Goal: Transaction & Acquisition: Book appointment/travel/reservation

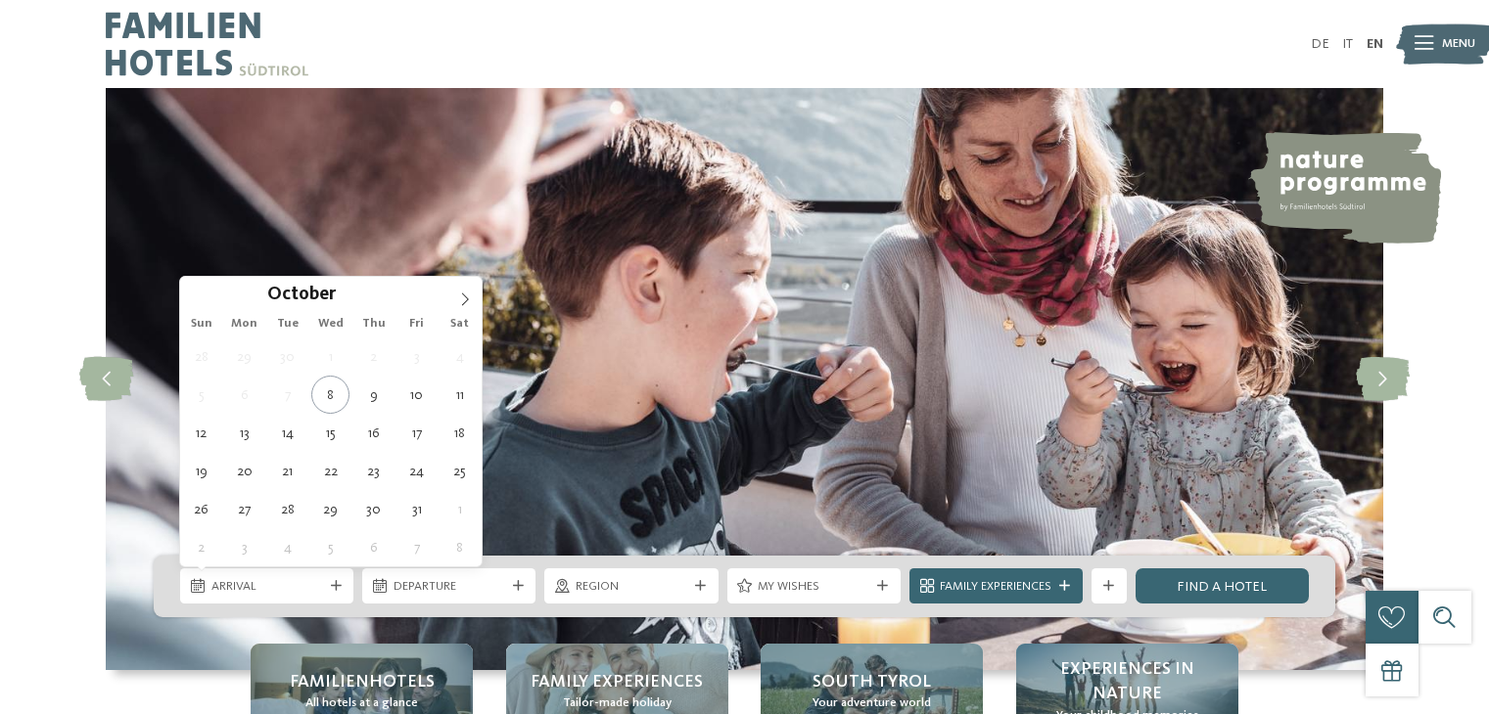
click at [467, 302] on icon at bounding box center [465, 300] width 14 height 14
click at [467, 299] on icon at bounding box center [465, 300] width 14 height 14
type input "****"
click at [467, 299] on icon at bounding box center [465, 300] width 14 height 14
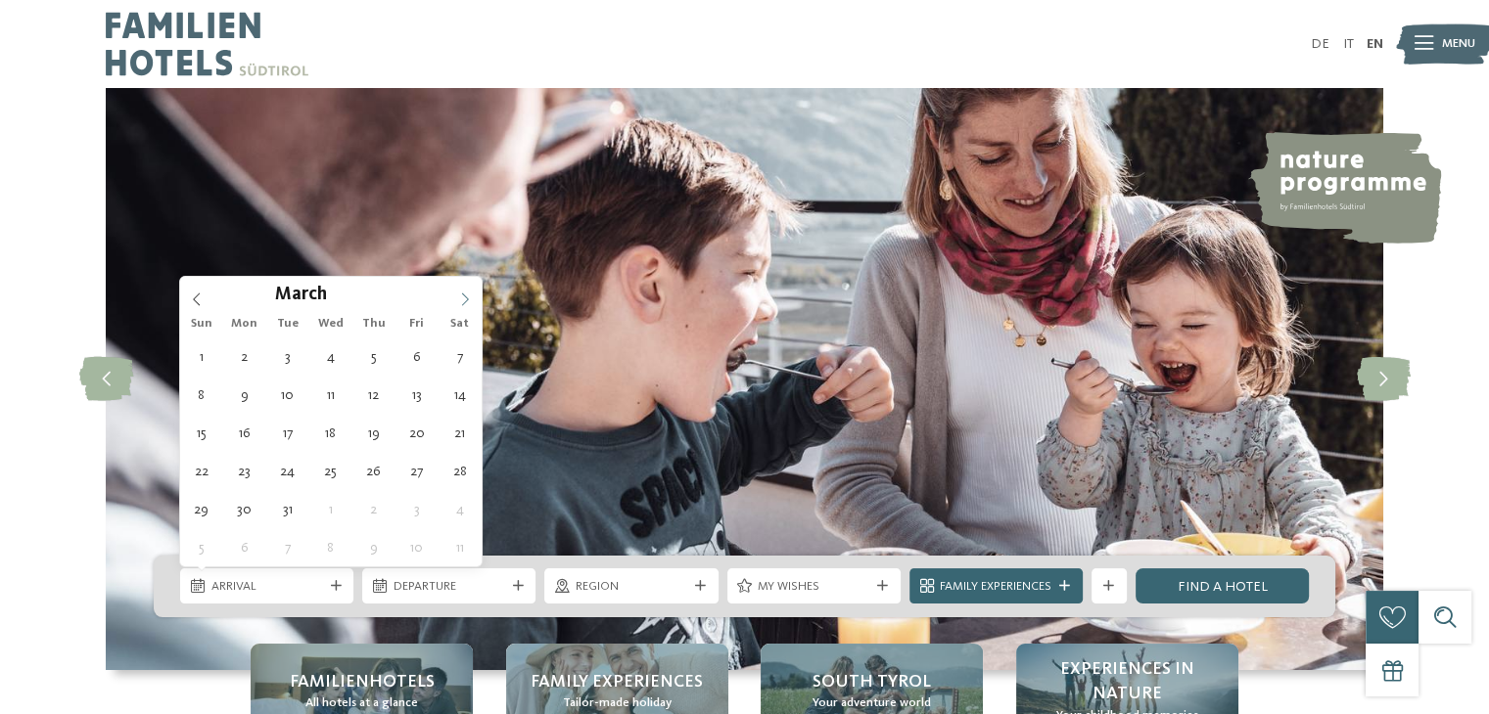
click at [467, 299] on icon at bounding box center [465, 300] width 14 height 14
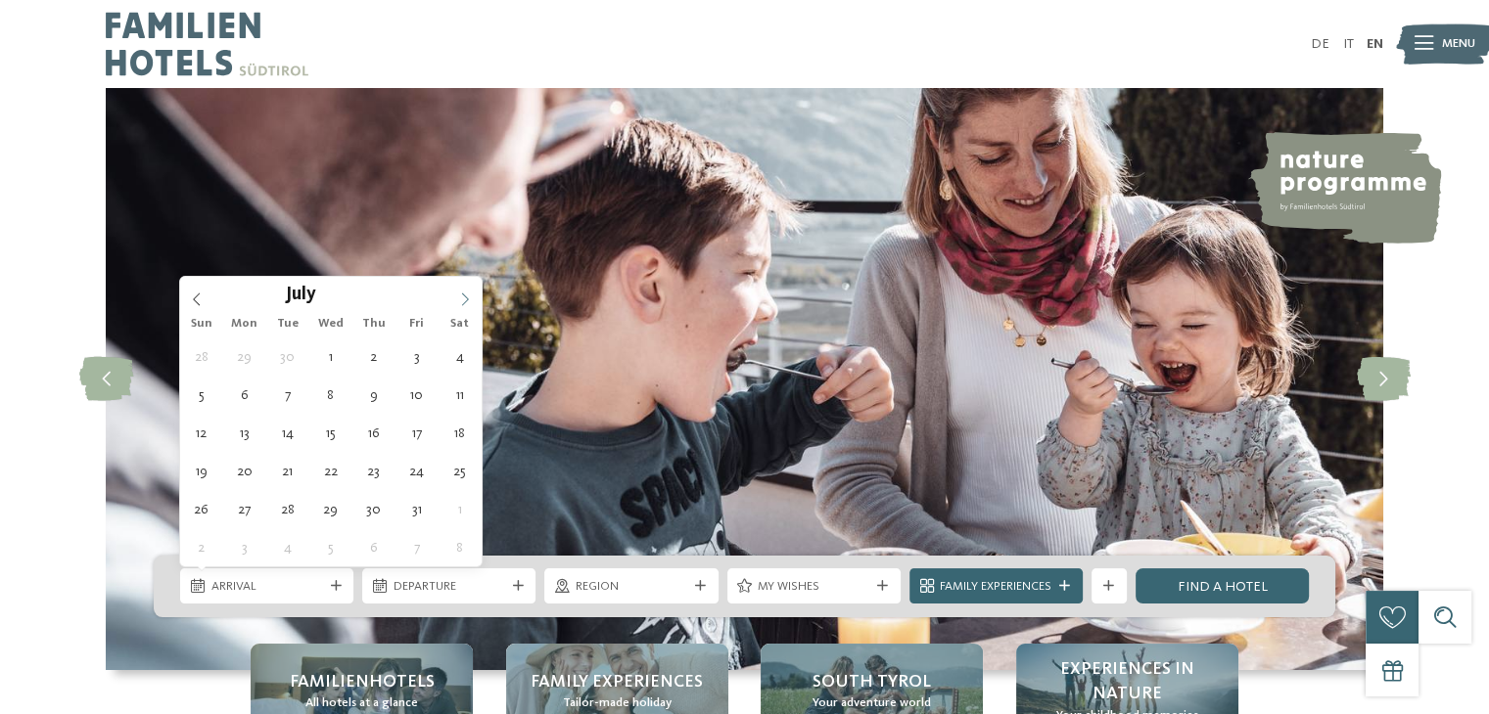
click at [467, 299] on icon at bounding box center [465, 300] width 14 height 14
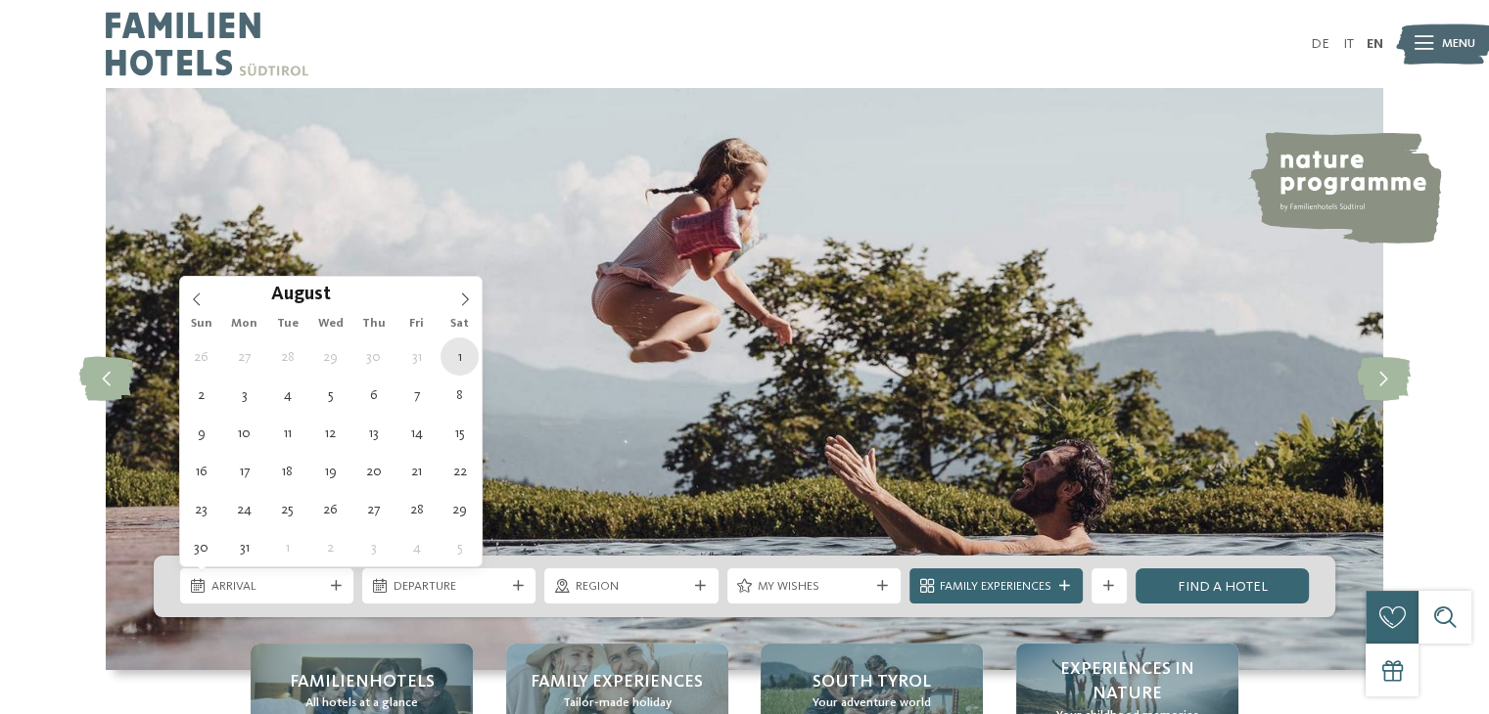
type div "01.08.2026"
type input "****"
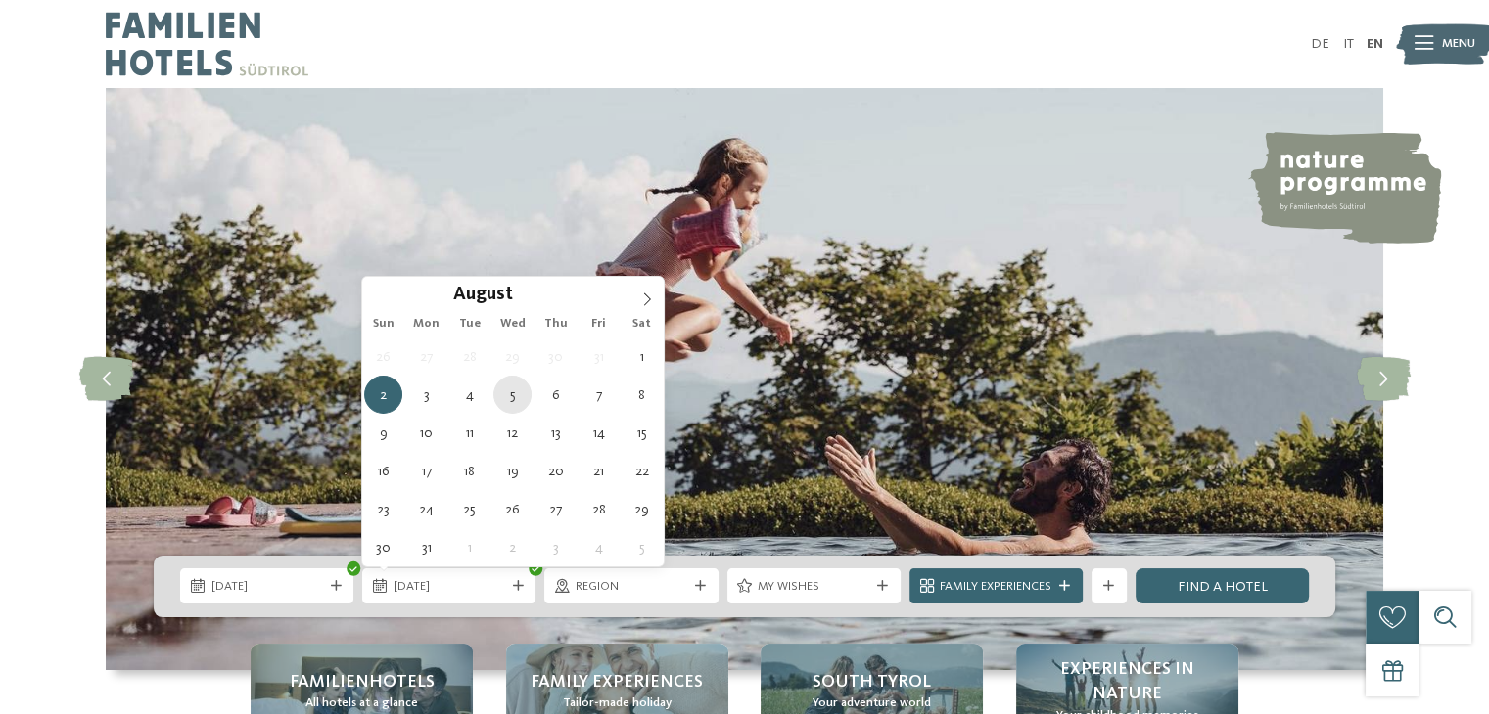
type div "05.08.2026"
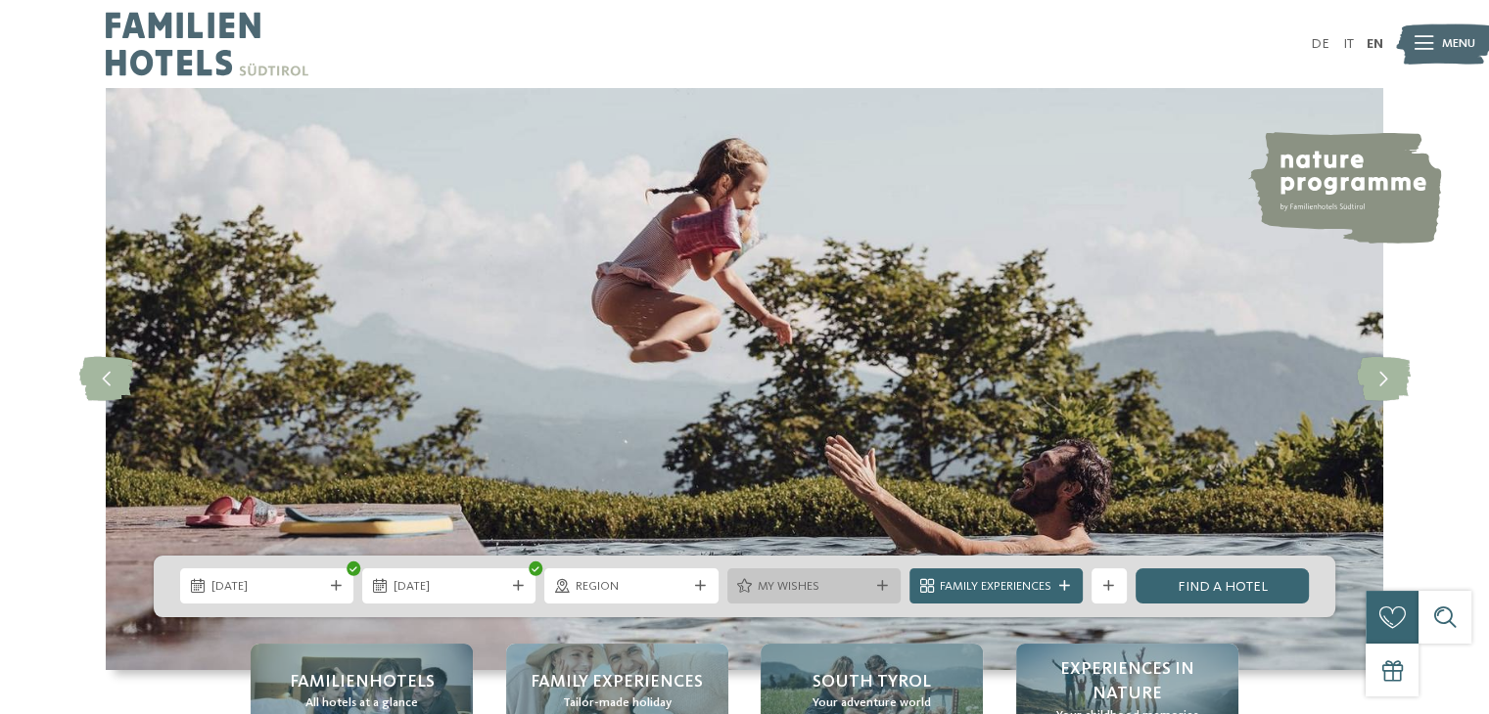
click at [896, 592] on div "My wishes" at bounding box center [813, 586] width 173 height 35
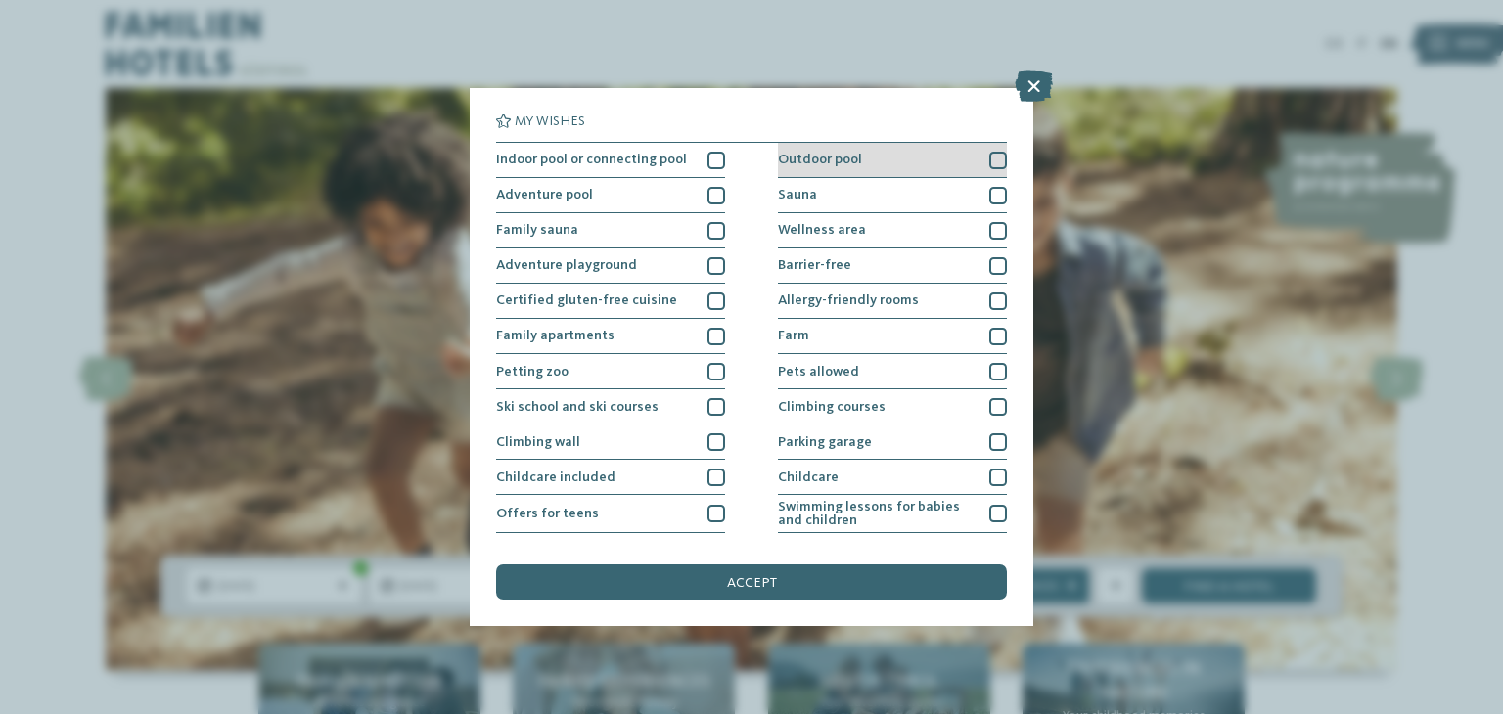
click at [801, 161] on span "Outdoor pool" at bounding box center [820, 160] width 84 height 14
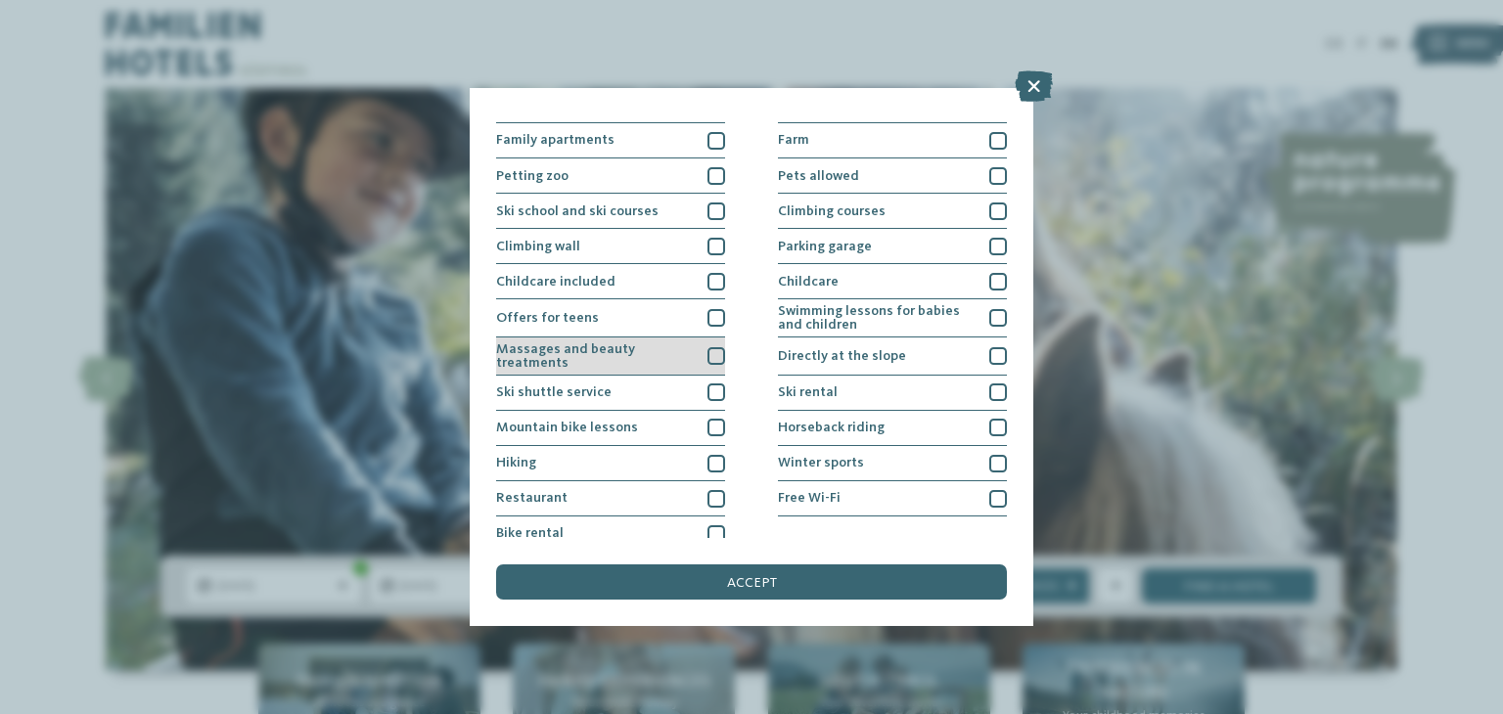
scroll to position [208, 0]
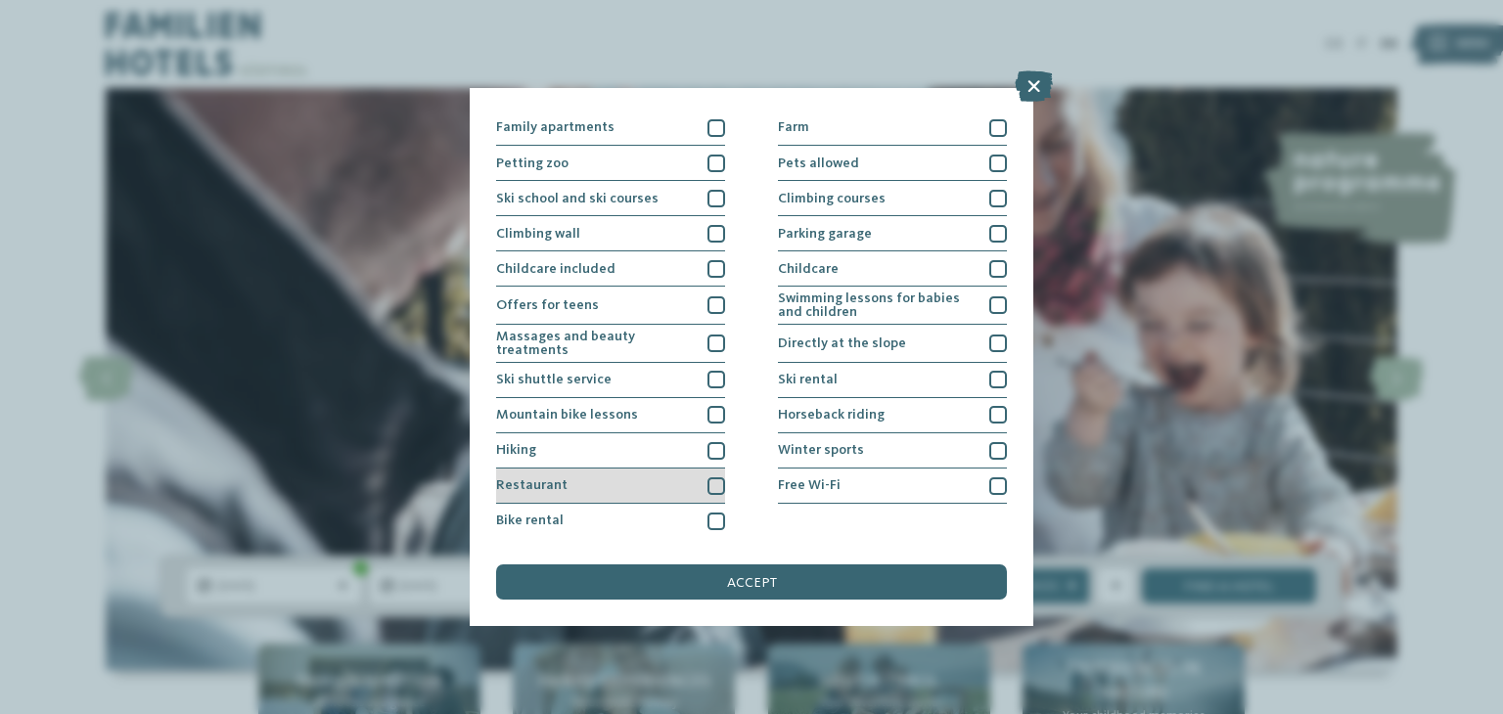
click at [605, 486] on div "Restaurant" at bounding box center [610, 486] width 229 height 35
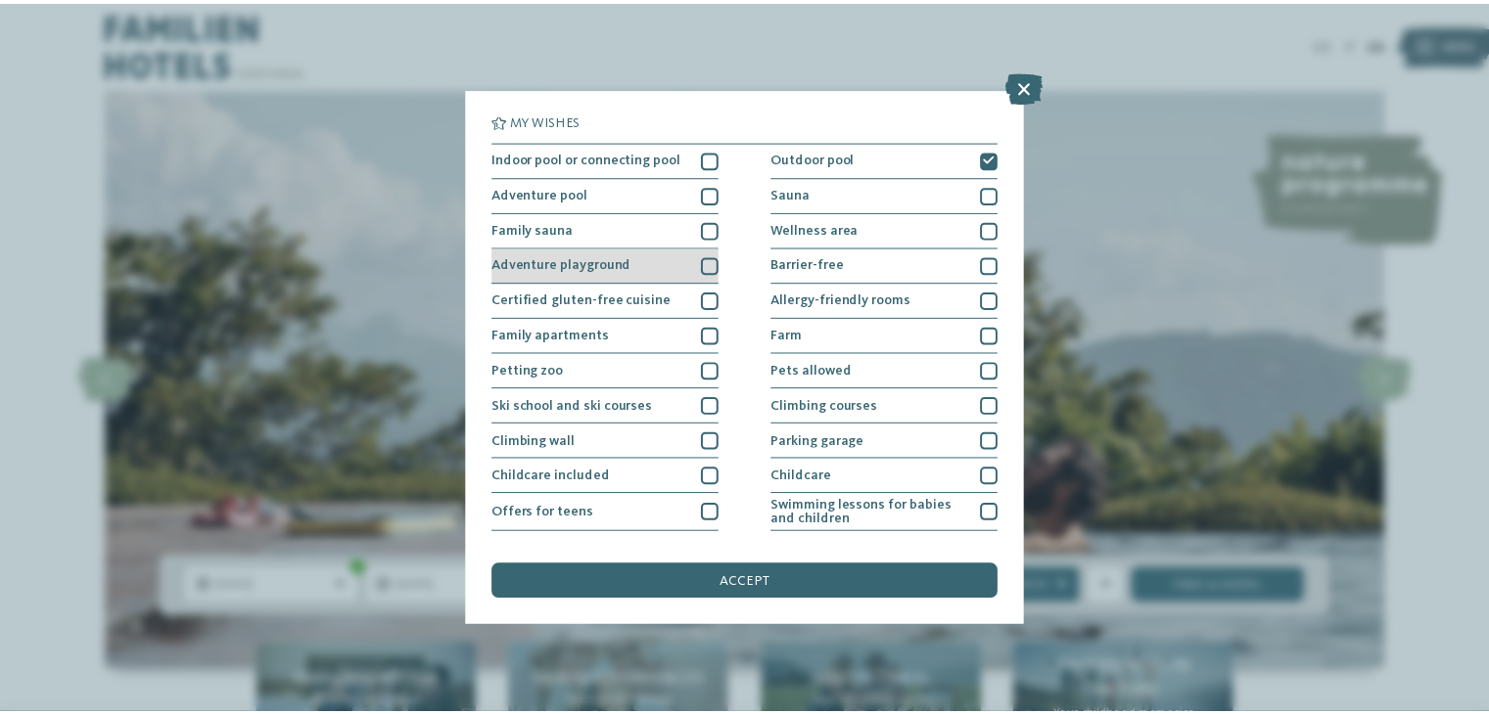
scroll to position [0, 0]
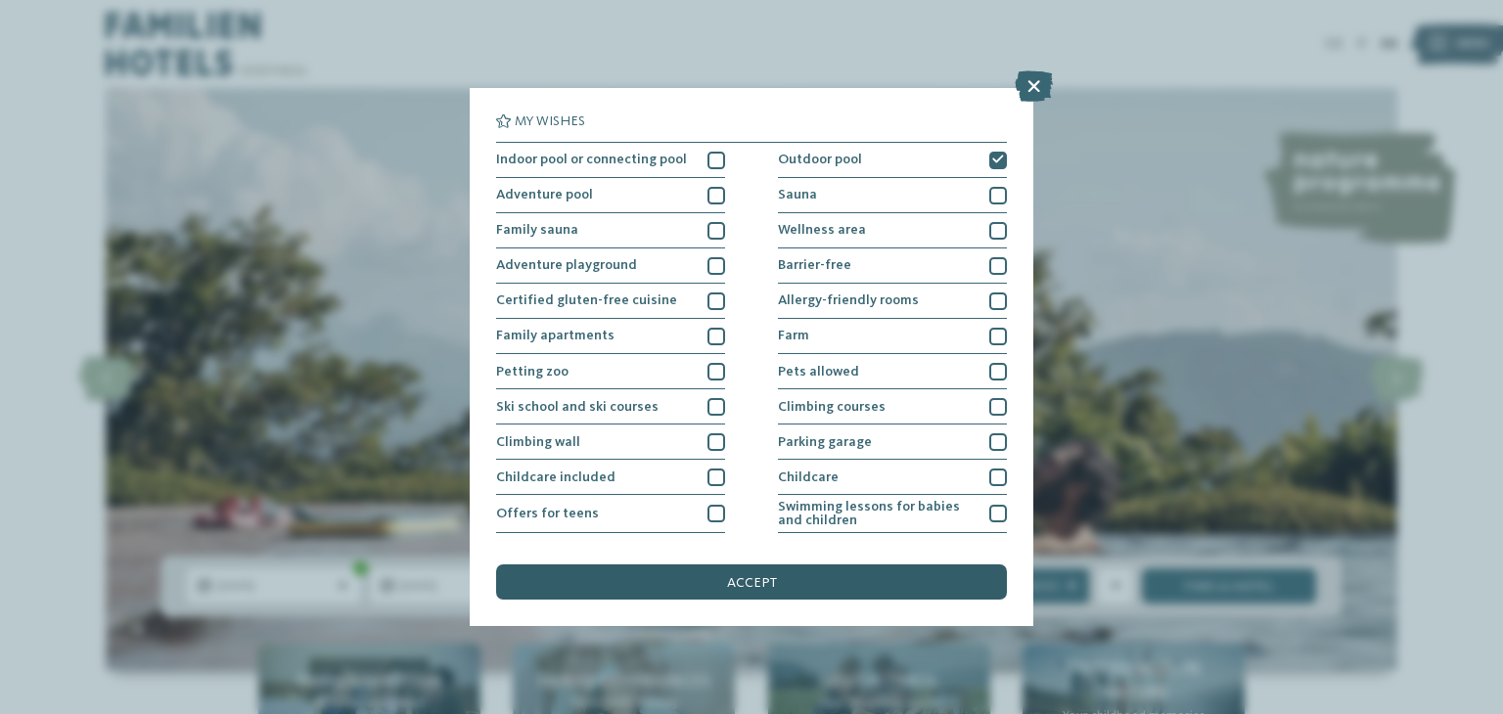
click at [716, 586] on div "accept" at bounding box center [751, 582] width 511 height 35
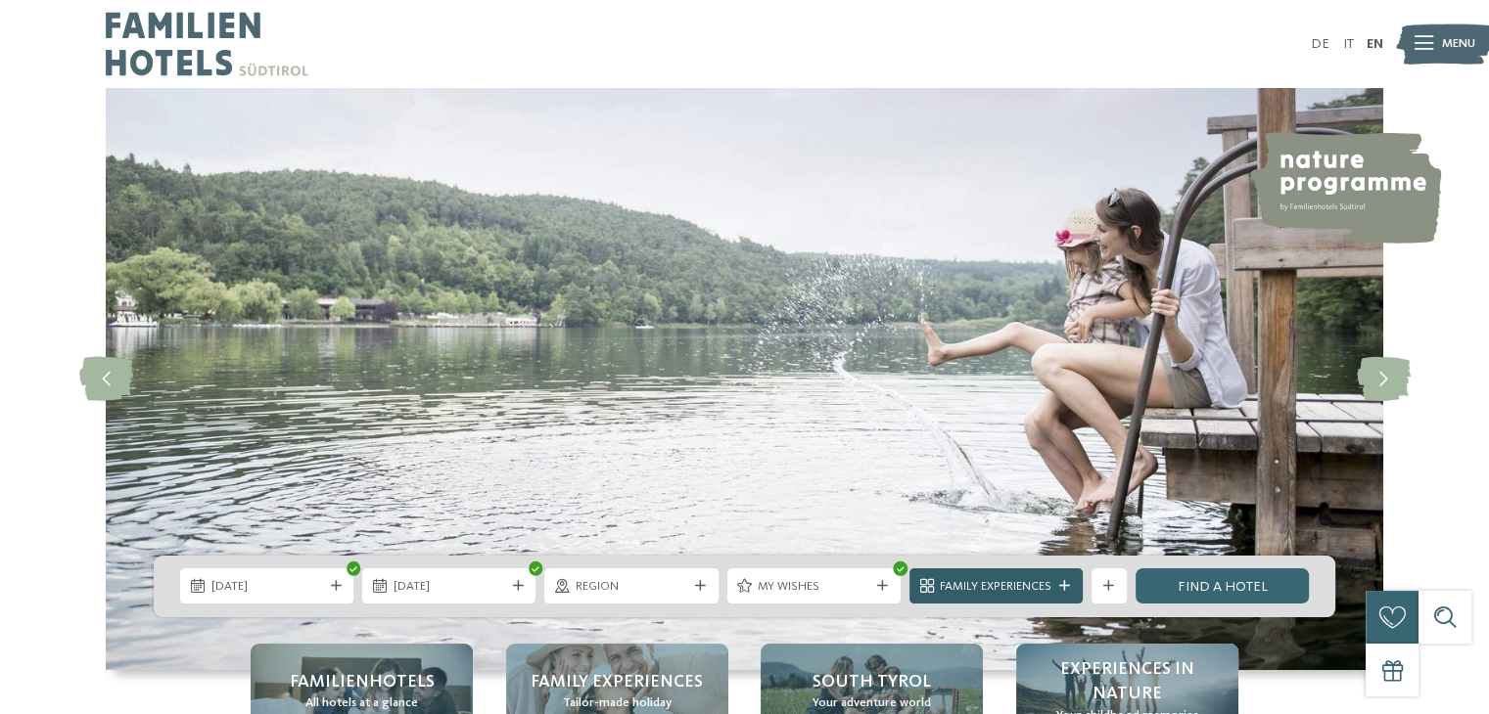
click at [1062, 587] on icon at bounding box center [1064, 586] width 11 height 11
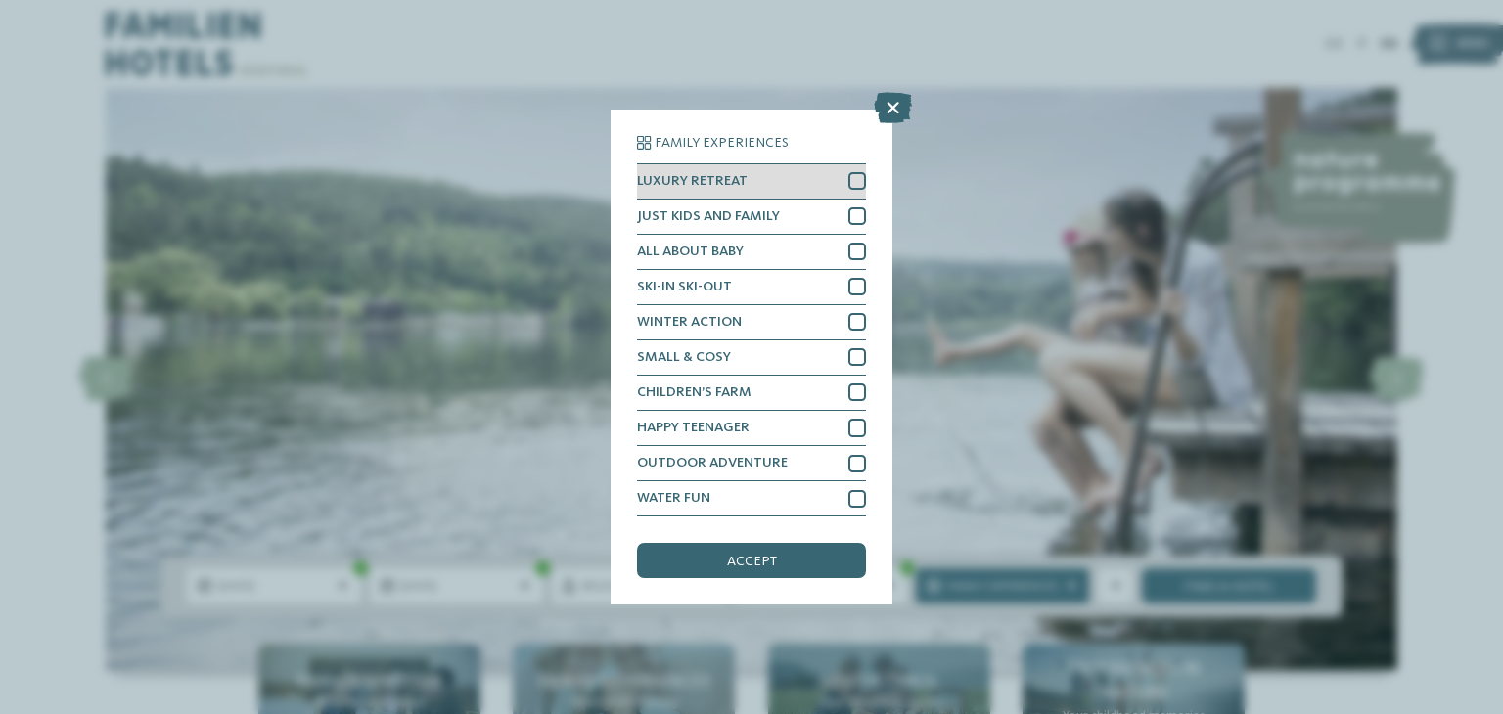
click at [716, 177] on span "LUXURY RETREAT" at bounding box center [692, 181] width 111 height 14
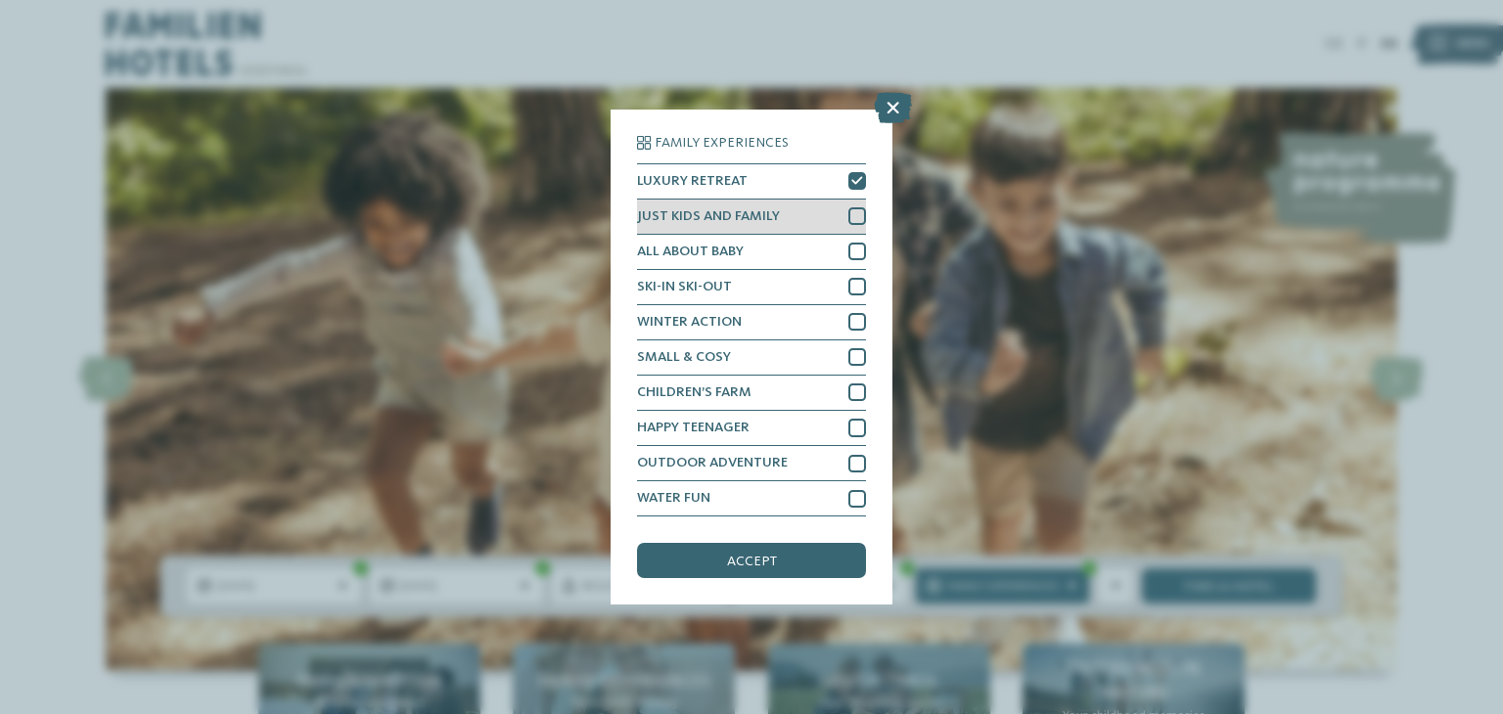
click at [732, 207] on div "JUST KIDS AND FAMILY" at bounding box center [751, 217] width 229 height 35
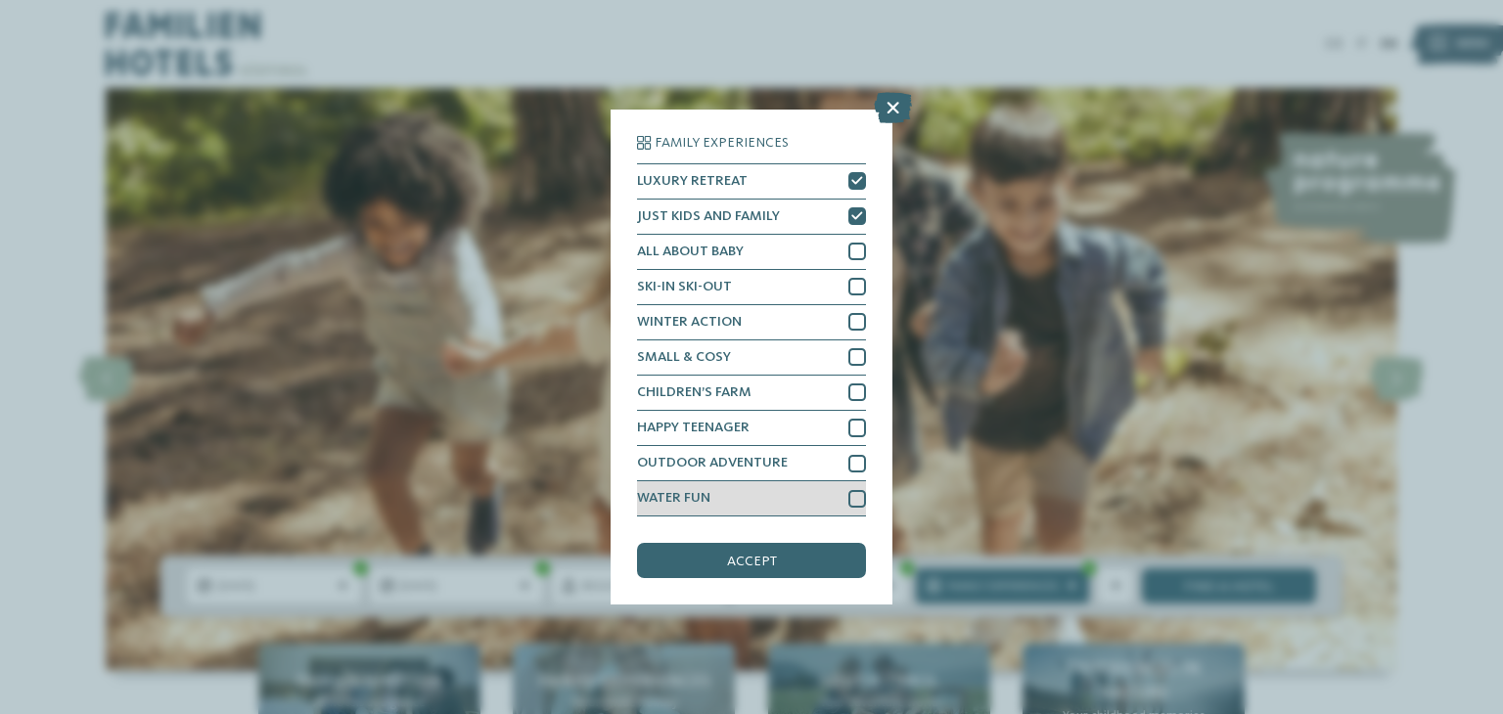
click at [769, 497] on div "WATER FUN" at bounding box center [751, 499] width 229 height 35
click at [783, 567] on div "accept" at bounding box center [751, 560] width 229 height 35
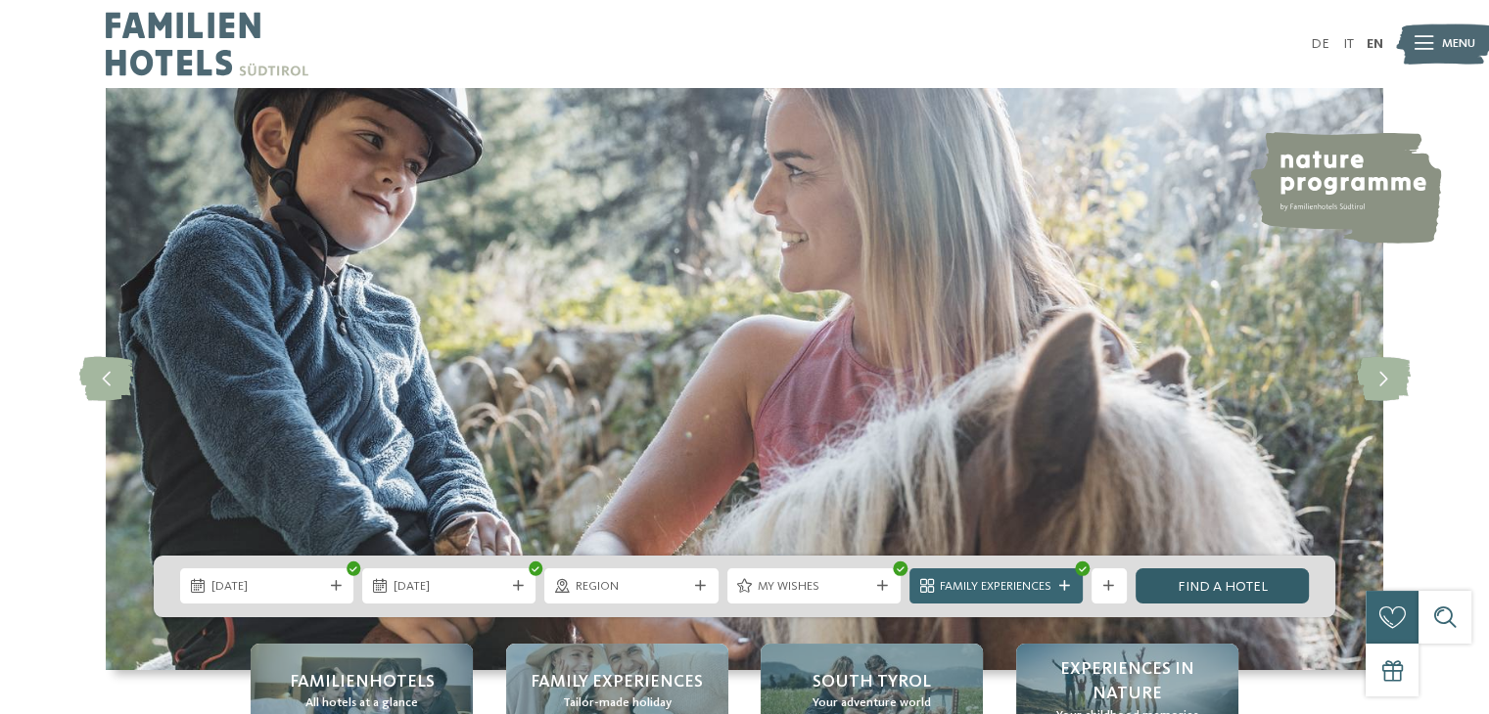
click at [1253, 592] on link "Find a hotel" at bounding box center [1221, 586] width 173 height 35
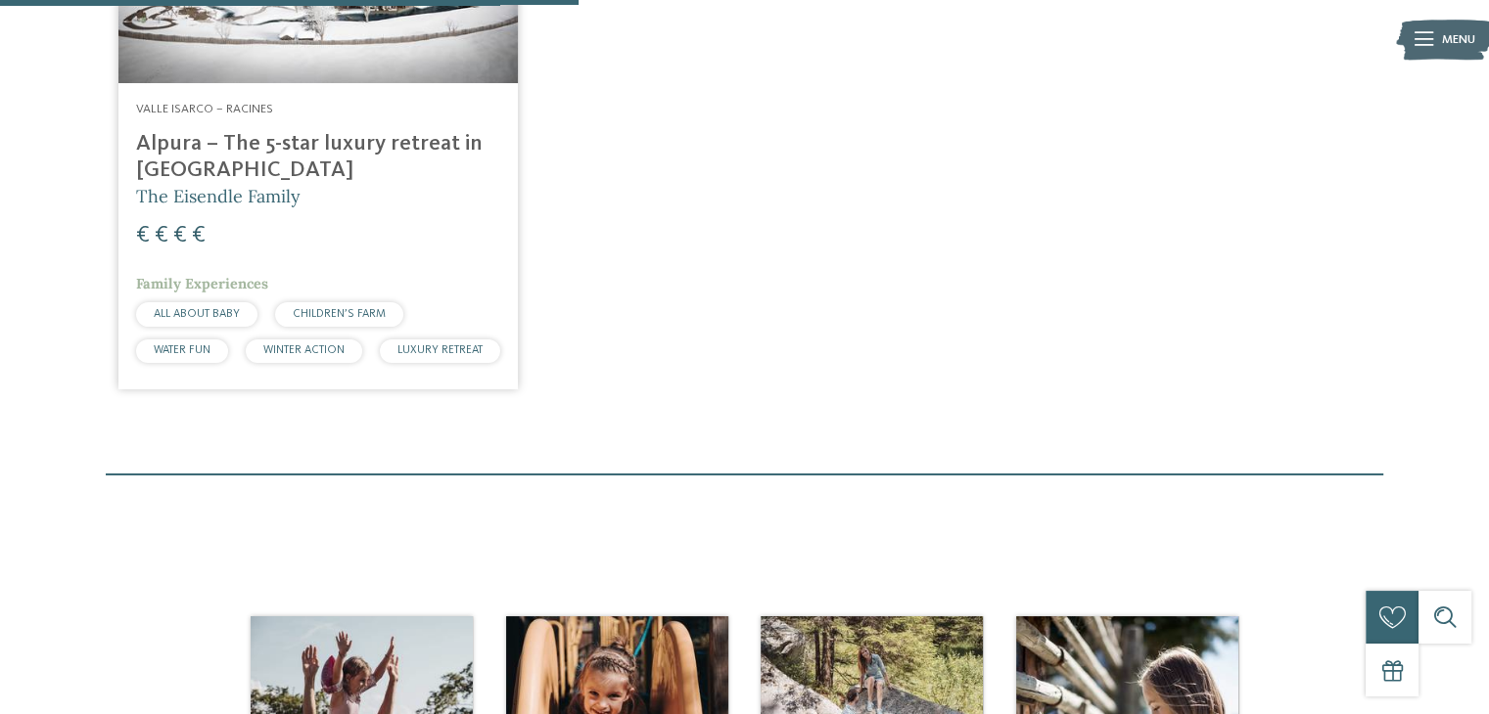
scroll to position [525, 0]
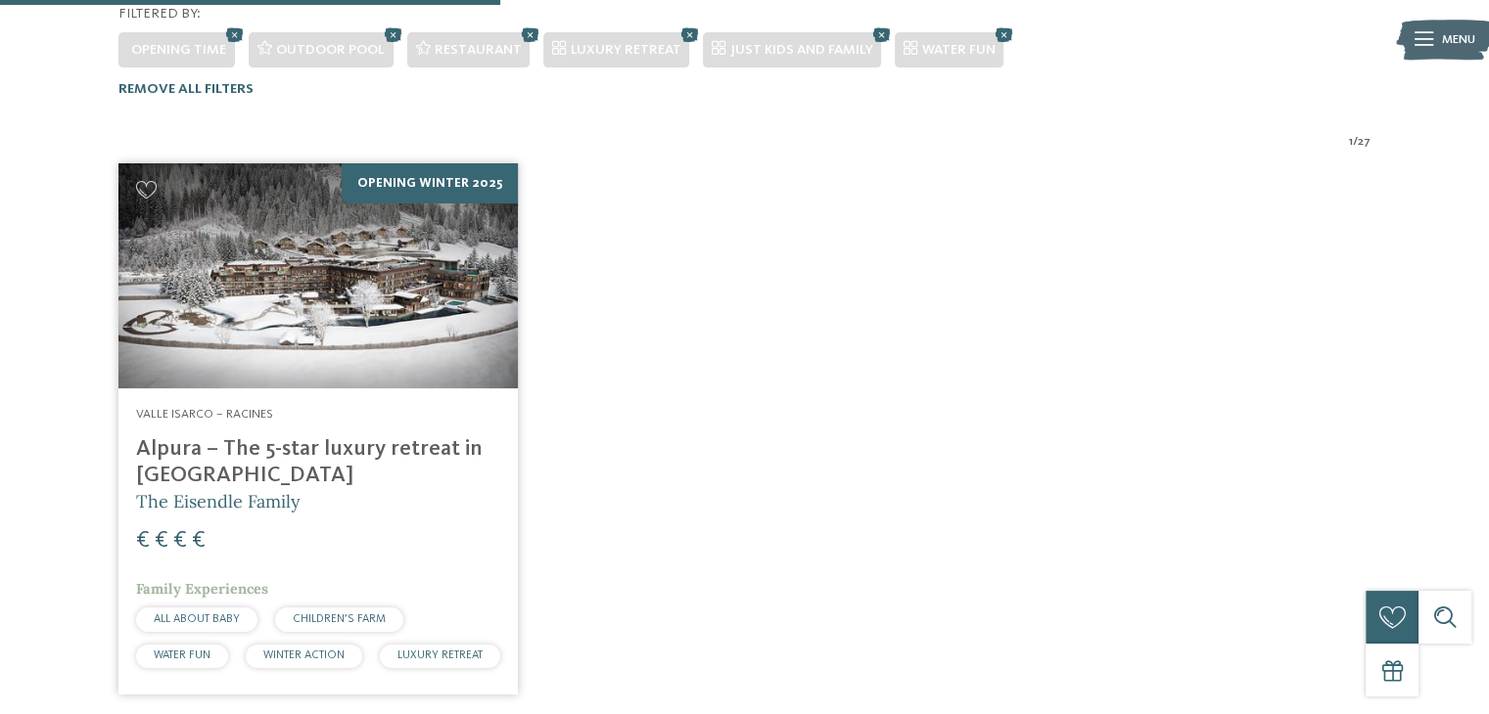
click at [352, 261] on img at bounding box center [317, 275] width 399 height 225
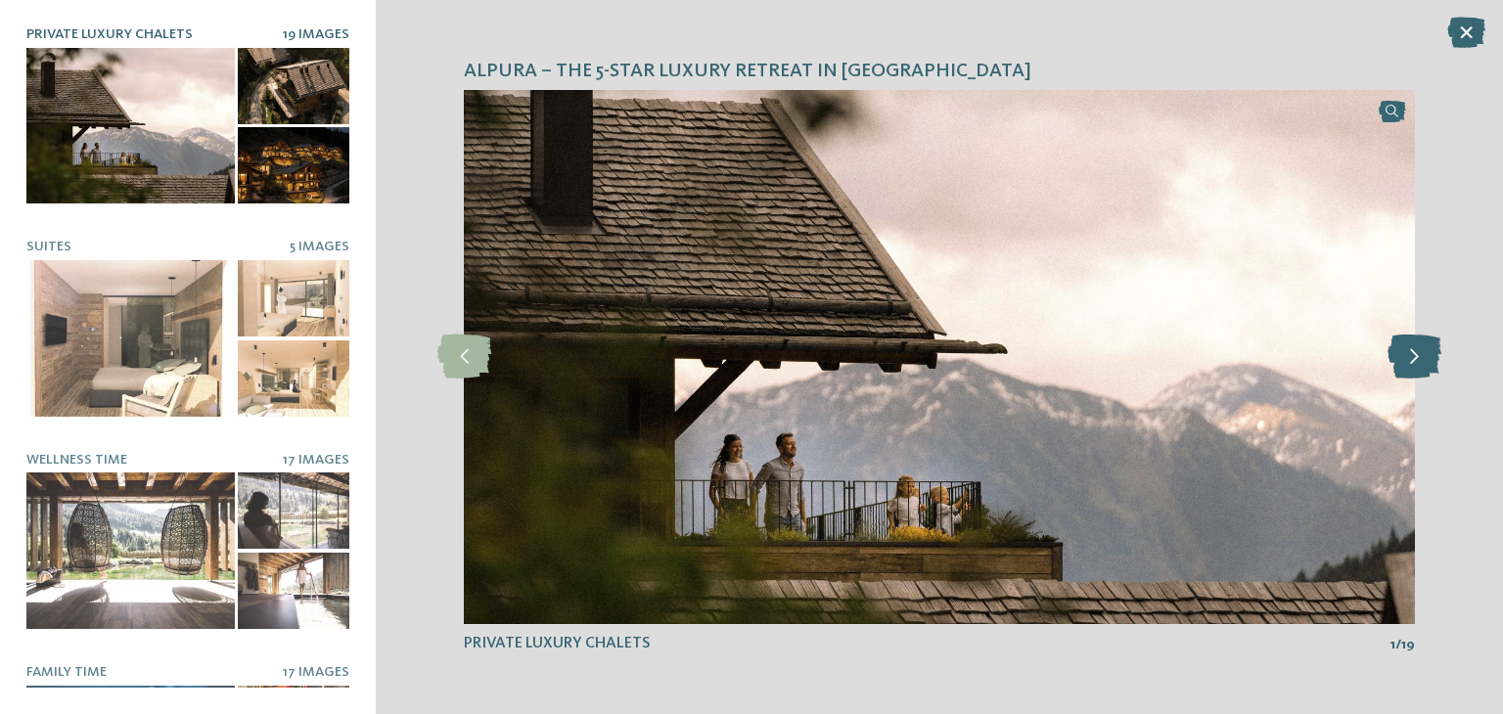
click at [1421, 363] on icon at bounding box center [1415, 357] width 54 height 44
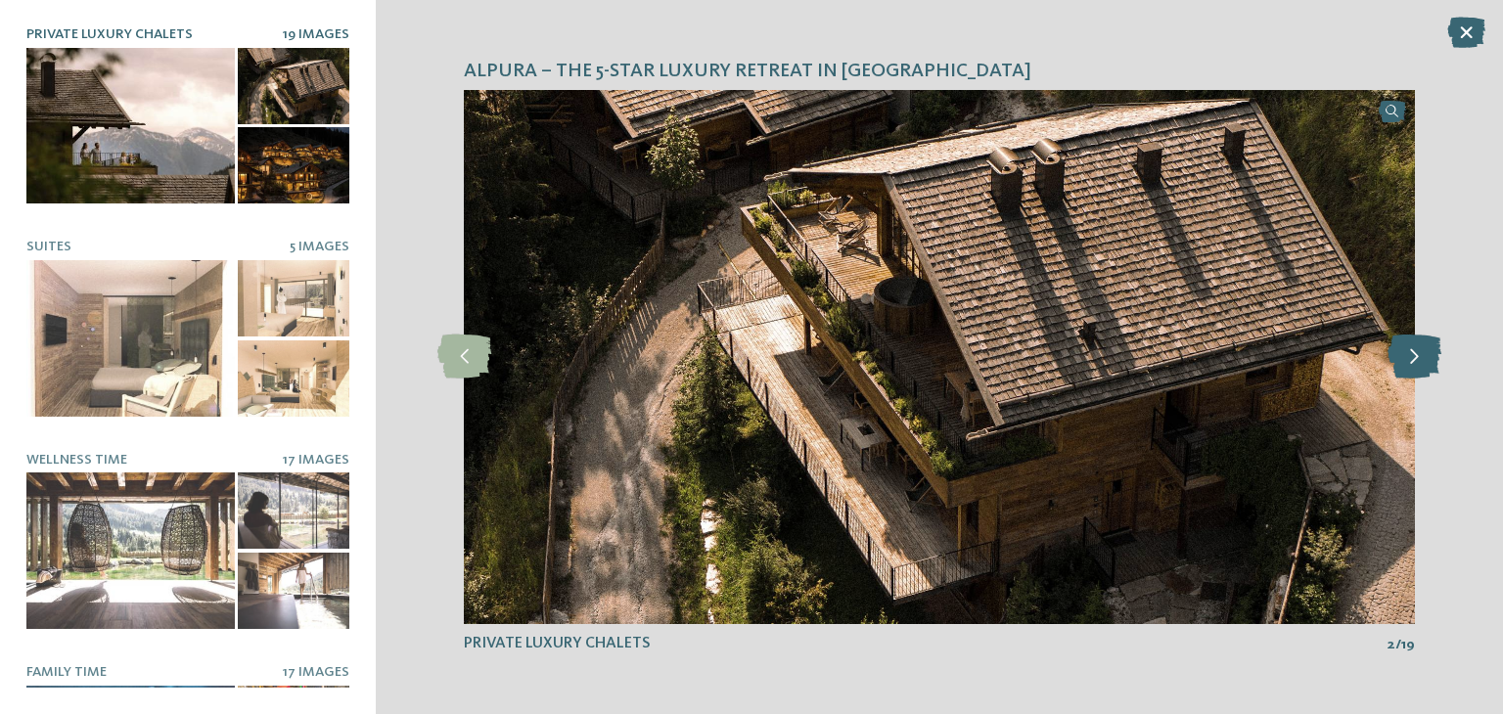
click at [1421, 363] on icon at bounding box center [1415, 357] width 54 height 44
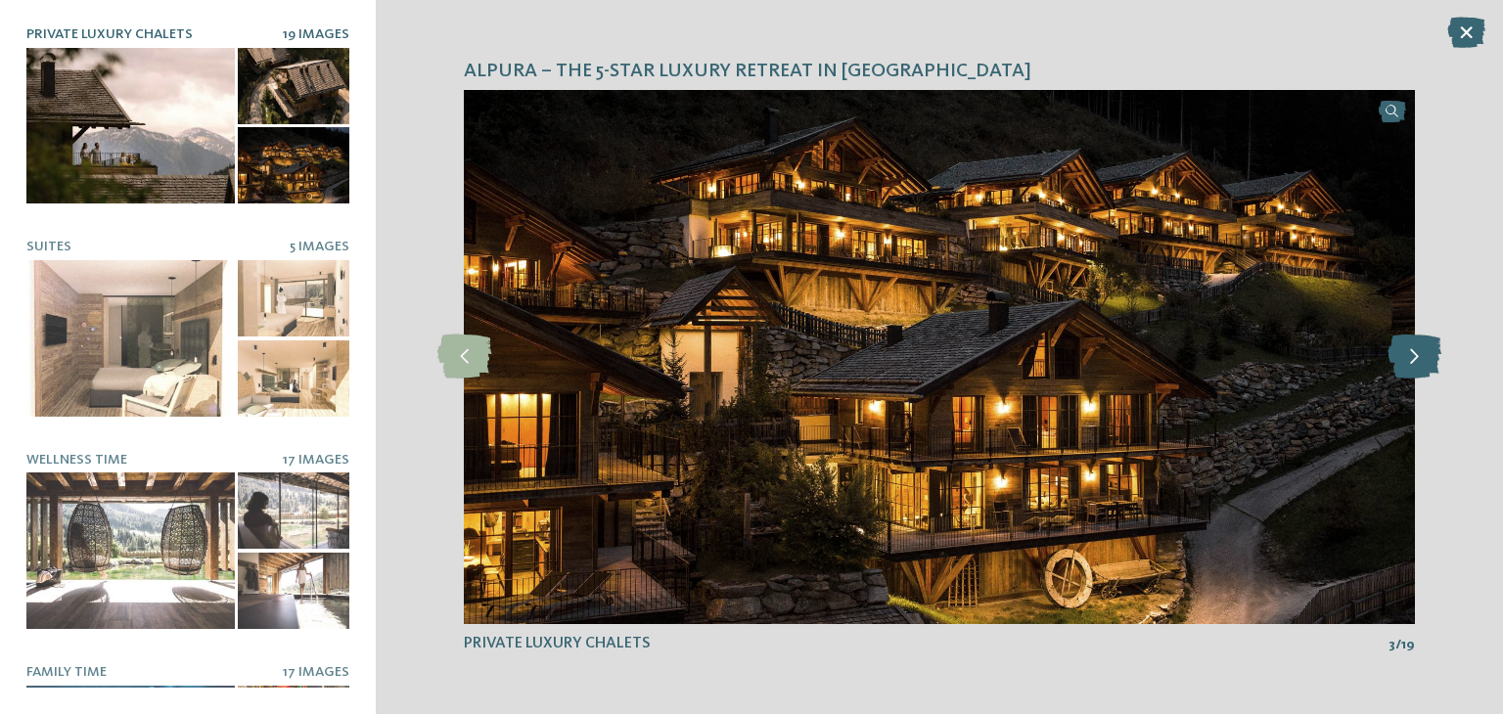
click at [1421, 363] on icon at bounding box center [1415, 357] width 54 height 44
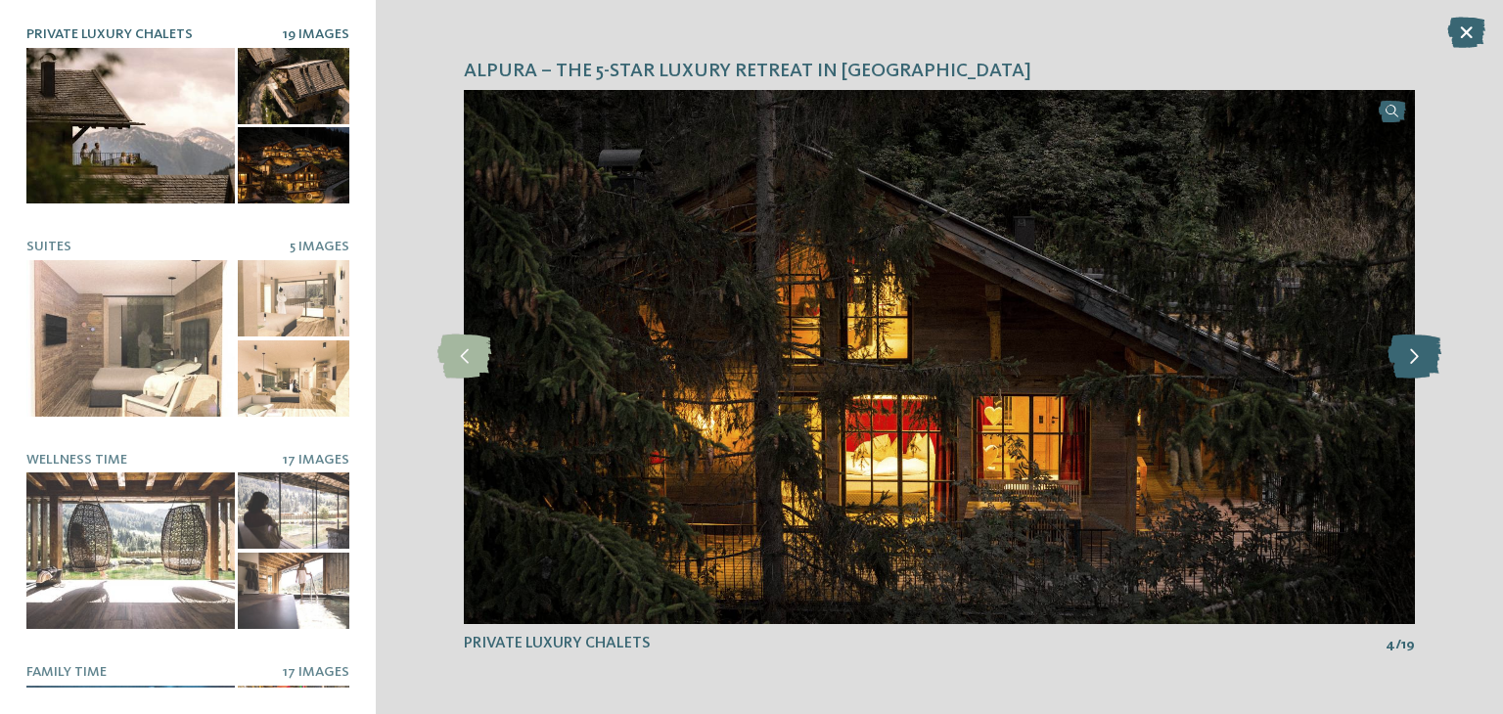
click at [1421, 363] on icon at bounding box center [1415, 357] width 54 height 44
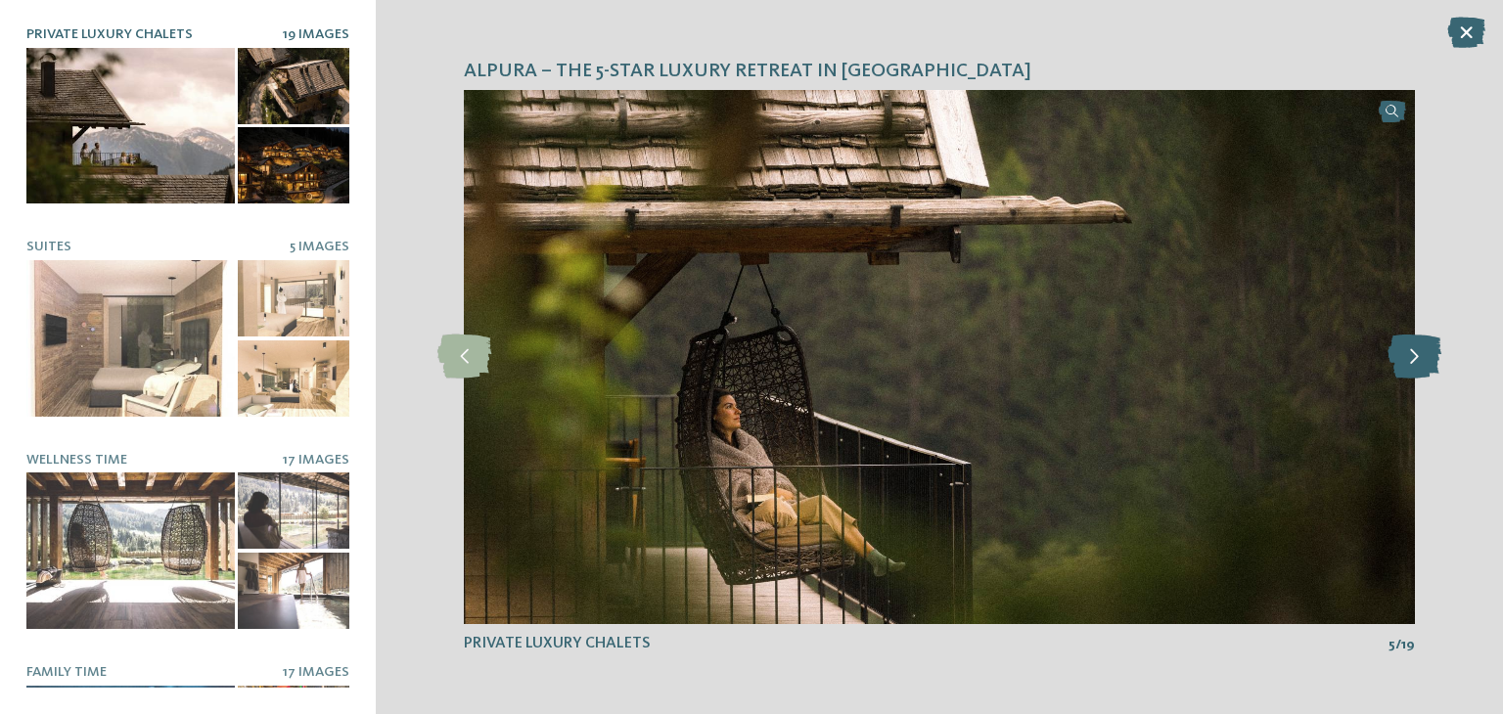
click at [1421, 363] on icon at bounding box center [1415, 357] width 54 height 44
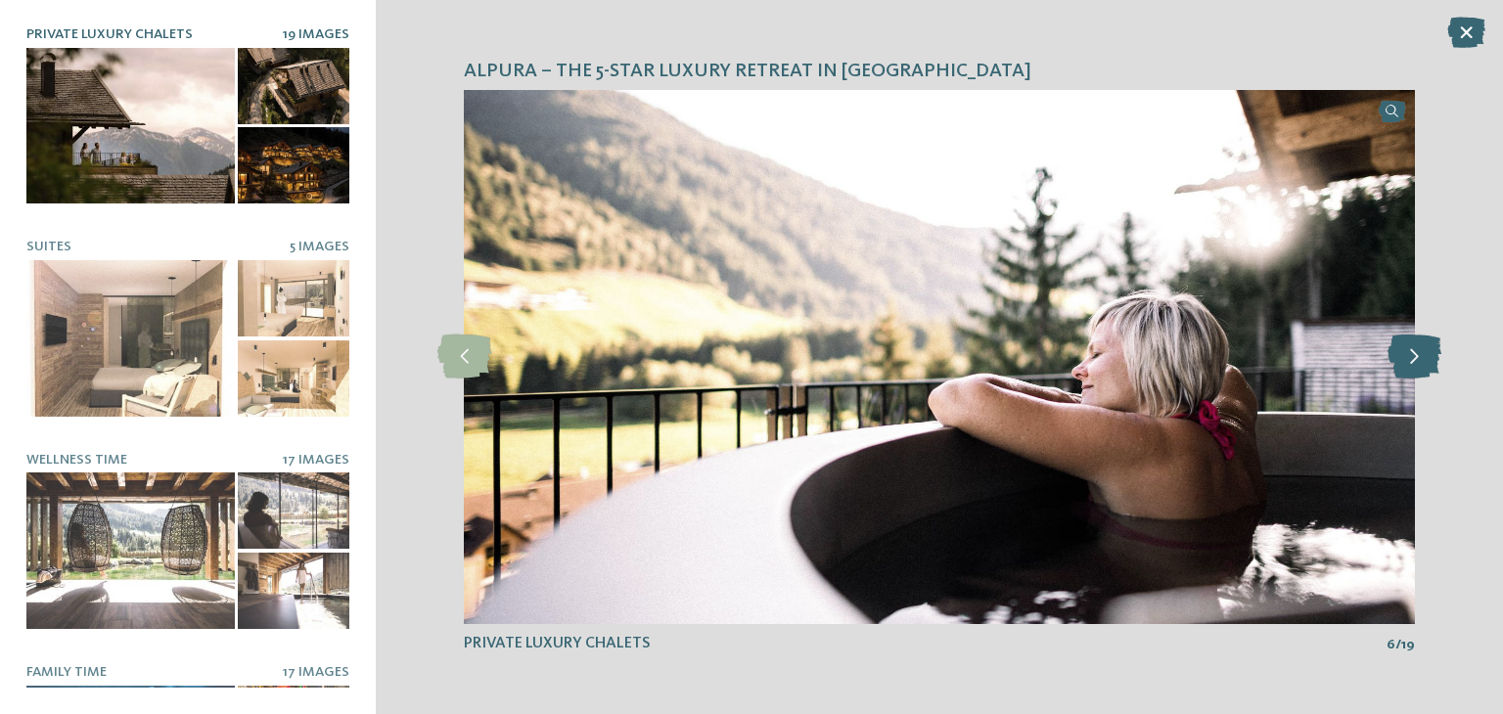
click at [1421, 363] on icon at bounding box center [1415, 357] width 54 height 44
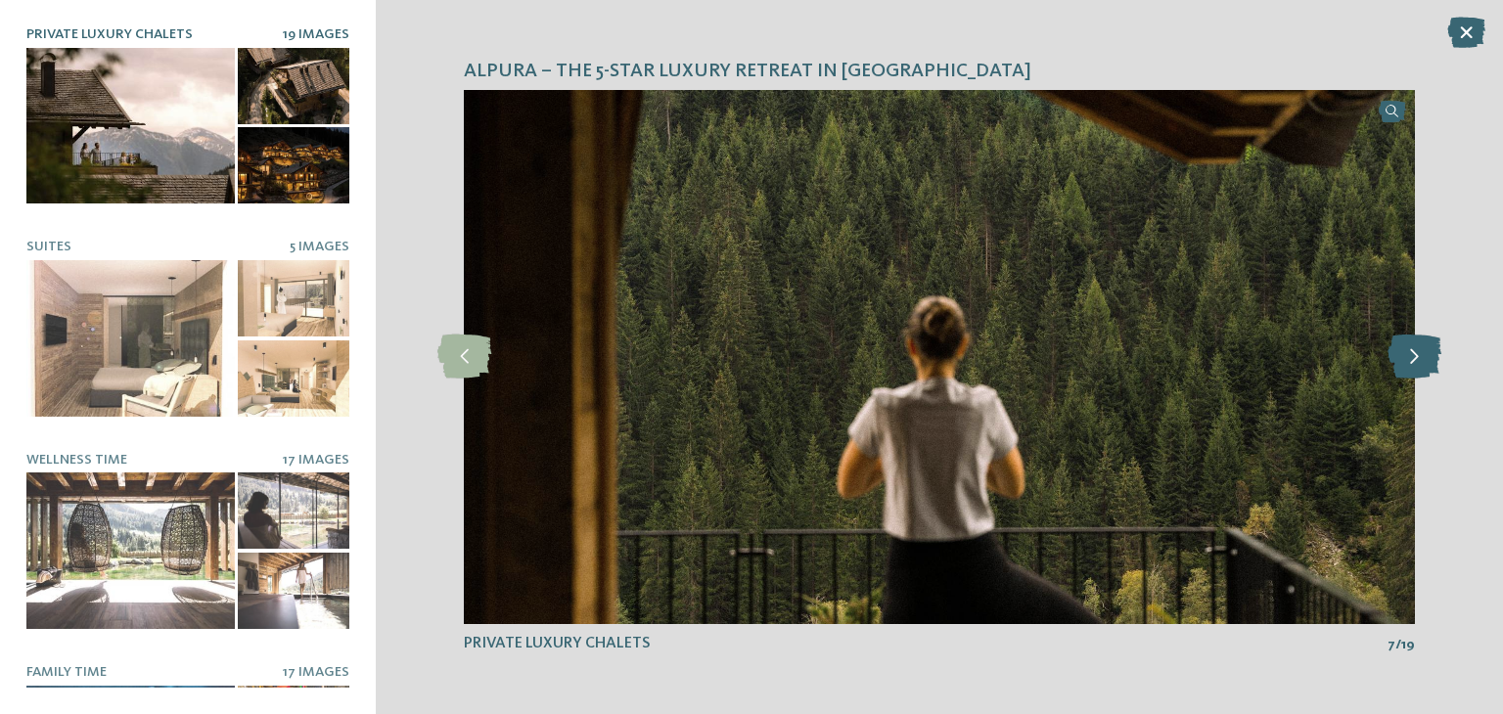
click at [1421, 363] on icon at bounding box center [1415, 357] width 54 height 44
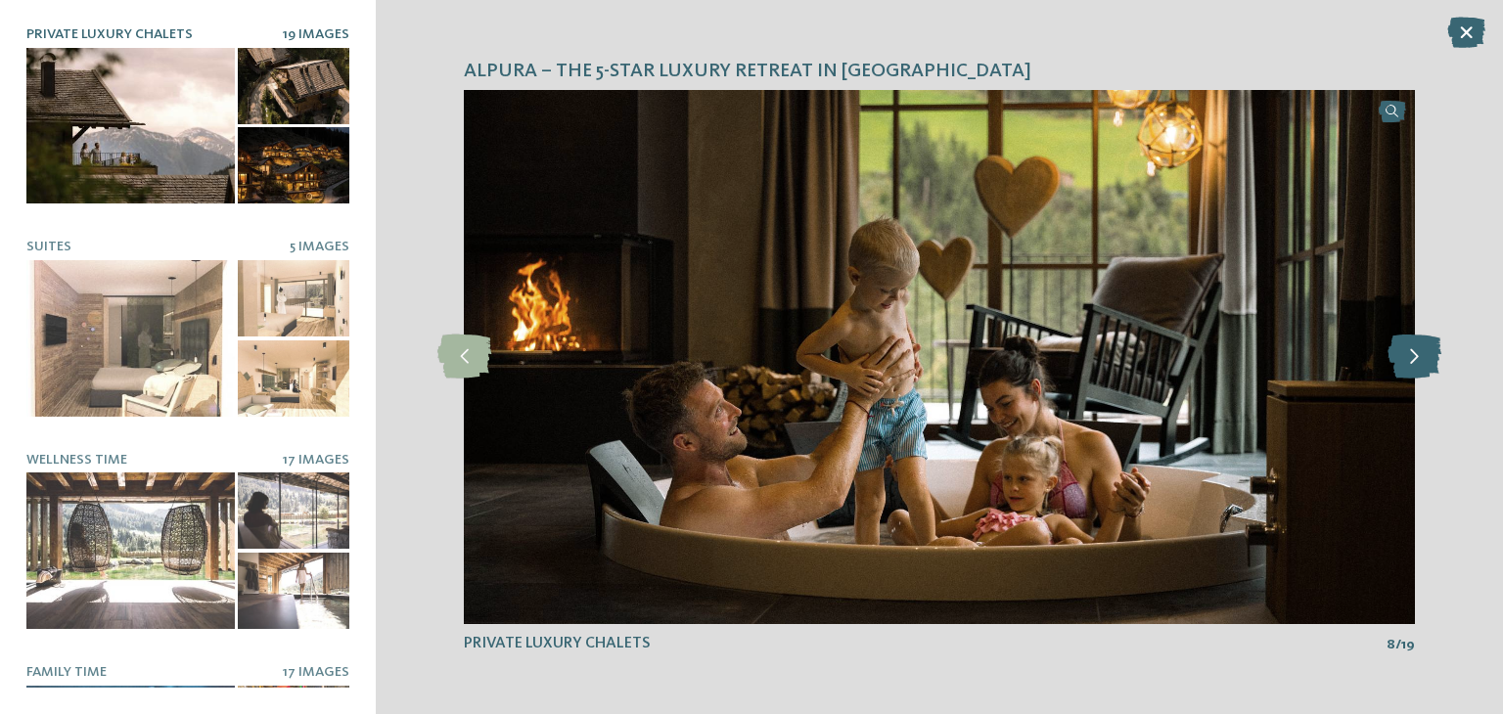
click at [1421, 363] on icon at bounding box center [1415, 357] width 54 height 44
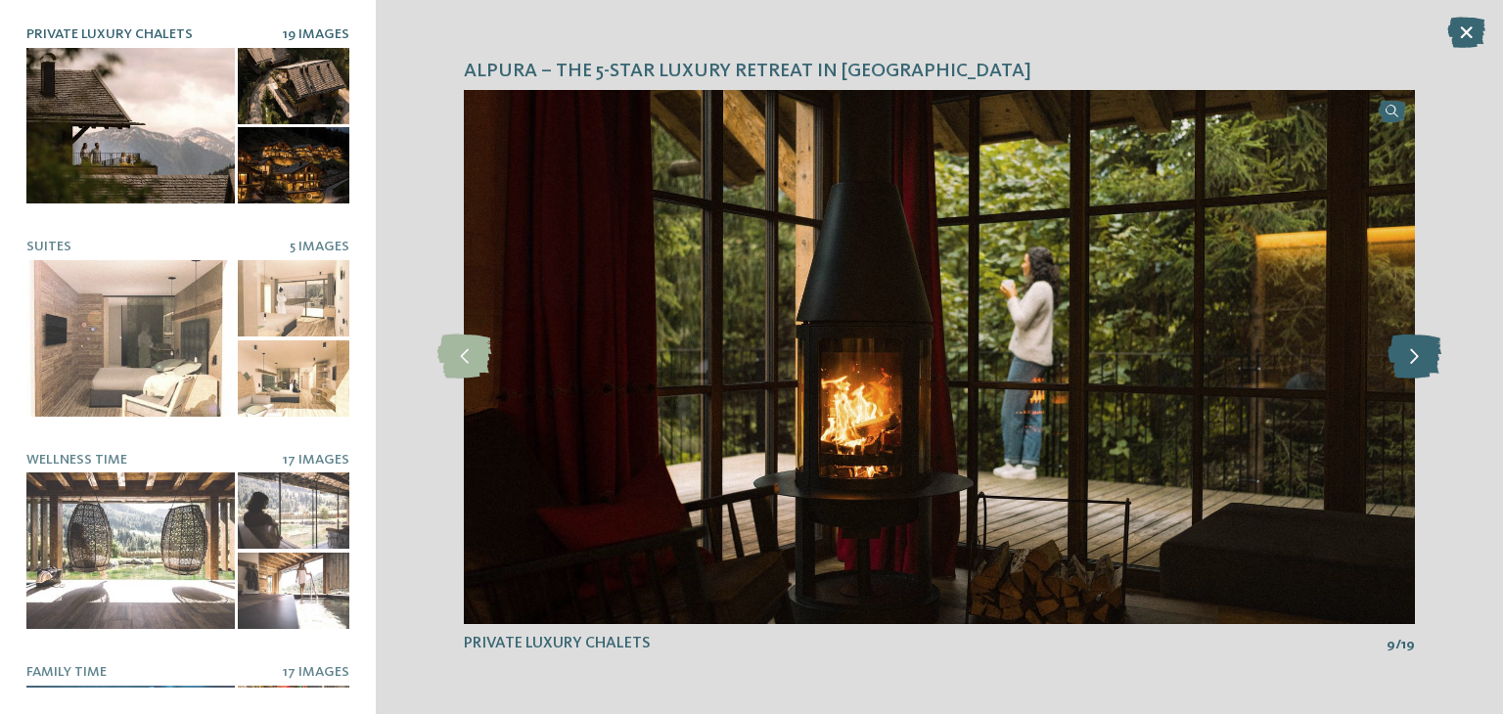
click at [1421, 363] on icon at bounding box center [1415, 357] width 54 height 44
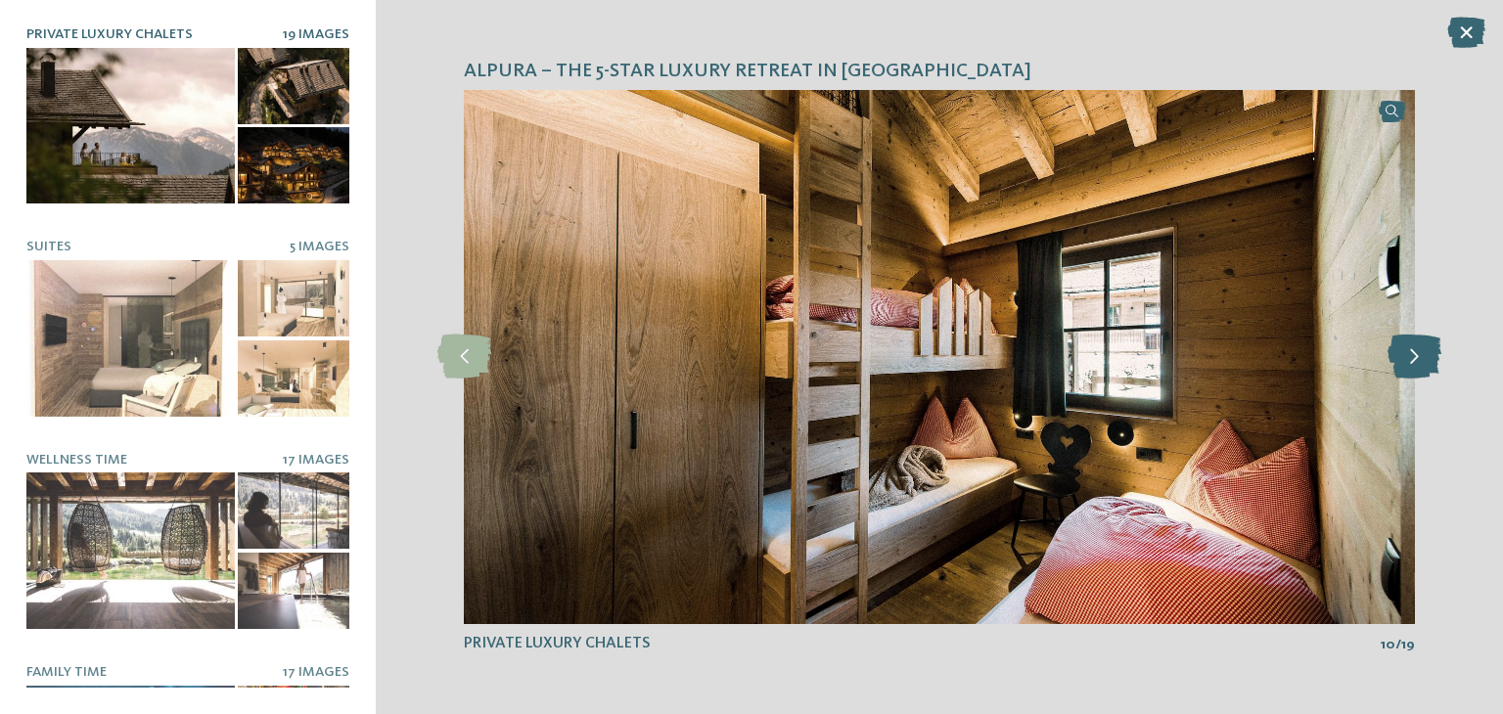
click at [1421, 363] on icon at bounding box center [1415, 357] width 54 height 44
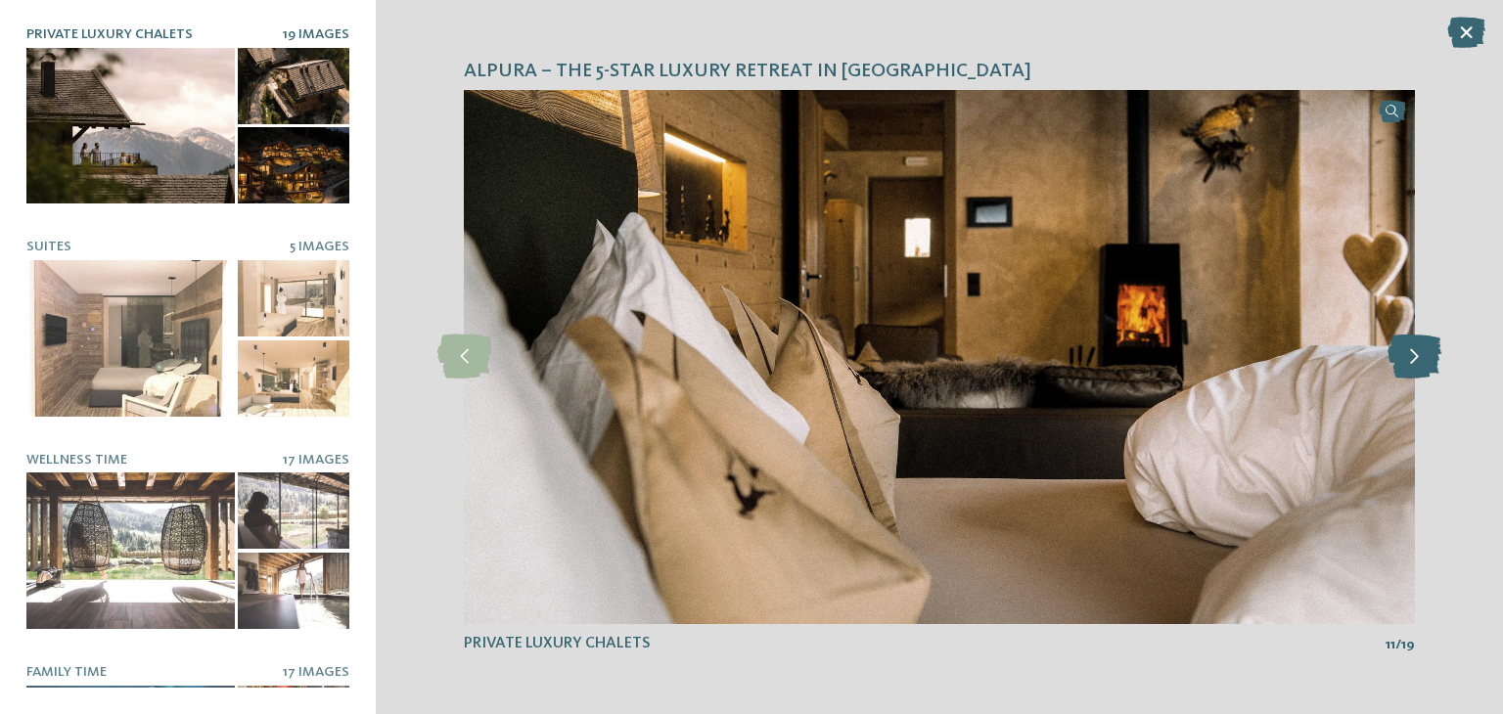
click at [1421, 363] on icon at bounding box center [1415, 357] width 54 height 44
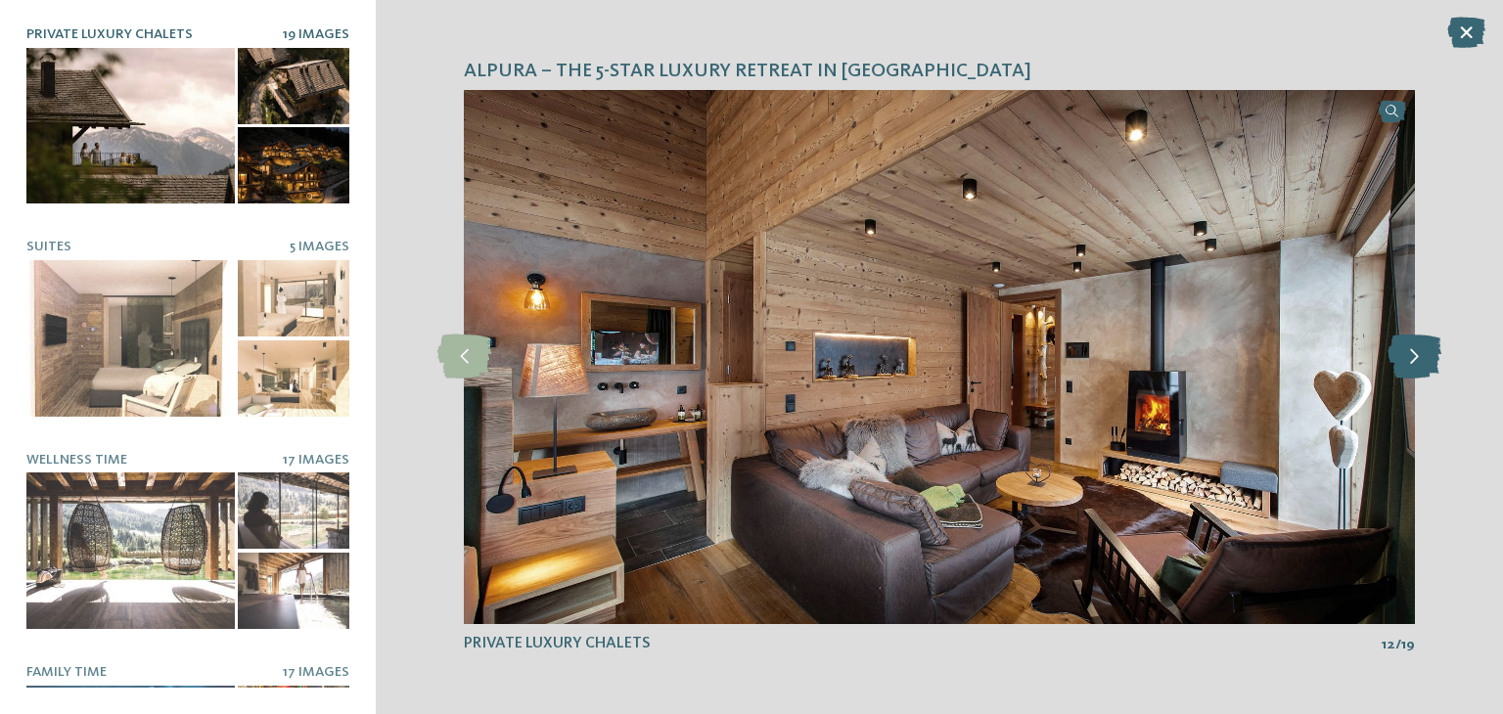
click at [1421, 363] on icon at bounding box center [1415, 357] width 54 height 44
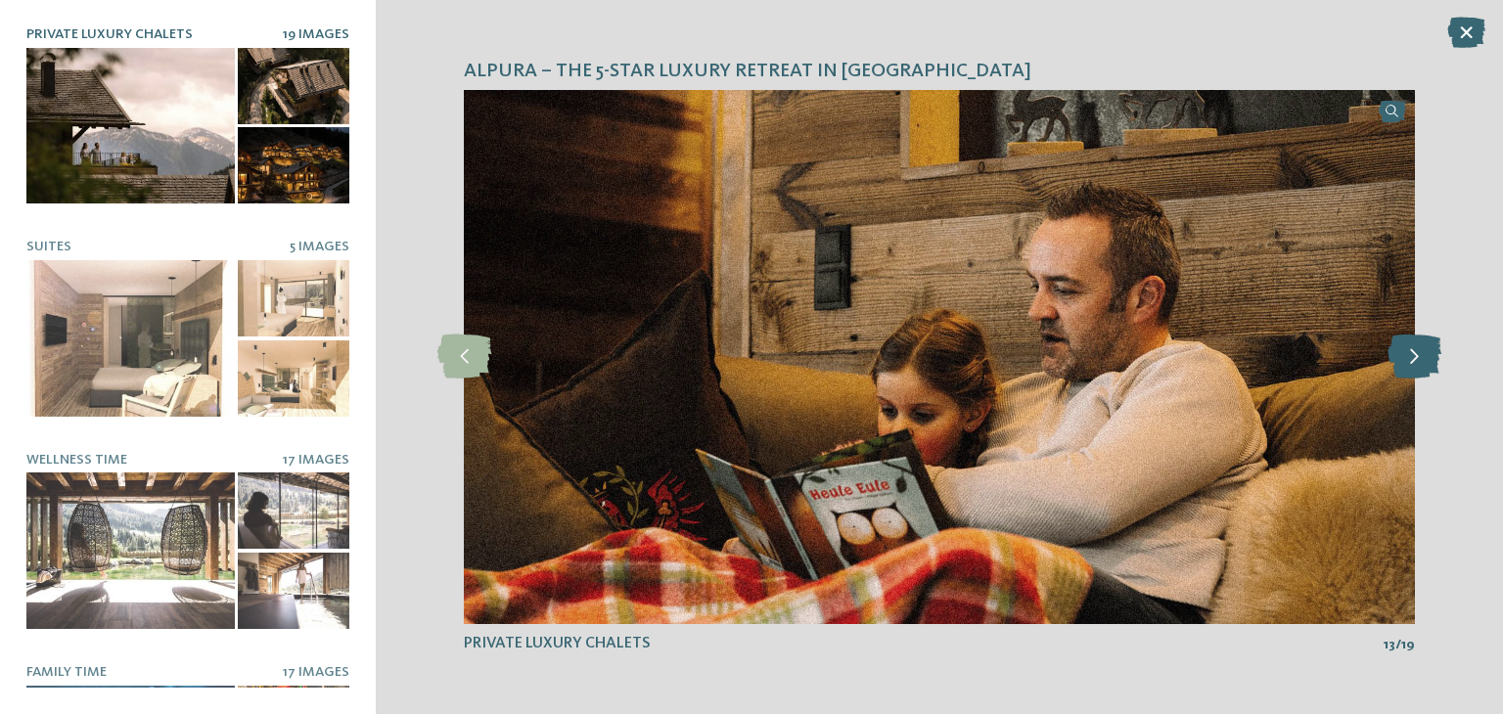
click at [1421, 363] on icon at bounding box center [1415, 357] width 54 height 44
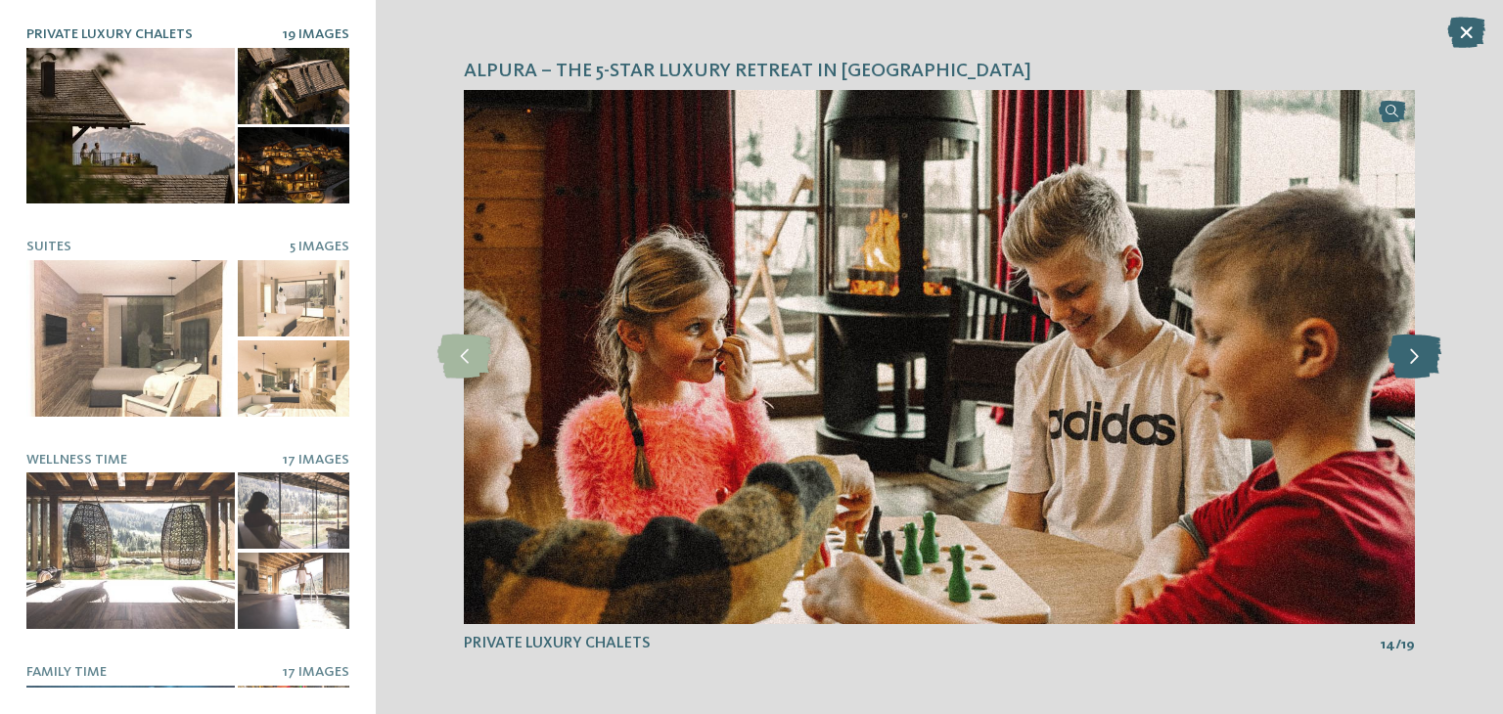
click at [1421, 363] on icon at bounding box center [1415, 357] width 54 height 44
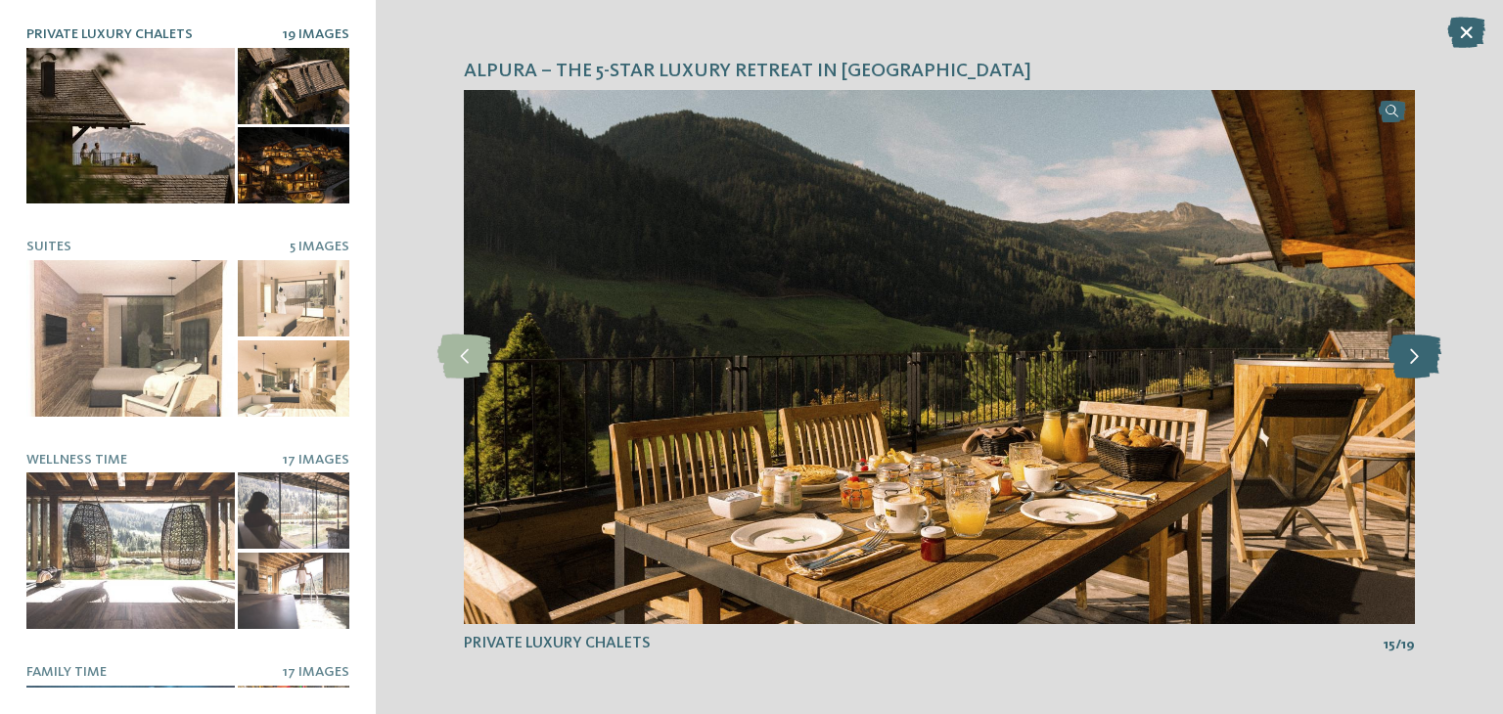
click at [1421, 363] on icon at bounding box center [1415, 357] width 54 height 44
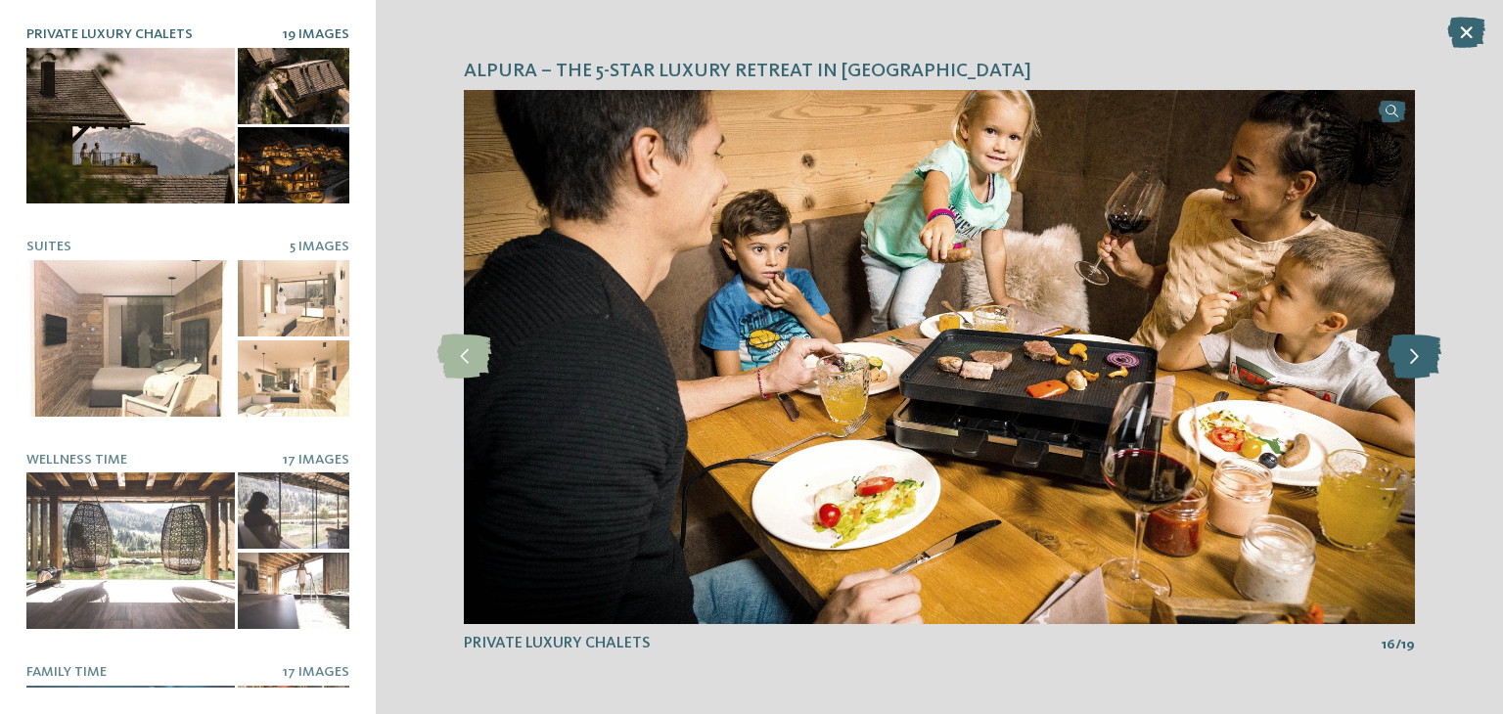
click at [1421, 363] on icon at bounding box center [1415, 357] width 54 height 44
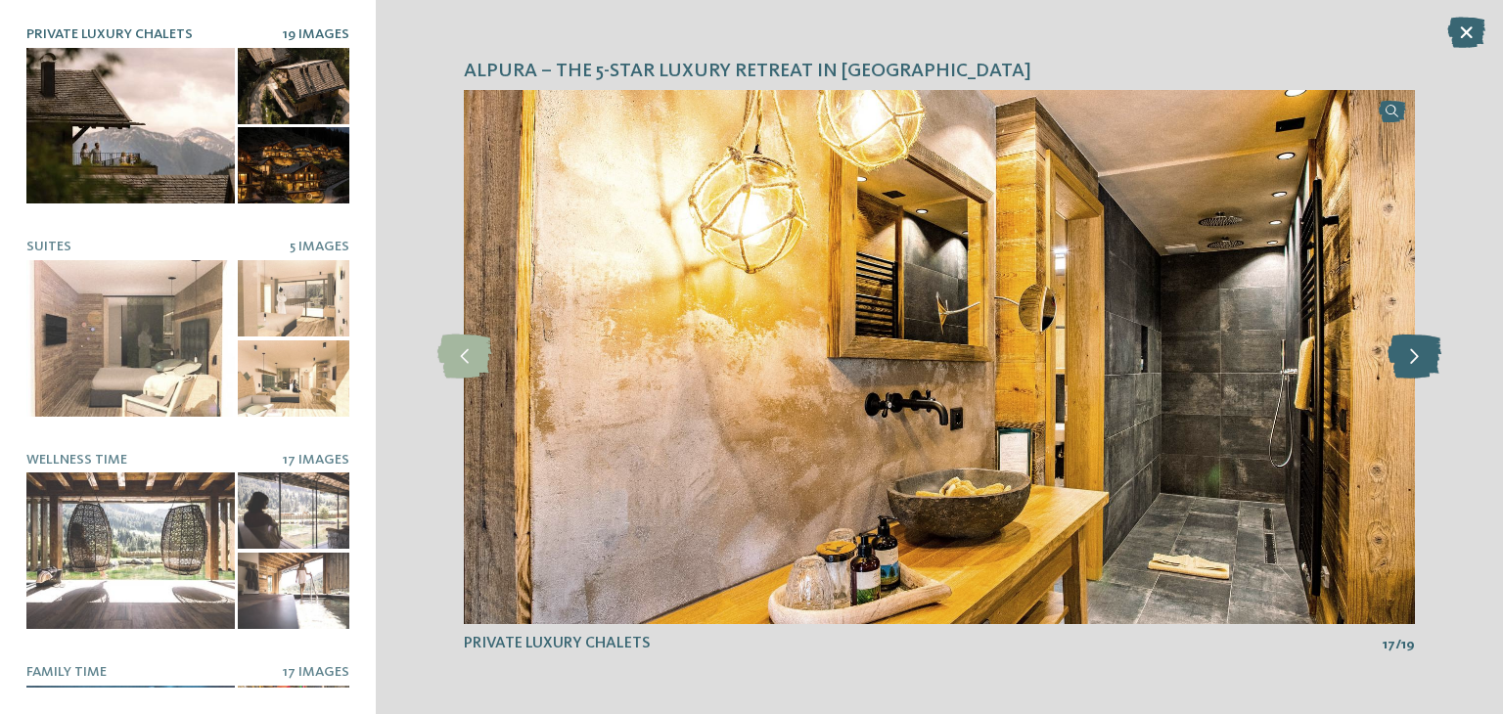
click at [1421, 363] on icon at bounding box center [1415, 357] width 54 height 44
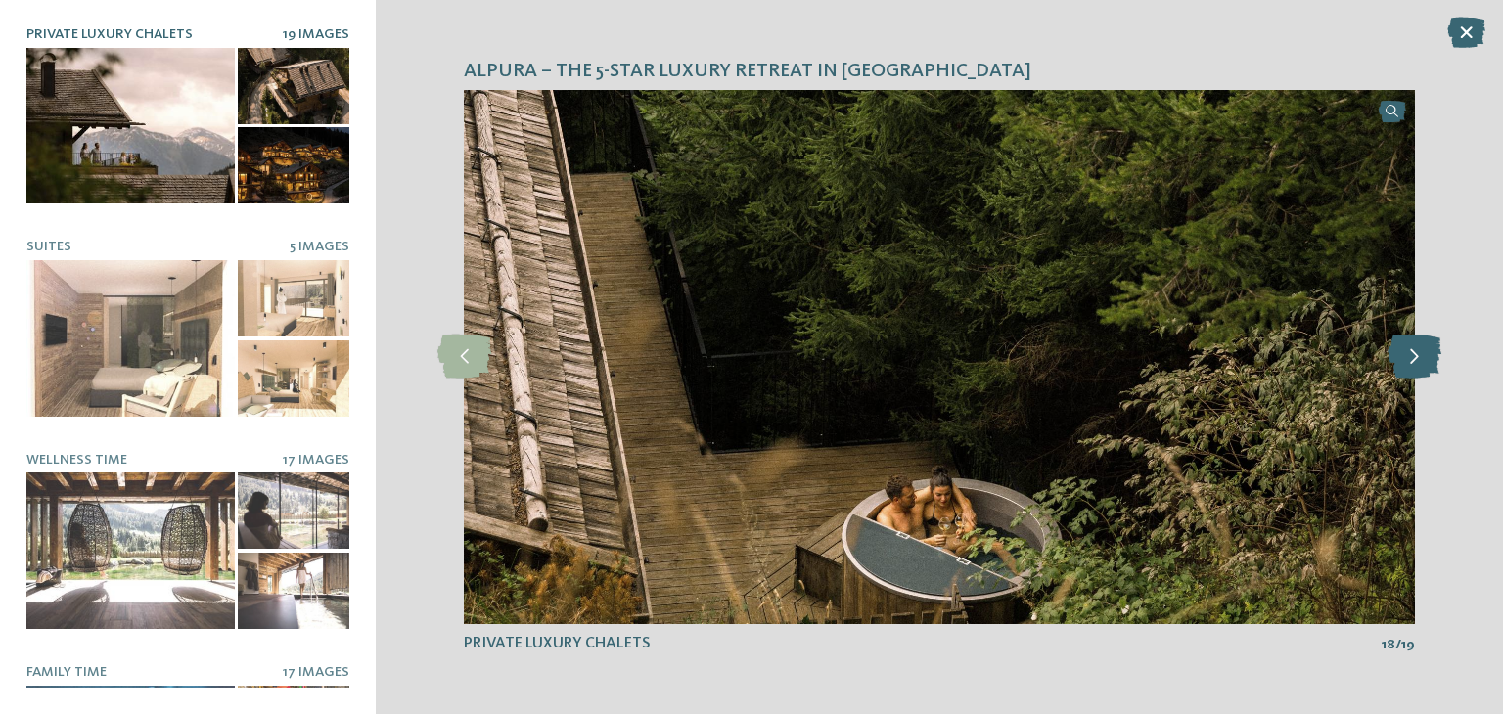
click at [1421, 363] on icon at bounding box center [1415, 357] width 54 height 44
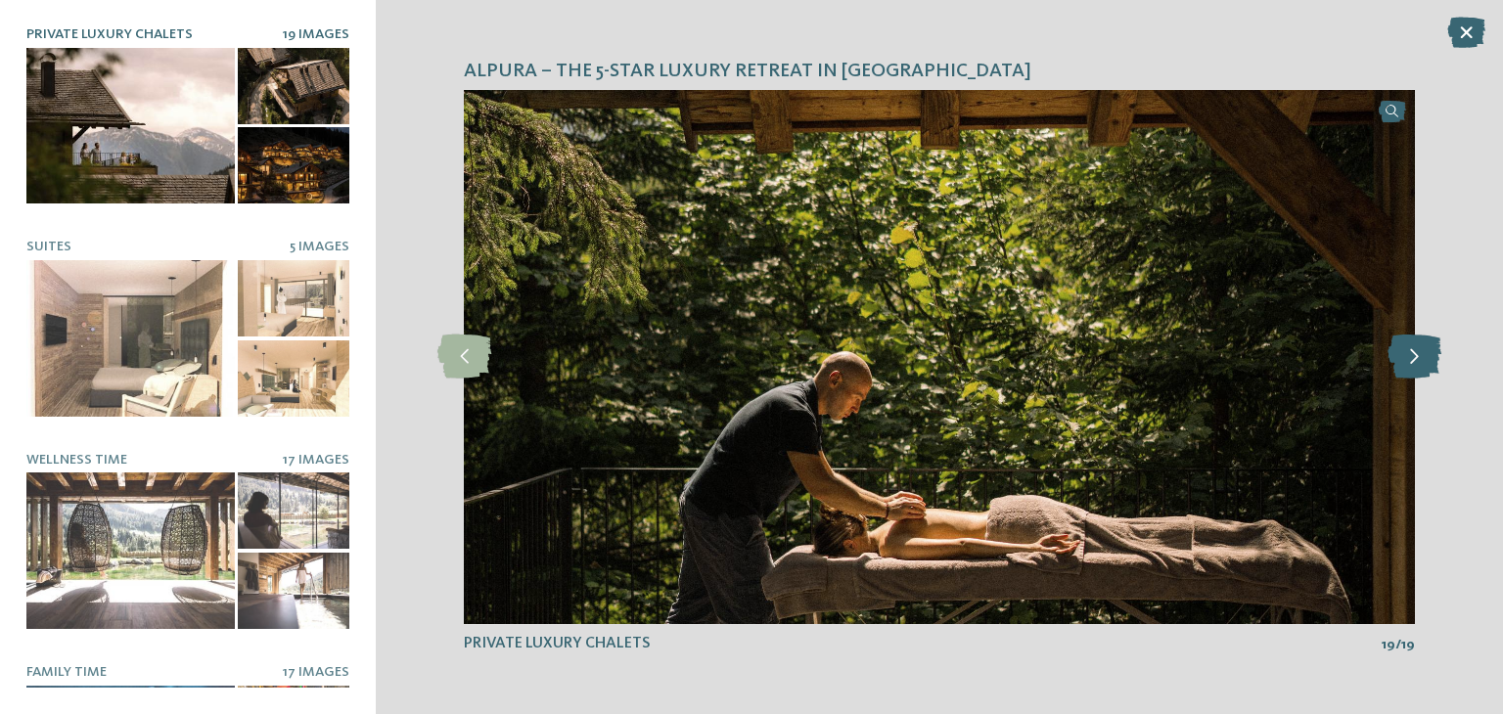
click at [1421, 363] on icon at bounding box center [1415, 357] width 54 height 44
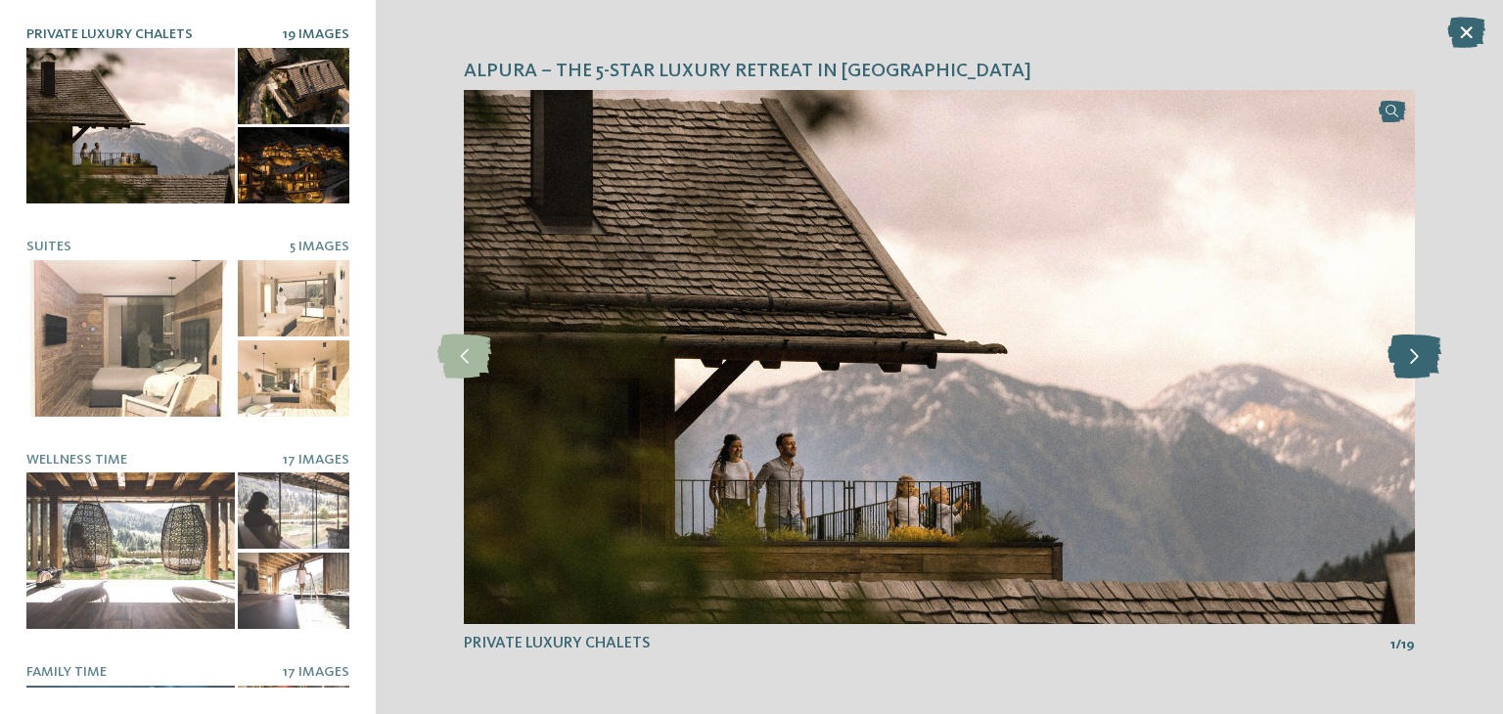
click at [1421, 363] on icon at bounding box center [1415, 357] width 54 height 44
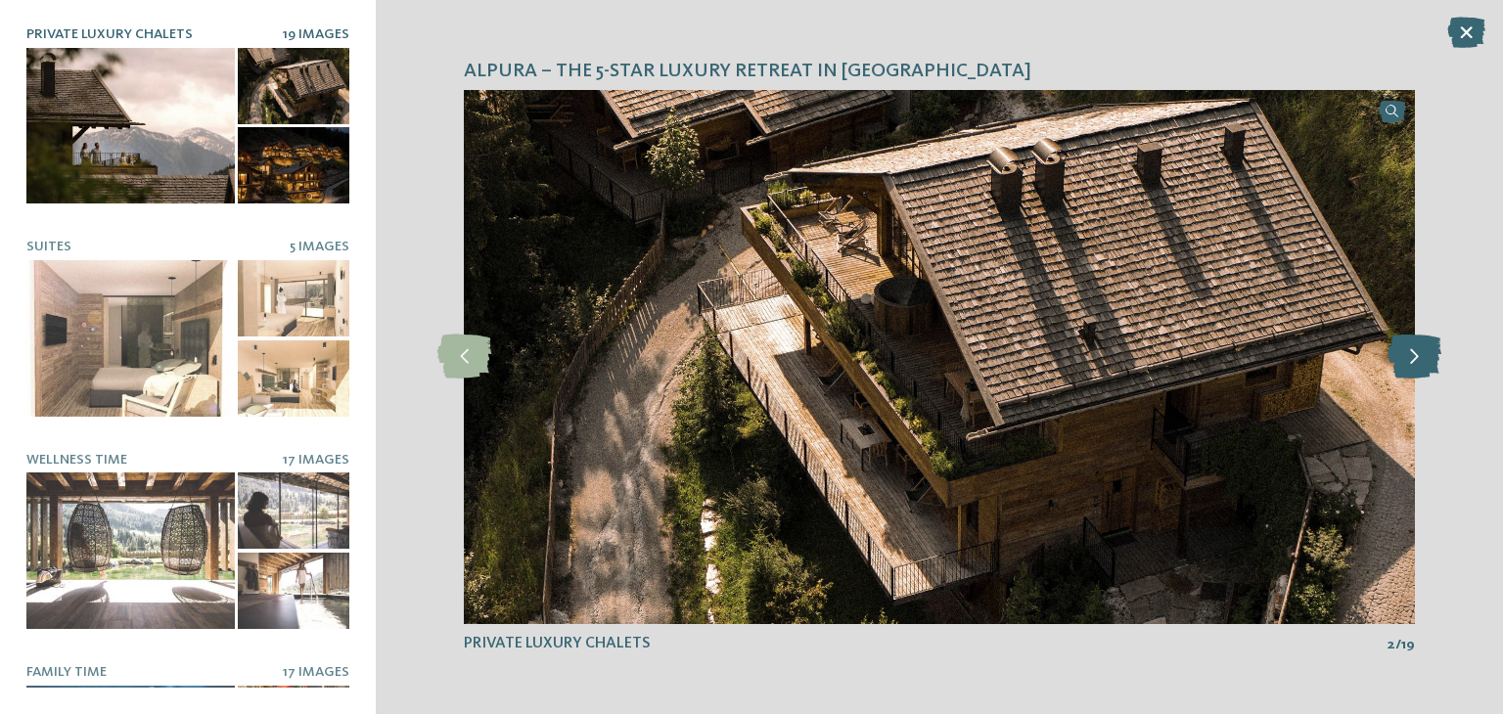
click at [1421, 363] on icon at bounding box center [1415, 357] width 54 height 44
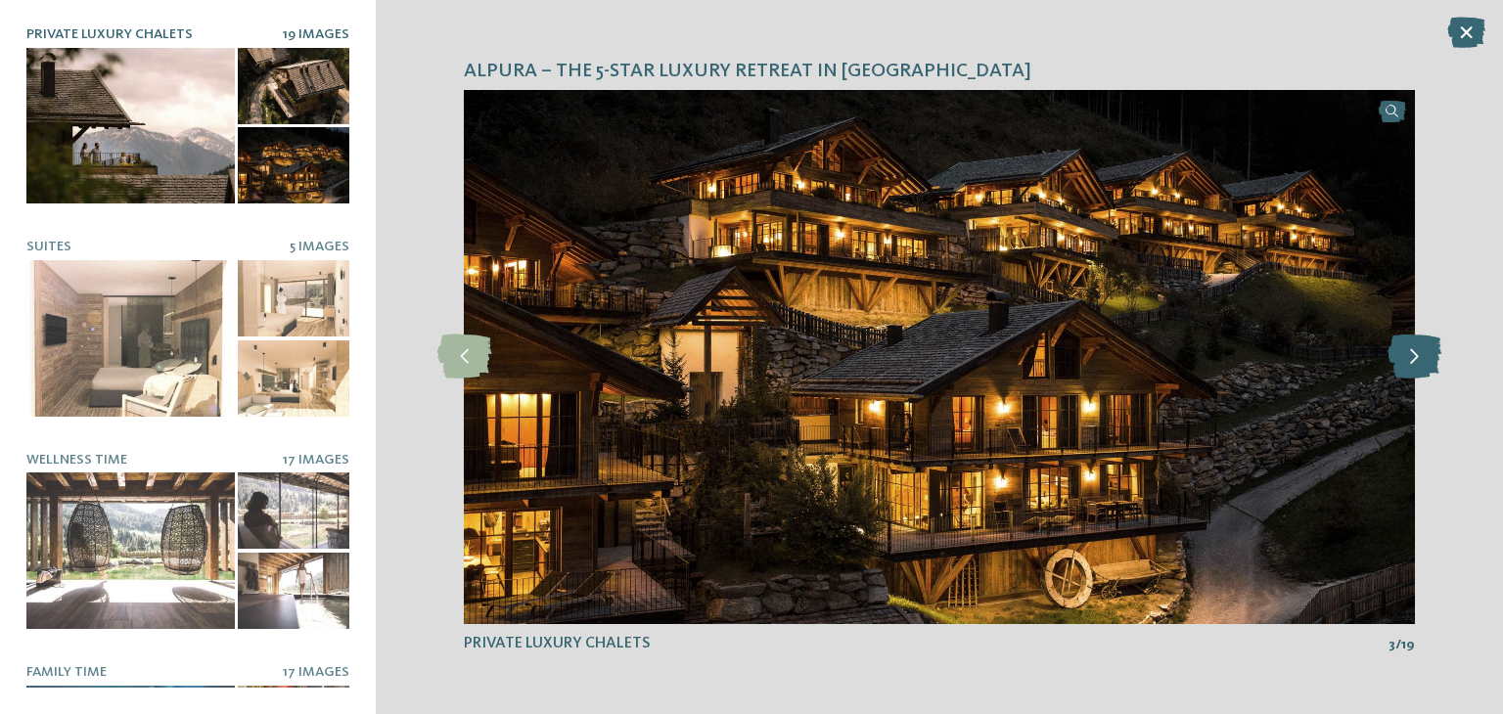
click at [1421, 363] on icon at bounding box center [1415, 357] width 54 height 44
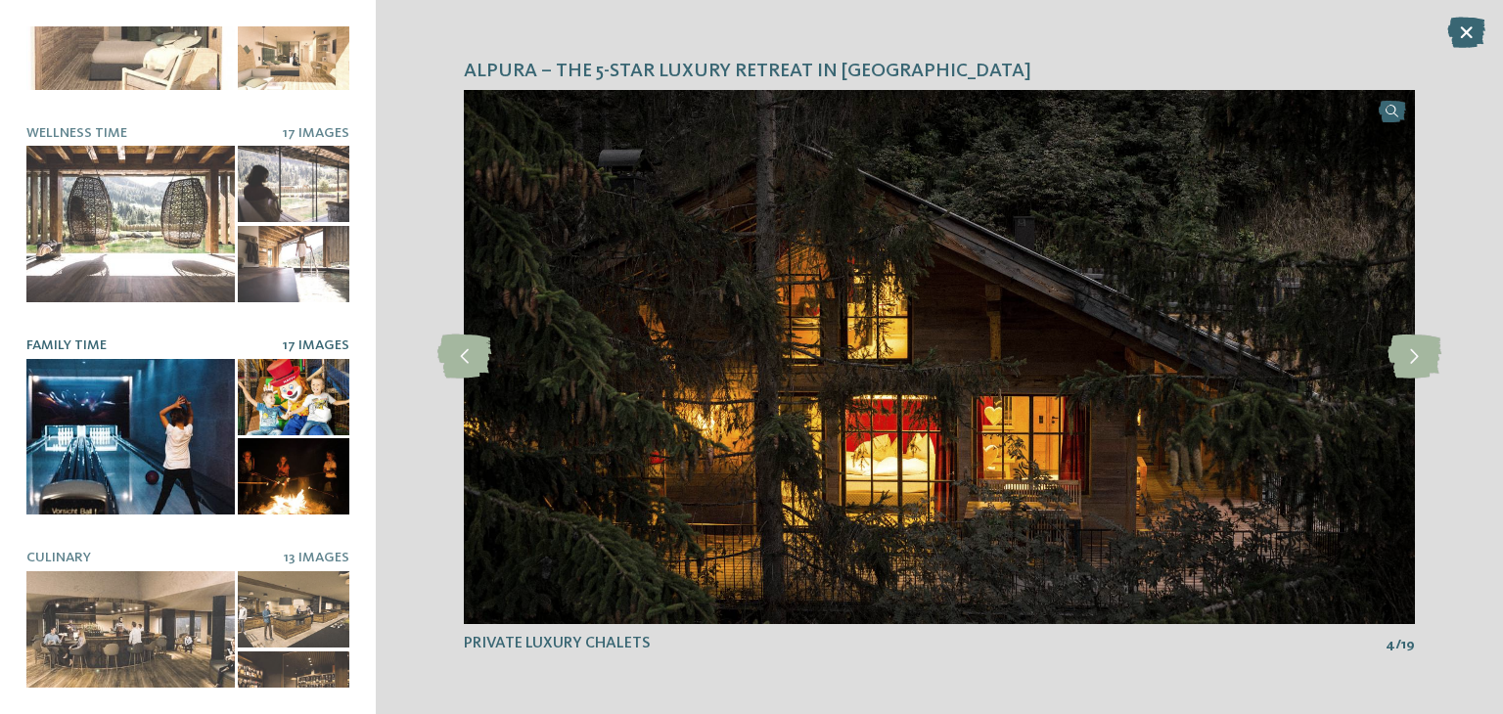
scroll to position [342, 0]
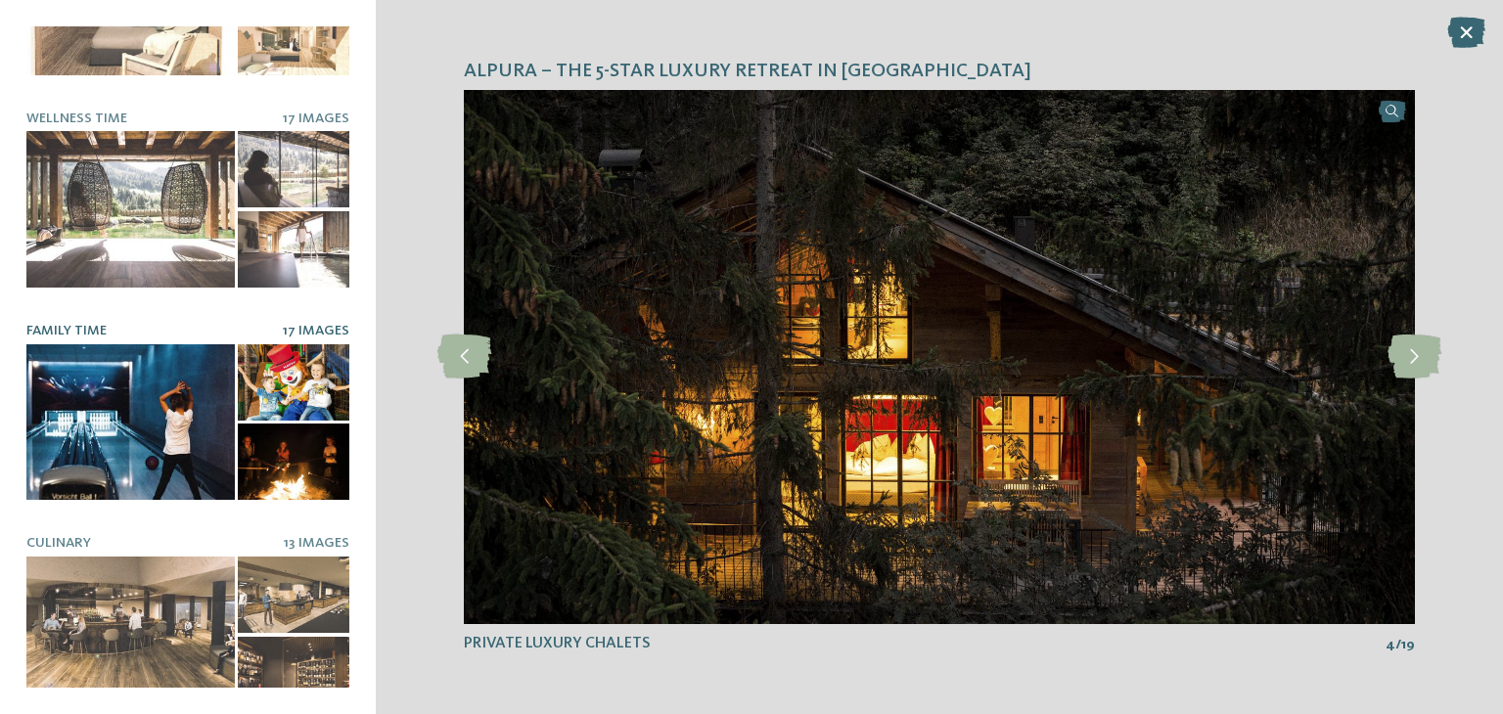
click at [110, 406] on div at bounding box center [130, 423] width 208 height 157
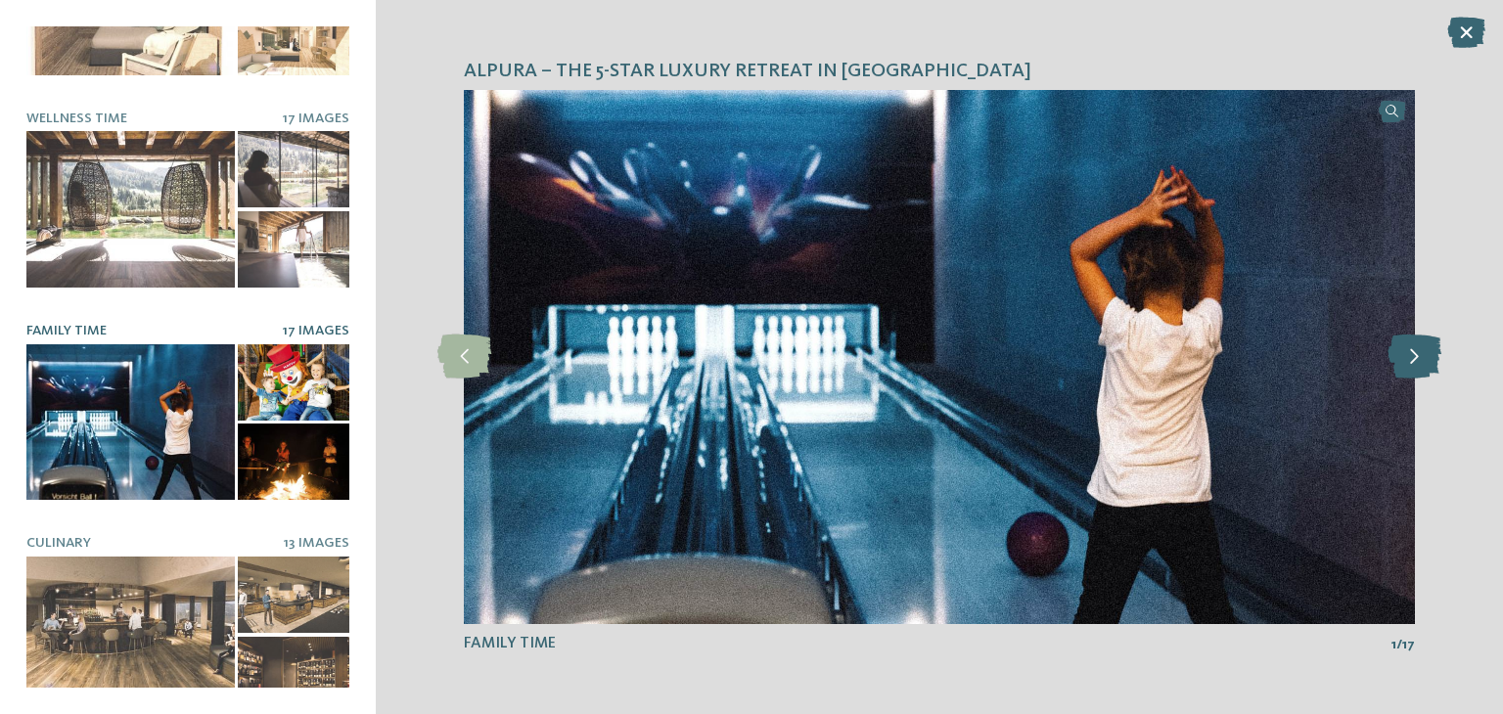
click at [1409, 357] on icon at bounding box center [1415, 357] width 54 height 44
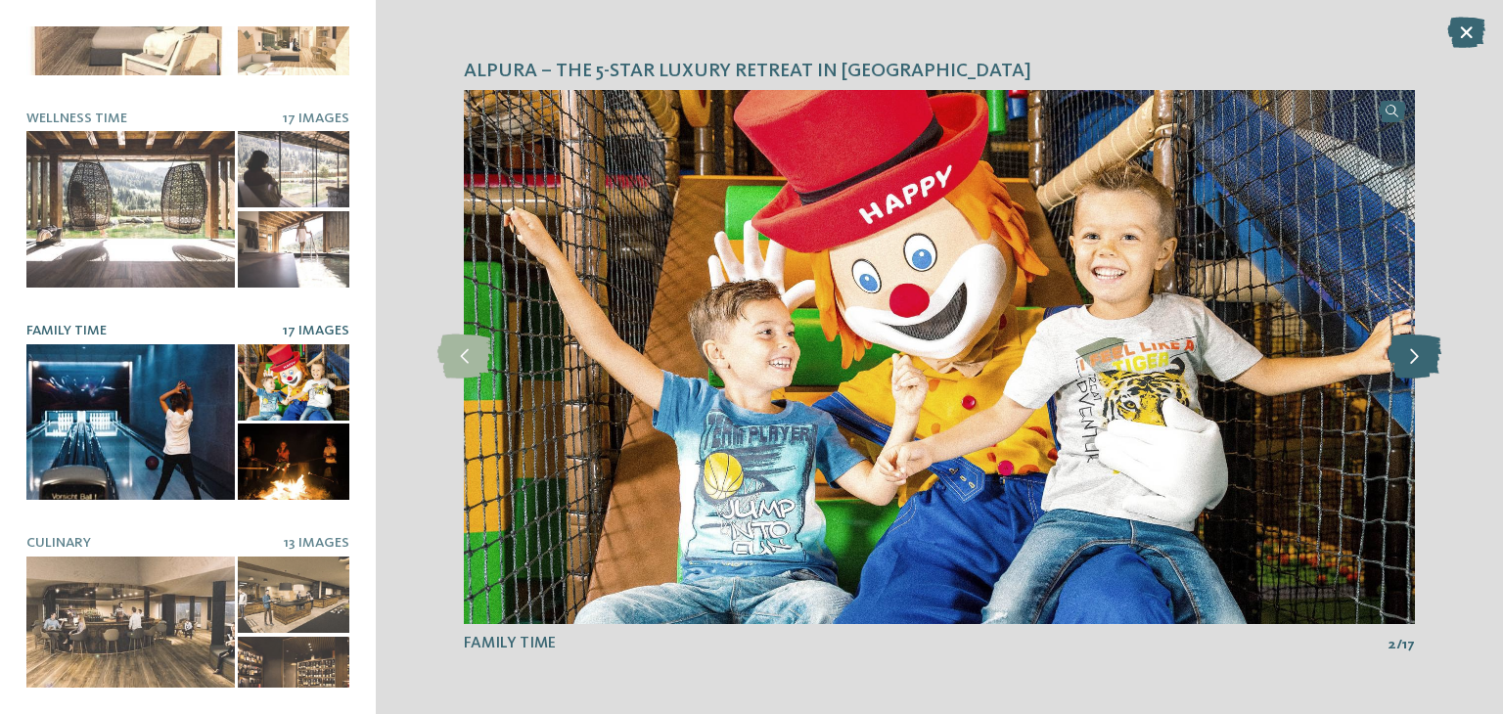
click at [1409, 357] on icon at bounding box center [1415, 357] width 54 height 44
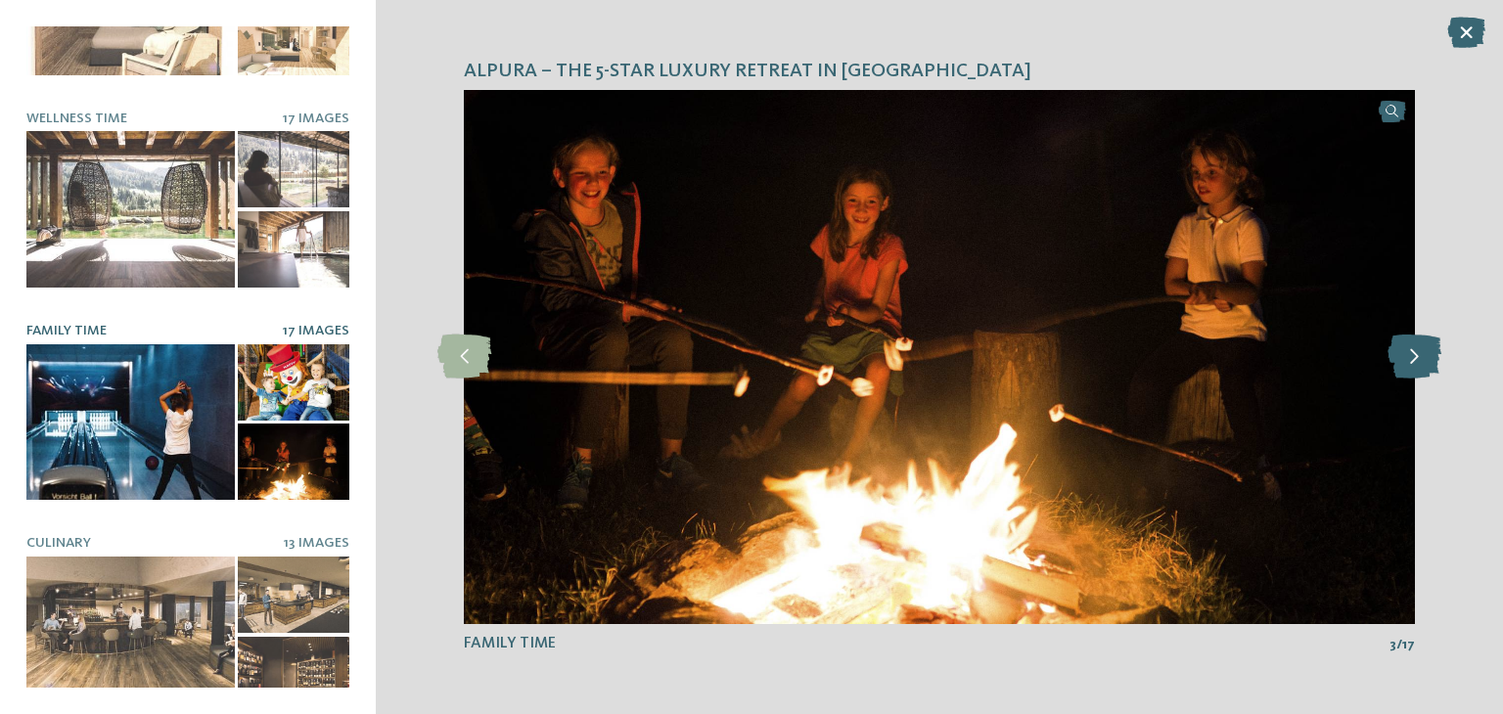
click at [1409, 357] on icon at bounding box center [1415, 357] width 54 height 44
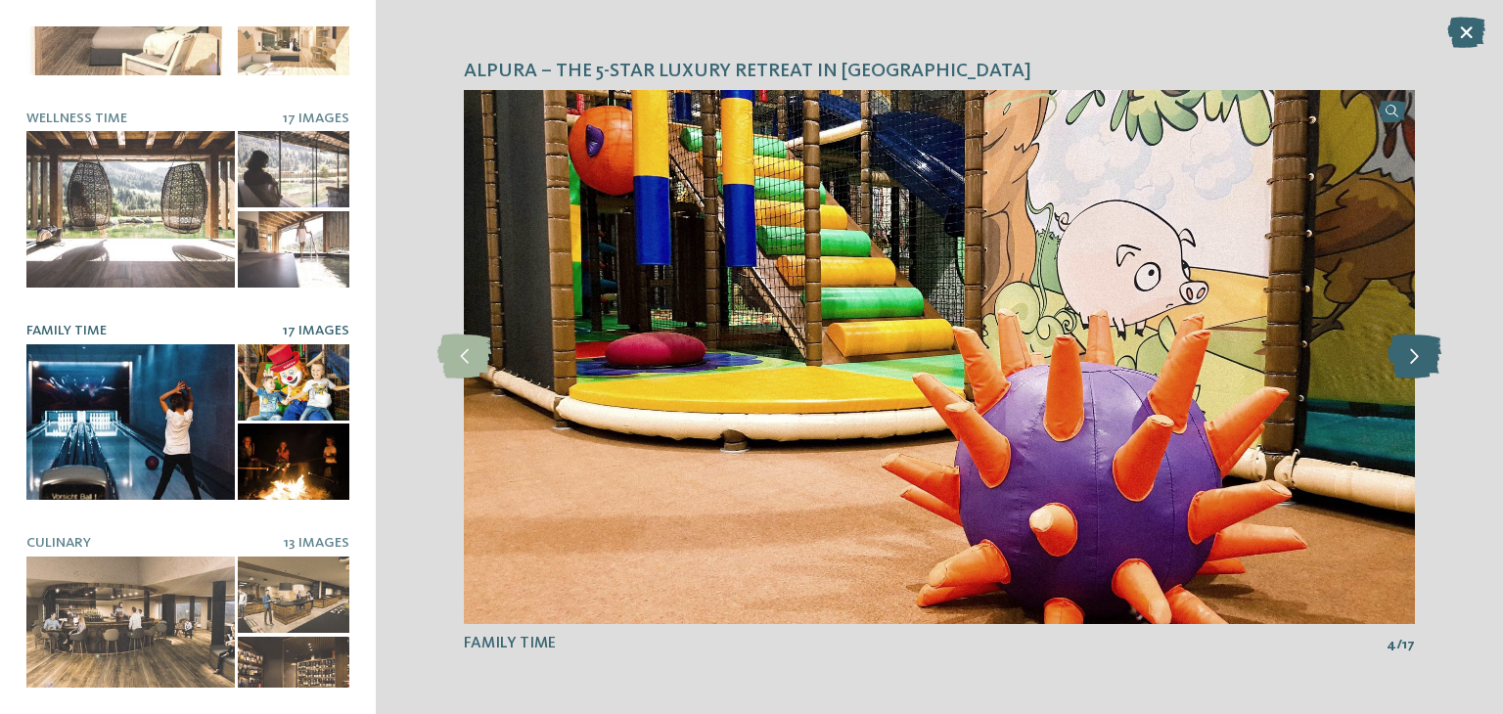
click at [1409, 357] on icon at bounding box center [1415, 357] width 54 height 44
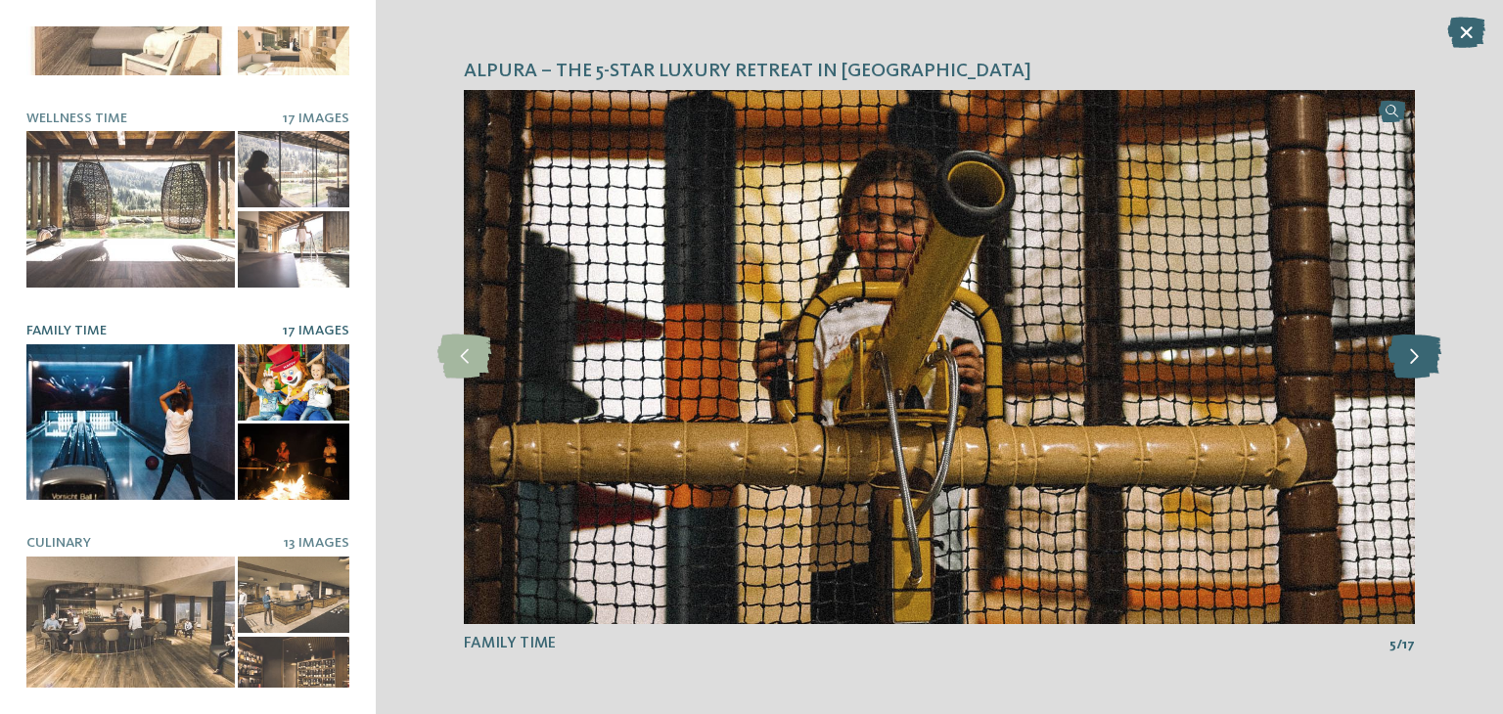
click at [1409, 357] on icon at bounding box center [1415, 357] width 54 height 44
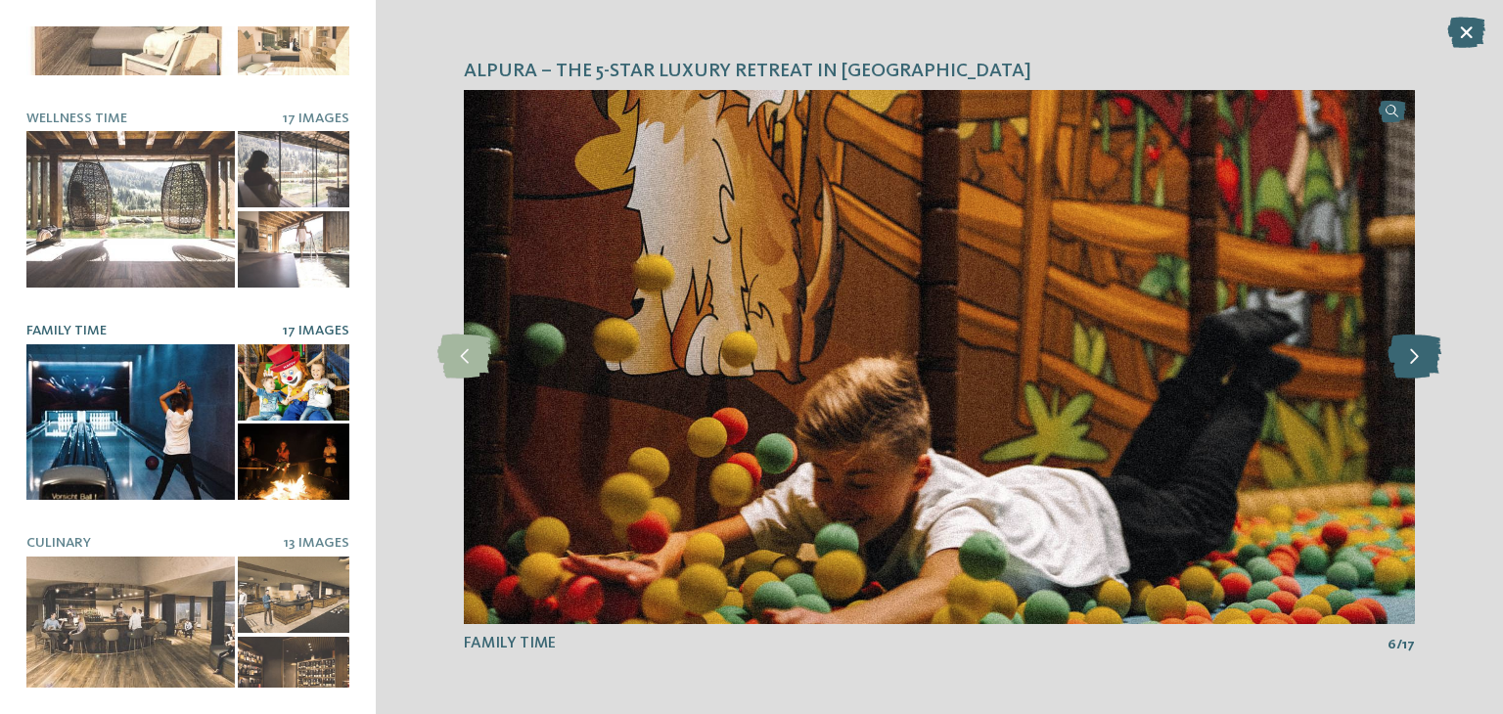
click at [1409, 357] on icon at bounding box center [1415, 357] width 54 height 44
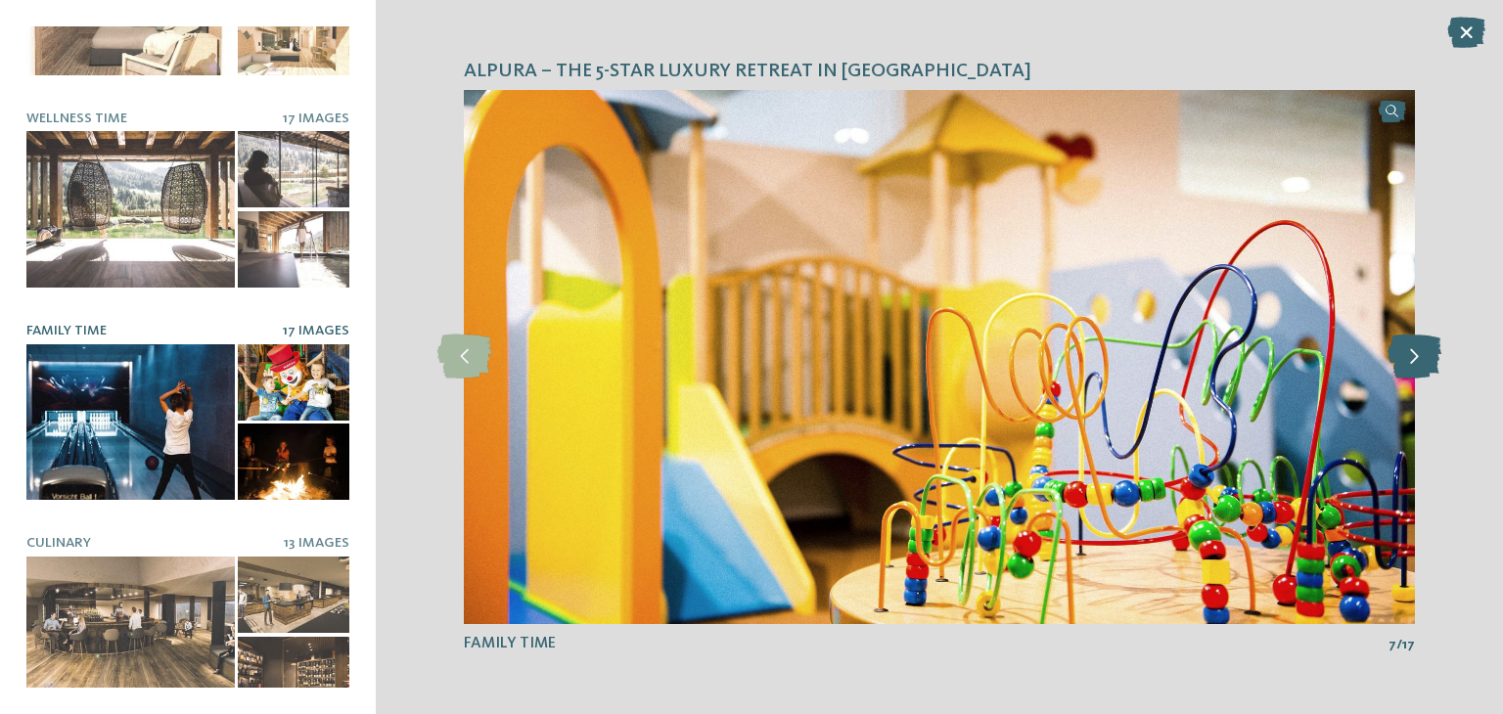
click at [1409, 357] on icon at bounding box center [1415, 357] width 54 height 44
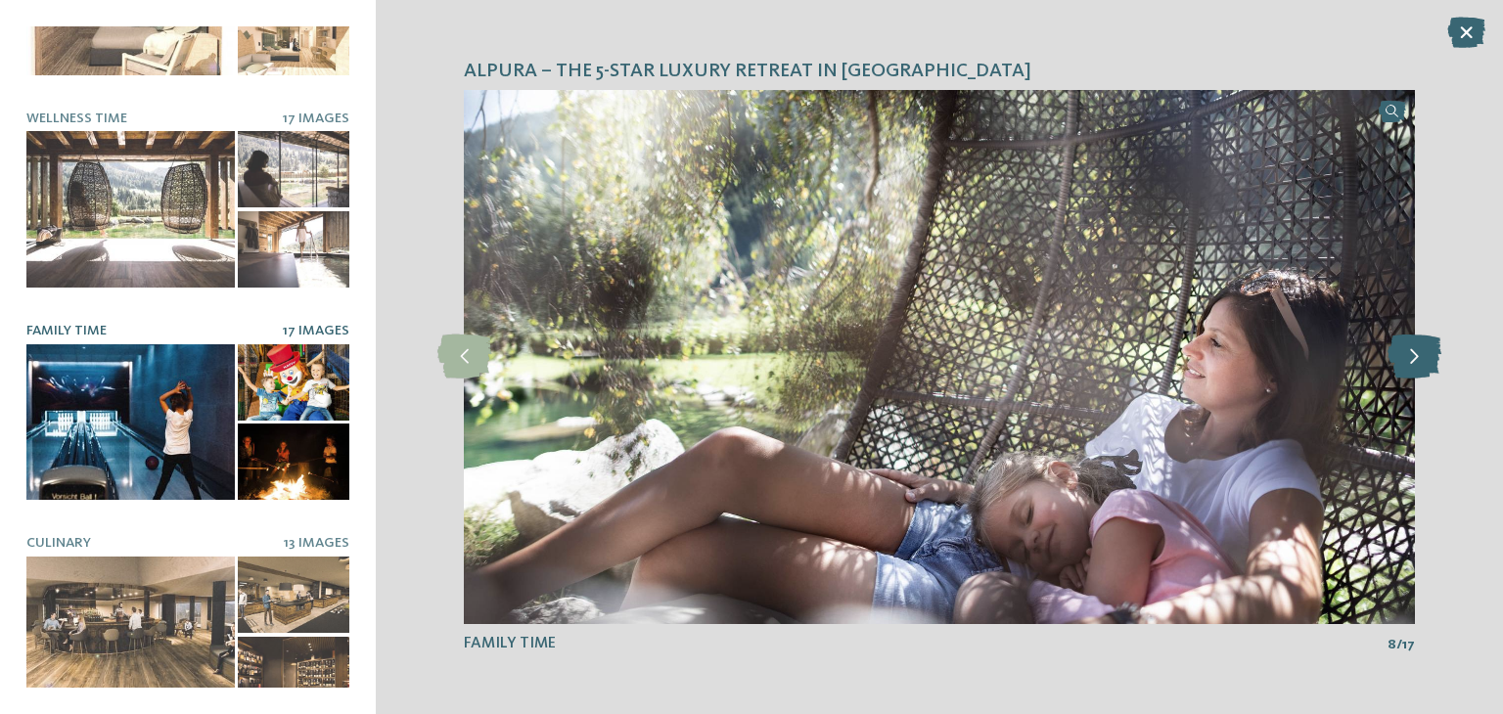
click at [1409, 357] on icon at bounding box center [1415, 357] width 54 height 44
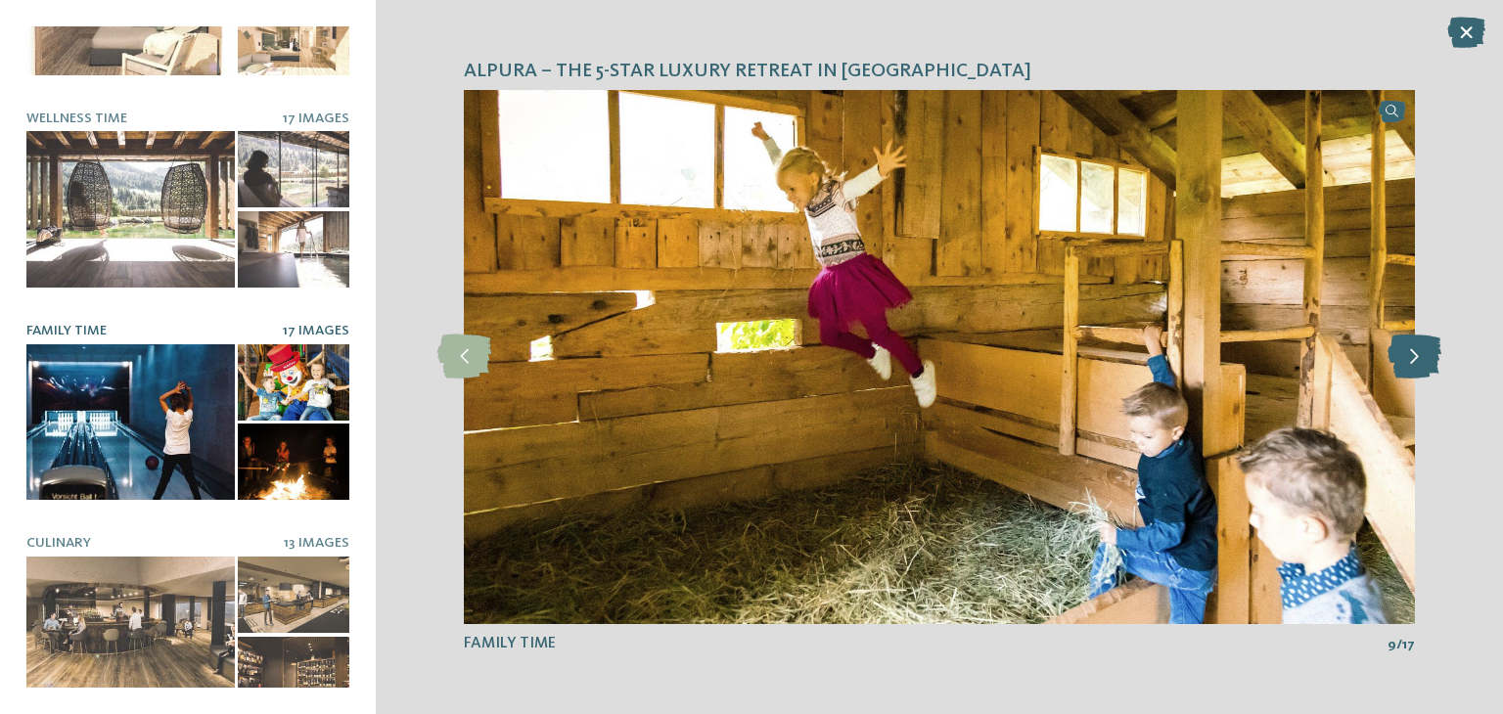
click at [1409, 357] on icon at bounding box center [1415, 357] width 54 height 44
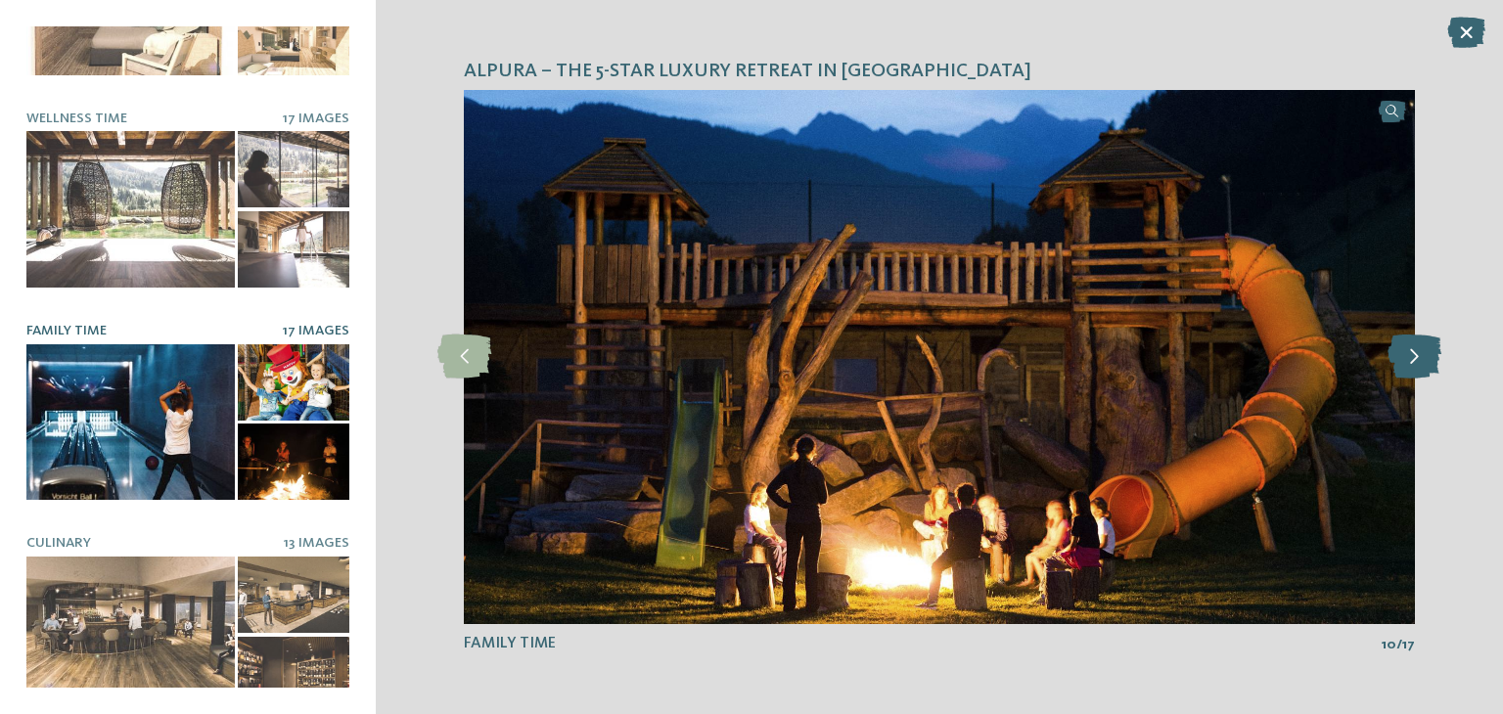
click at [1409, 357] on icon at bounding box center [1415, 357] width 54 height 44
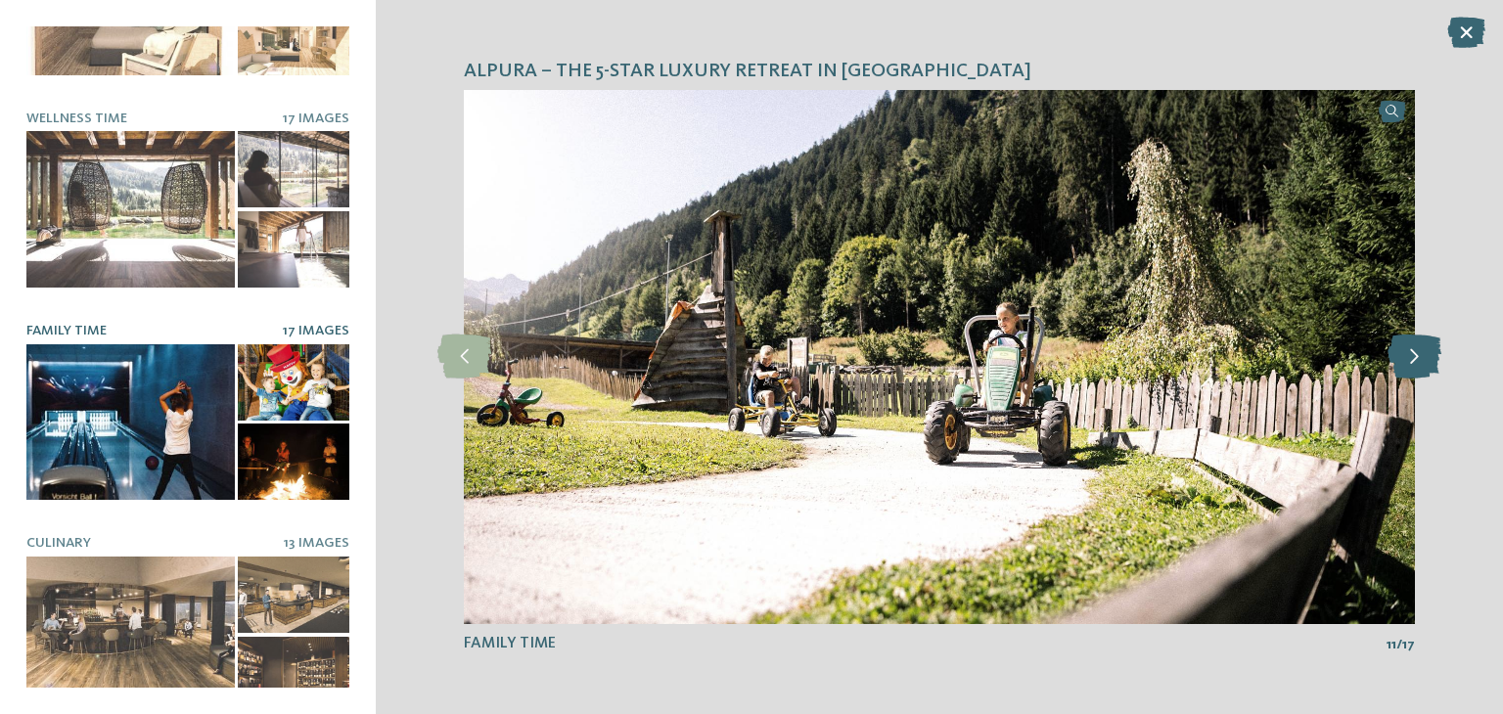
click at [1409, 357] on icon at bounding box center [1415, 357] width 54 height 44
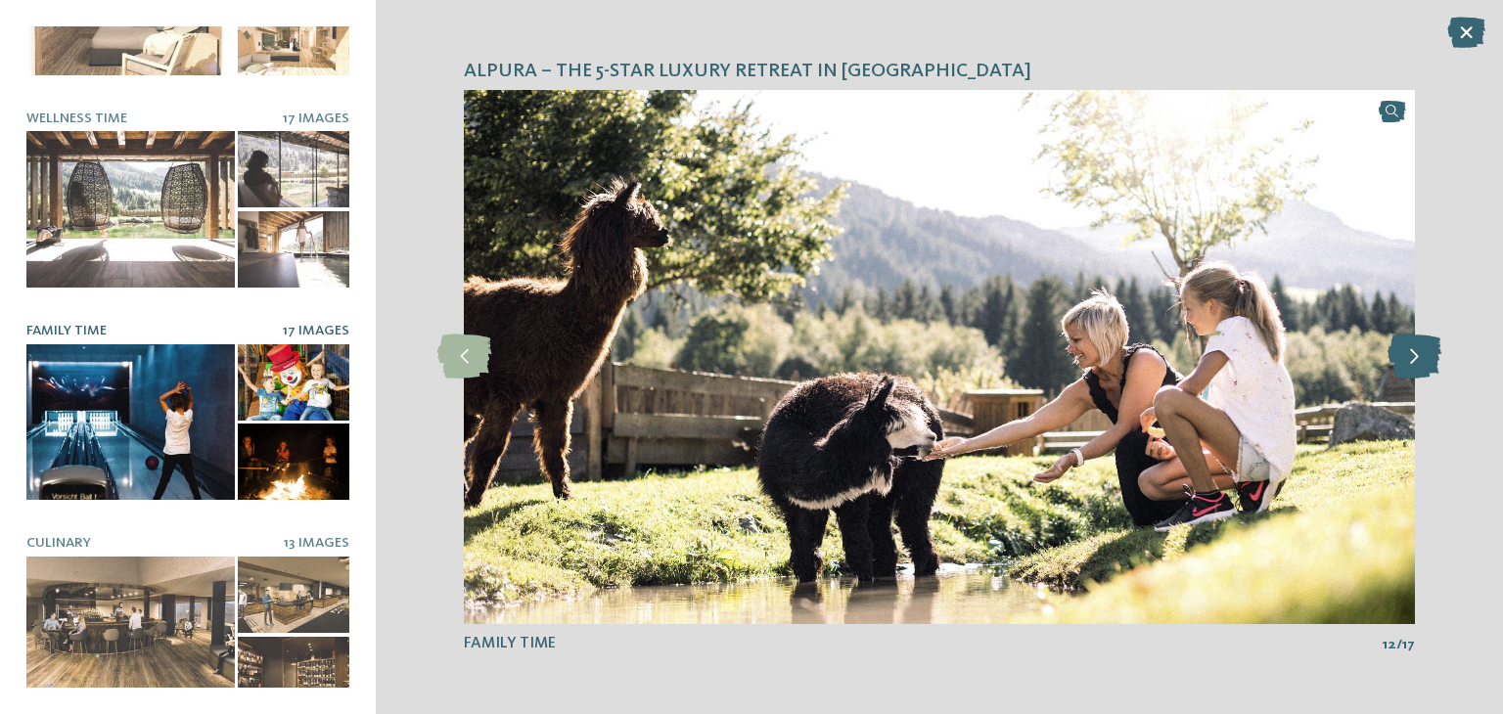
click at [1409, 357] on icon at bounding box center [1415, 357] width 54 height 44
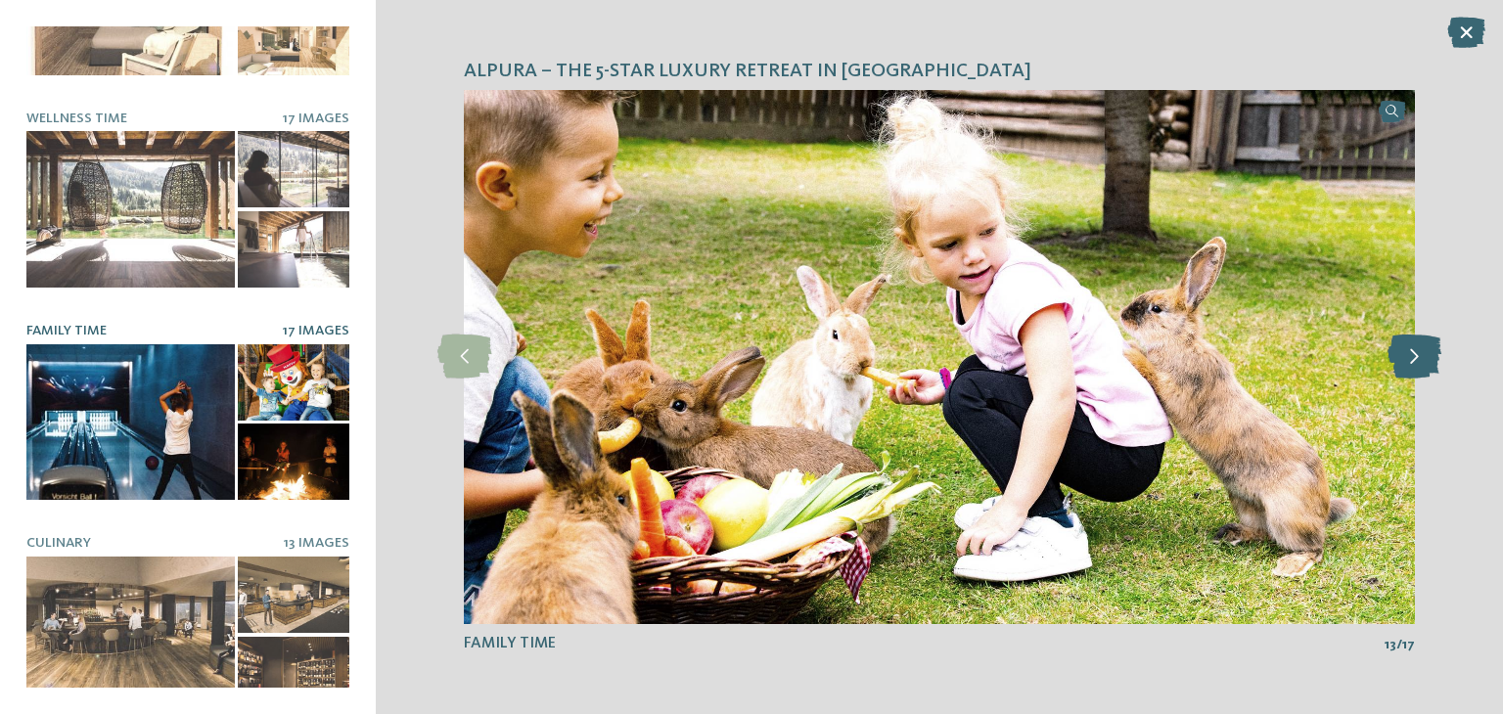
click at [1409, 357] on icon at bounding box center [1415, 357] width 54 height 44
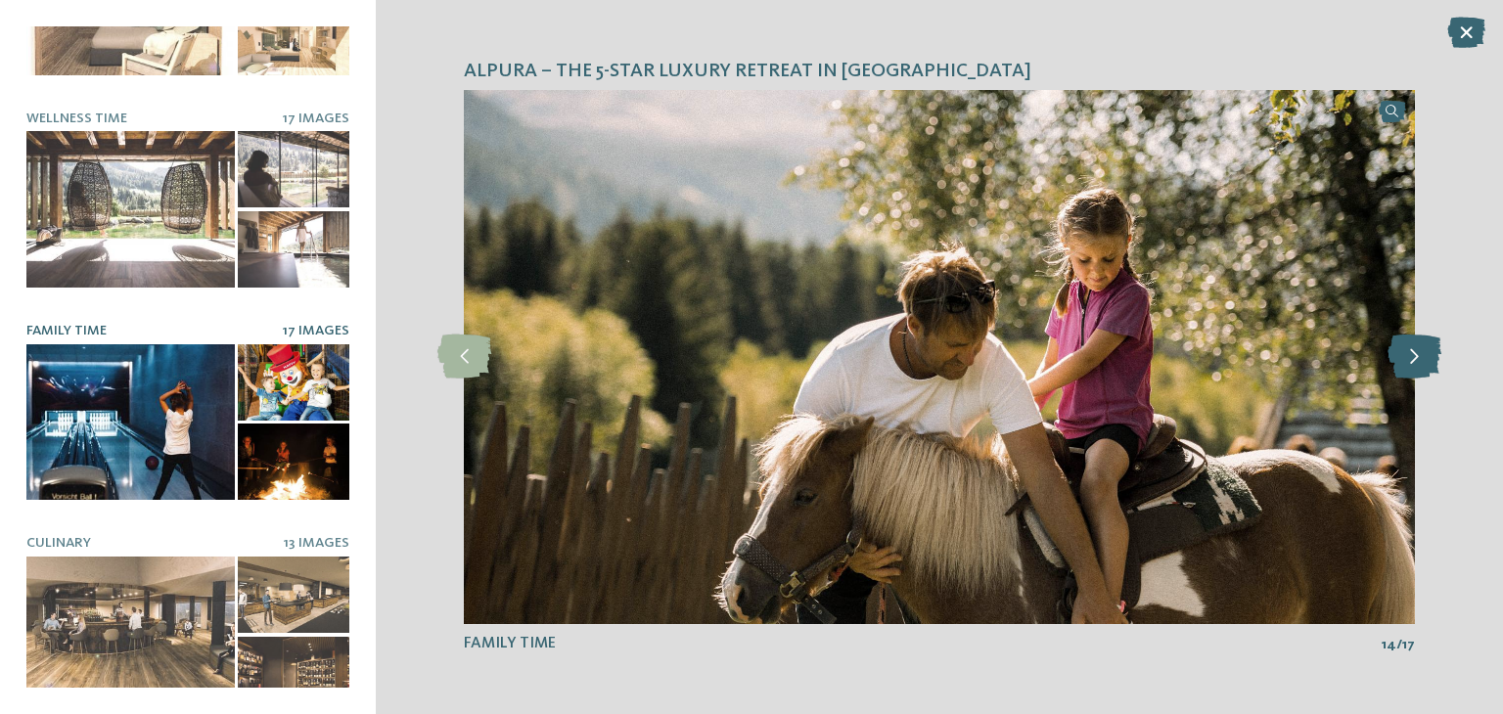
click at [1409, 357] on icon at bounding box center [1415, 357] width 54 height 44
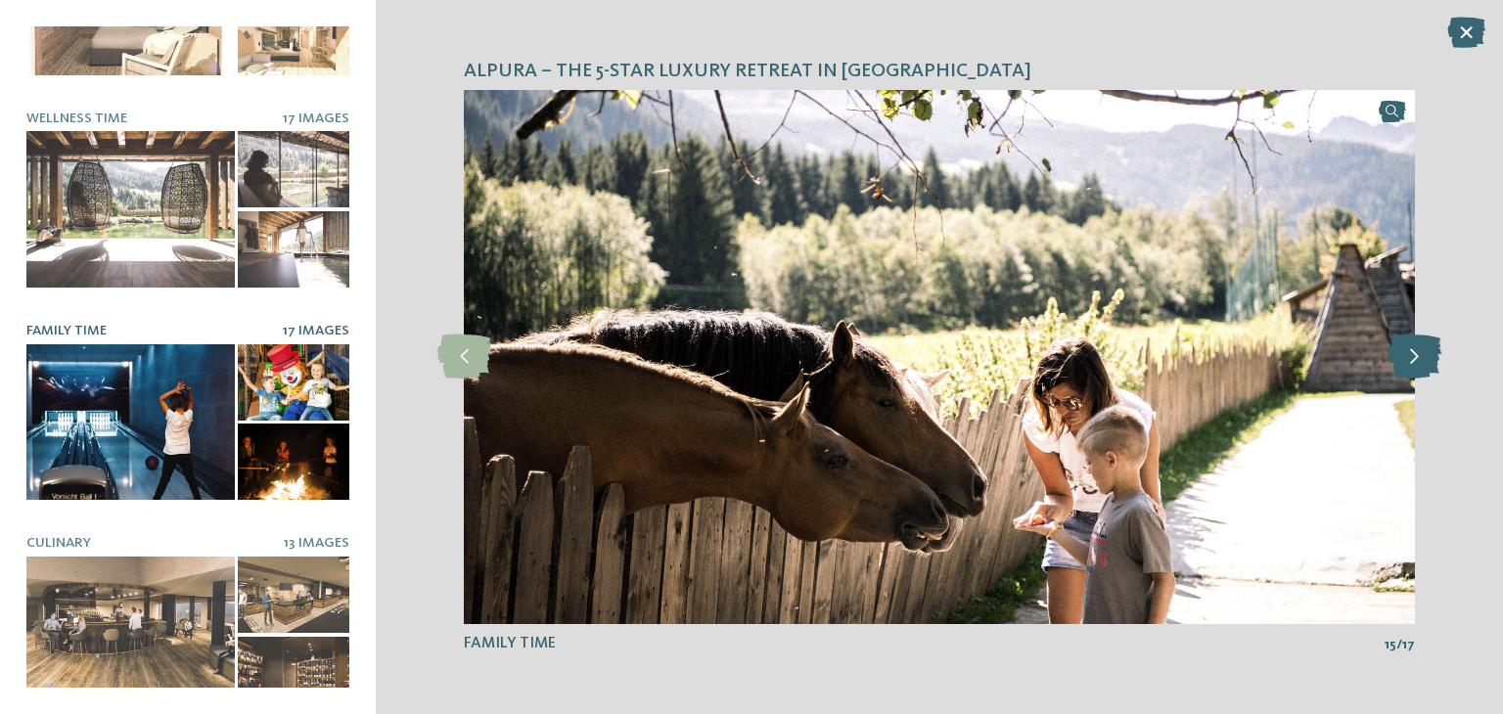
click at [1409, 357] on icon at bounding box center [1415, 357] width 54 height 44
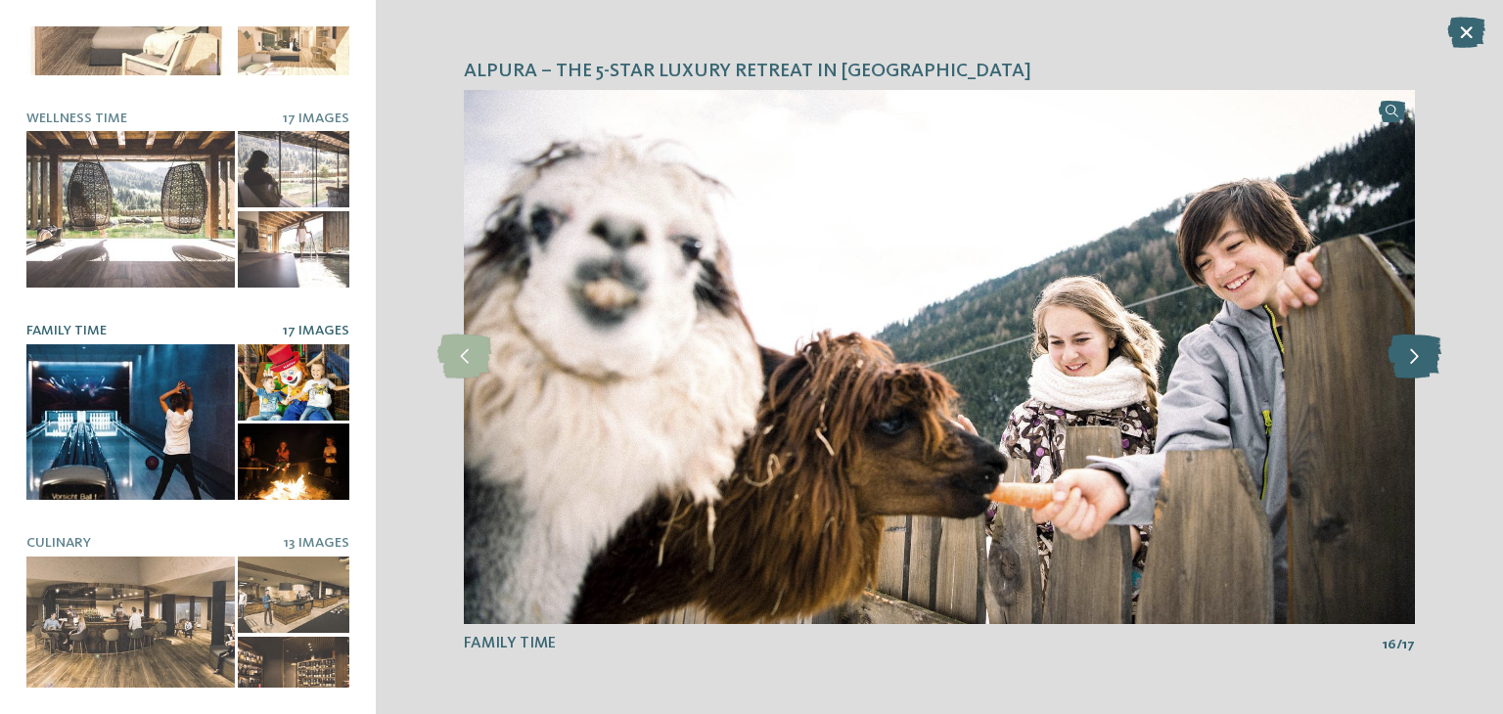
click at [1409, 357] on icon at bounding box center [1415, 357] width 54 height 44
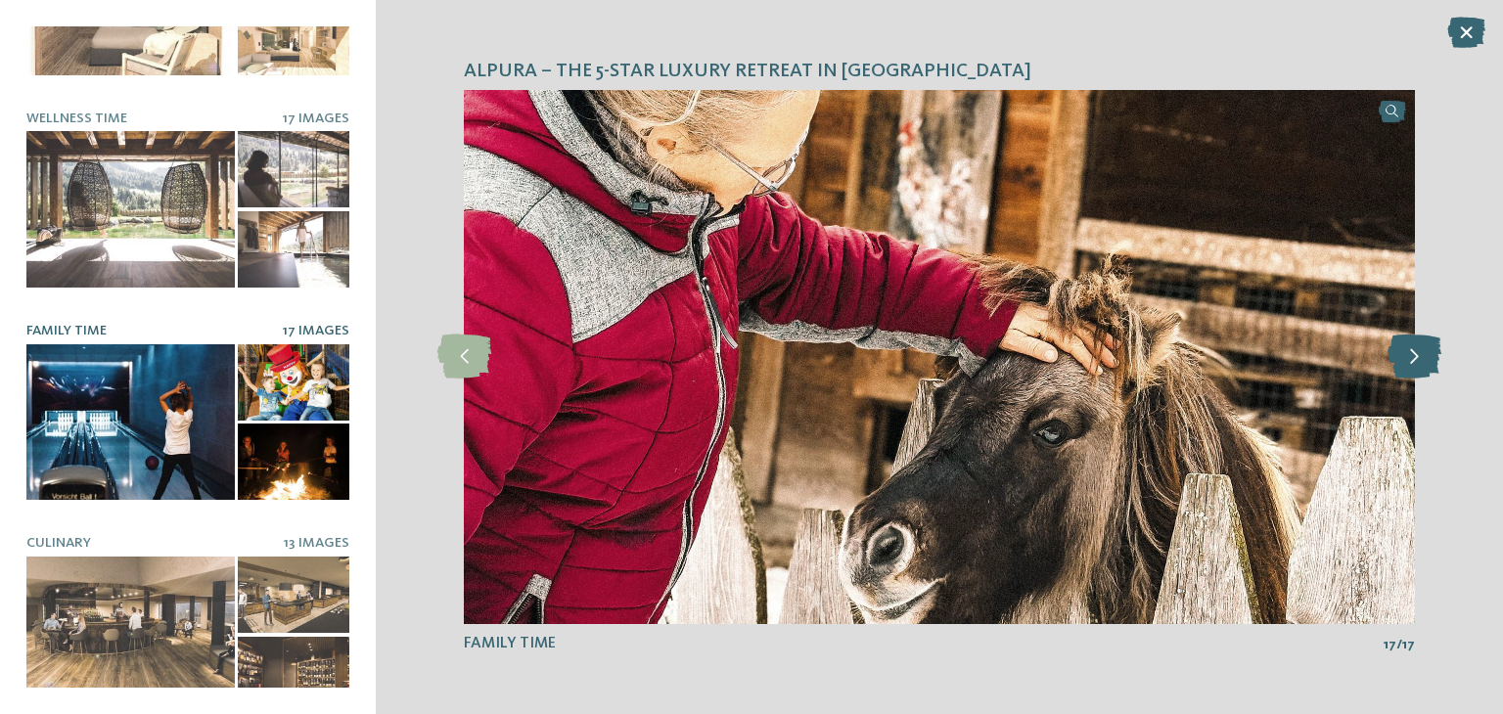
click at [1409, 357] on icon at bounding box center [1415, 357] width 54 height 44
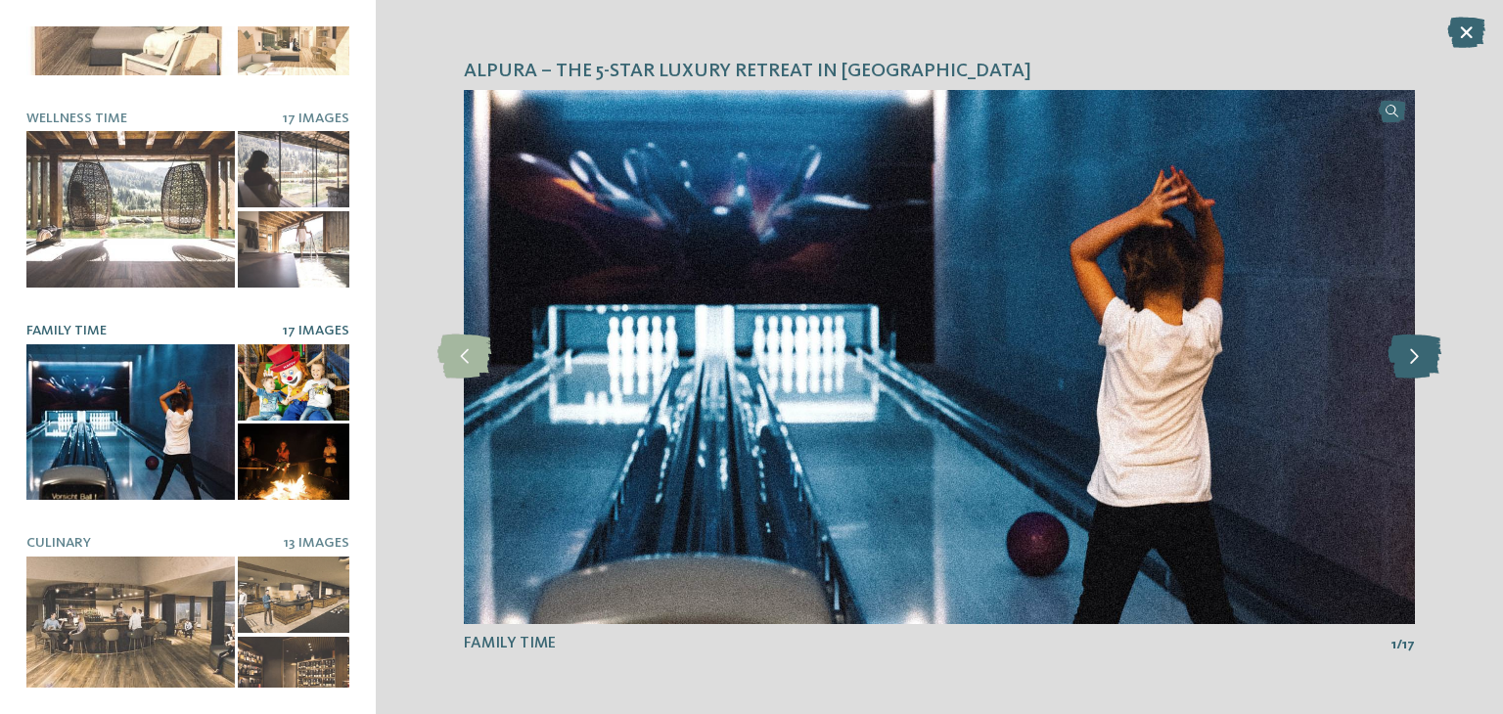
click at [1409, 357] on icon at bounding box center [1415, 357] width 54 height 44
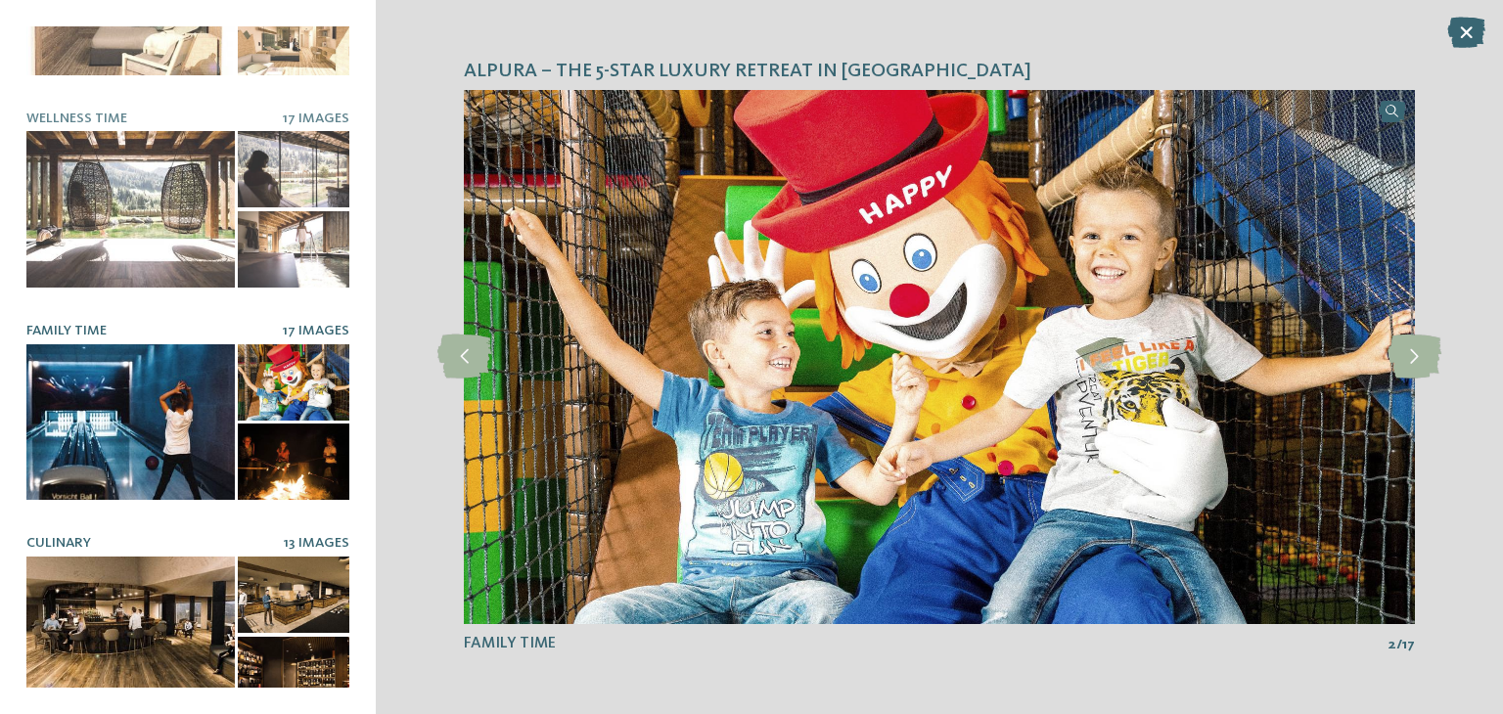
click at [66, 611] on div at bounding box center [130, 635] width 208 height 157
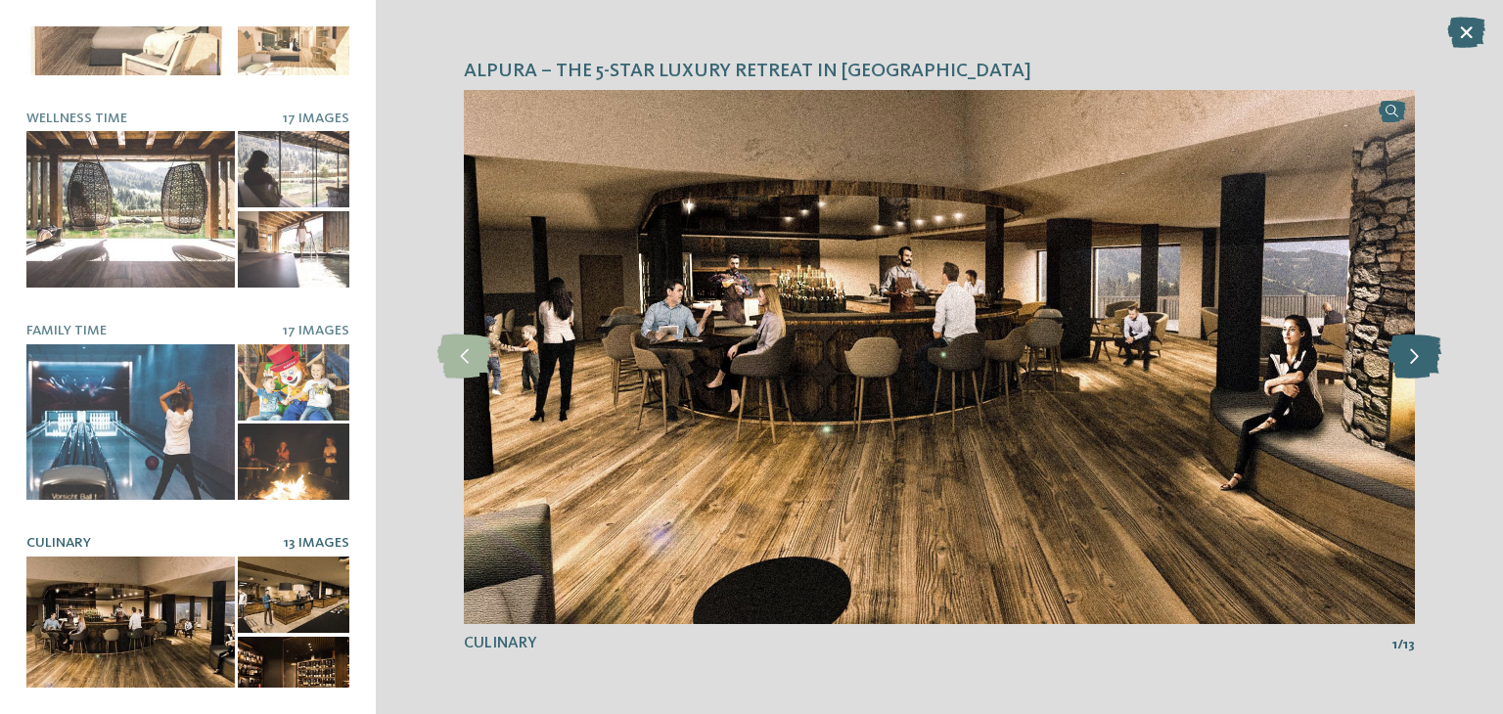
click at [1414, 352] on icon at bounding box center [1415, 357] width 54 height 44
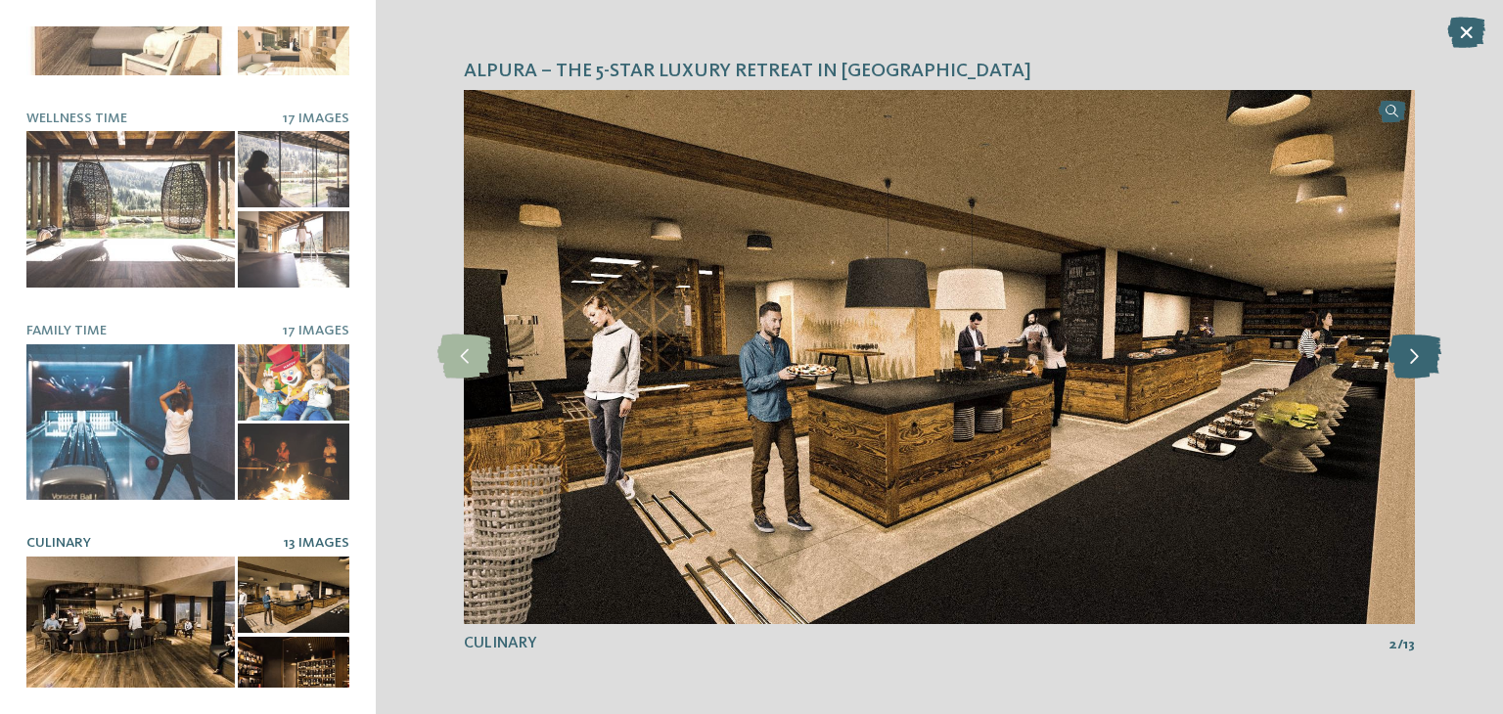
click at [1414, 352] on icon at bounding box center [1415, 357] width 54 height 44
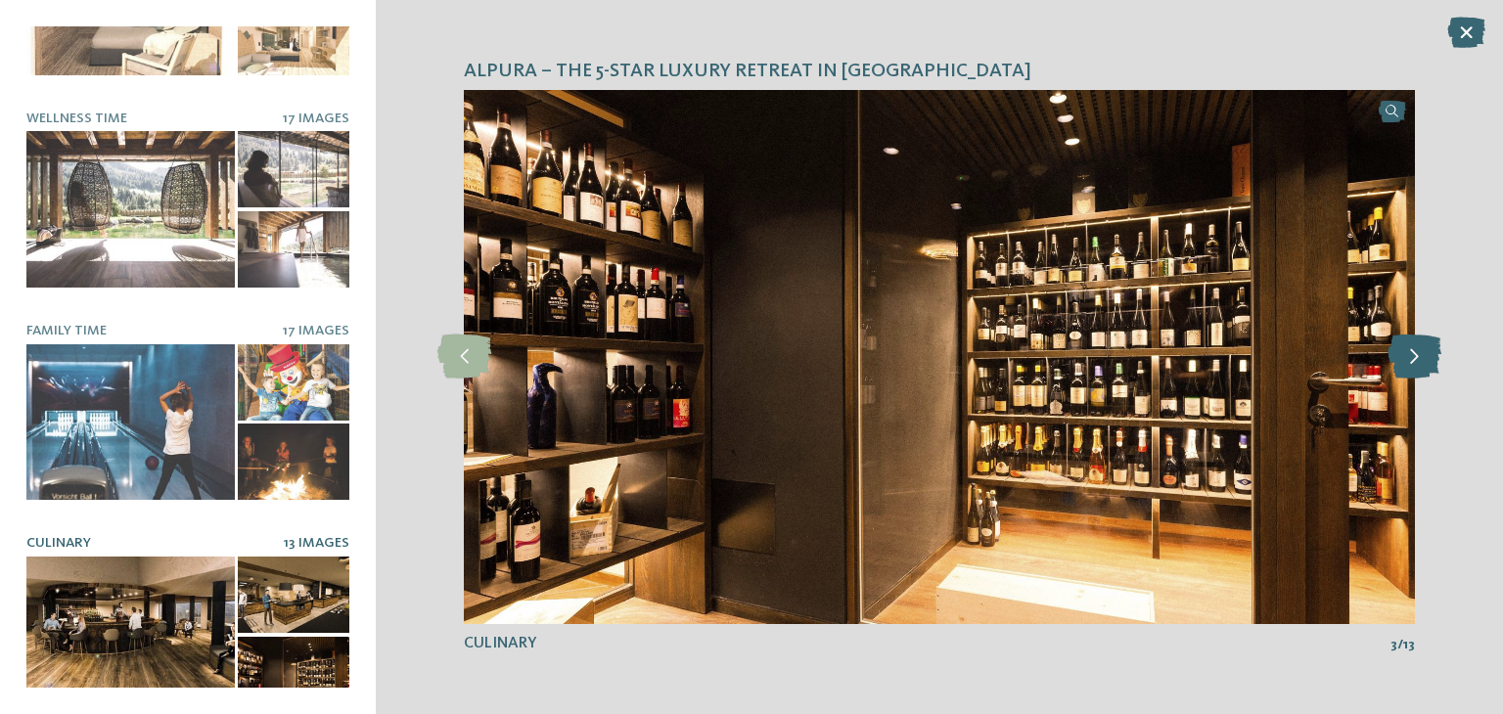
click at [1414, 352] on icon at bounding box center [1415, 357] width 54 height 44
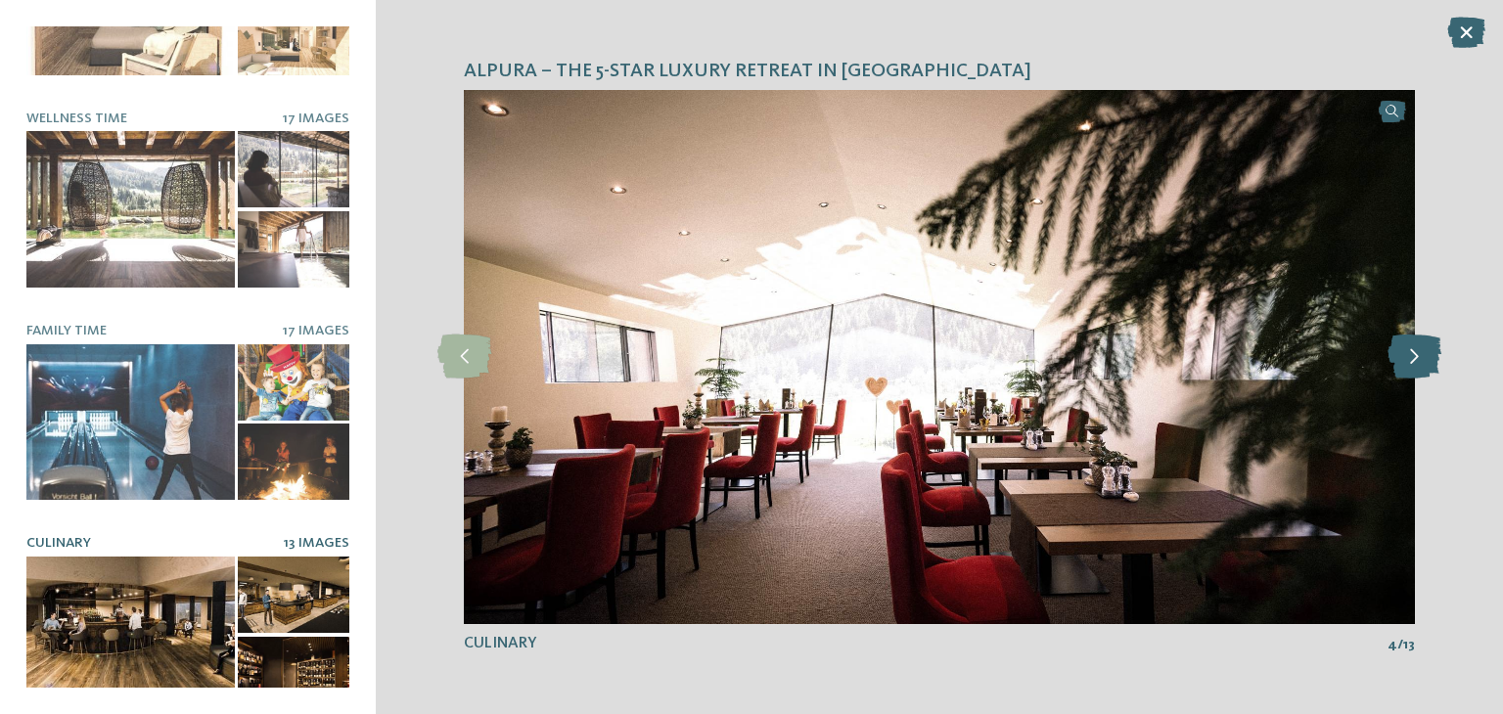
click at [1414, 352] on icon at bounding box center [1415, 357] width 54 height 44
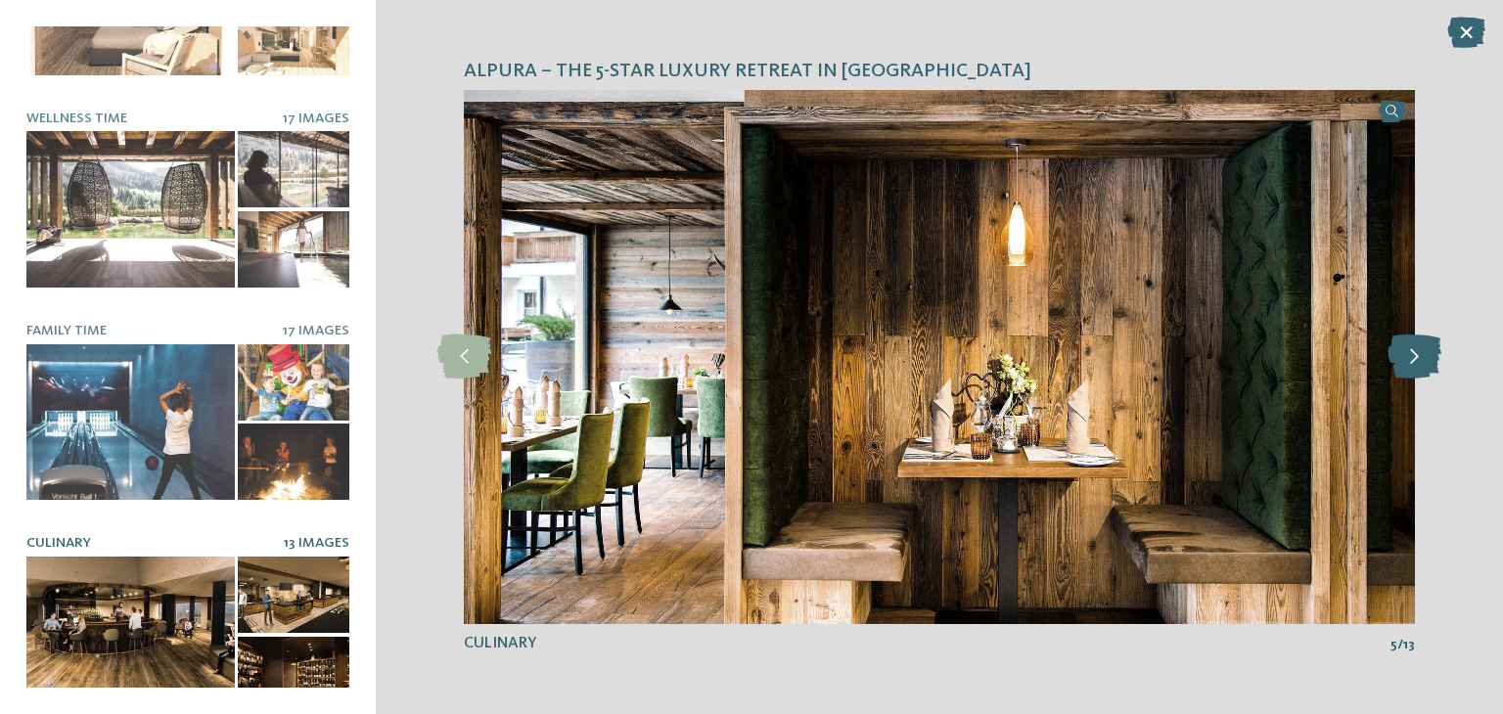
click at [1414, 352] on icon at bounding box center [1415, 357] width 54 height 44
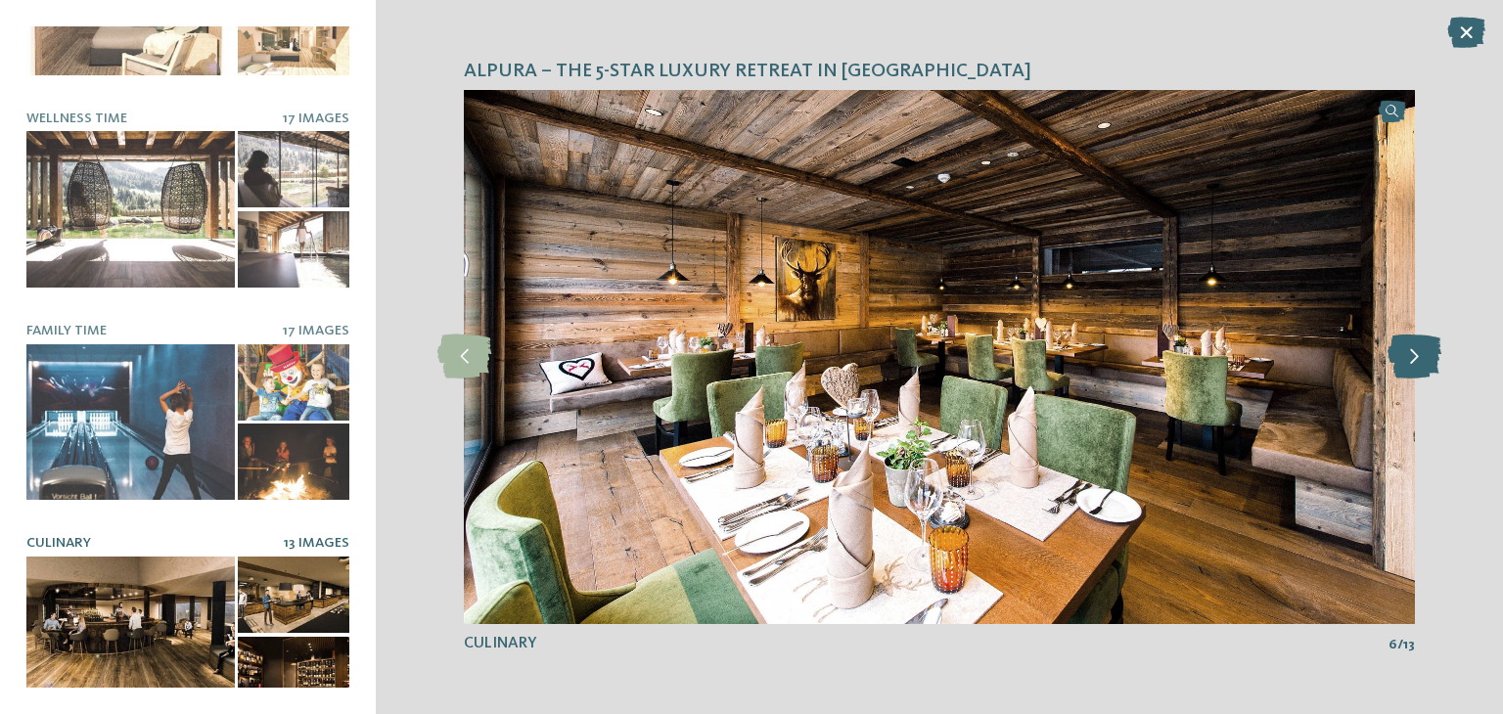
click at [1414, 352] on icon at bounding box center [1415, 357] width 54 height 44
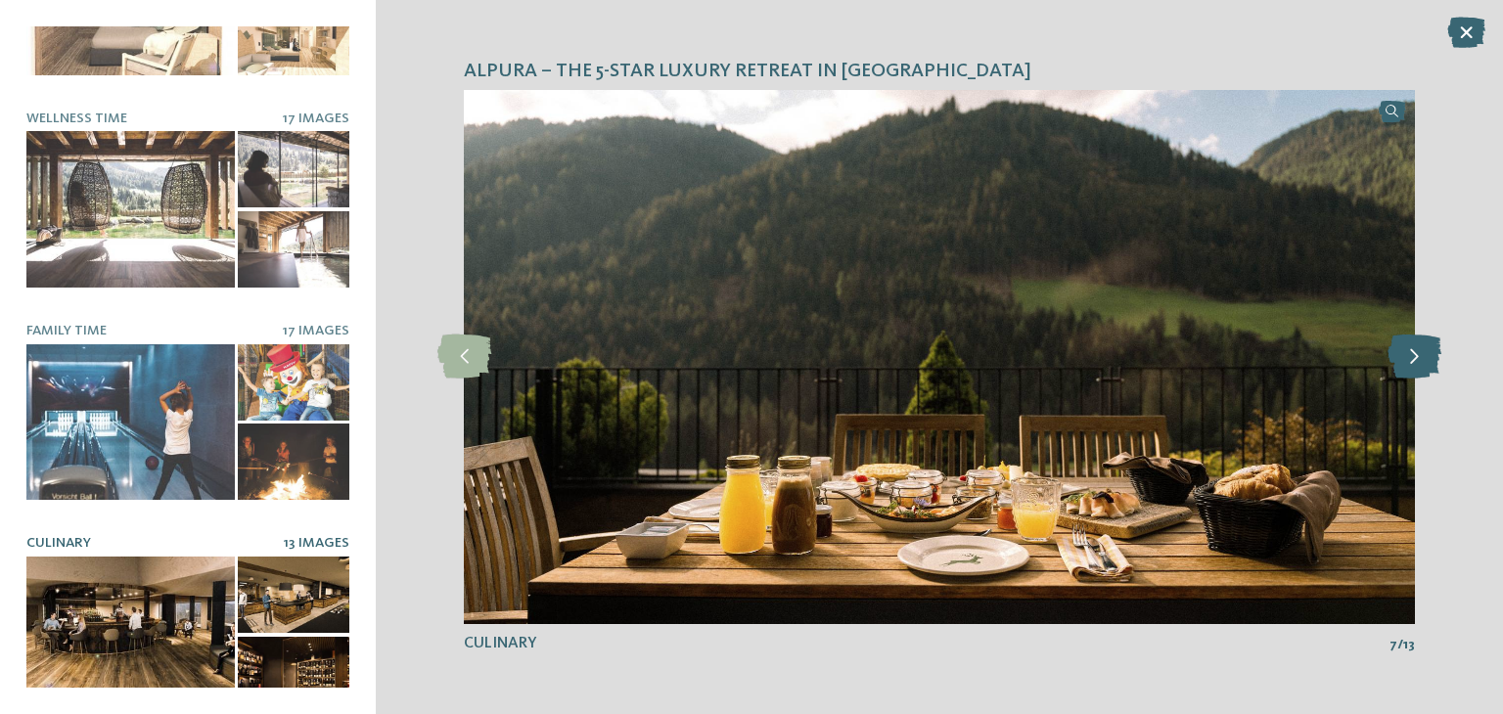
click at [1414, 352] on icon at bounding box center [1415, 357] width 54 height 44
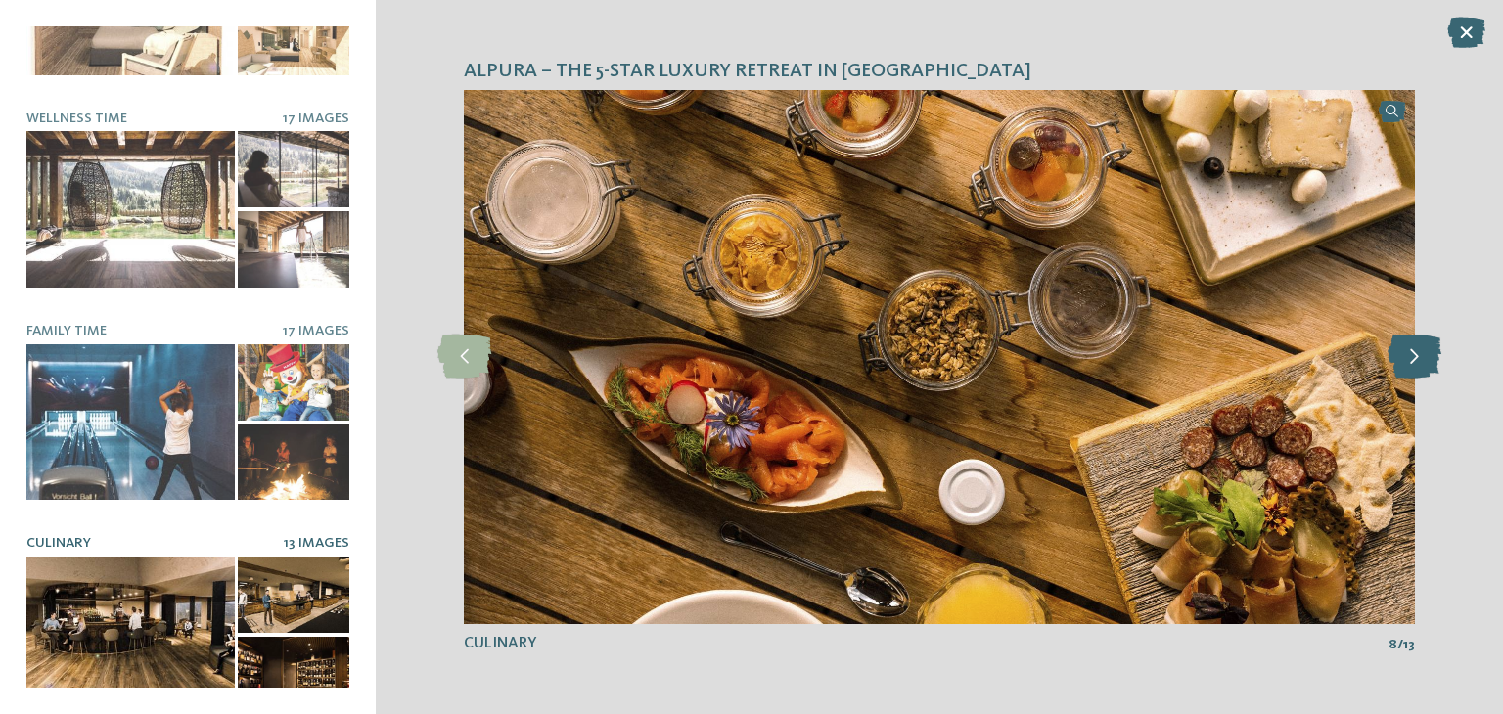
click at [1414, 352] on icon at bounding box center [1415, 357] width 54 height 44
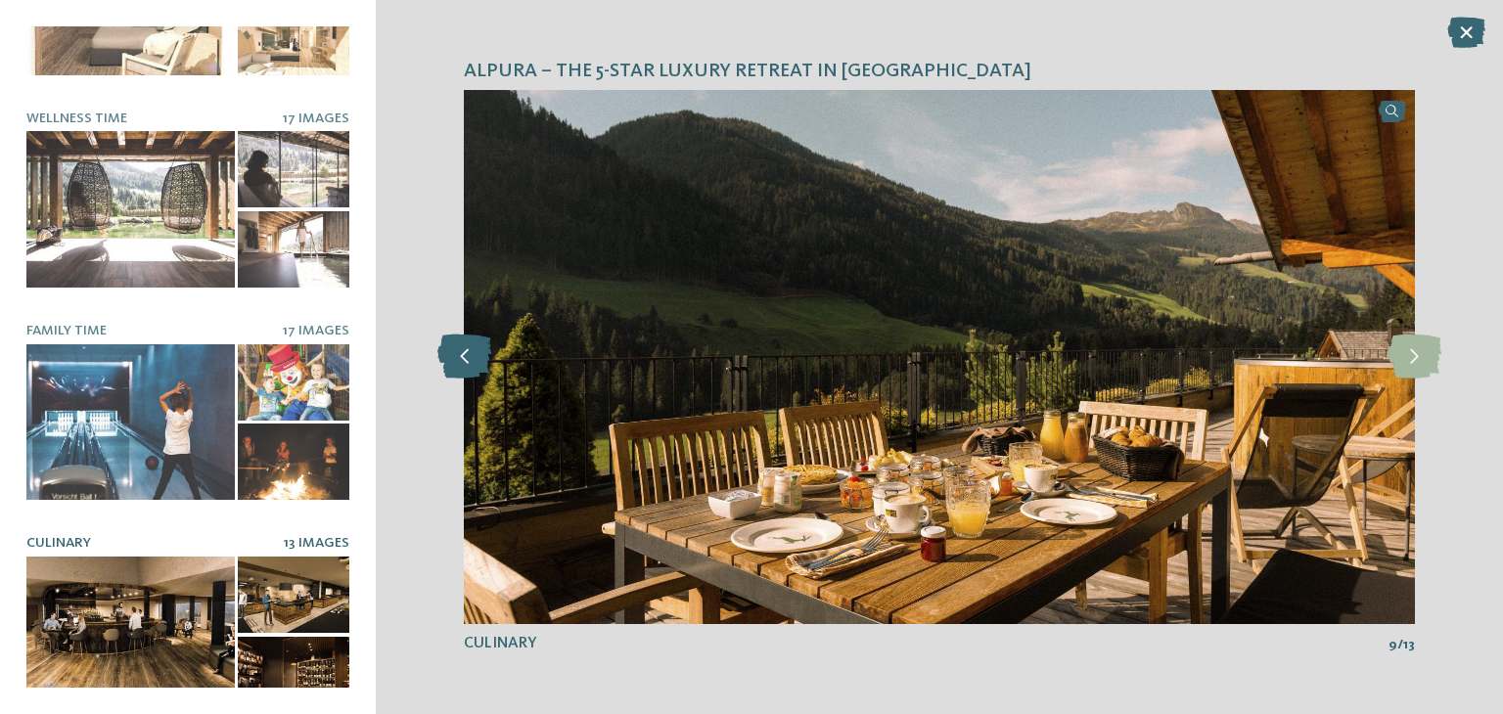
click at [465, 359] on icon at bounding box center [464, 357] width 54 height 44
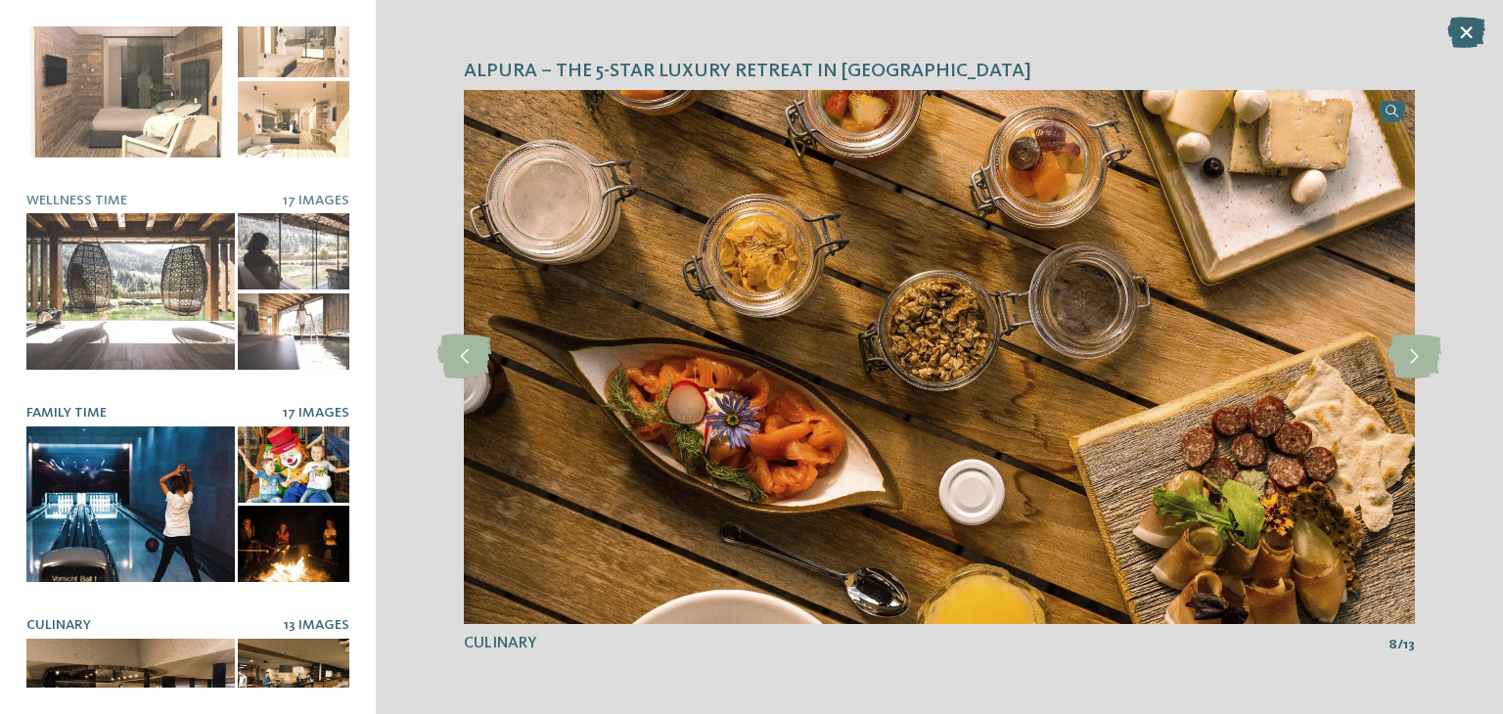
scroll to position [146, 0]
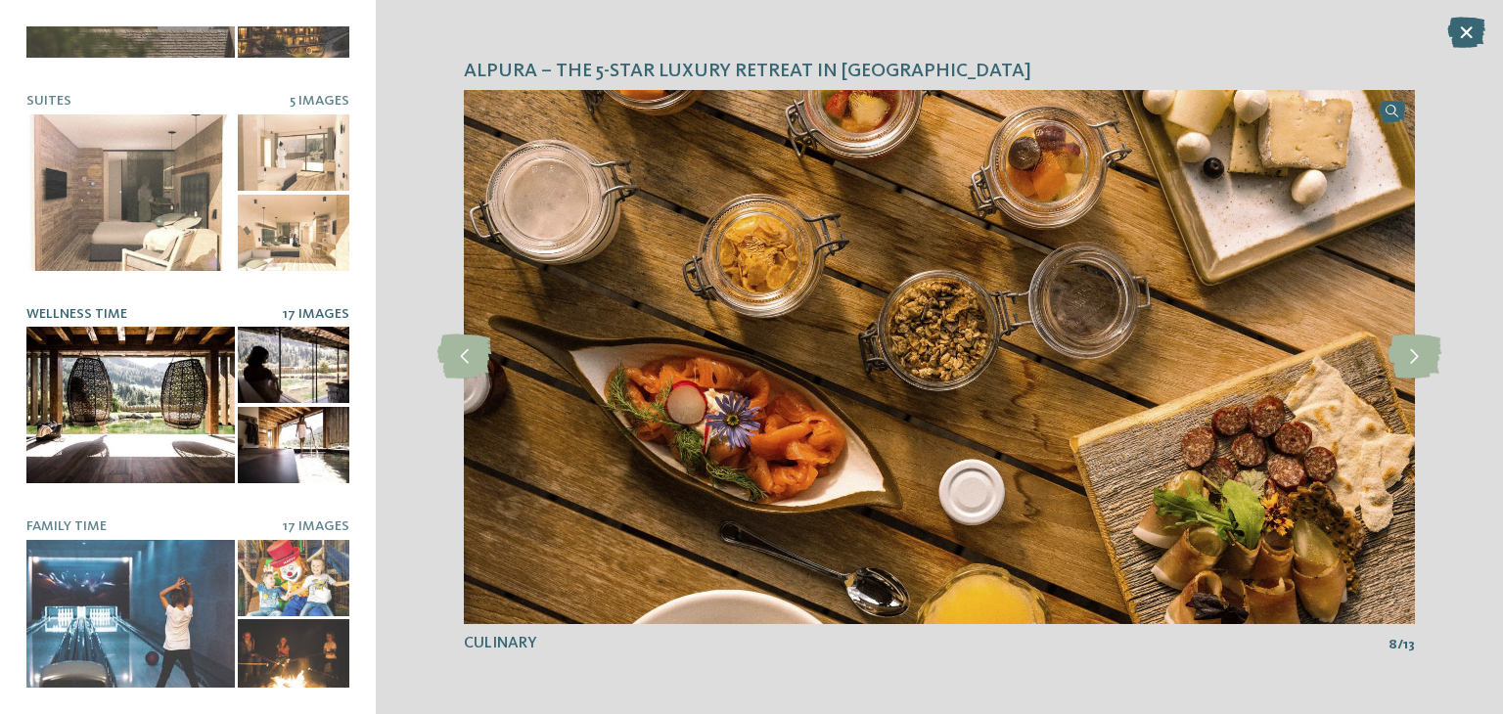
click at [295, 364] on div at bounding box center [294, 365] width 112 height 76
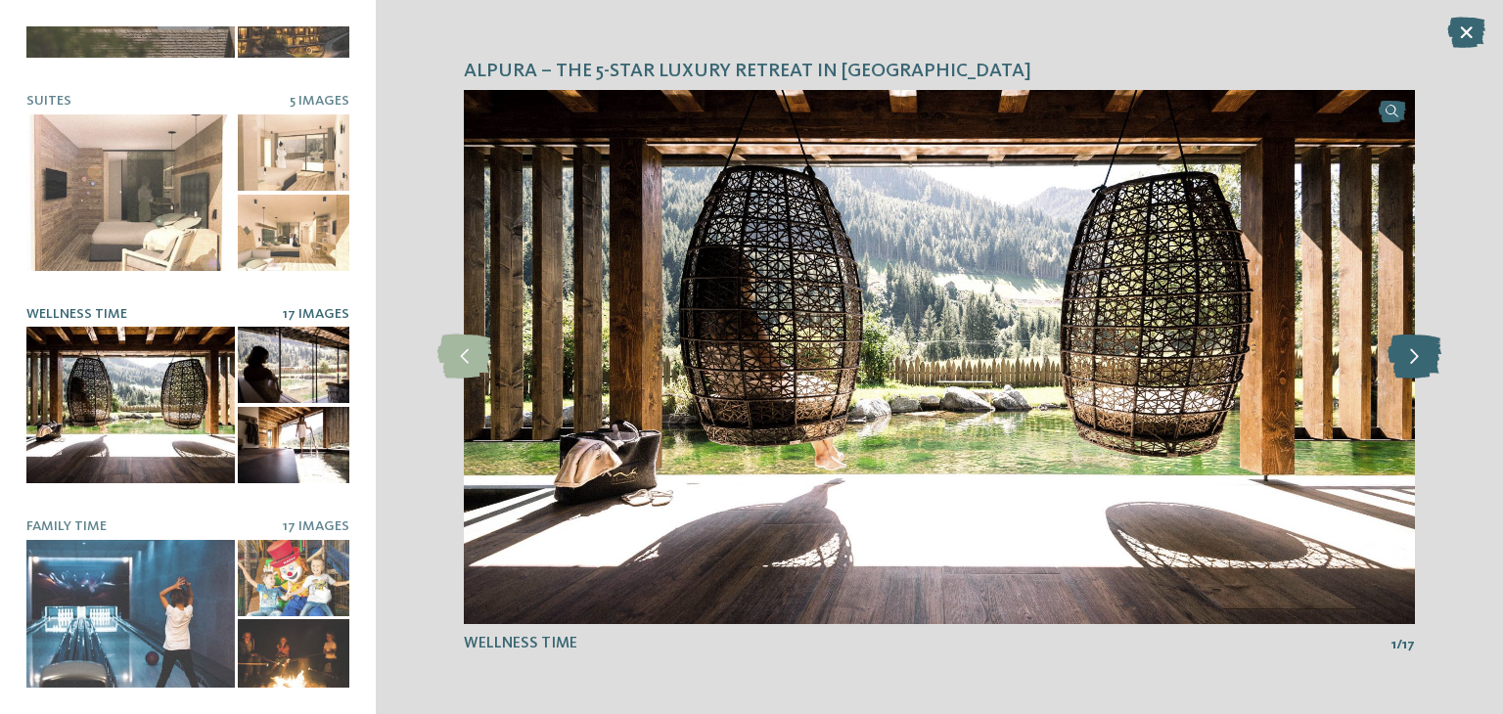
click at [1411, 365] on icon at bounding box center [1415, 357] width 54 height 44
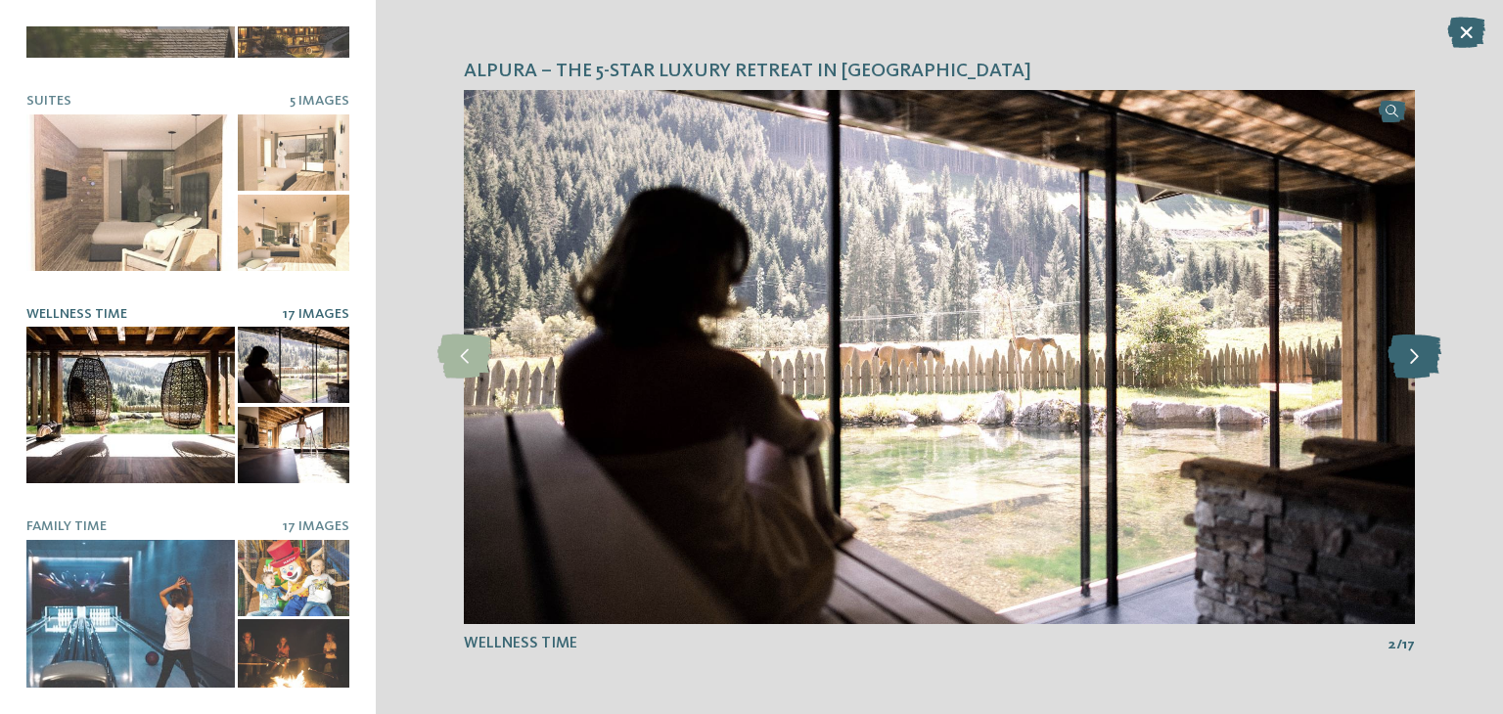
click at [1411, 365] on icon at bounding box center [1415, 357] width 54 height 44
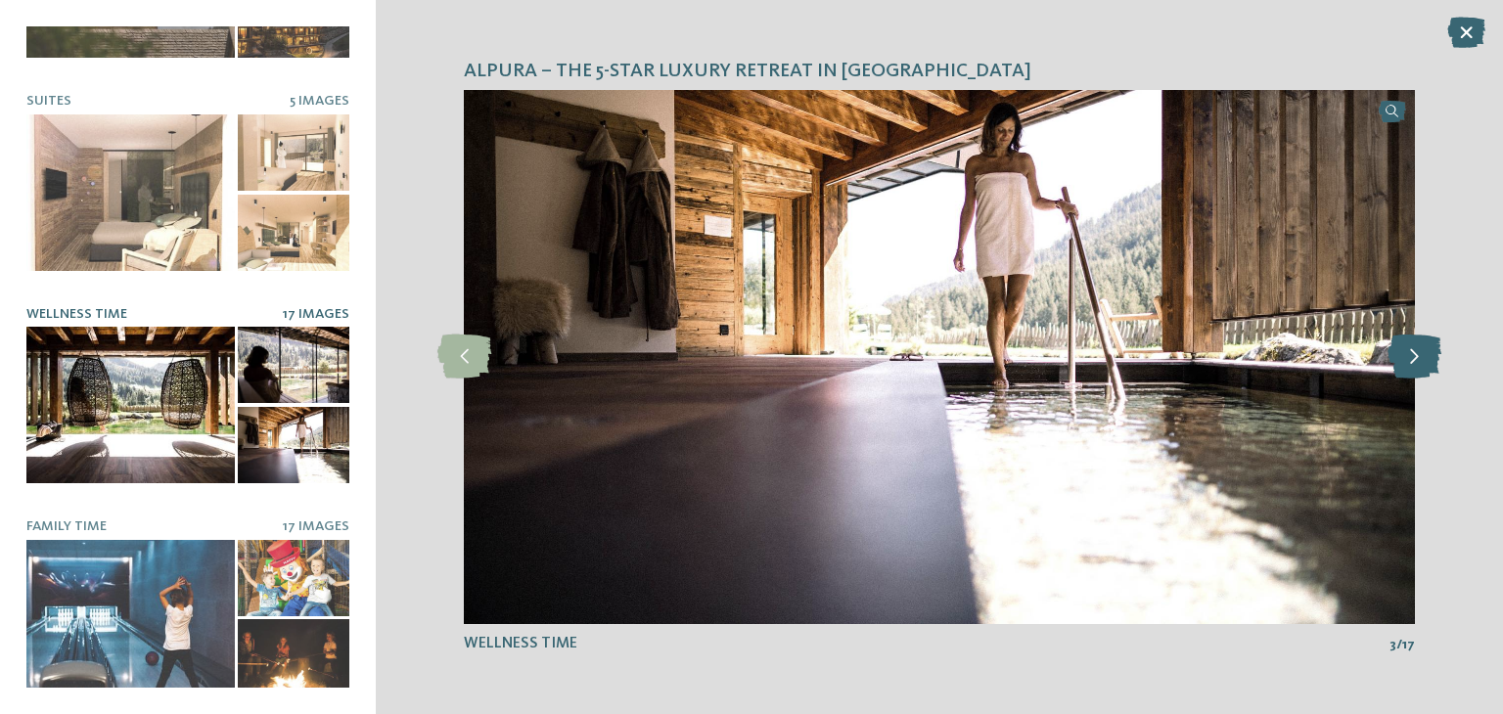
click at [1411, 365] on icon at bounding box center [1415, 357] width 54 height 44
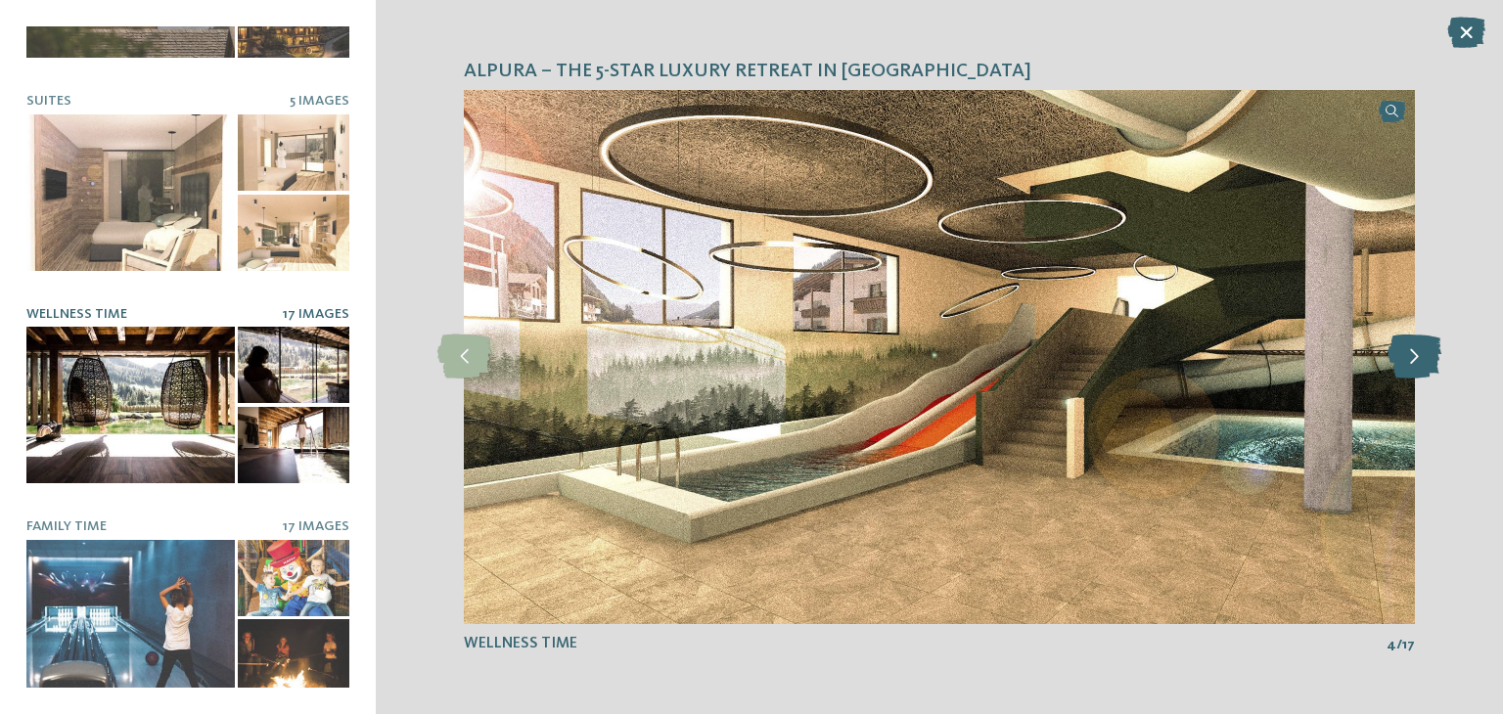
click at [1411, 365] on icon at bounding box center [1415, 357] width 54 height 44
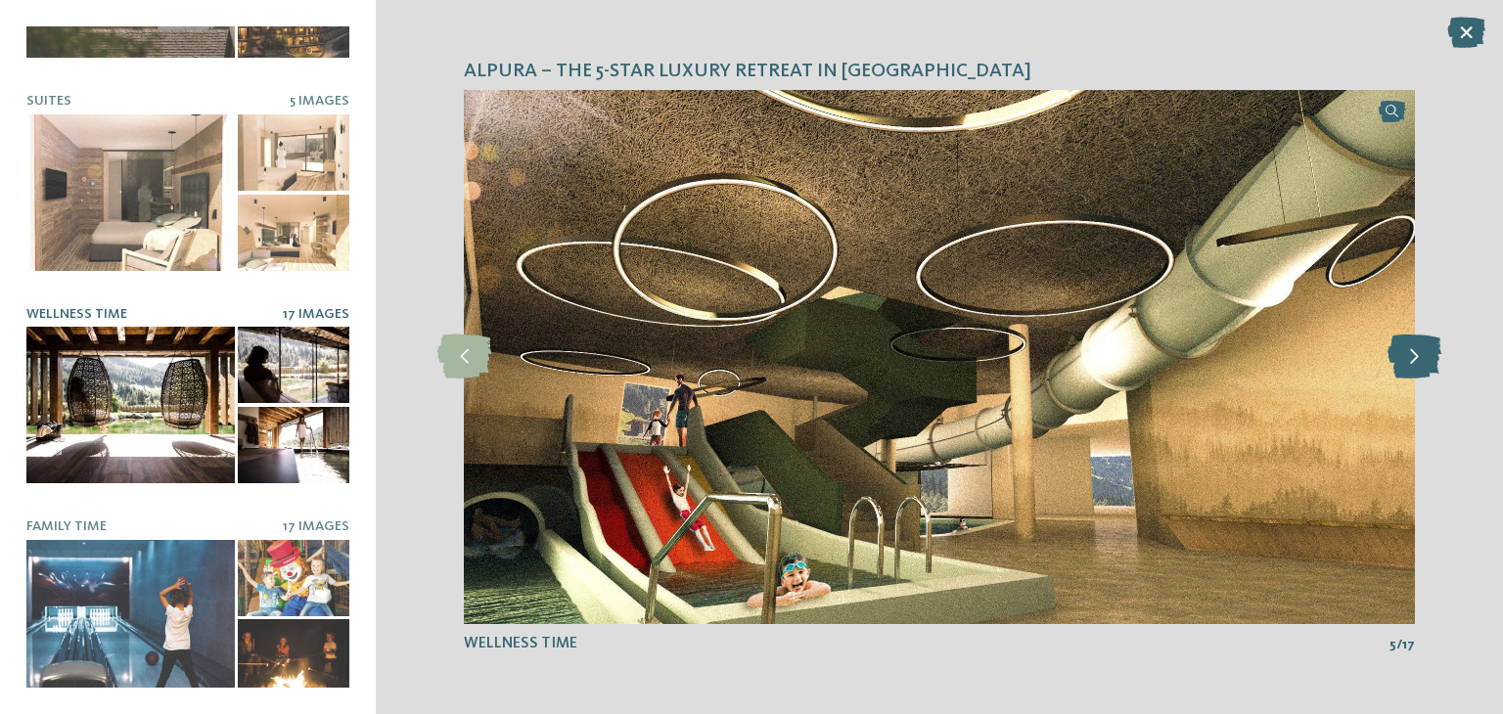
click at [1411, 365] on icon at bounding box center [1415, 357] width 54 height 44
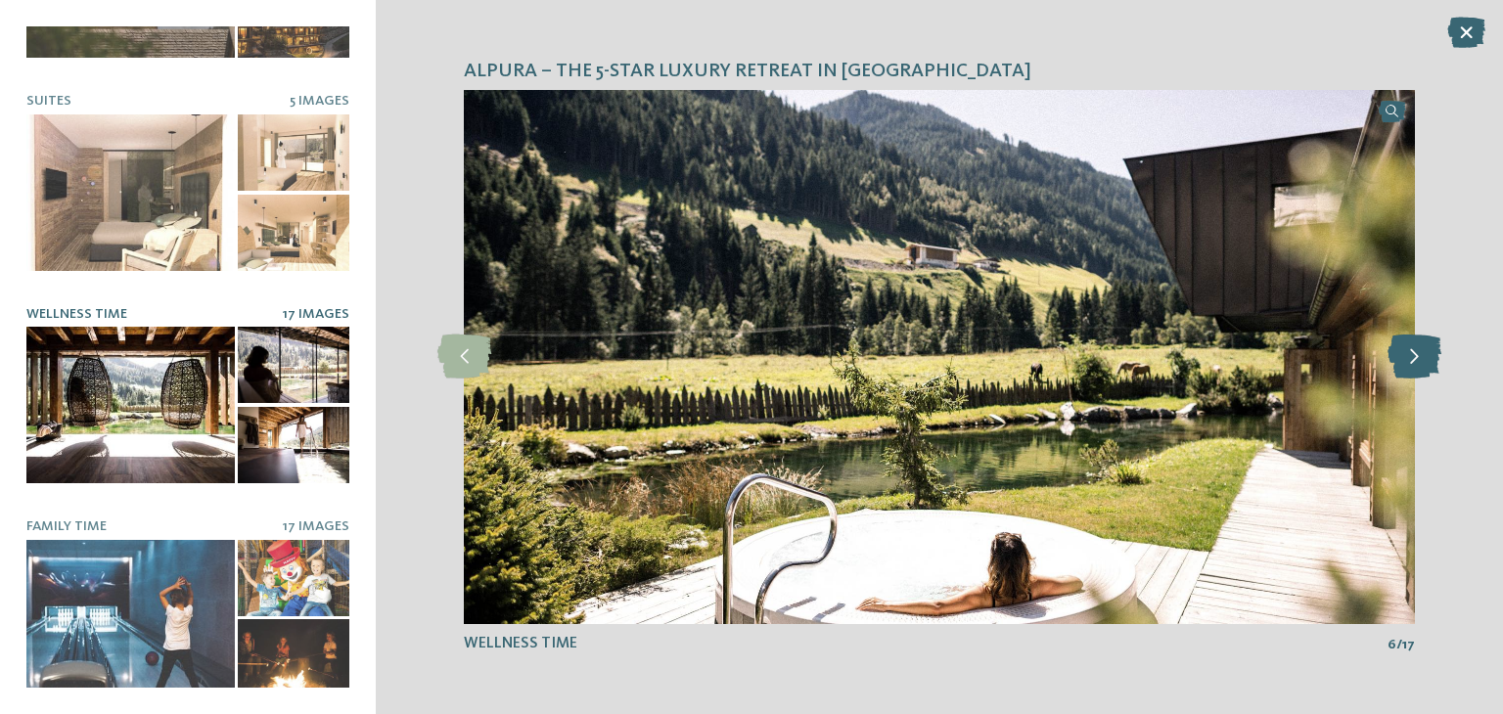
click at [1411, 365] on icon at bounding box center [1415, 357] width 54 height 44
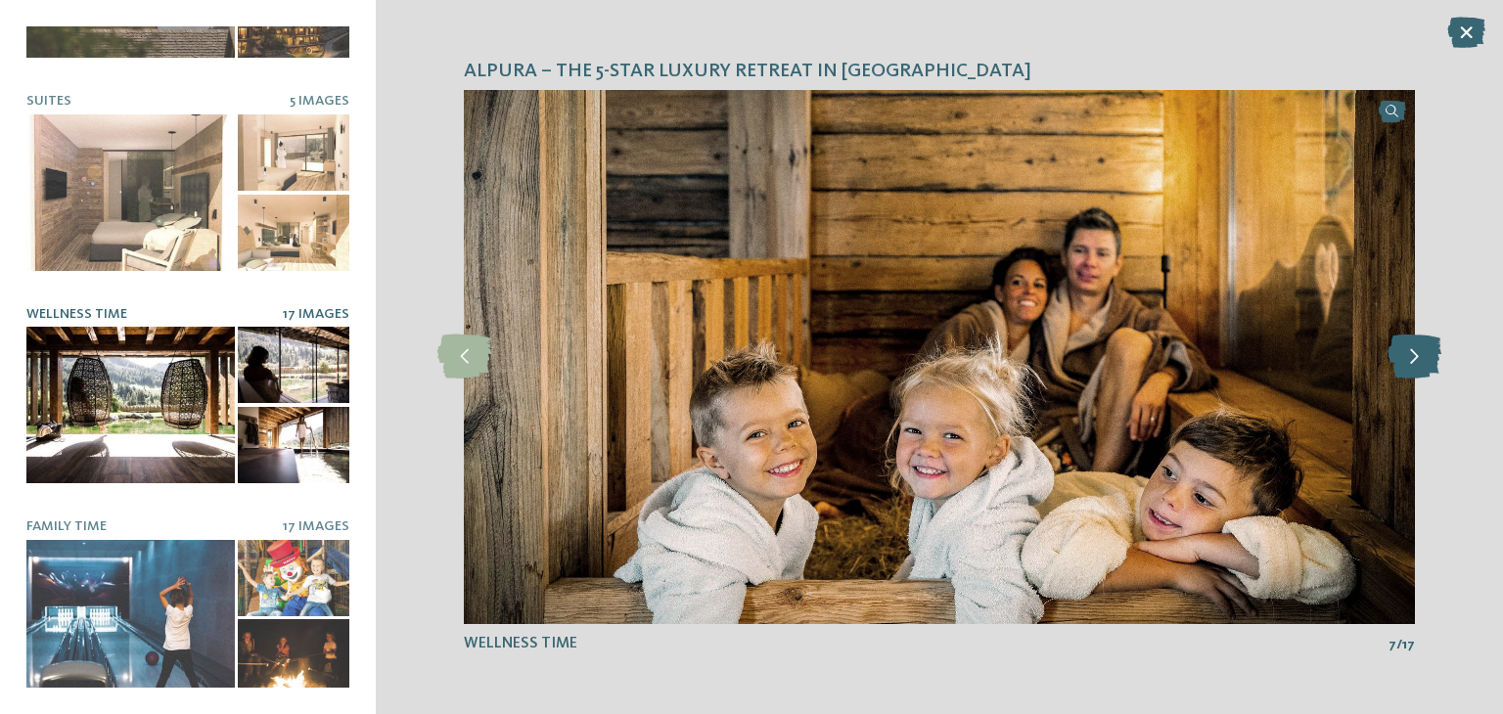
click at [1411, 365] on icon at bounding box center [1415, 357] width 54 height 44
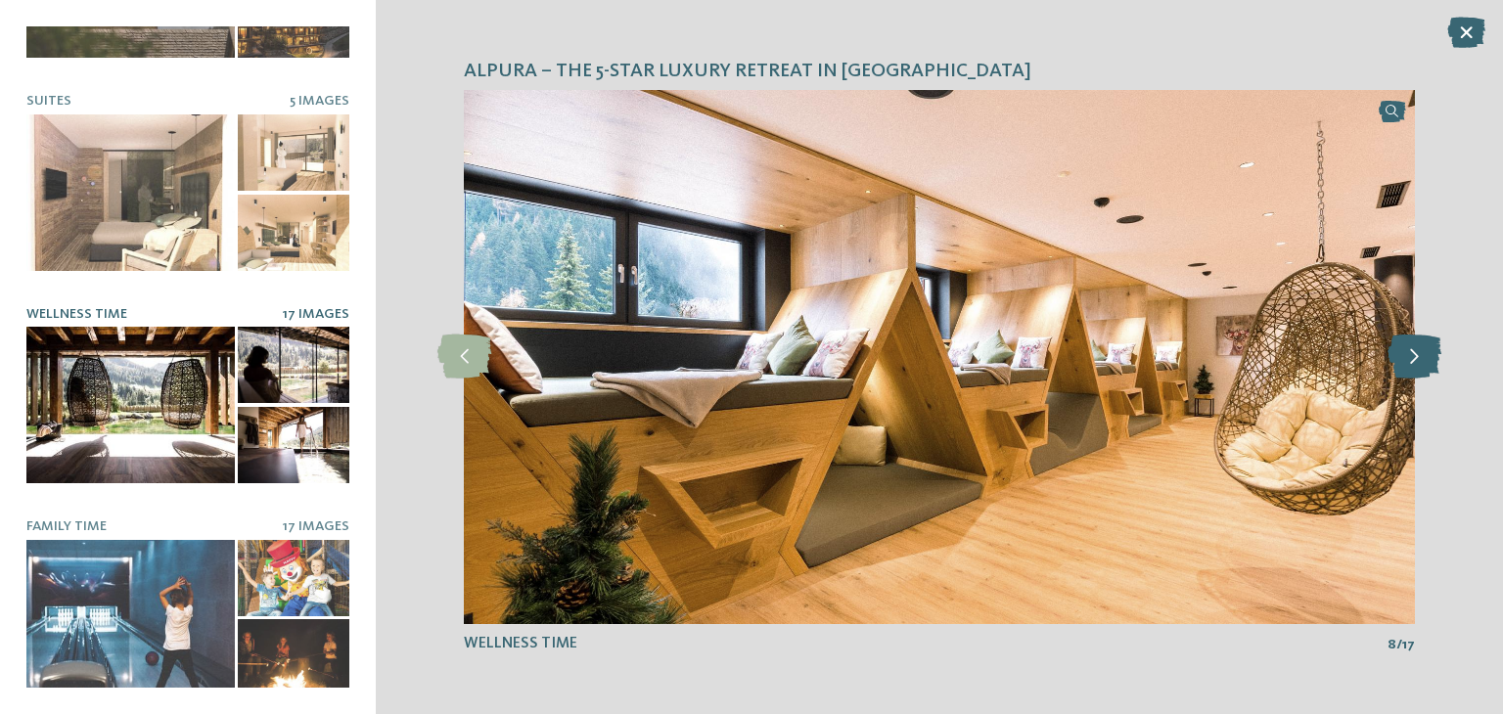
click at [1411, 365] on icon at bounding box center [1415, 357] width 54 height 44
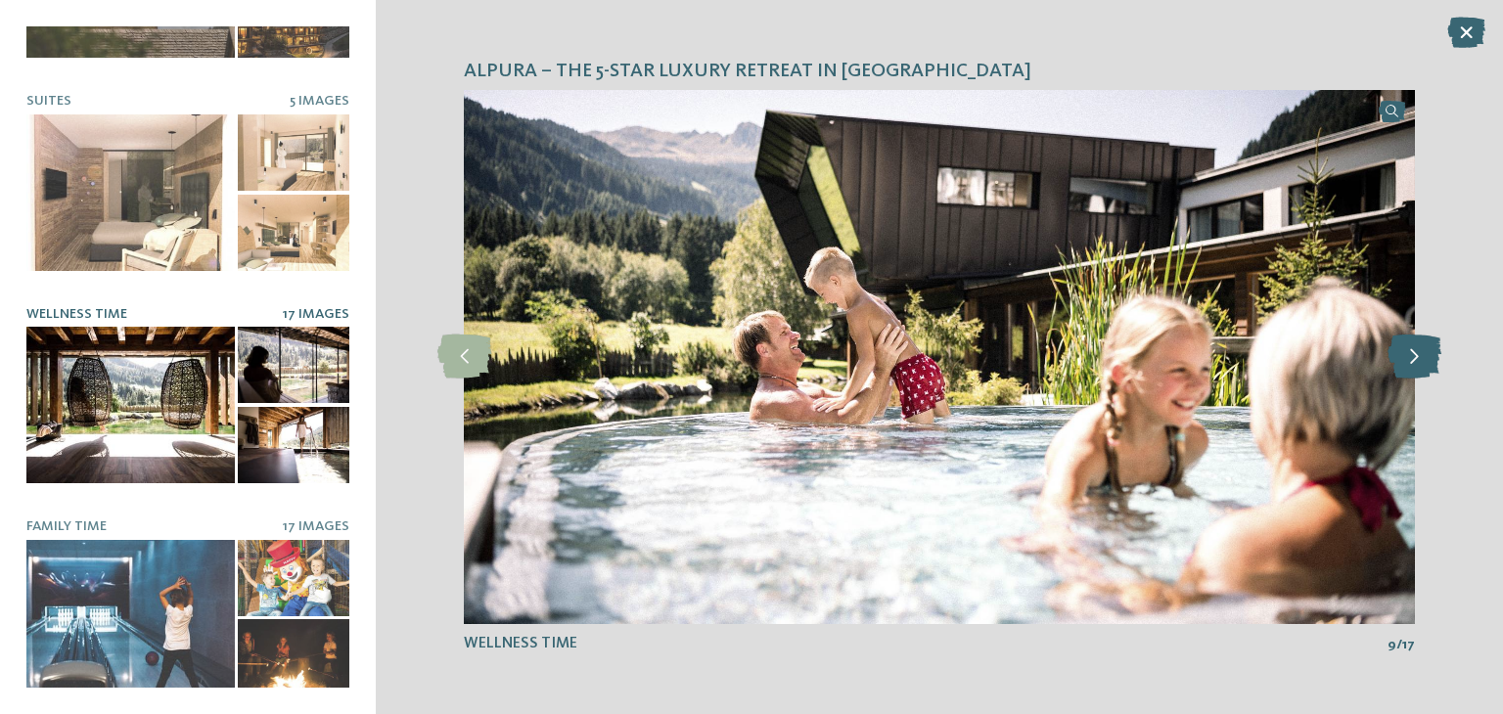
click at [1411, 365] on icon at bounding box center [1415, 357] width 54 height 44
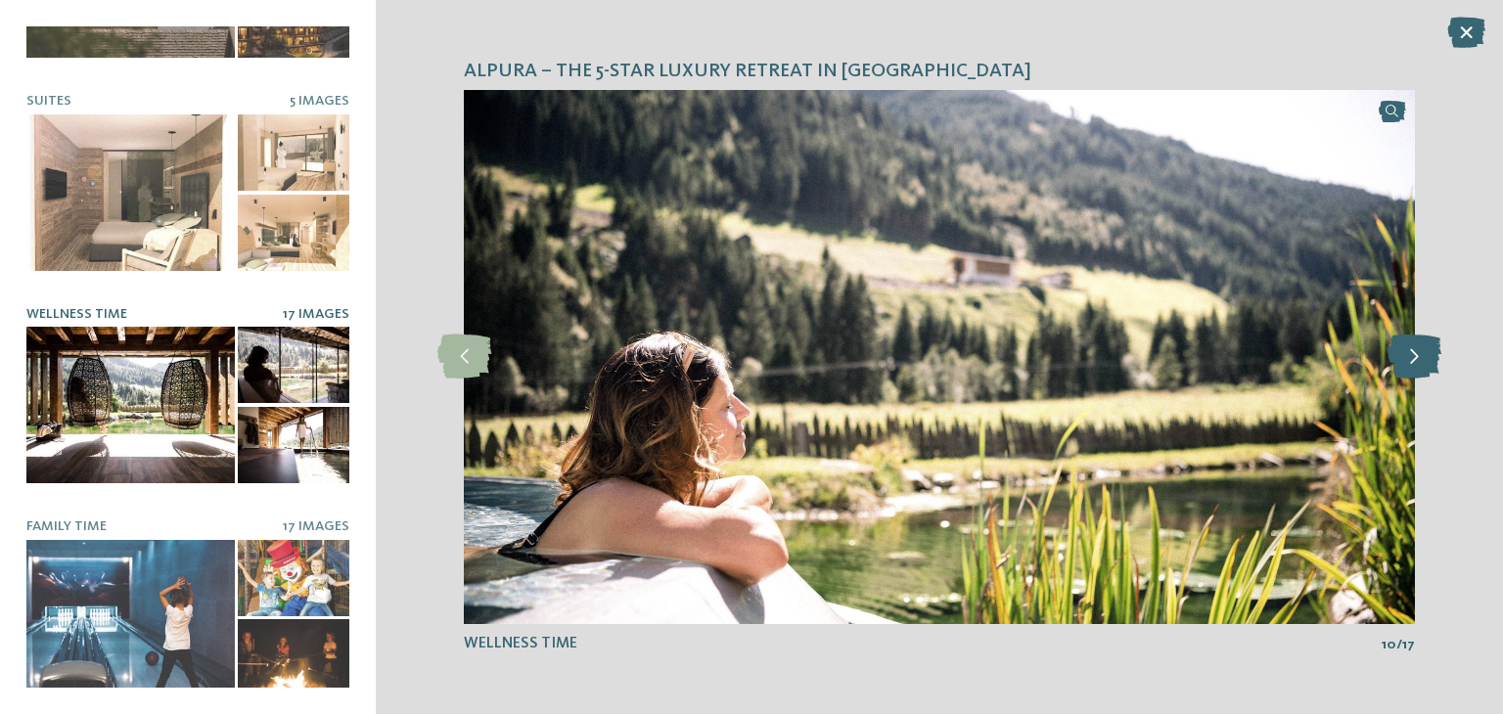
click at [1411, 365] on icon at bounding box center [1415, 357] width 54 height 44
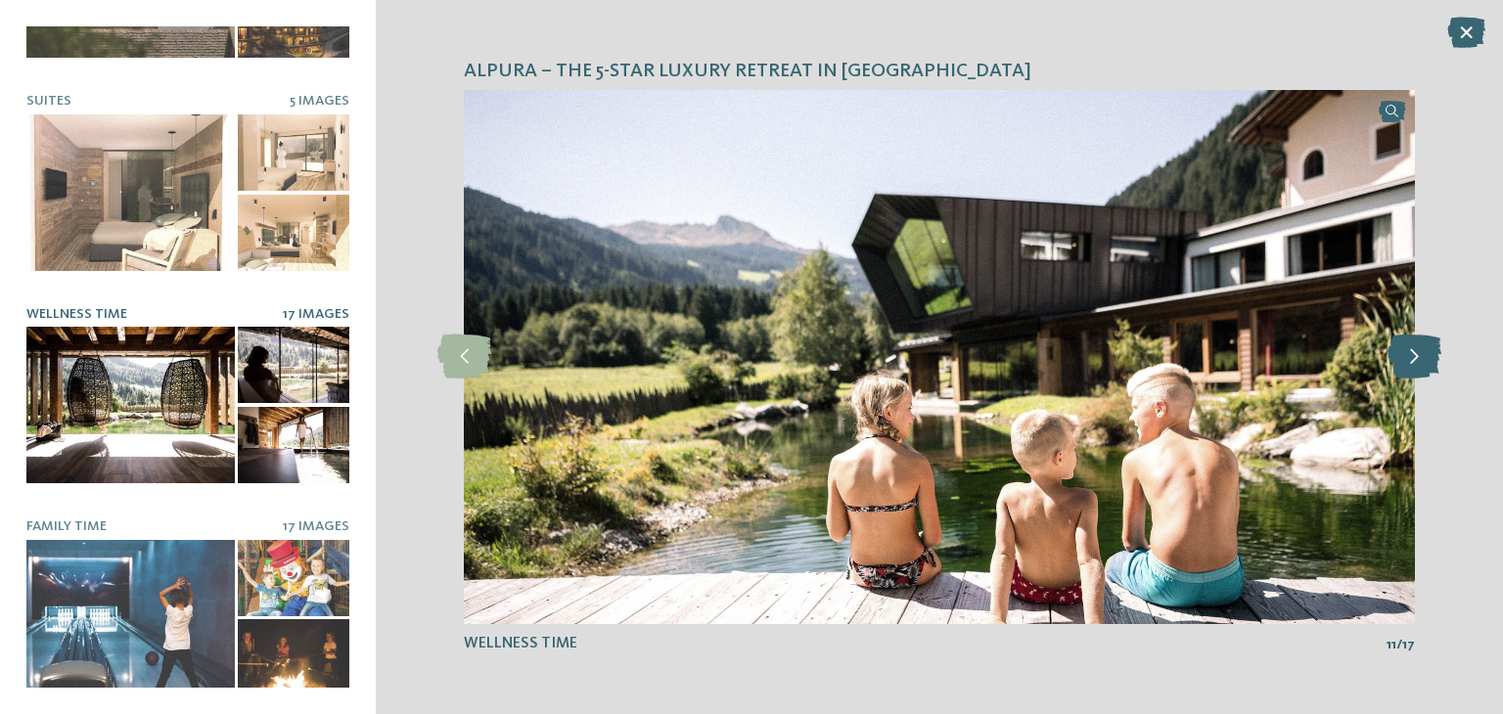
click at [1411, 365] on icon at bounding box center [1415, 357] width 54 height 44
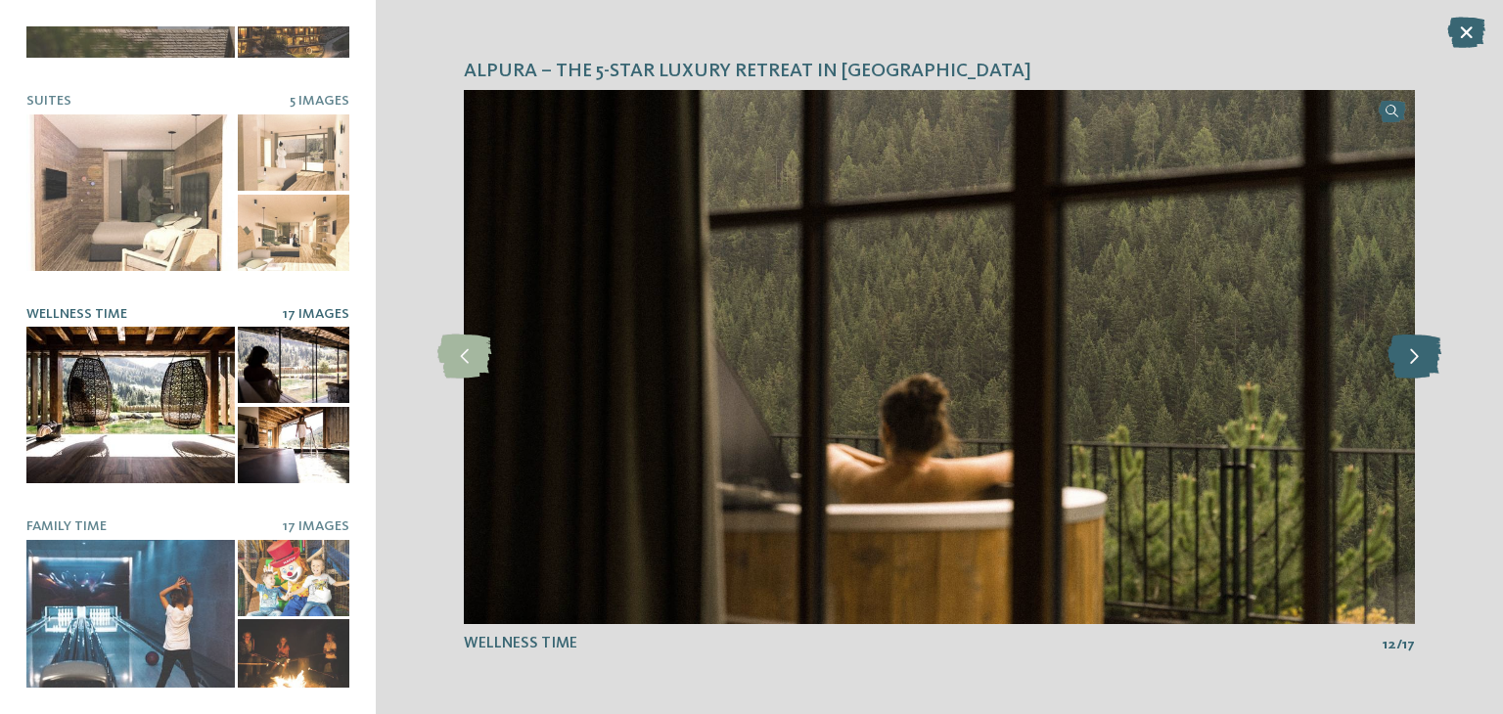
click at [1411, 365] on icon at bounding box center [1415, 357] width 54 height 44
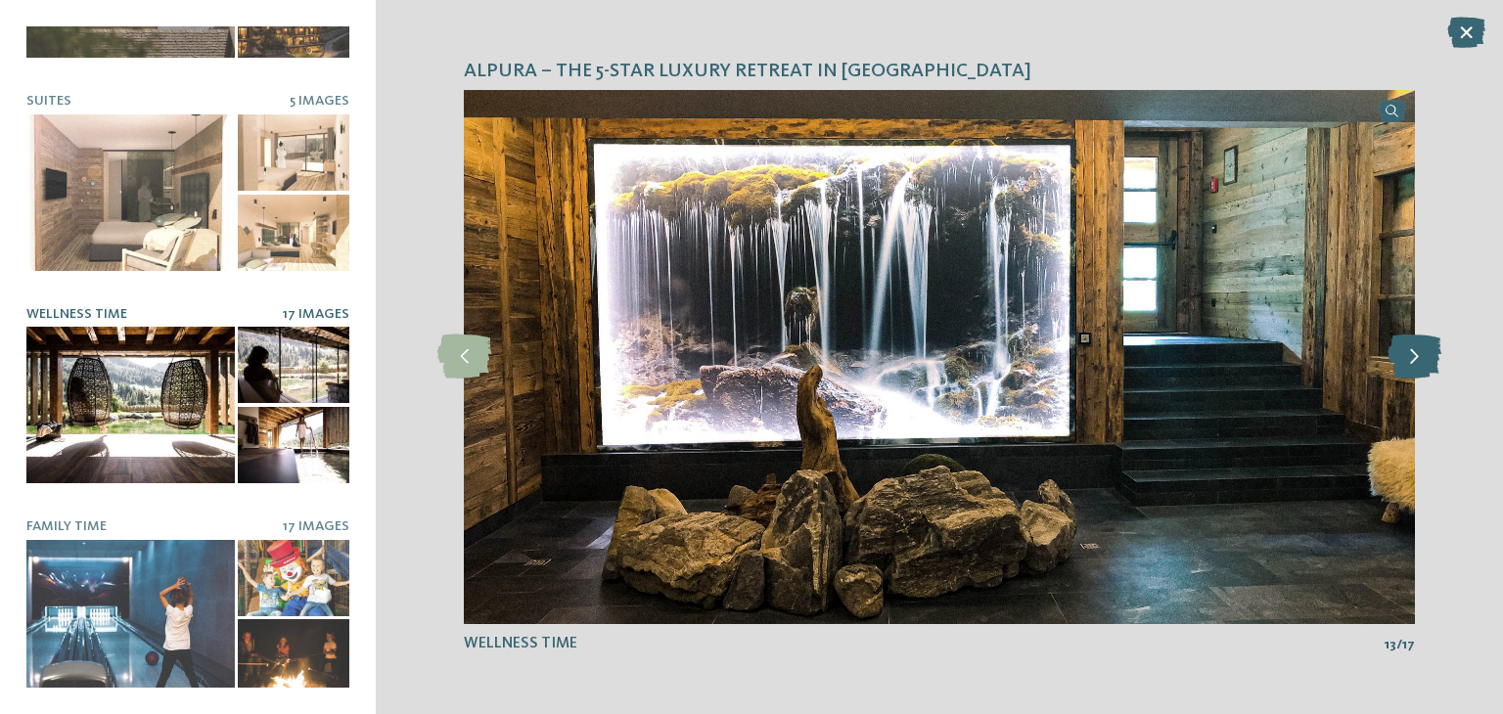
click at [1411, 365] on icon at bounding box center [1415, 357] width 54 height 44
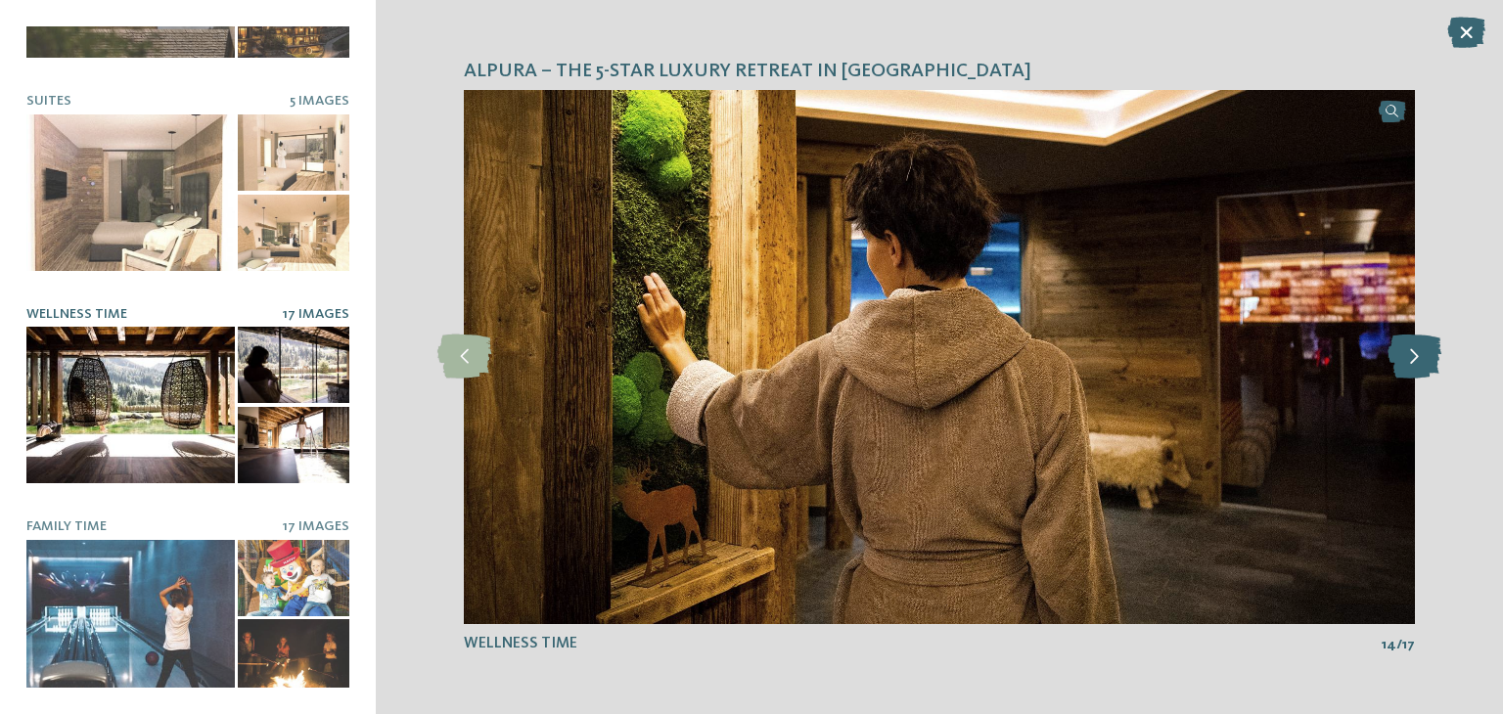
click at [1411, 365] on icon at bounding box center [1415, 357] width 54 height 44
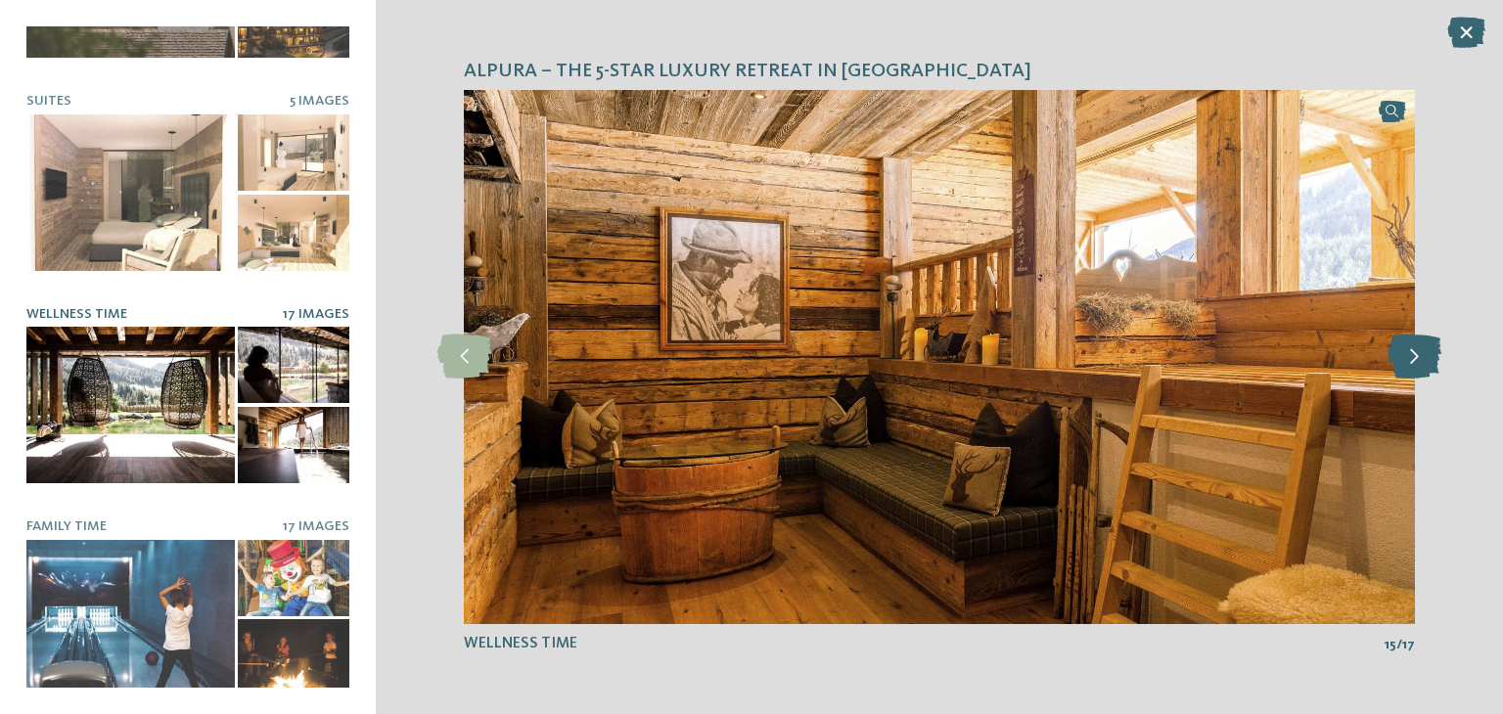
click at [1411, 365] on icon at bounding box center [1415, 357] width 54 height 44
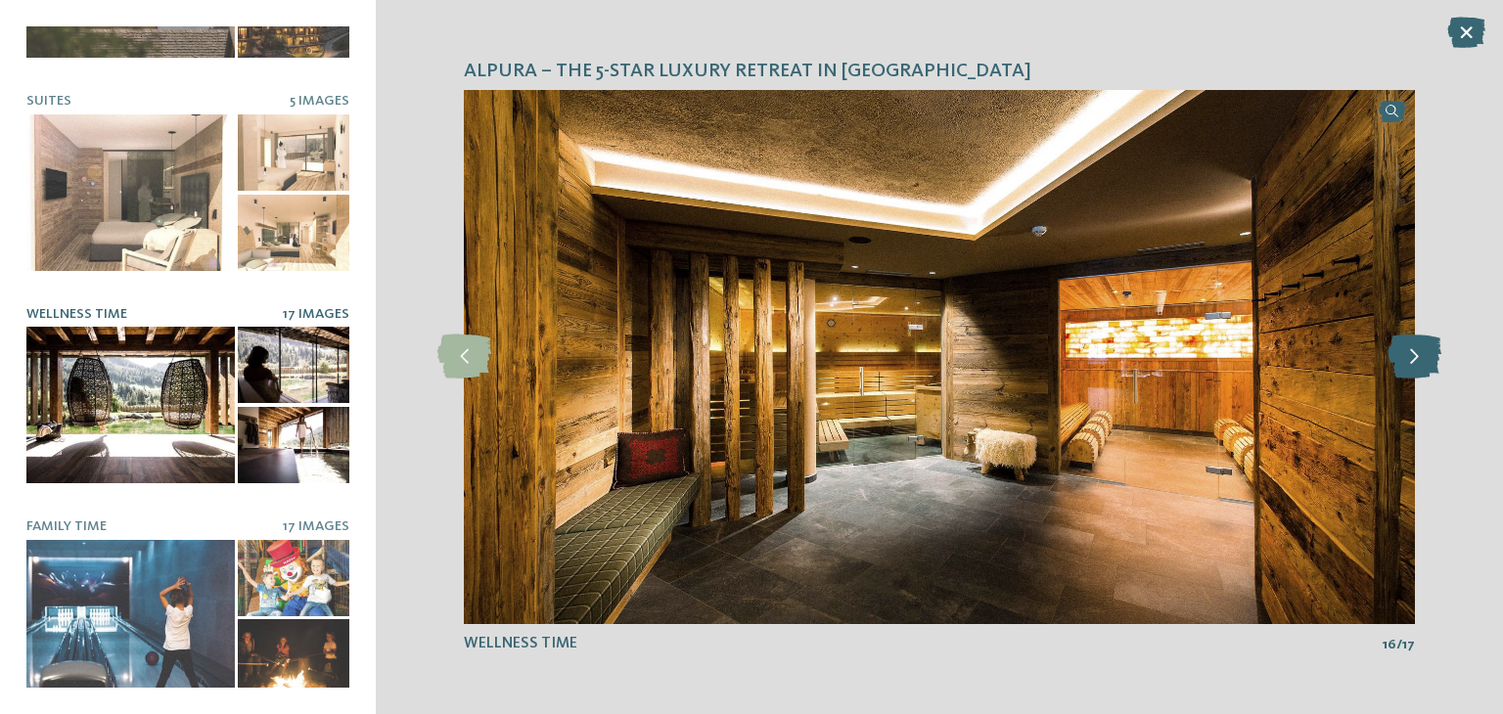
click at [1411, 365] on icon at bounding box center [1415, 357] width 54 height 44
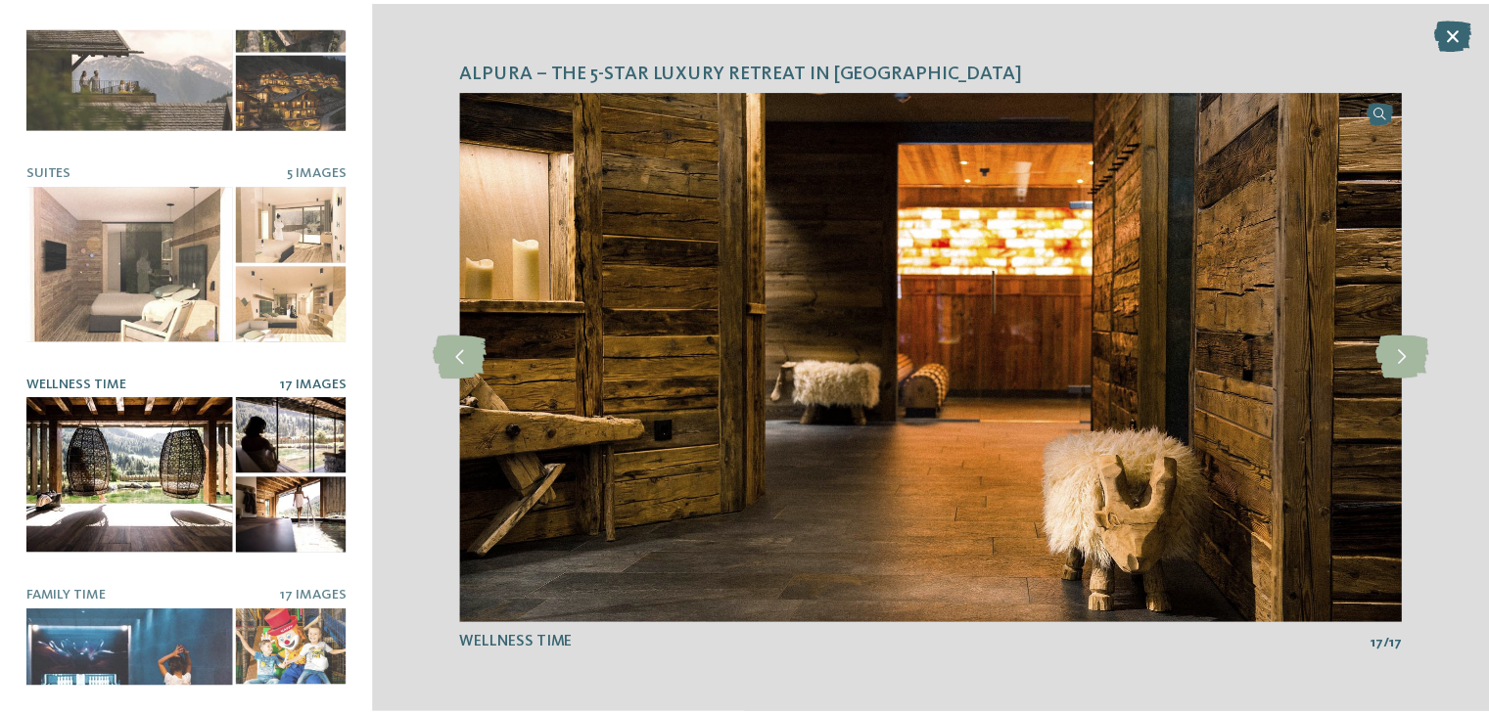
scroll to position [0, 0]
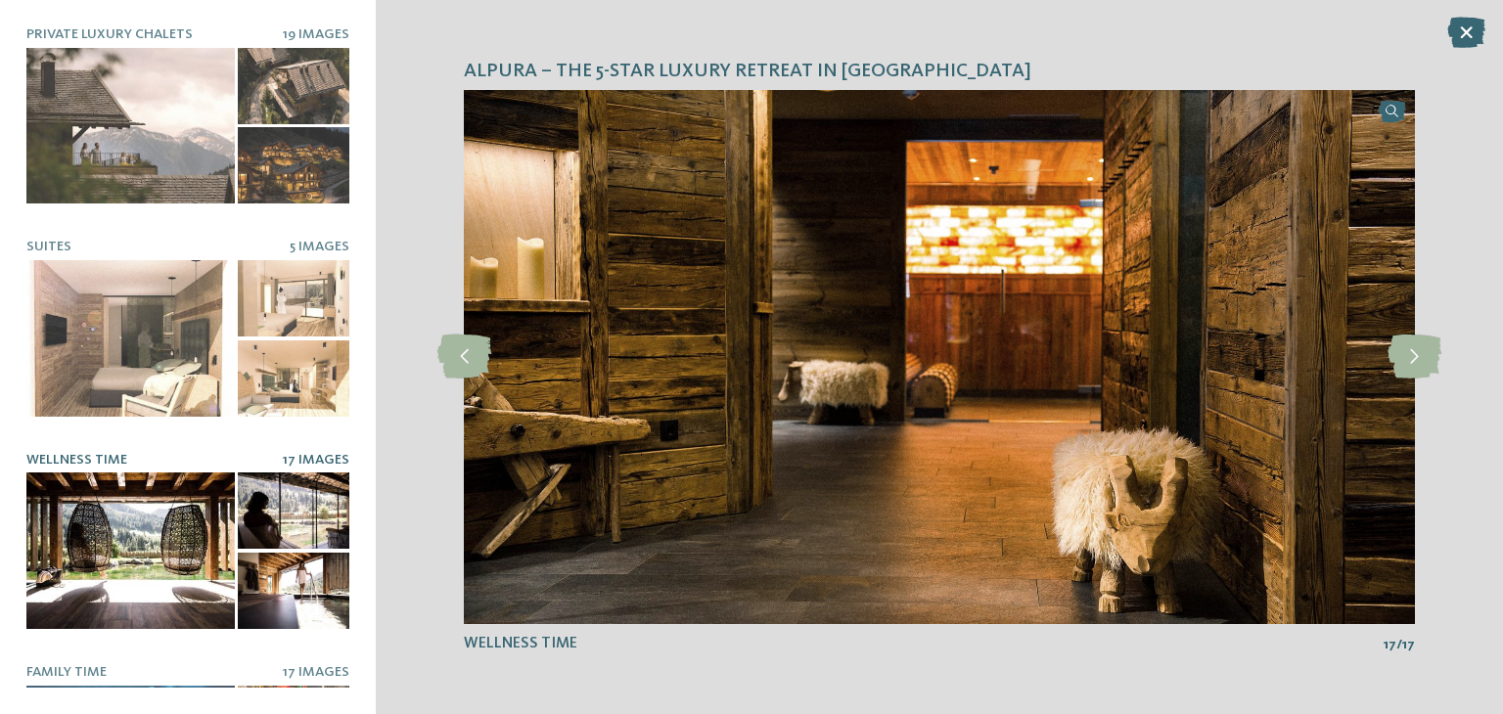
drag, startPoint x: 1463, startPoint y: 36, endPoint x: 1375, endPoint y: 110, distance: 114.7
click at [1463, 36] on icon at bounding box center [1467, 32] width 38 height 31
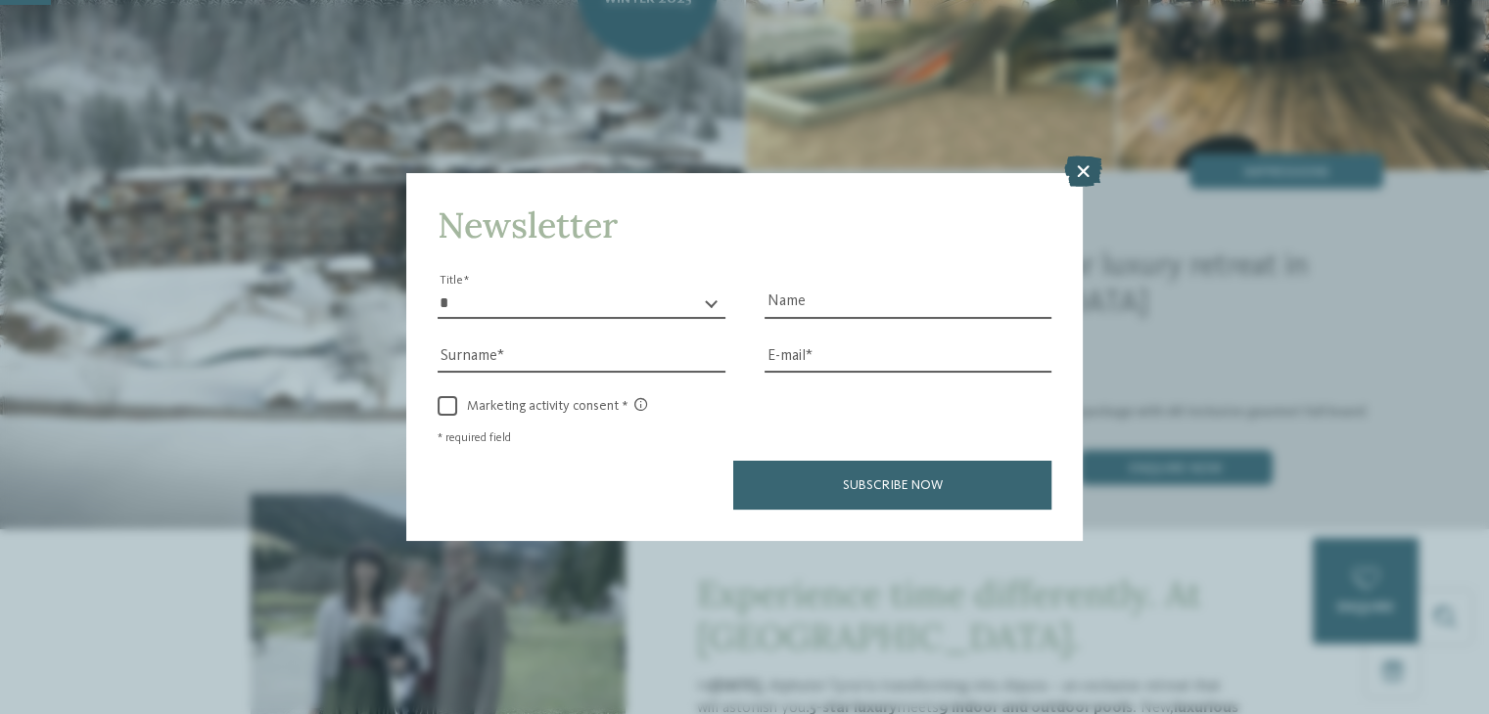
click at [1079, 172] on icon at bounding box center [1082, 172] width 38 height 31
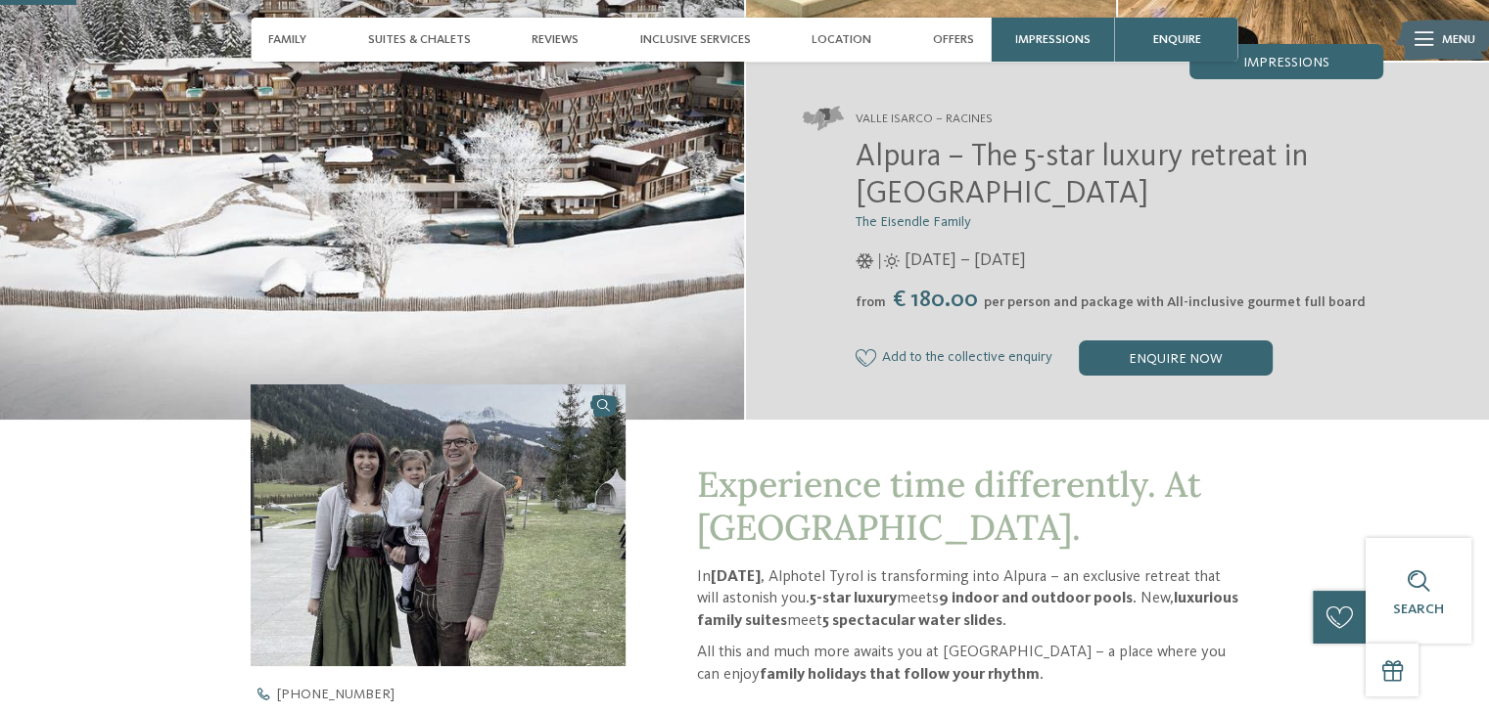
scroll to position [294, 0]
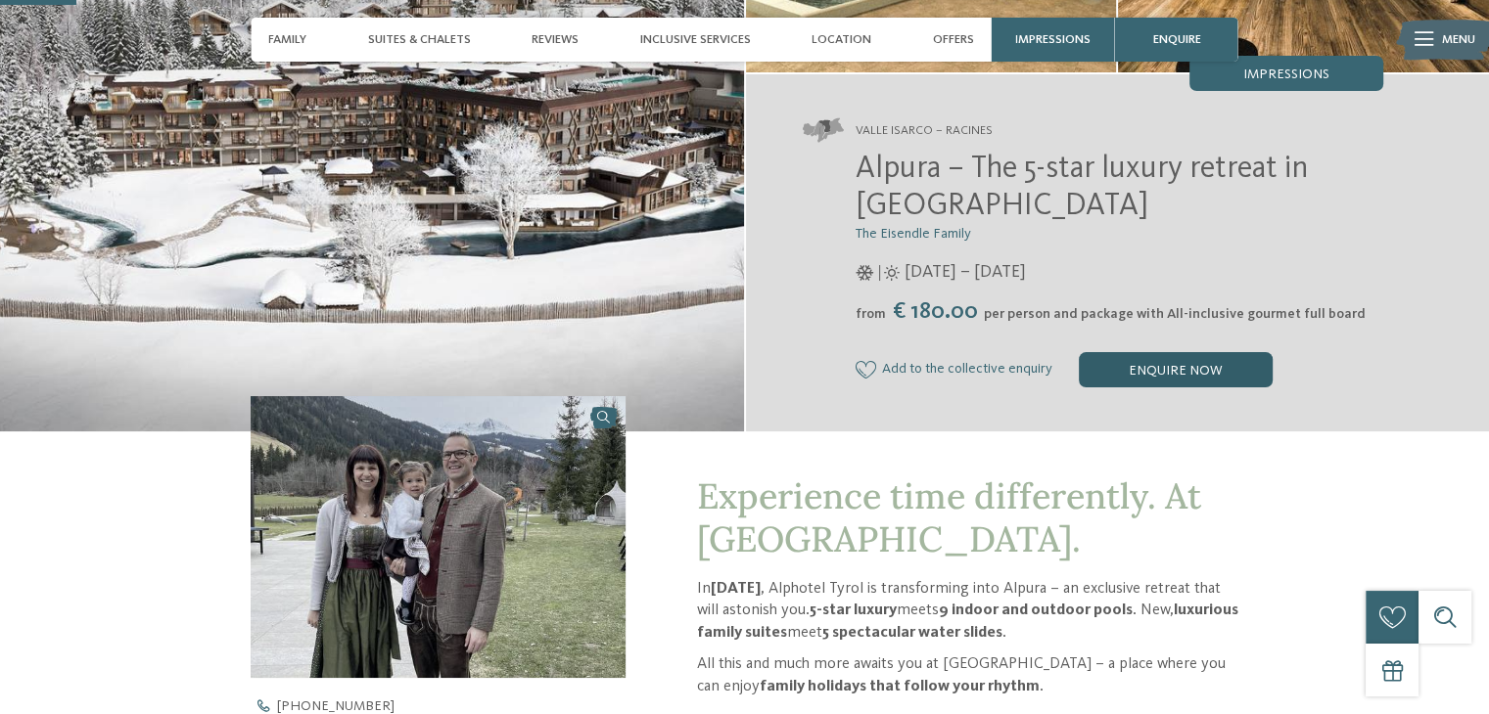
click at [1133, 373] on div "enquire now" at bounding box center [1176, 369] width 194 height 35
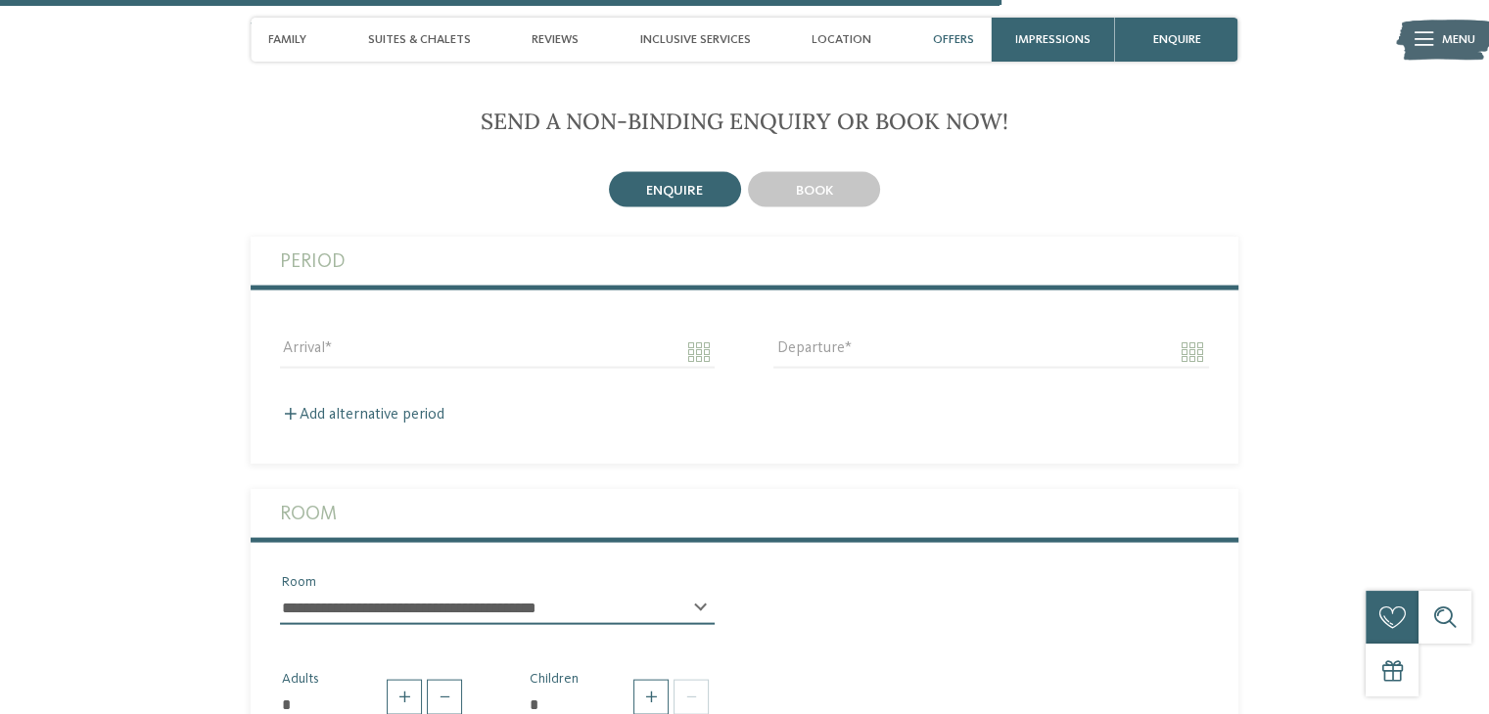
scroll to position [3876, 0]
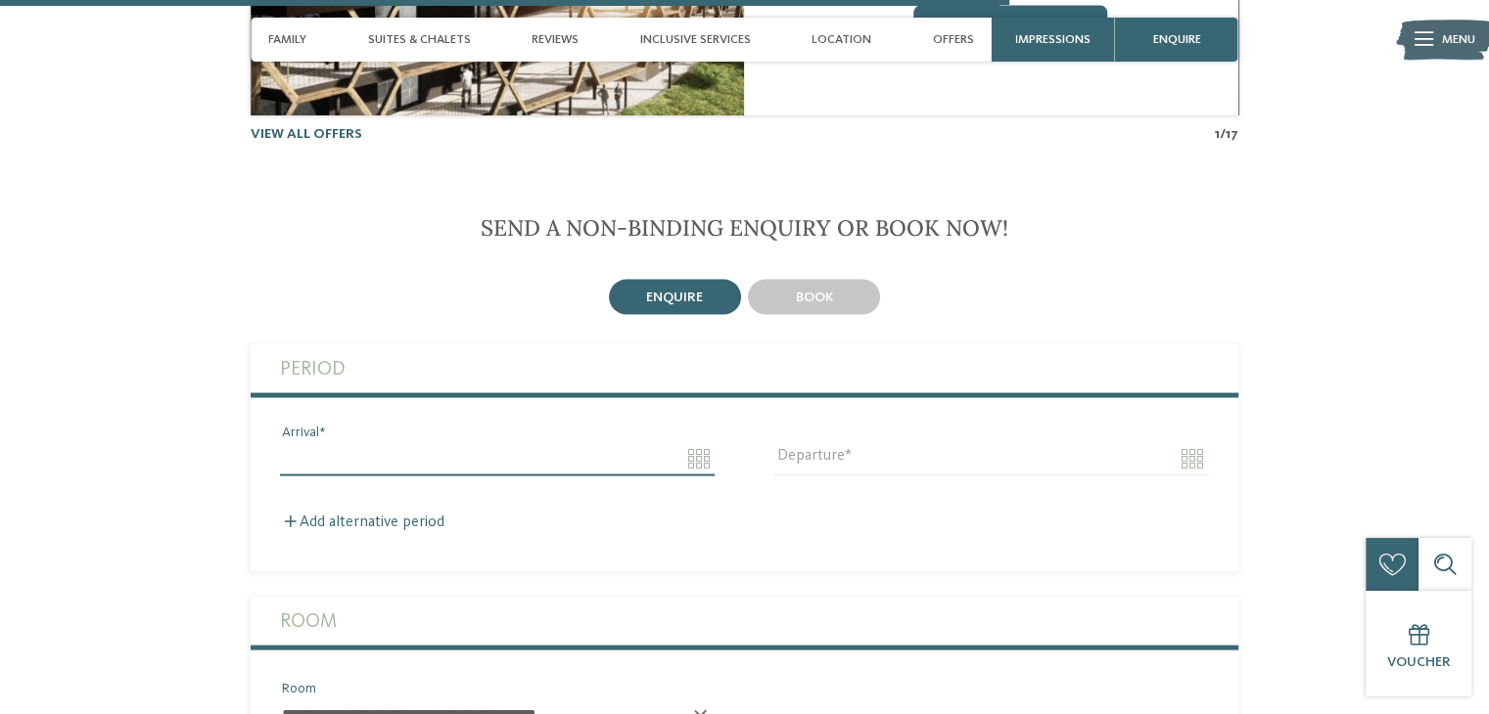
click at [708, 461] on input "Arrival" at bounding box center [497, 458] width 435 height 33
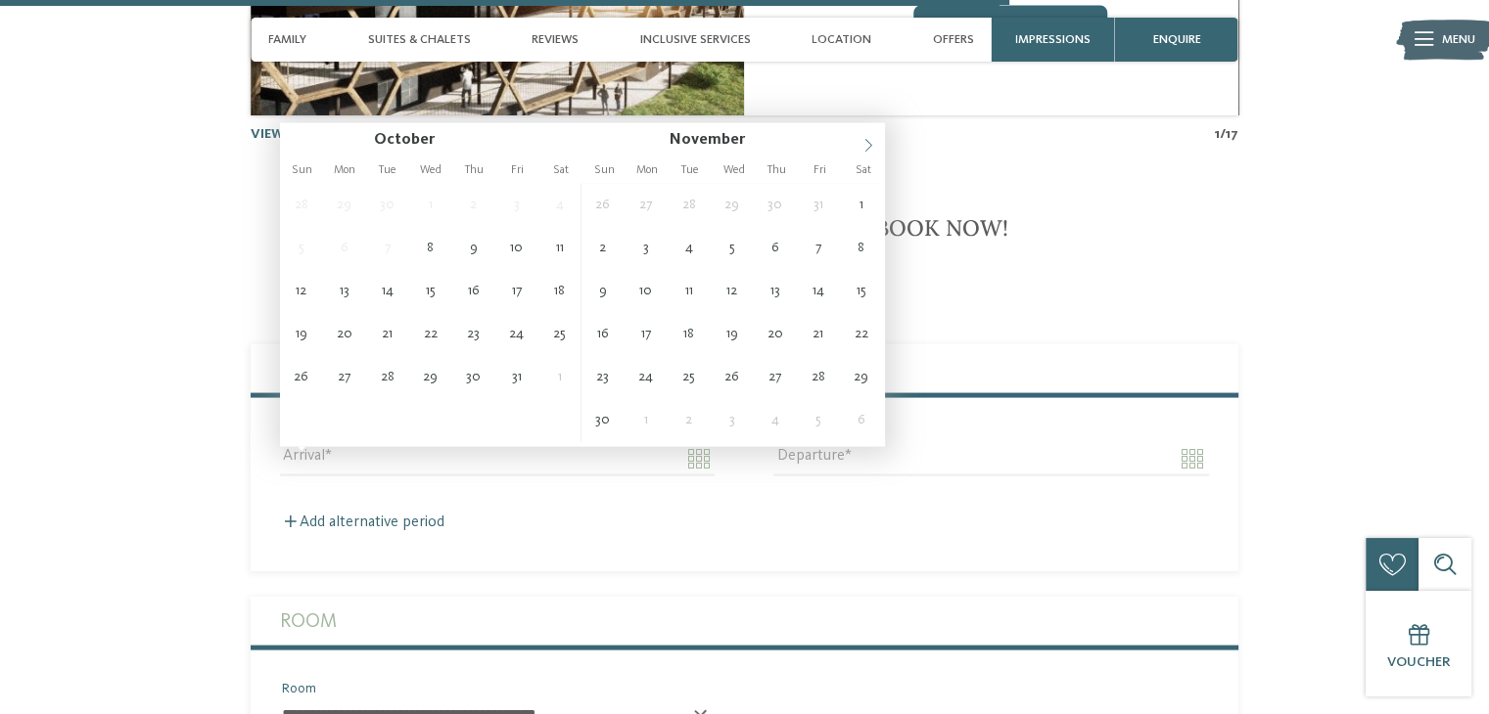
click at [873, 148] on icon at bounding box center [868, 146] width 14 height 14
type input "****"
click at [873, 148] on icon at bounding box center [868, 146] width 14 height 14
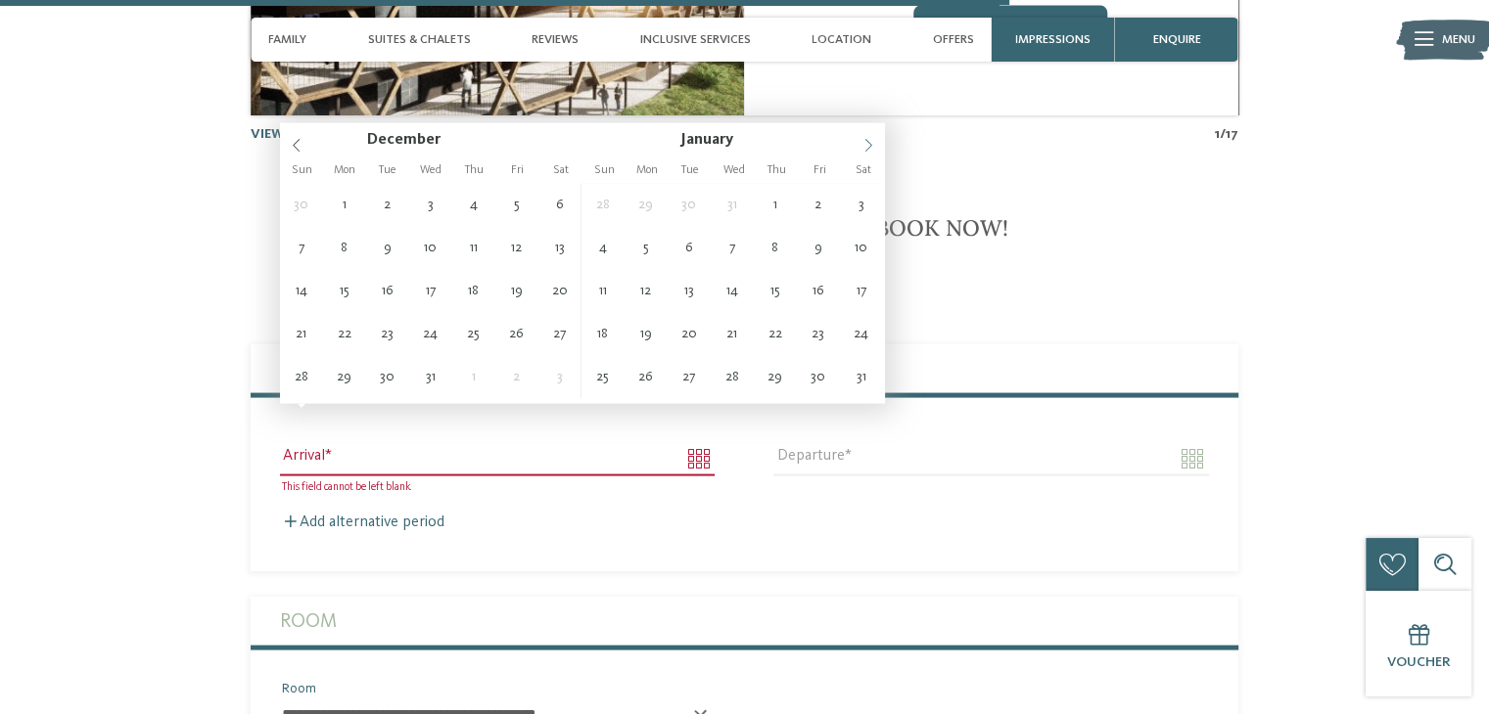
type input "****"
click at [873, 148] on icon at bounding box center [868, 146] width 14 height 14
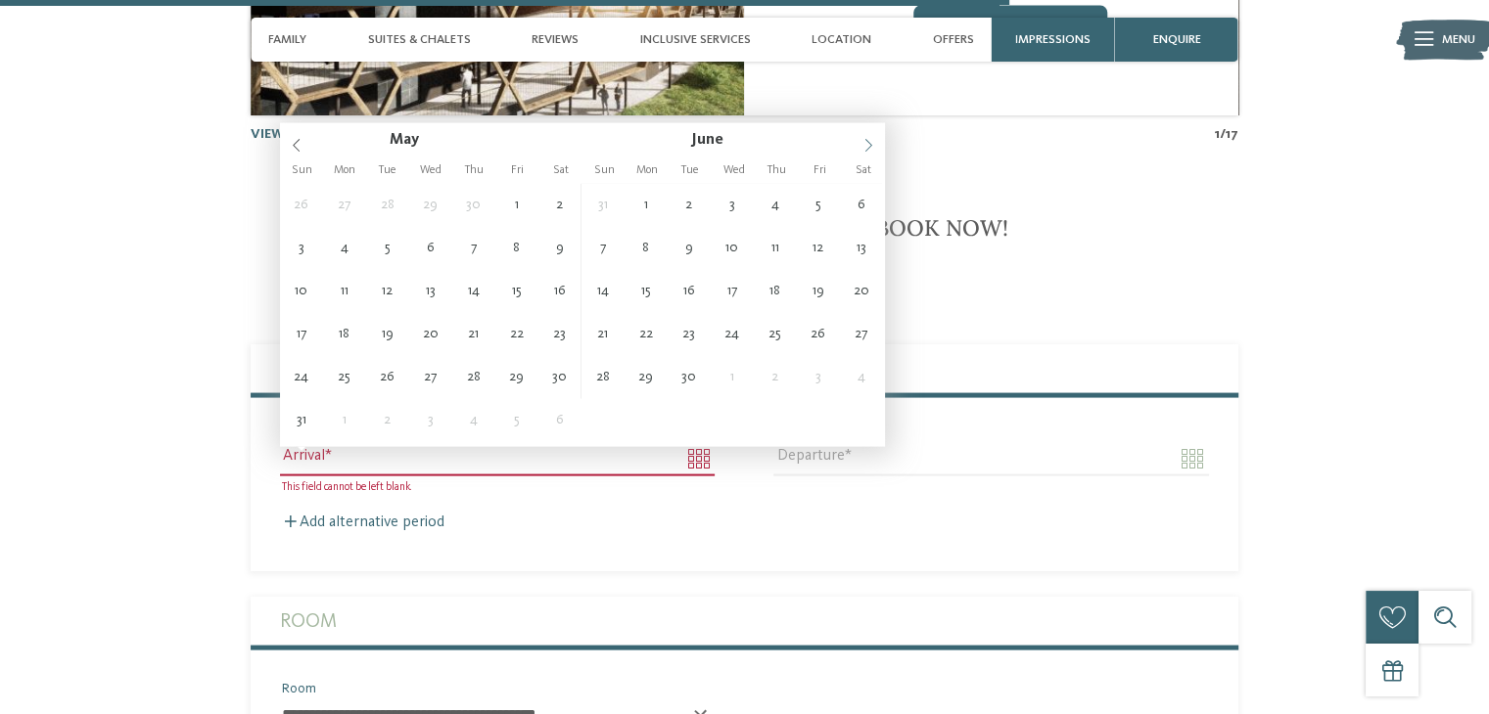
click at [873, 148] on icon at bounding box center [868, 146] width 14 height 14
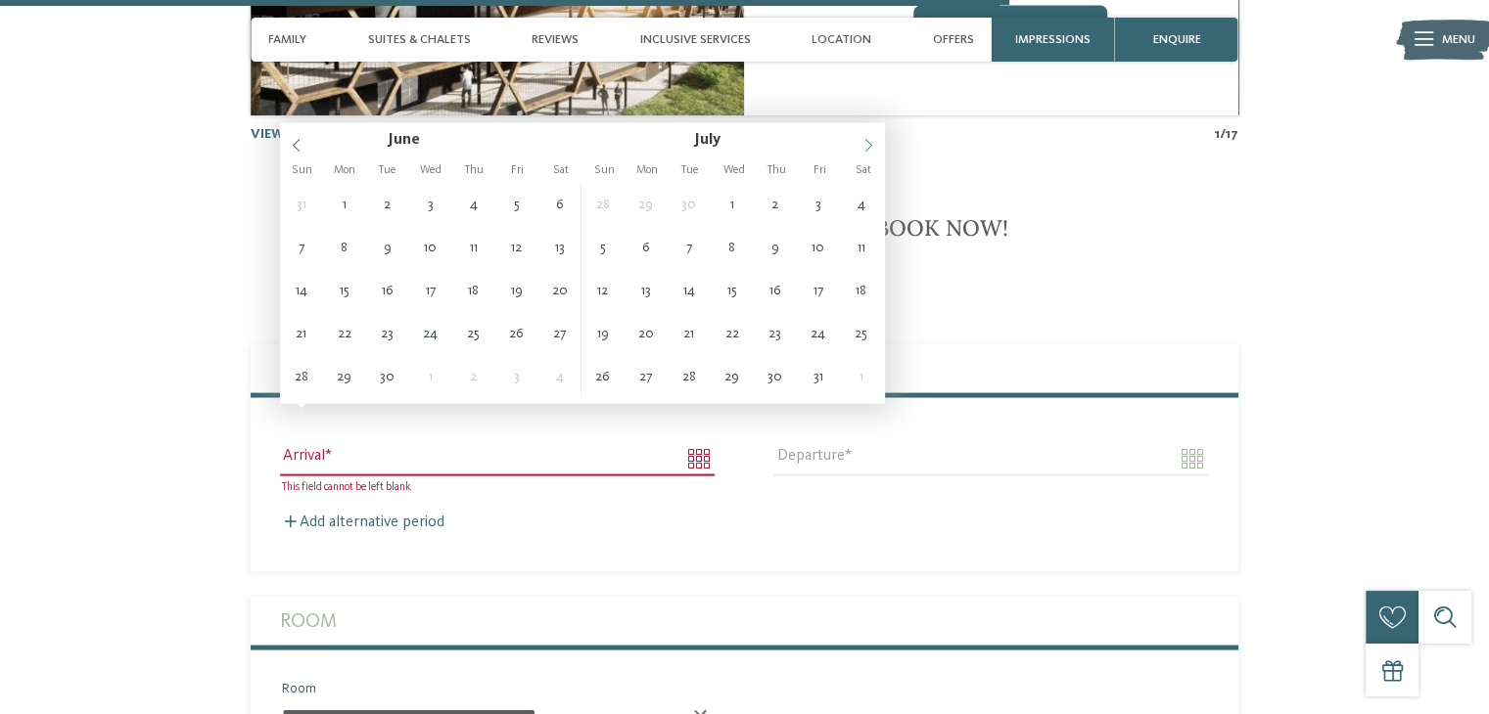
click at [873, 148] on icon at bounding box center [868, 146] width 14 height 14
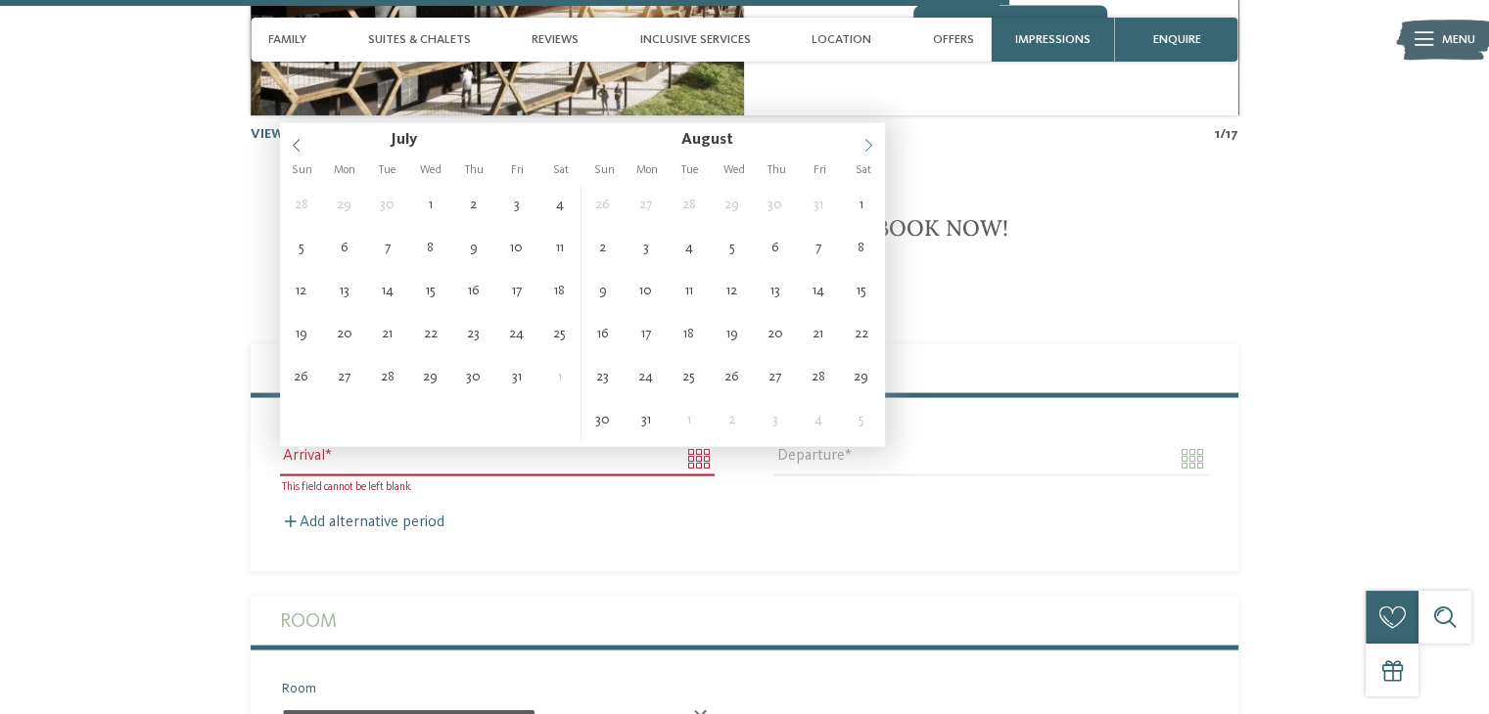
click at [873, 148] on icon at bounding box center [868, 146] width 14 height 14
type input "**********"
type input "****"
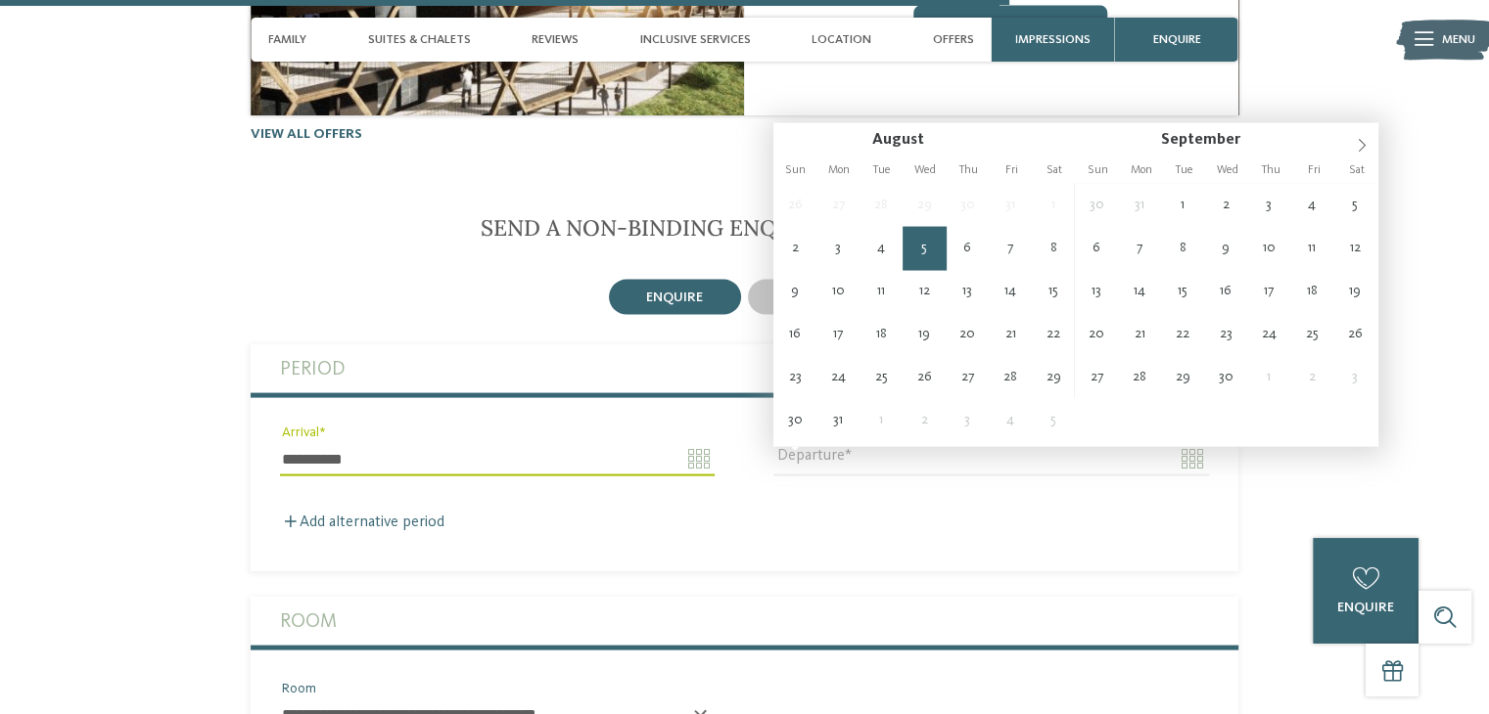
type input "**********"
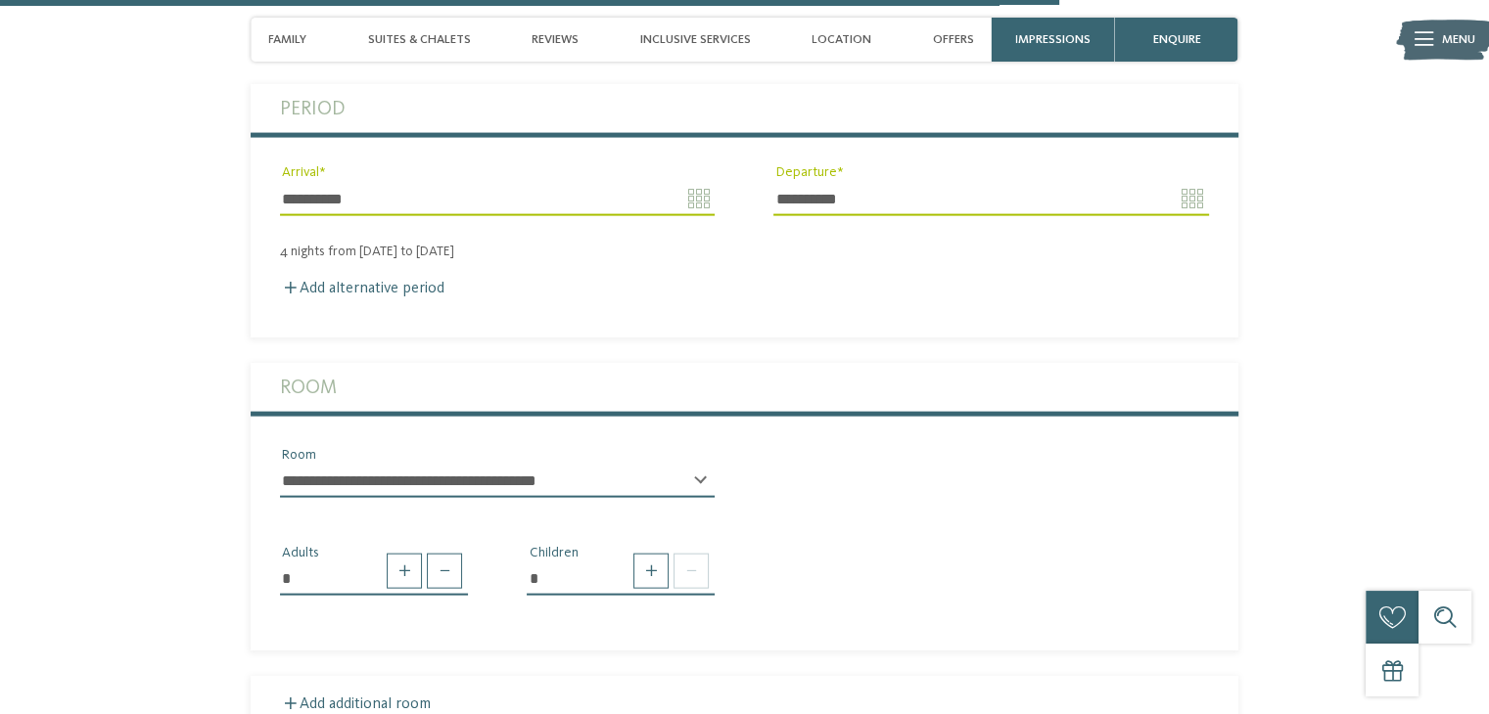
scroll to position [4169, 0]
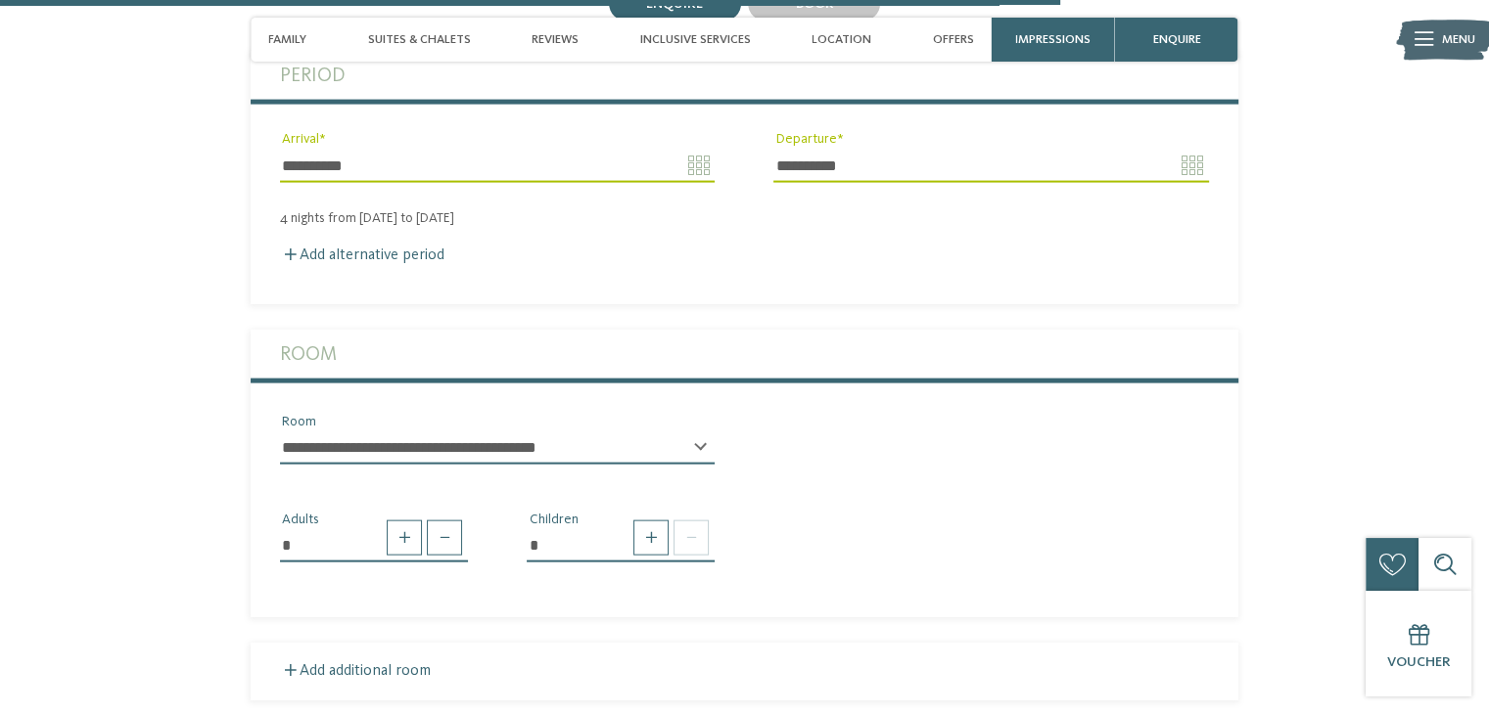
click at [386, 265] on div "Add alternative period" at bounding box center [744, 256] width 929 height 19
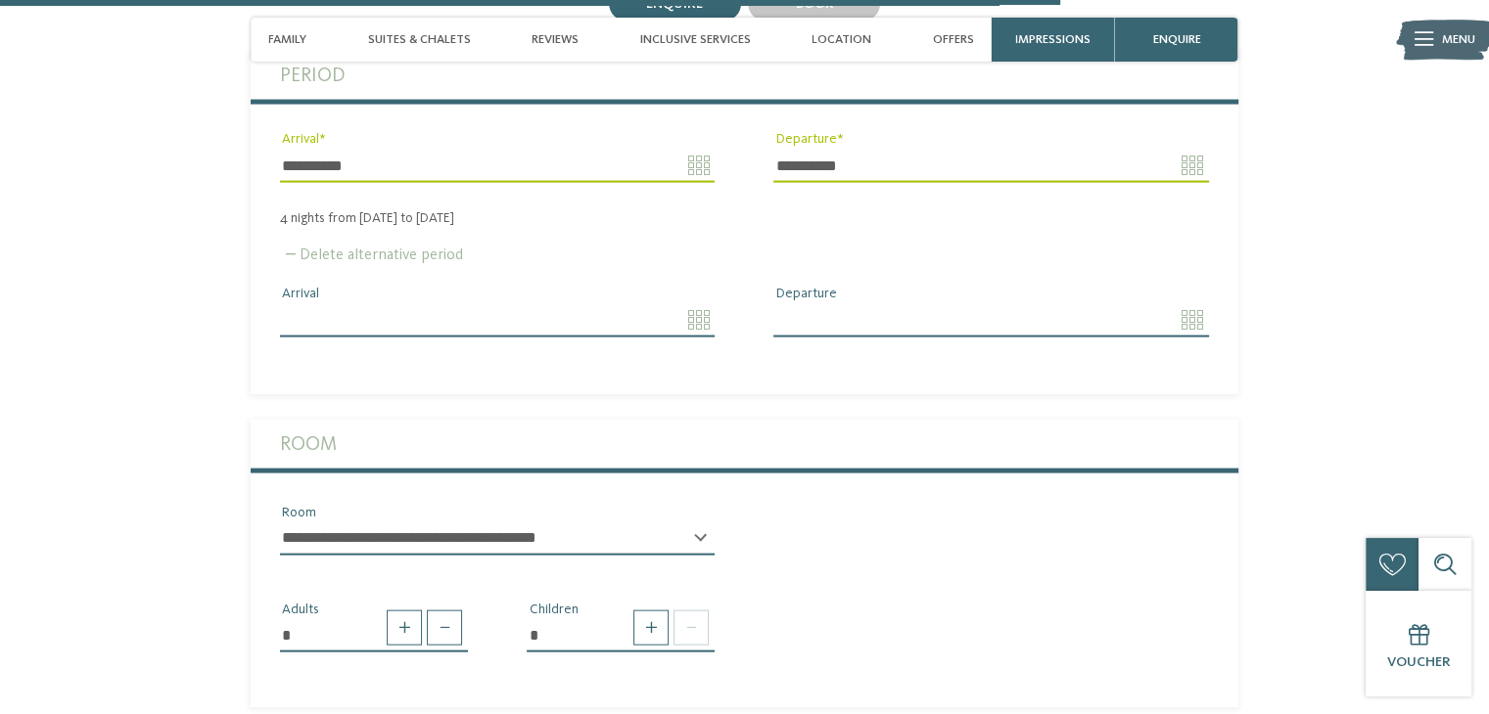
click at [391, 252] on label "Delete alternative period" at bounding box center [371, 256] width 183 height 16
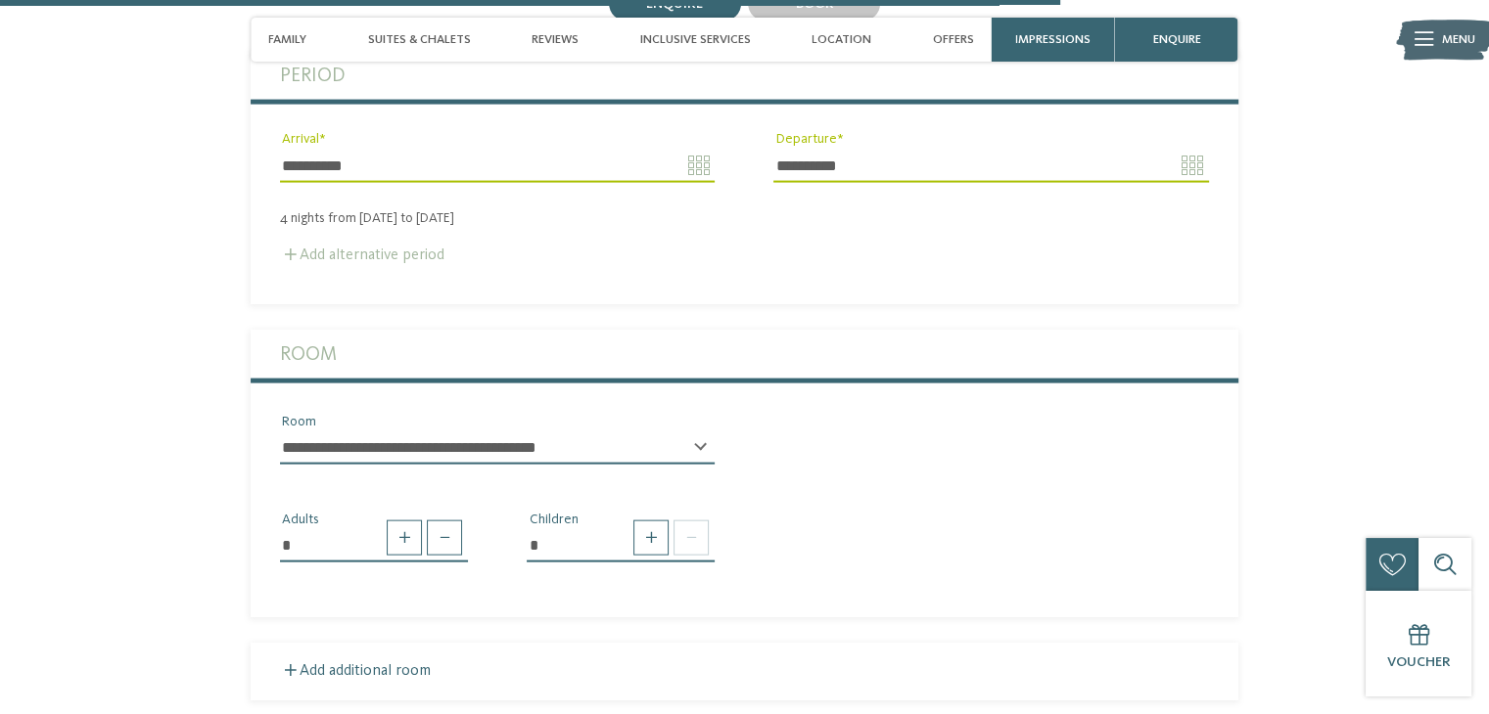
click at [391, 252] on label "Add alternative period" at bounding box center [362, 256] width 164 height 16
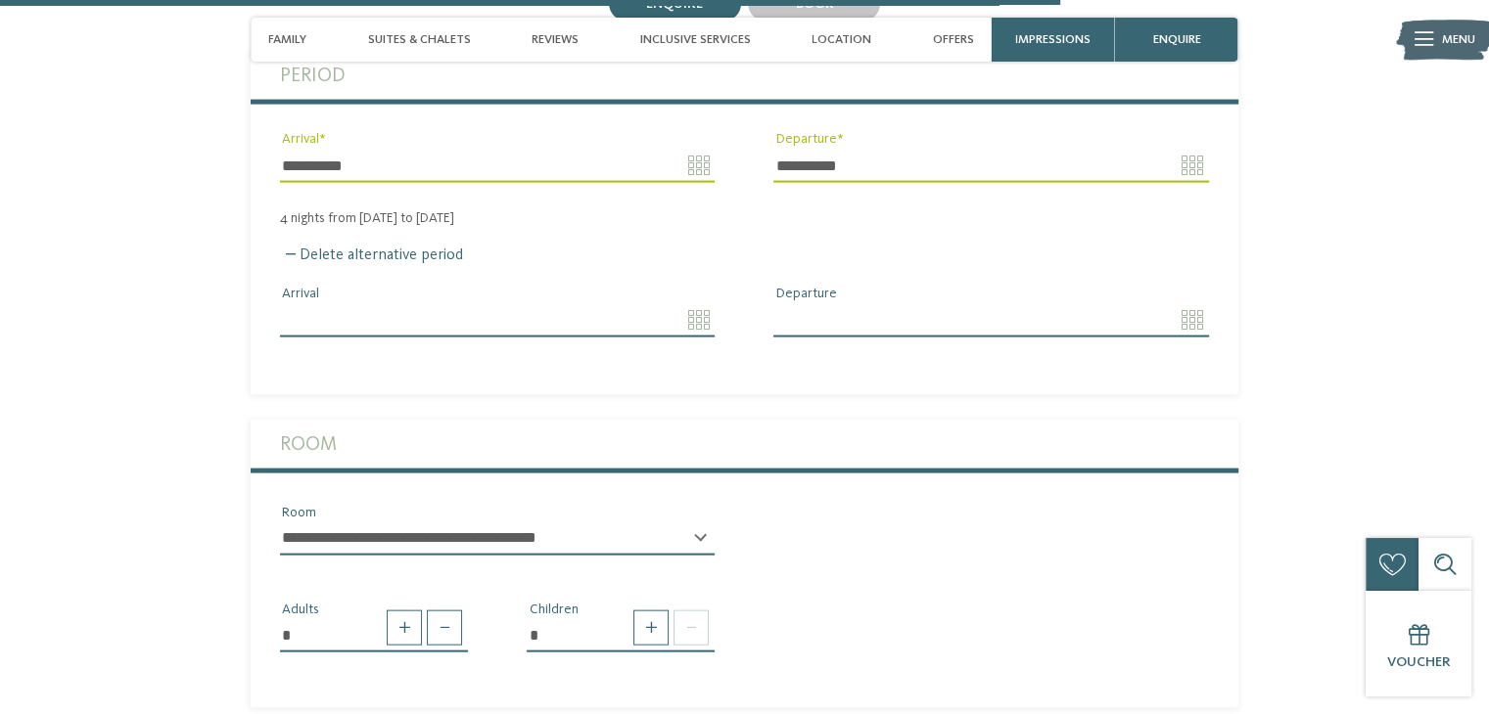
click at [689, 319] on input "Arrival" at bounding box center [497, 319] width 435 height 33
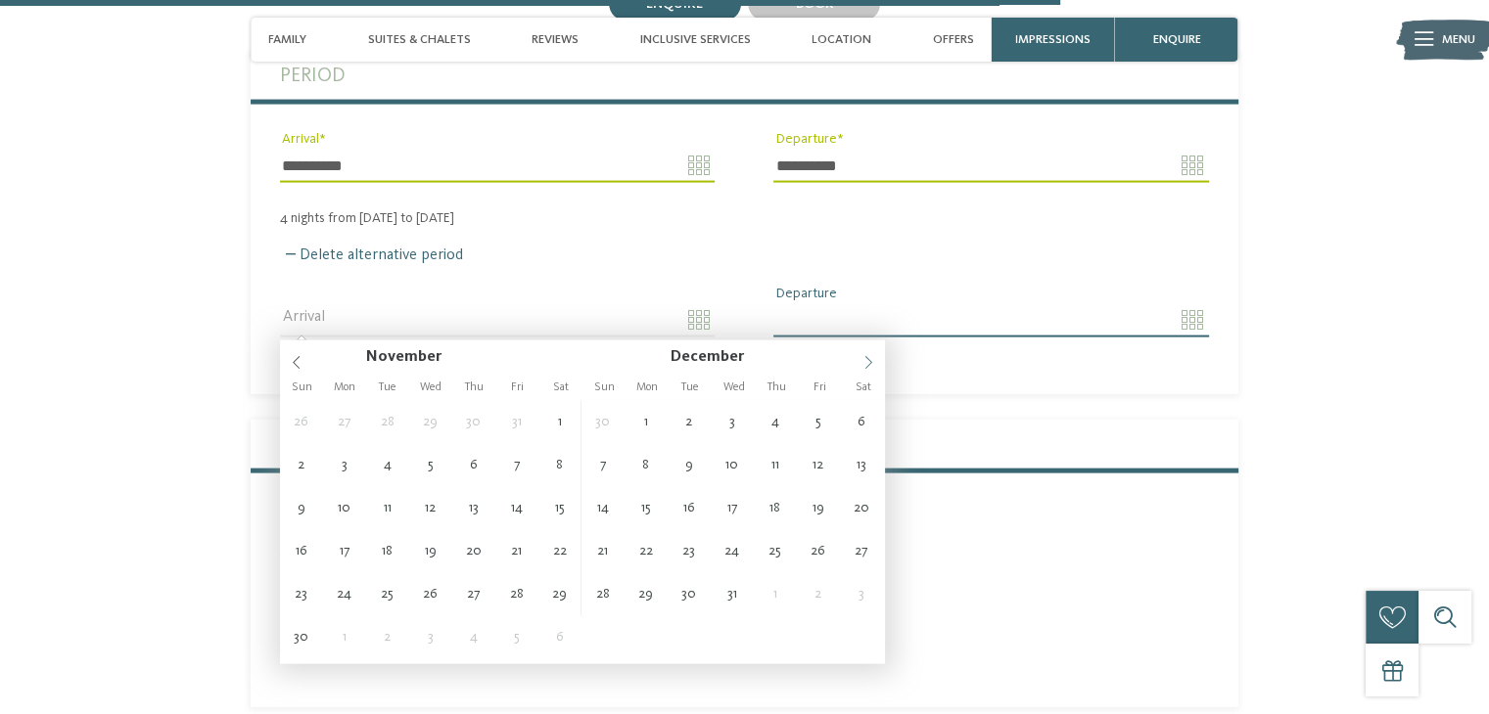
click at [865, 356] on icon at bounding box center [868, 363] width 14 height 14
type input "****"
click at [865, 356] on icon at bounding box center [868, 363] width 14 height 14
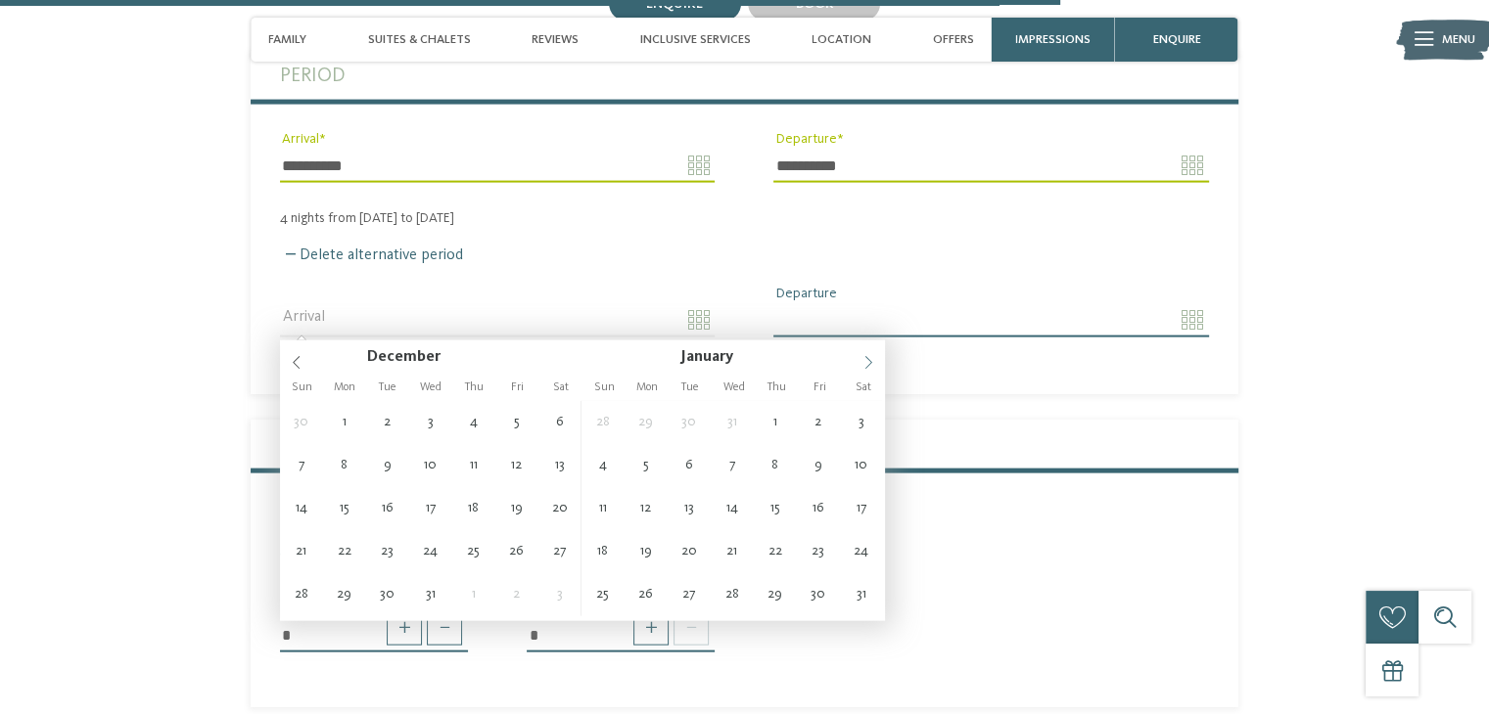
type input "****"
click at [865, 356] on icon at bounding box center [868, 363] width 14 height 14
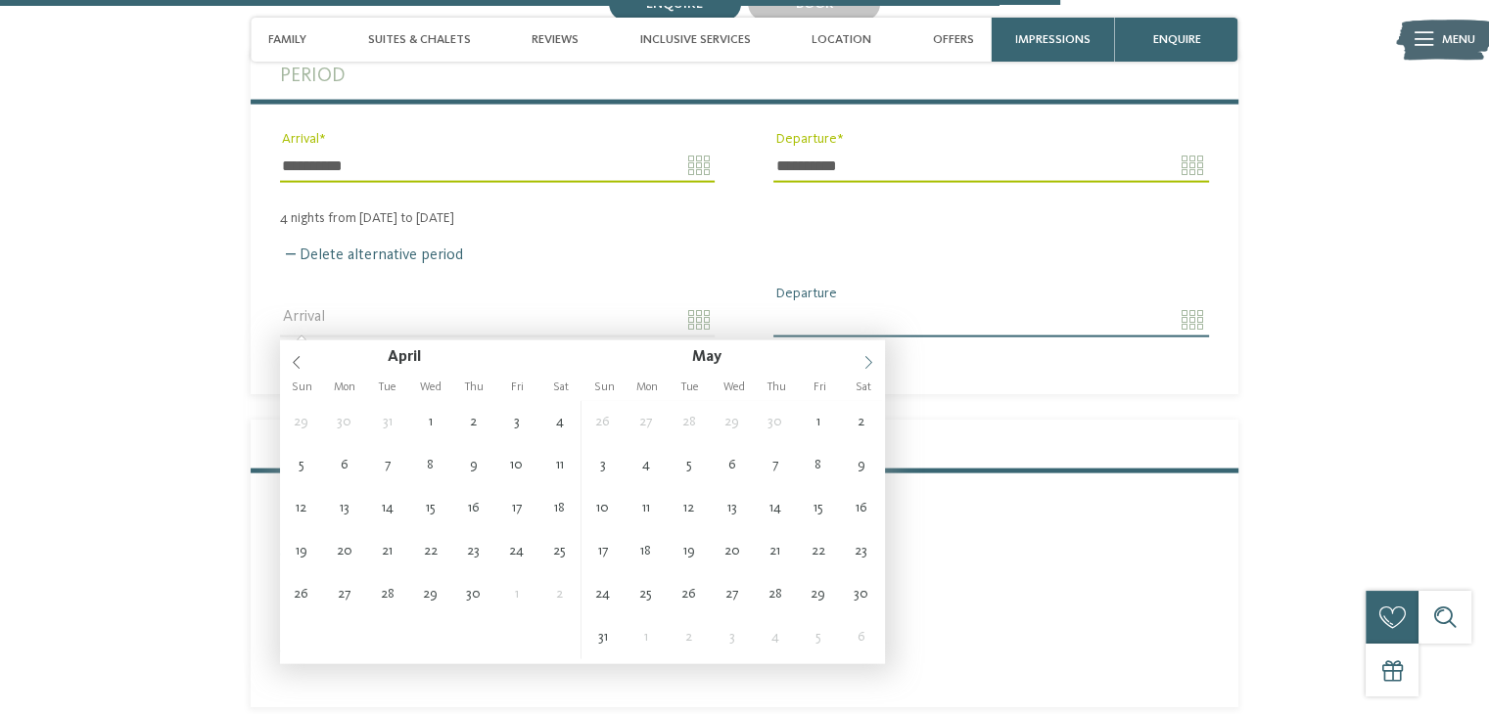
click at [865, 356] on icon at bounding box center [868, 363] width 14 height 14
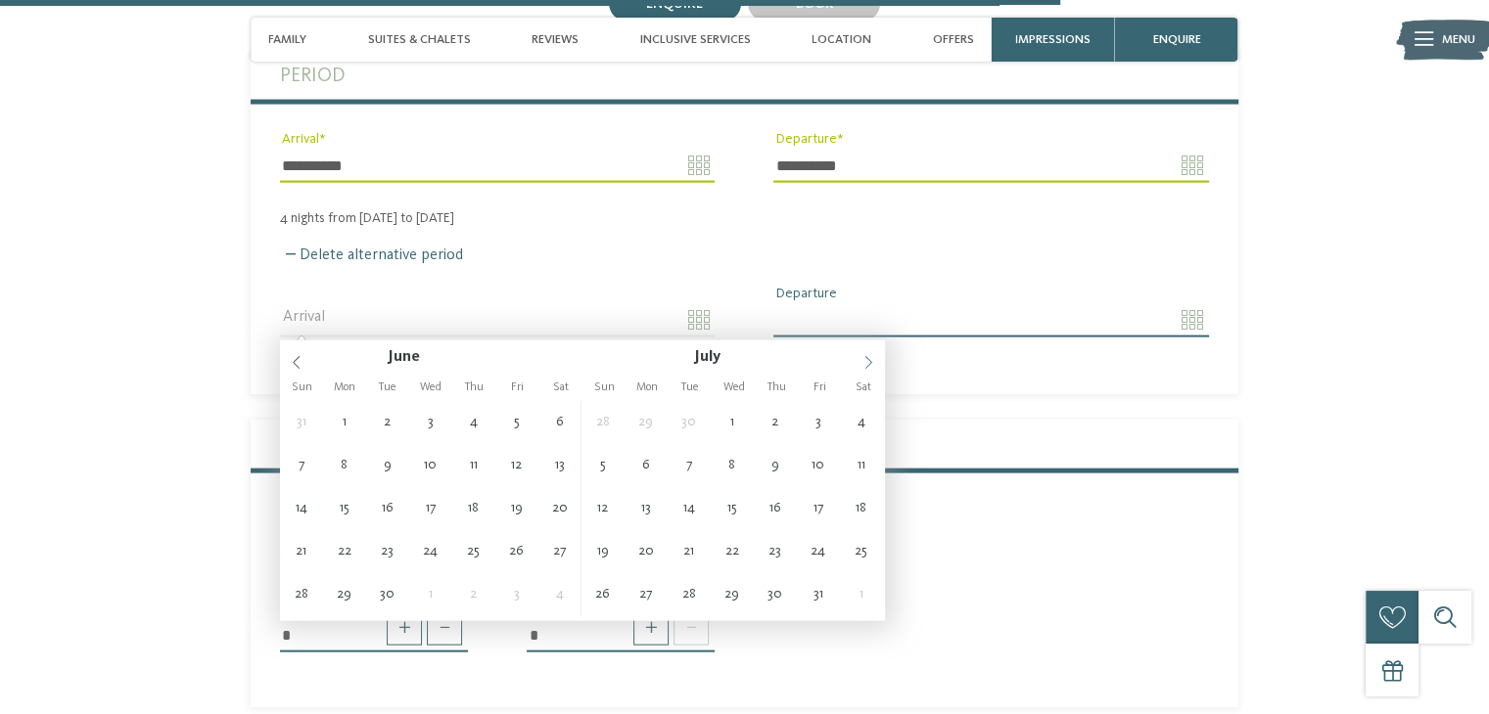
click at [865, 356] on icon at bounding box center [868, 363] width 14 height 14
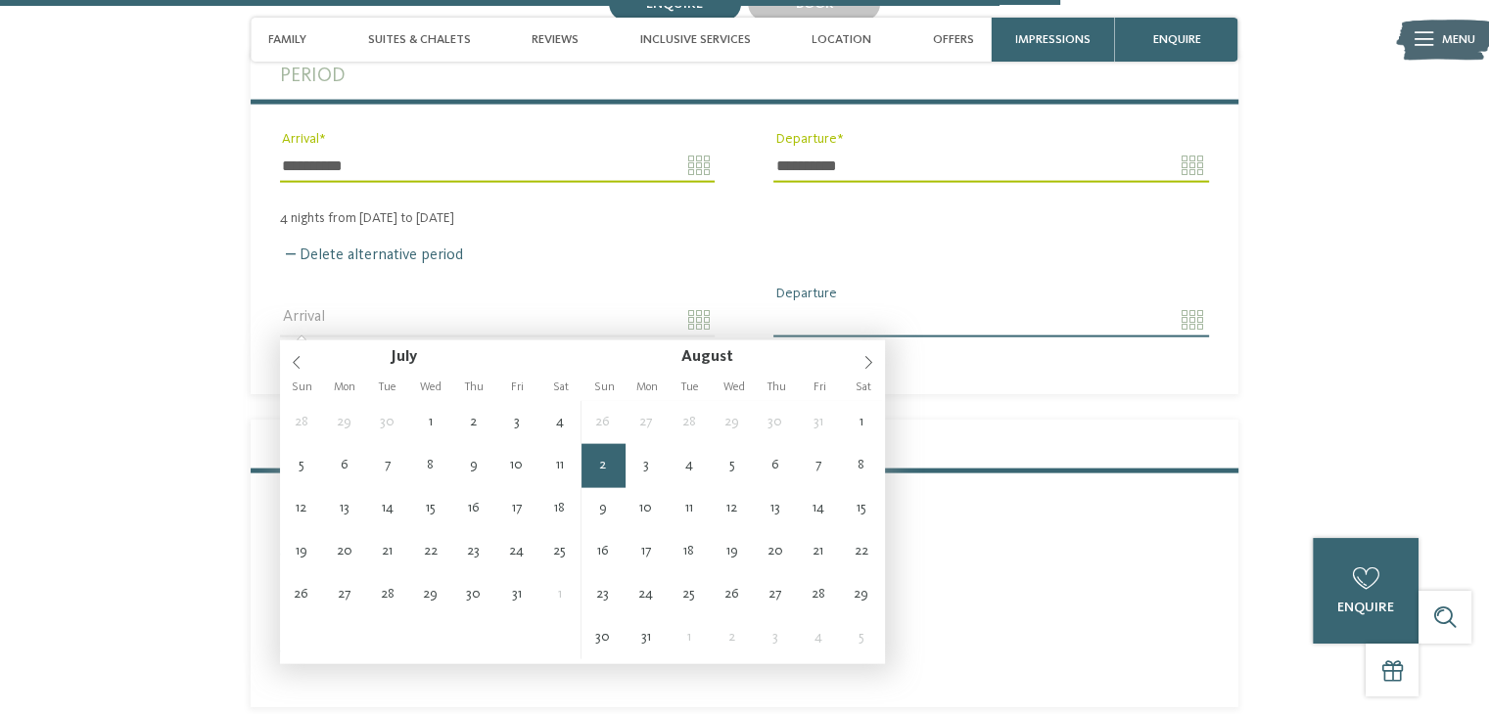
type input "**********"
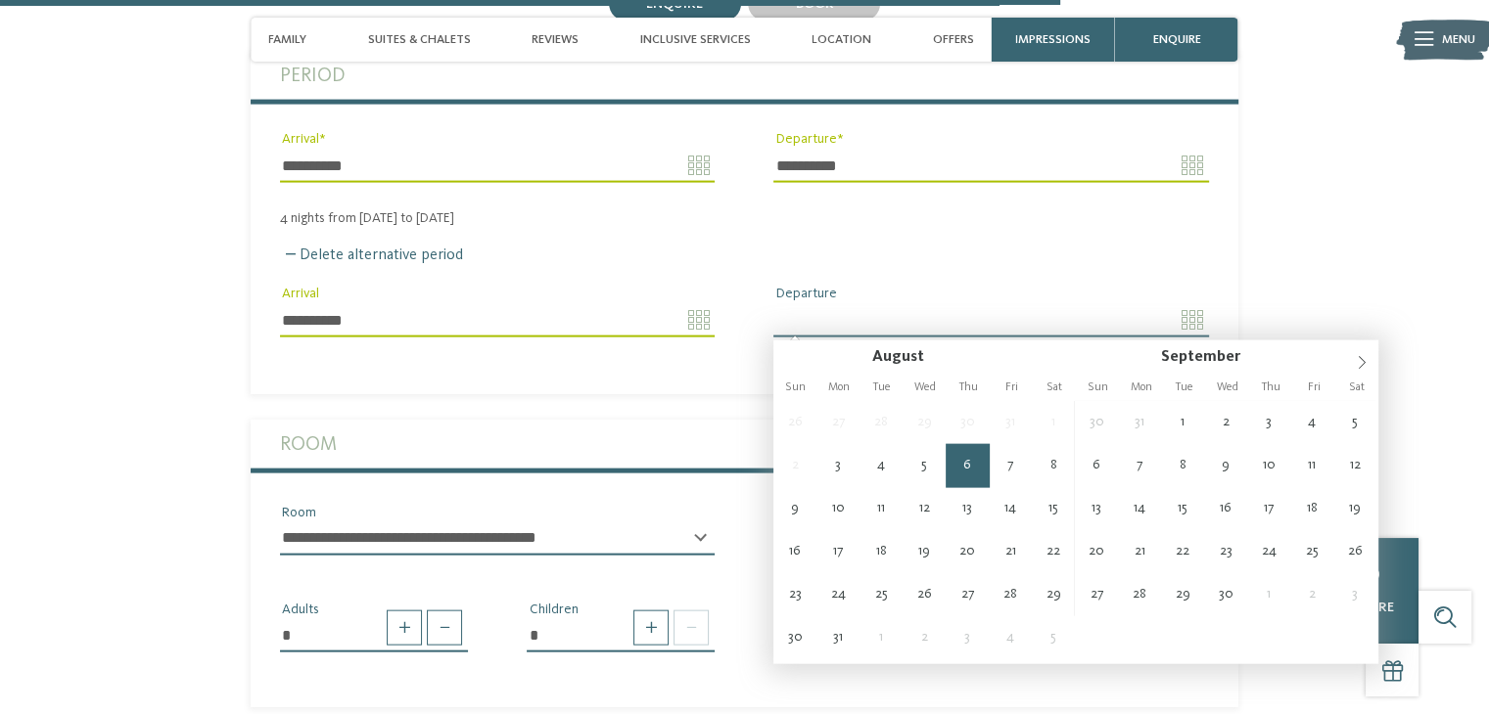
type input "**********"
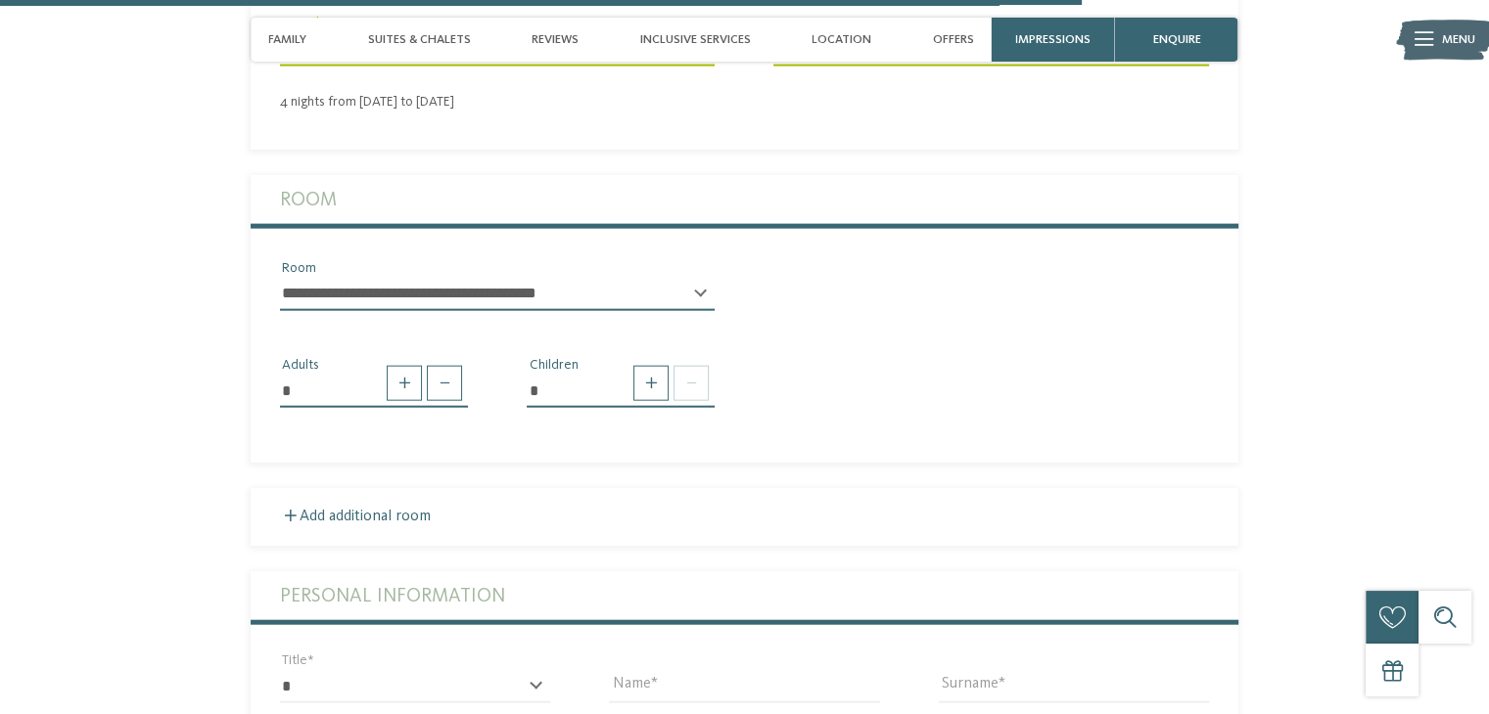
scroll to position [4463, 0]
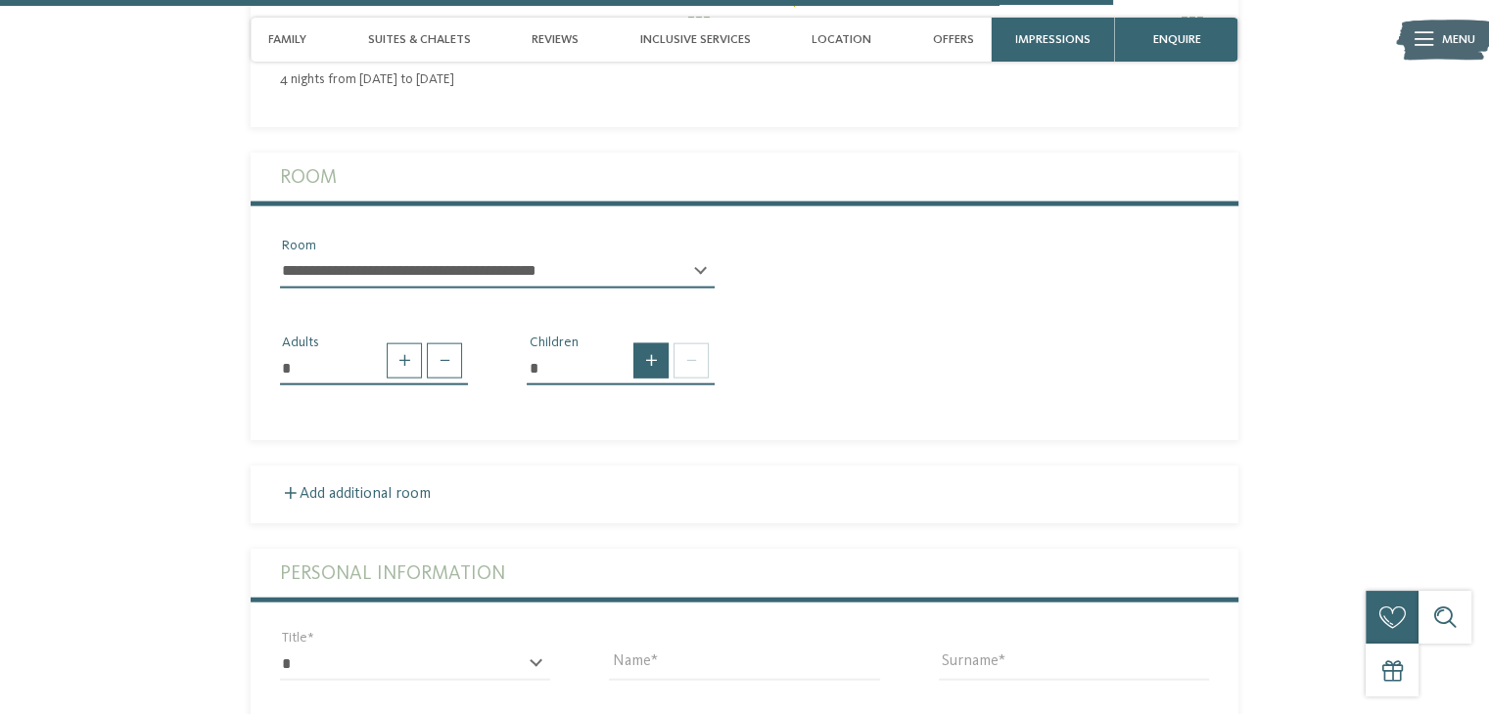
click at [640, 361] on span at bounding box center [650, 361] width 35 height 35
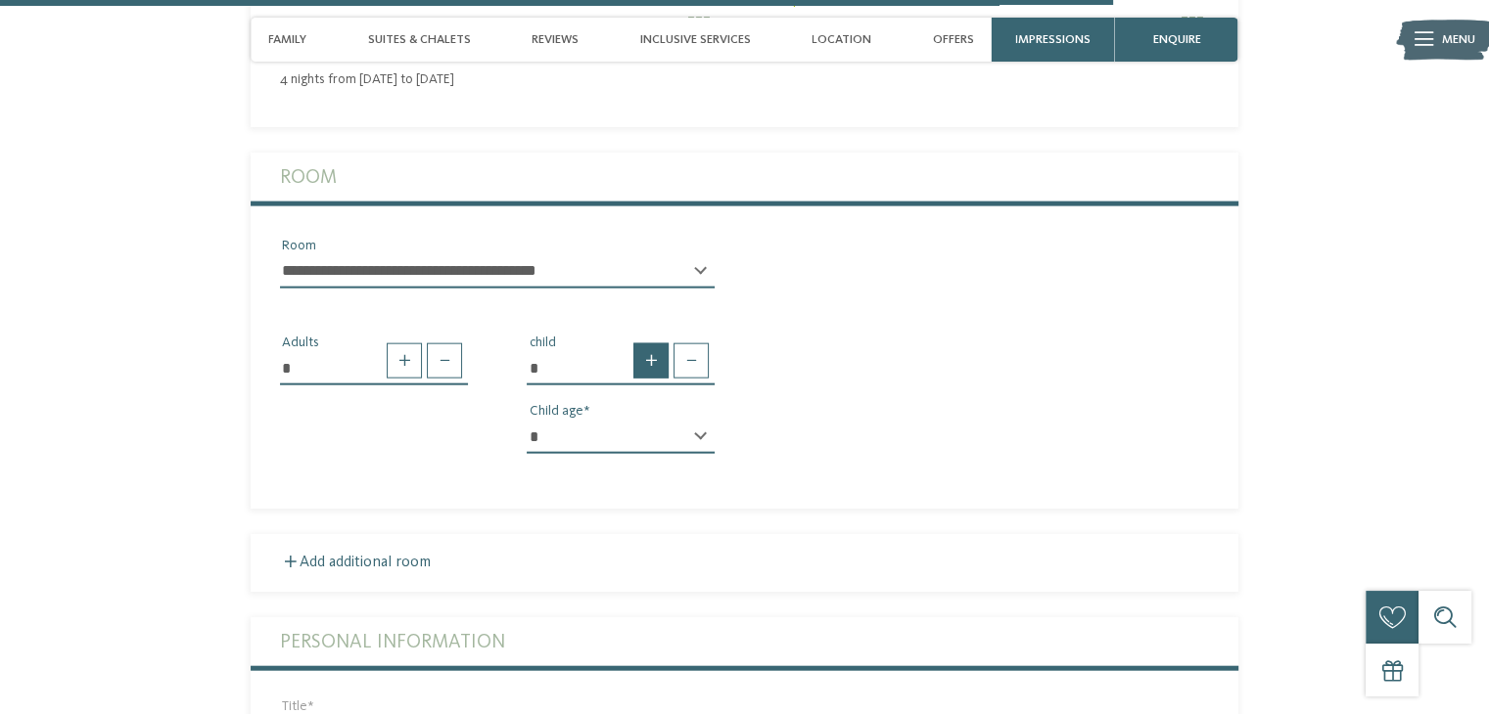
click at [643, 361] on span at bounding box center [650, 361] width 35 height 35
type input "*"
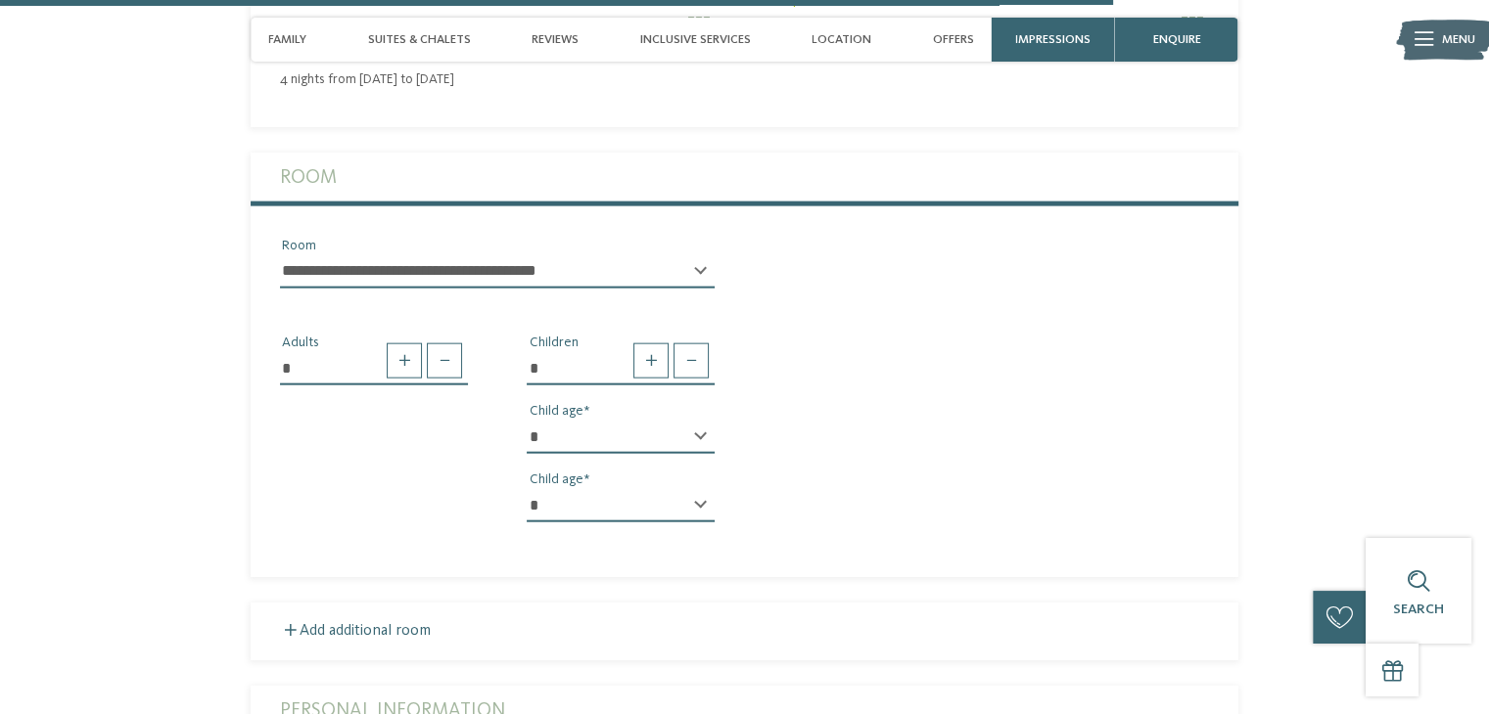
click at [697, 430] on div "* * * * * * * * * * * ** ** ** ** ** ** ** ** Child age" at bounding box center [621, 445] width 188 height 49
click at [697, 441] on select "* * * * * * * * * * * ** ** ** ** ** ** ** **" at bounding box center [621, 437] width 188 height 33
select select "*"
click at [527, 422] on select "* * * * * * * * * * * ** ** ** ** ** ** ** **" at bounding box center [621, 437] width 188 height 33
click at [697, 503] on div "* * * * * * * * * * * ** ** ** ** ** ** ** ** Child age" at bounding box center [621, 513] width 188 height 49
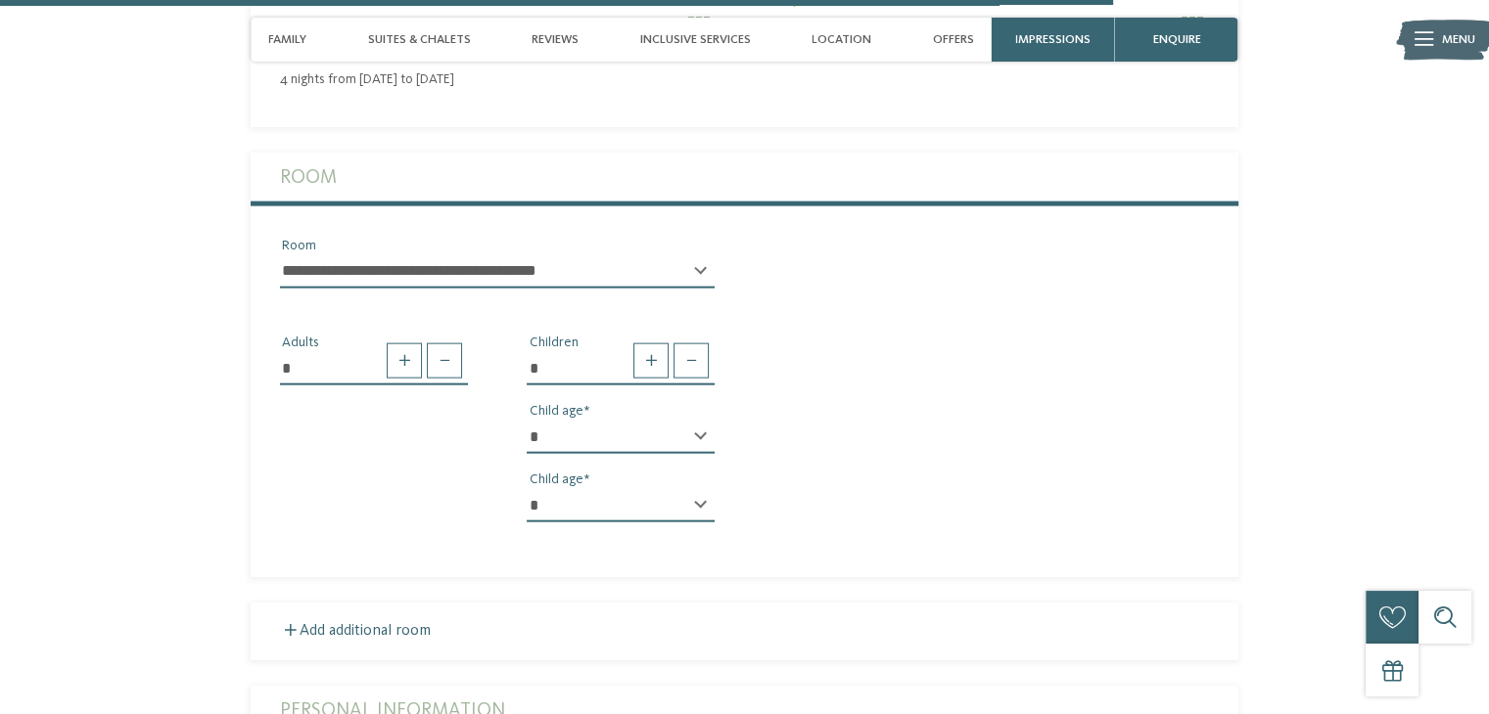
click at [540, 510] on select "* * * * * * * * * * * ** ** ** ** ** ** ** **" at bounding box center [621, 505] width 188 height 33
select select "*"
click at [527, 490] on select "* * * * * * * * * * * ** ** ** ** ** ** ** **" at bounding box center [621, 505] width 188 height 33
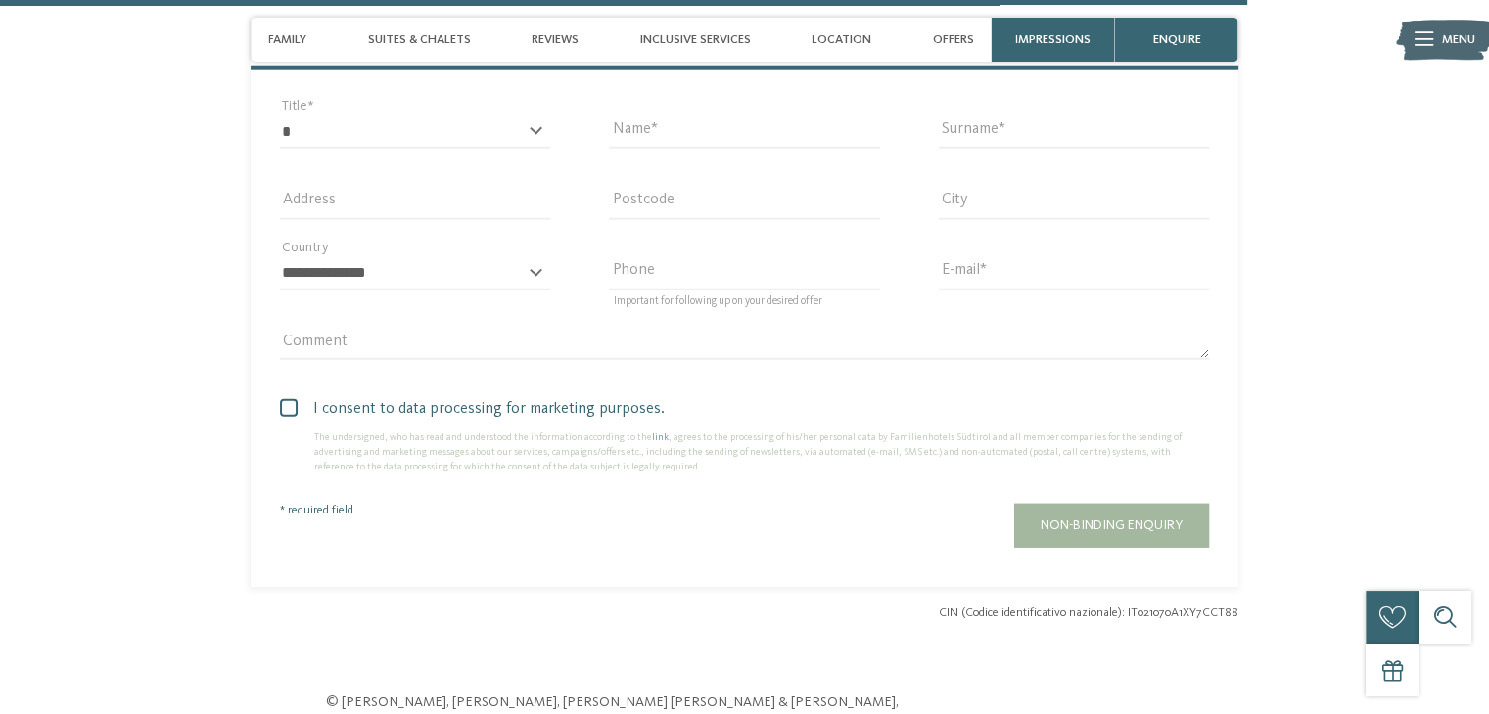
scroll to position [5148, 0]
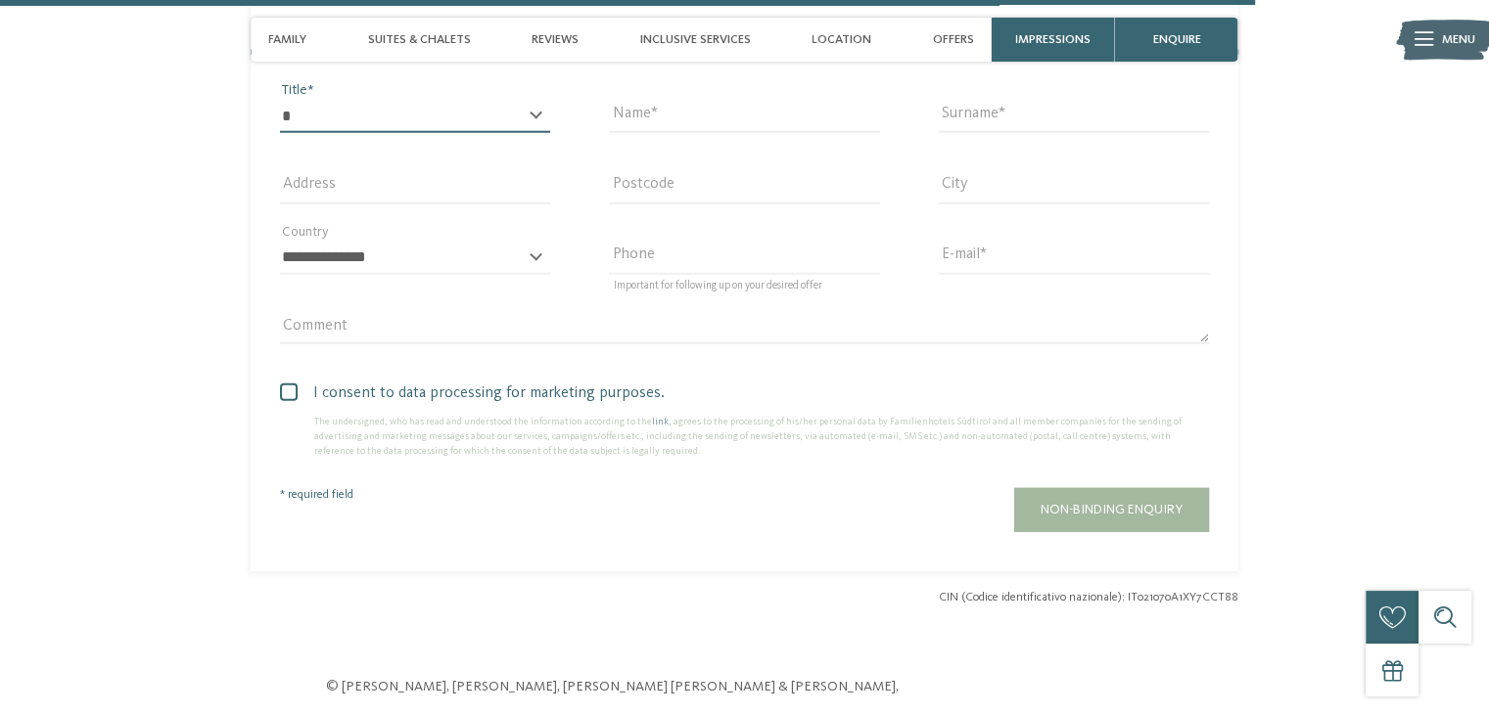
click at [473, 124] on select "* ** ** ****** **" at bounding box center [415, 116] width 270 height 33
select select "*"
click at [280, 102] on select "* ** ** ****** **" at bounding box center [415, 116] width 270 height 33
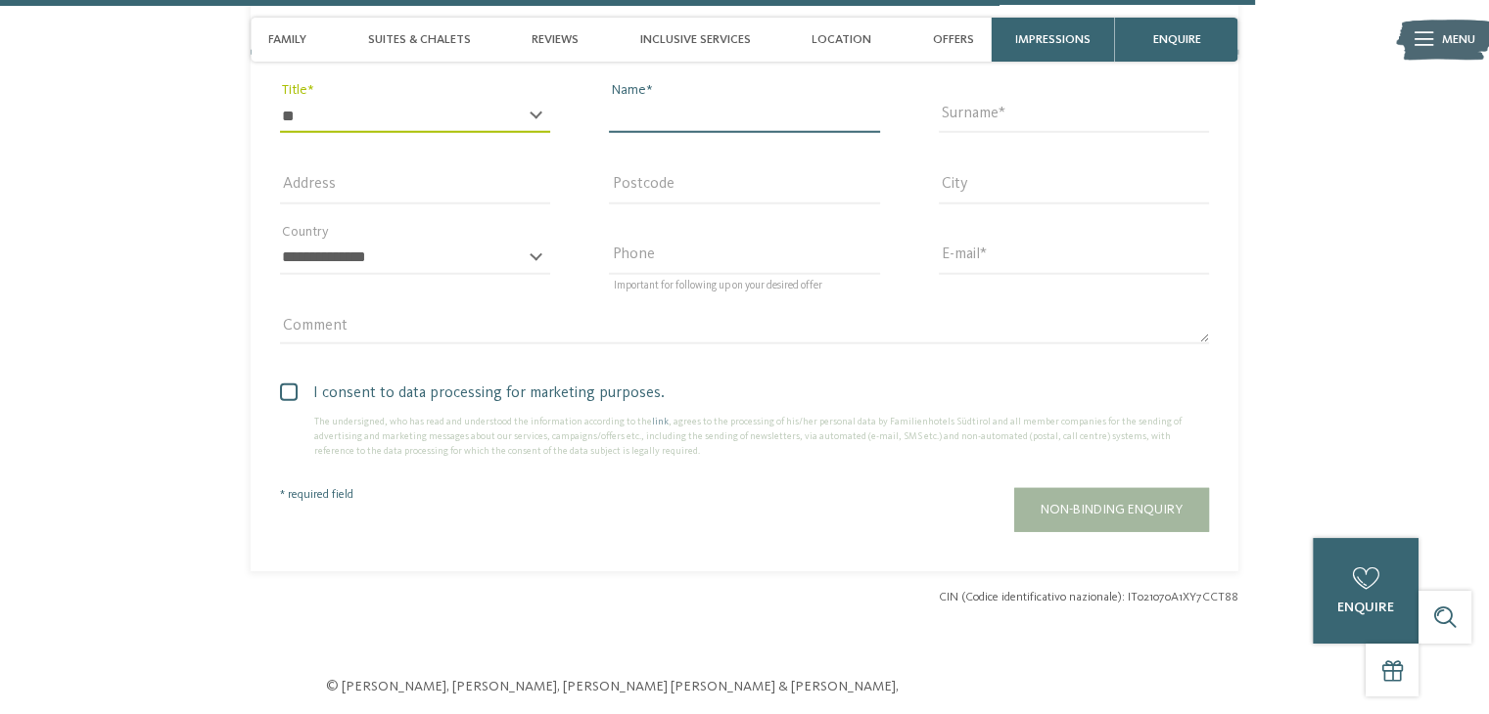
click at [709, 126] on input "Name" at bounding box center [744, 116] width 270 height 33
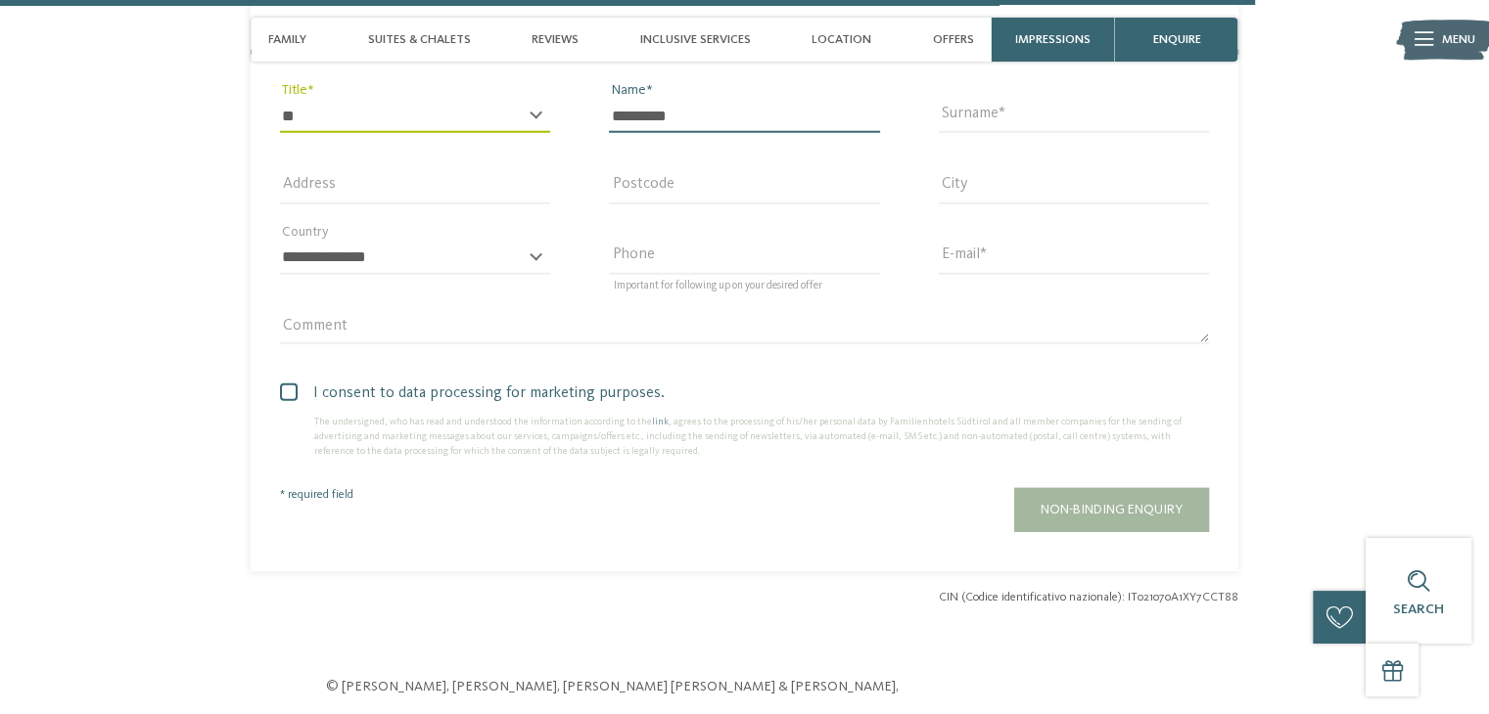
type input "*********"
click at [1038, 115] on input "Surname" at bounding box center [1074, 116] width 270 height 33
type input "****"
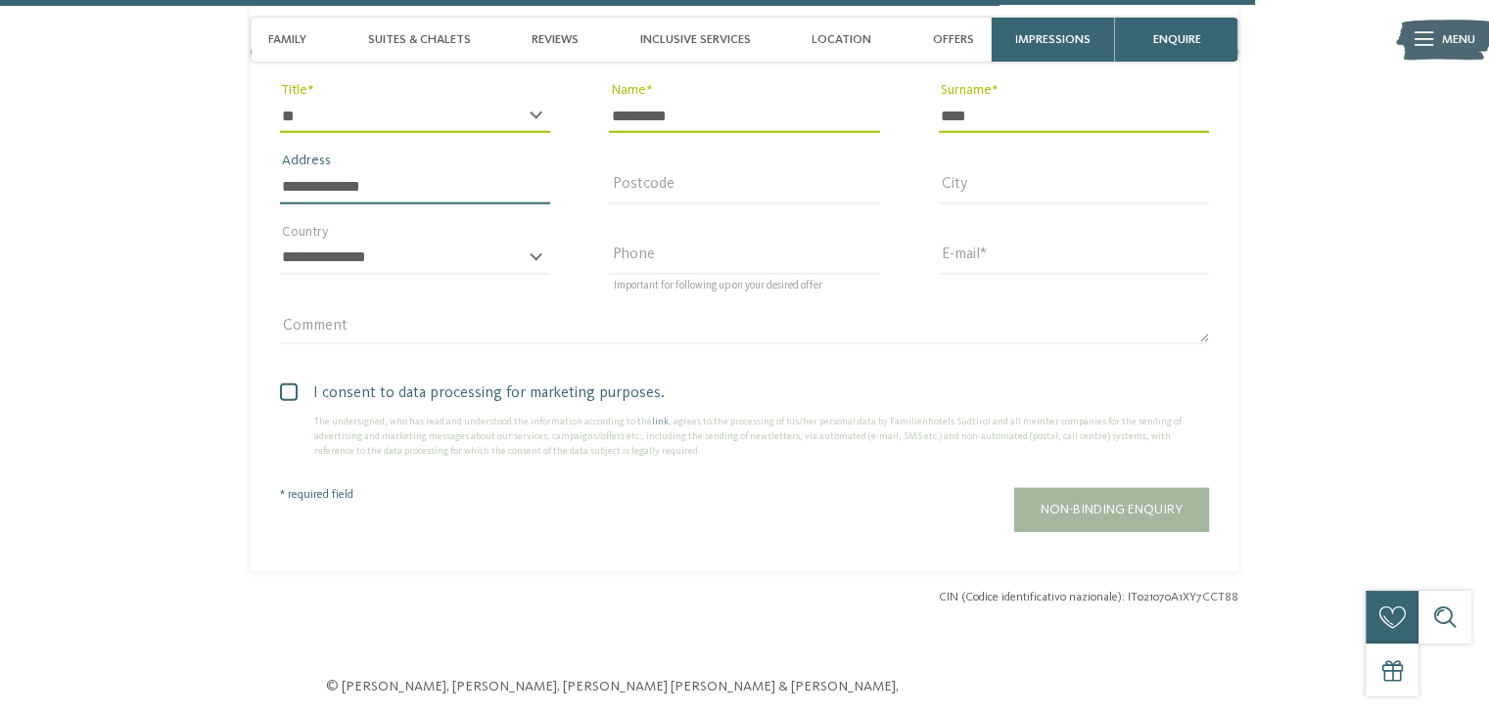
type input "**********"
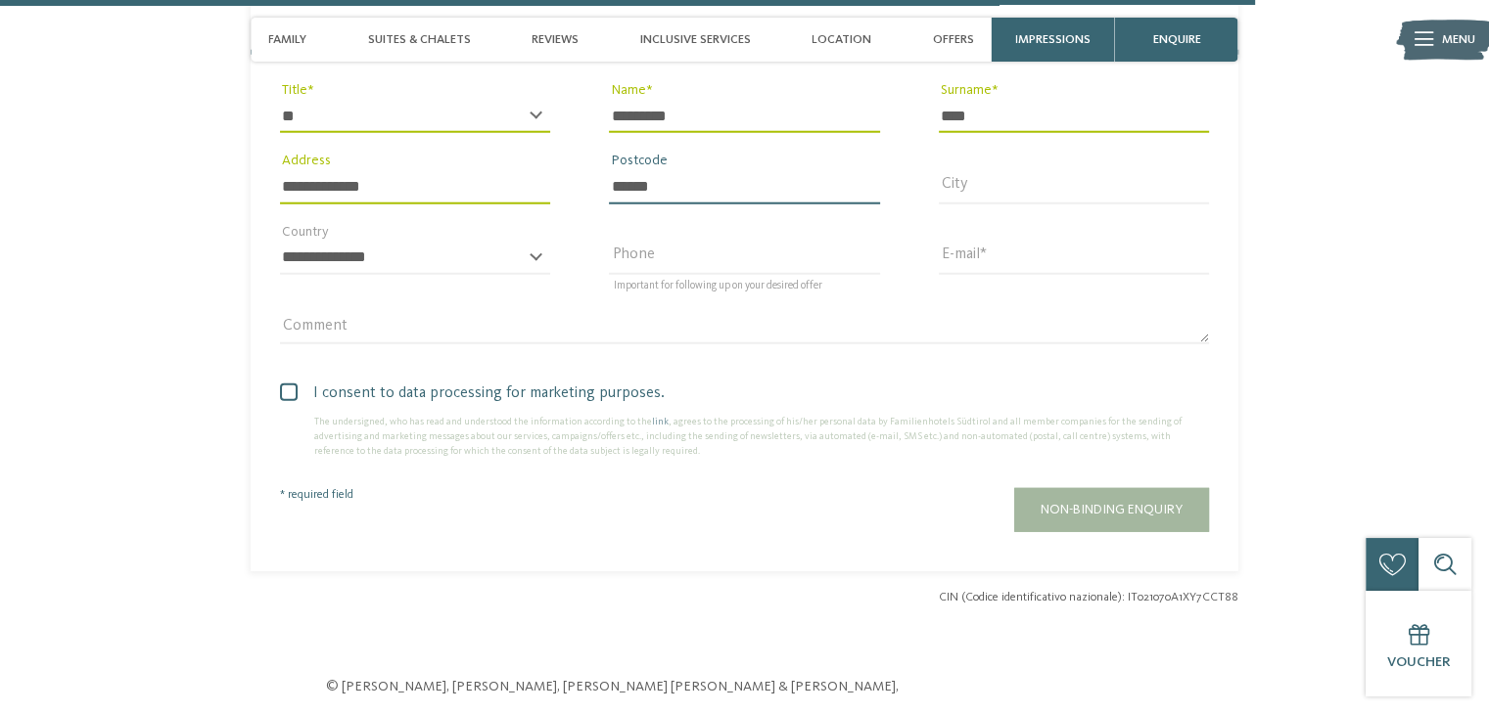
type input "******"
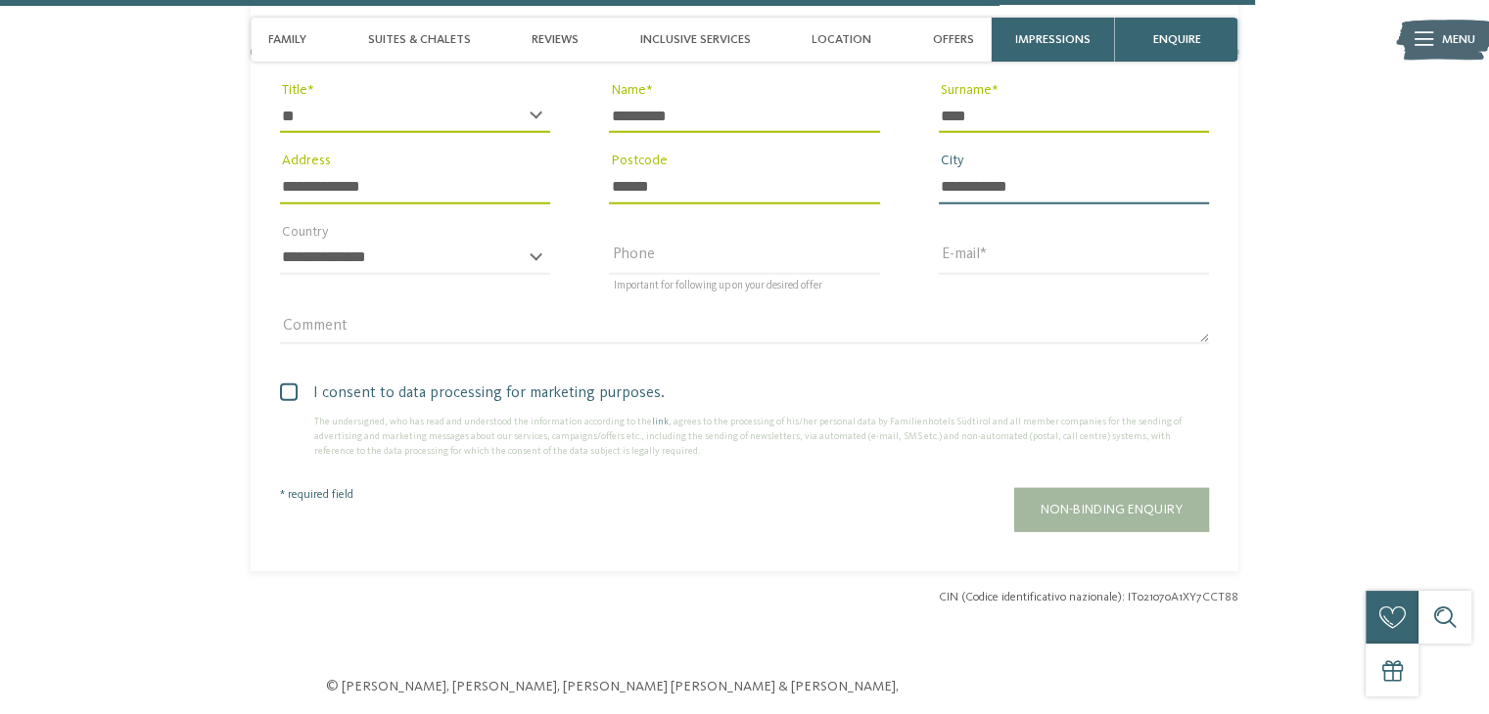
type input "**********"
click at [536, 255] on div "**********" at bounding box center [415, 267] width 270 height 51
click at [533, 260] on div "**********" at bounding box center [415, 267] width 270 height 51
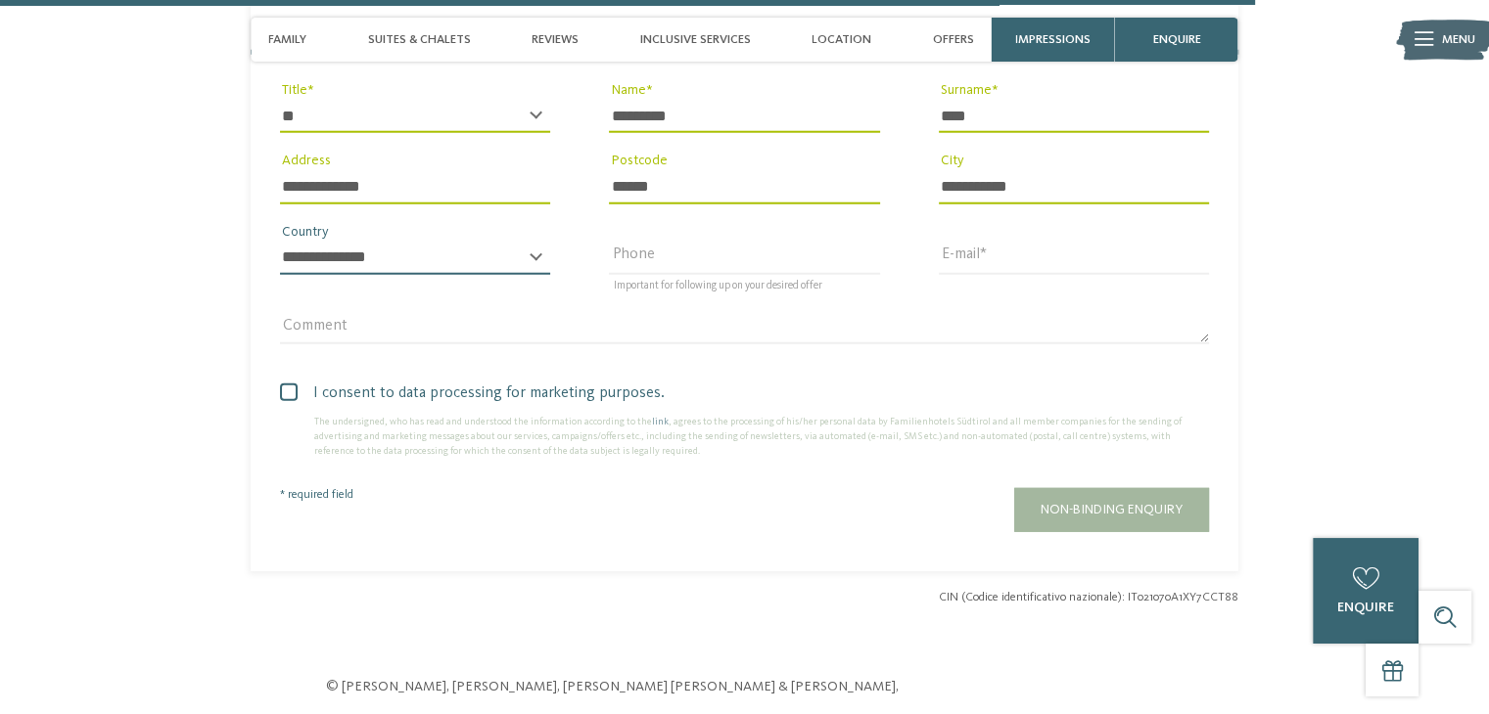
click at [411, 259] on select "**********" at bounding box center [415, 258] width 270 height 33
select select "**"
click at [280, 243] on select "**********" at bounding box center [415, 258] width 270 height 33
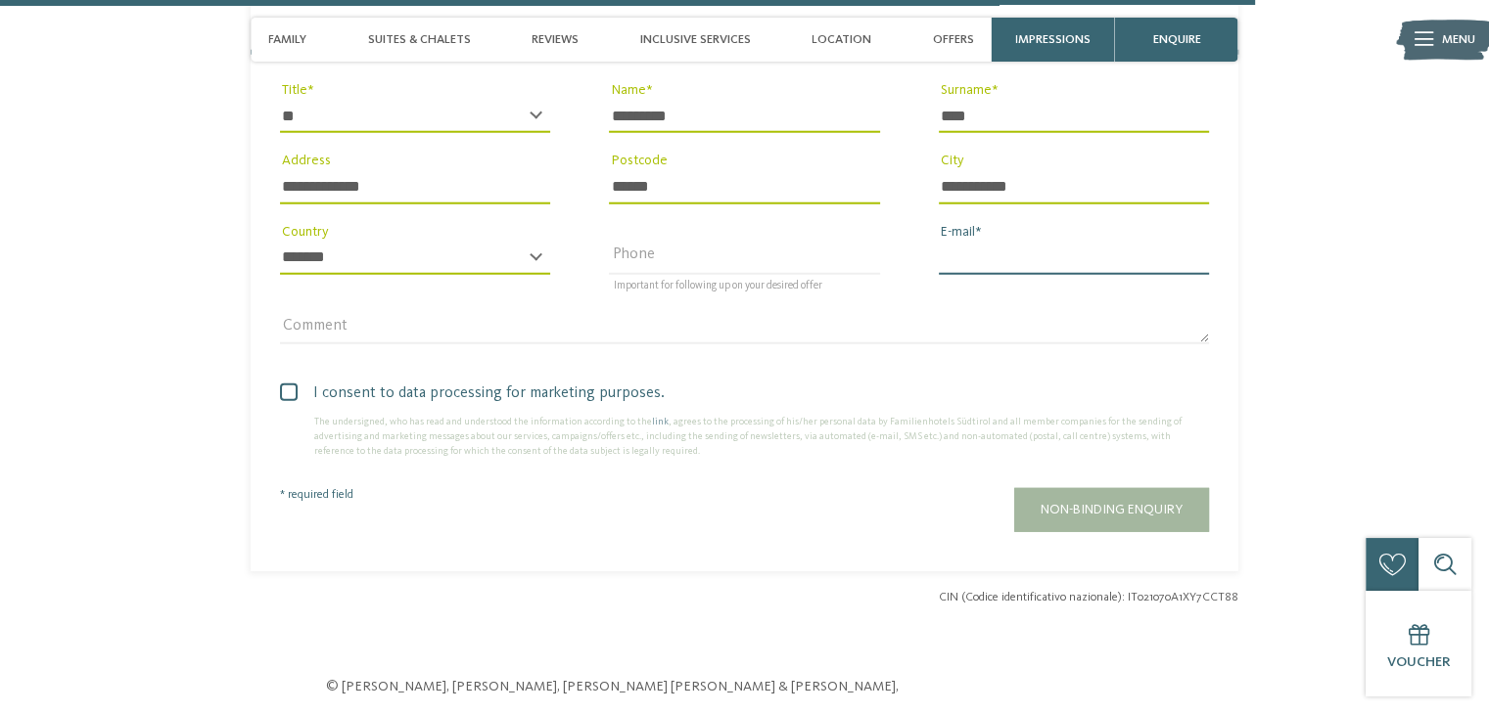
click at [997, 265] on input "E-mail" at bounding box center [1074, 258] width 270 height 33
type input "**********"
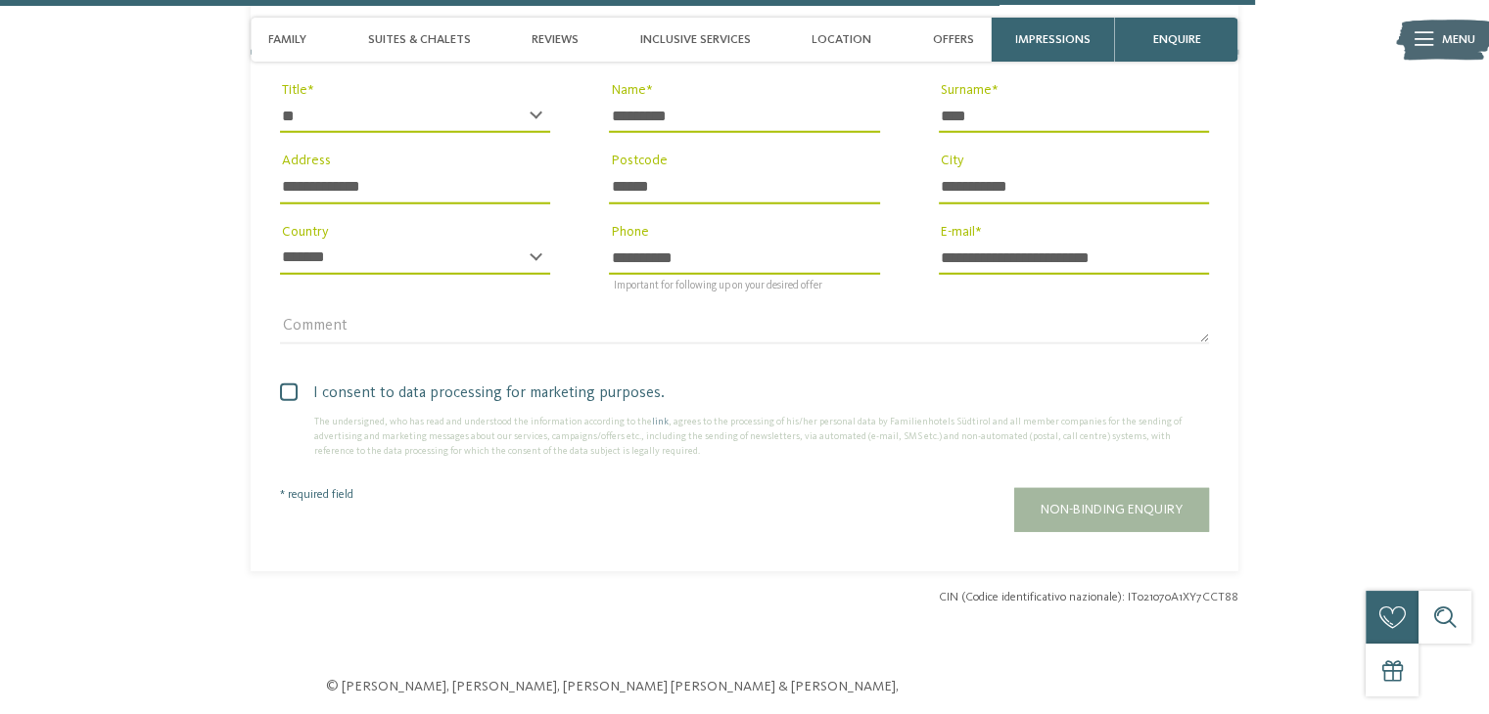
click at [280, 395] on span at bounding box center [289, 393] width 18 height 18
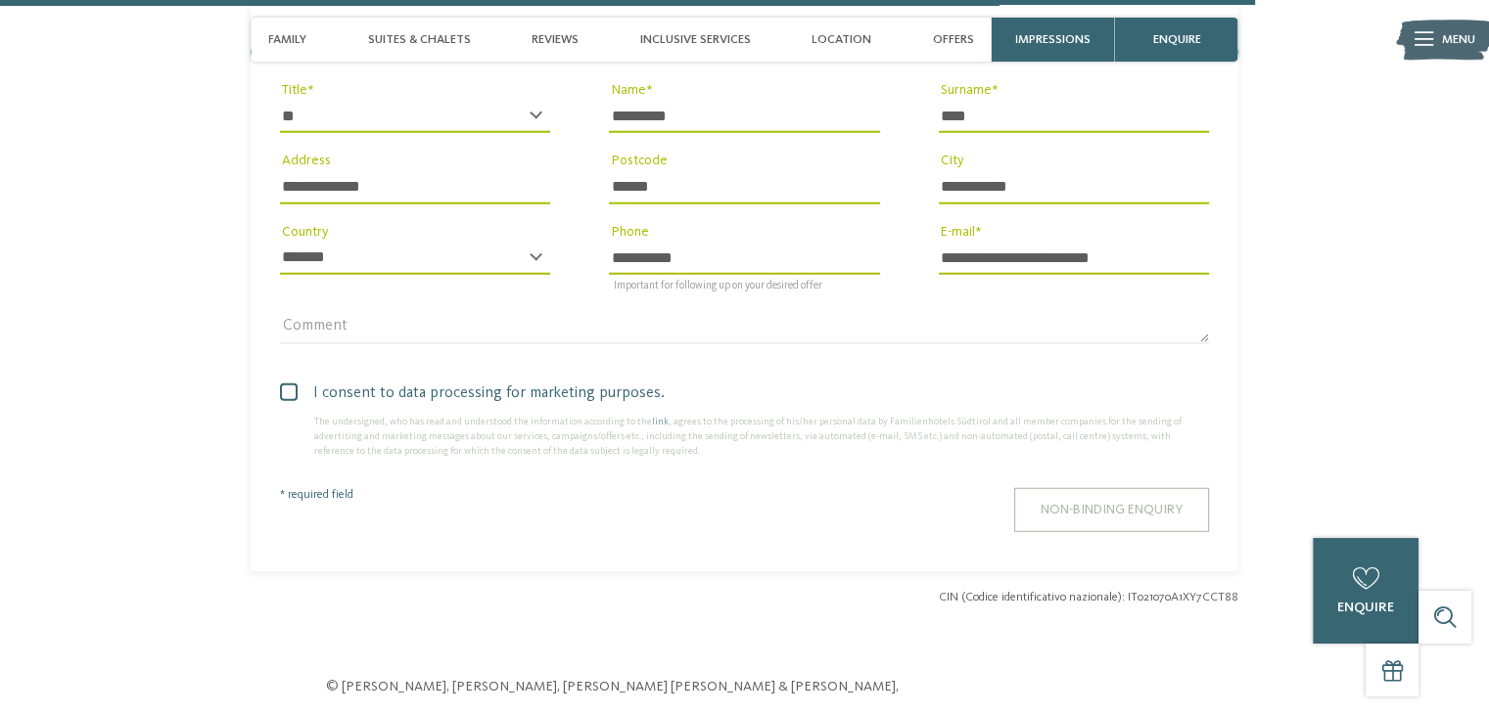
click at [1130, 520] on button "Non-binding enquiry" at bounding box center [1111, 510] width 195 height 44
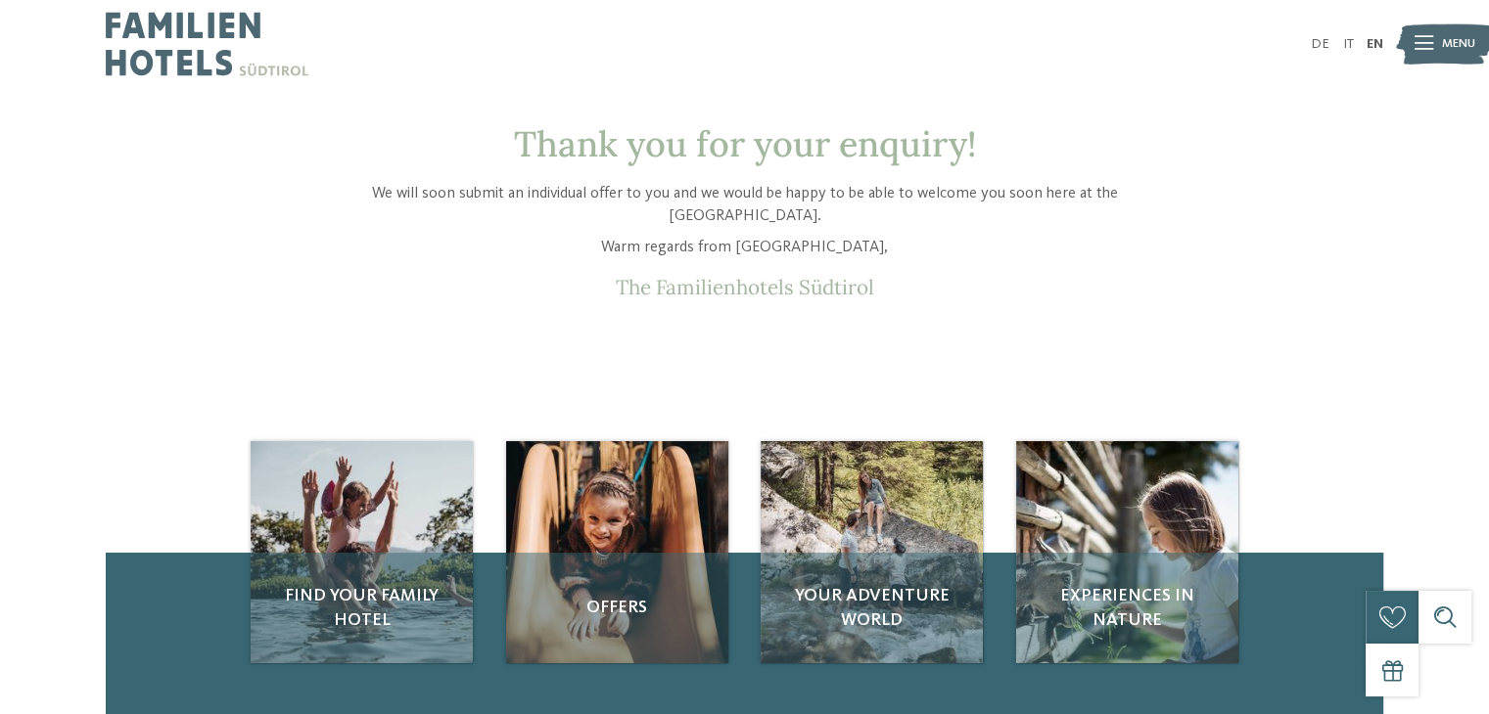
click at [230, 39] on img at bounding box center [207, 44] width 203 height 88
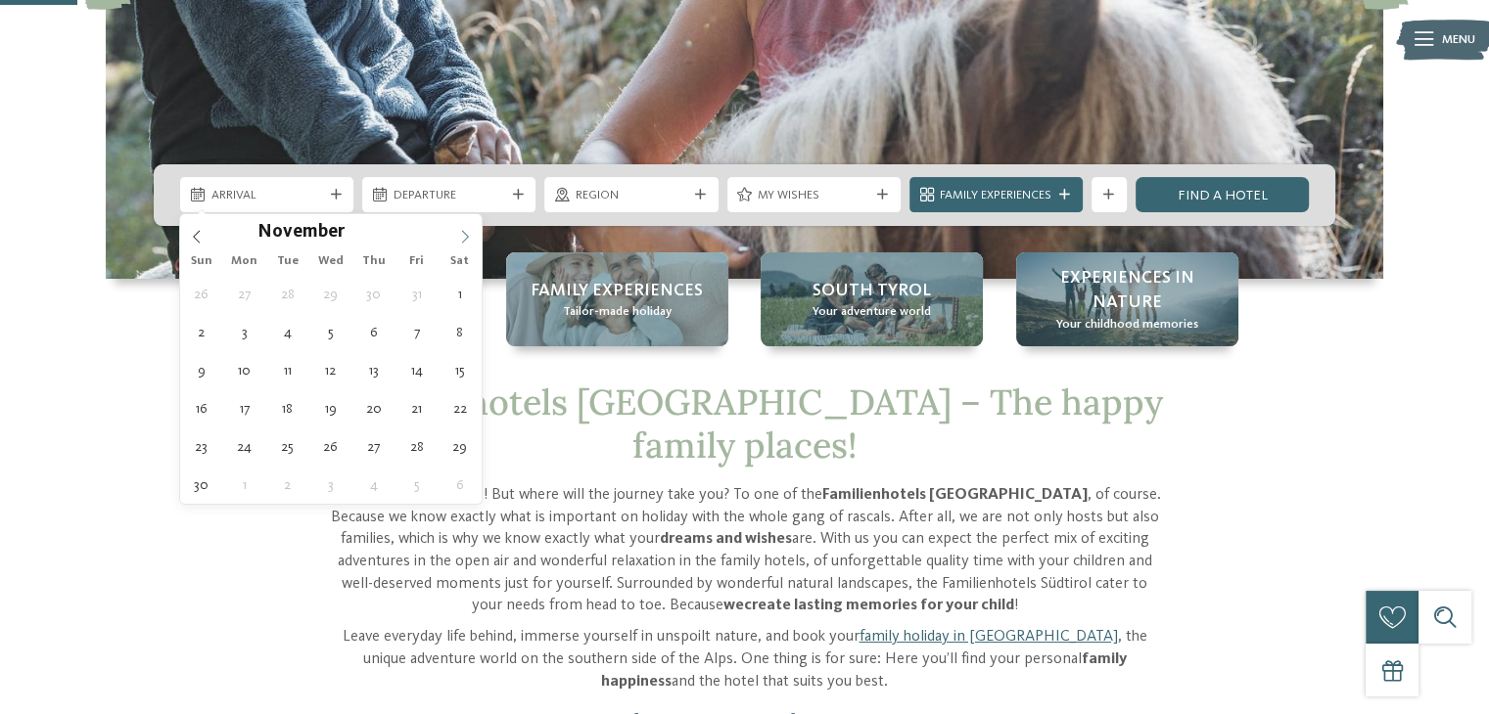
click at [466, 243] on span at bounding box center [464, 230] width 33 height 33
type input "****"
click at [466, 243] on span at bounding box center [464, 230] width 33 height 33
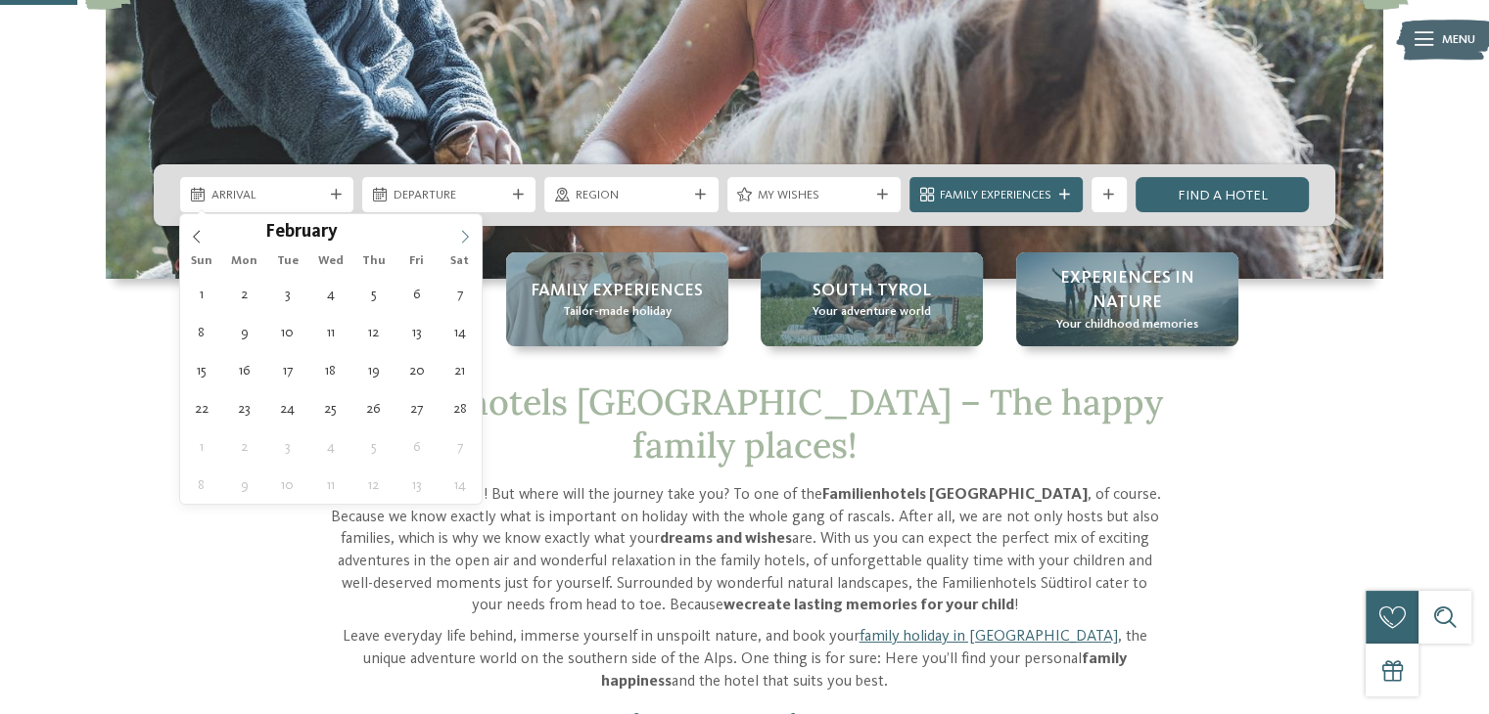
click at [466, 243] on span at bounding box center [464, 230] width 33 height 33
click at [460, 241] on icon at bounding box center [465, 237] width 14 height 14
click at [460, 240] on icon at bounding box center [465, 237] width 14 height 14
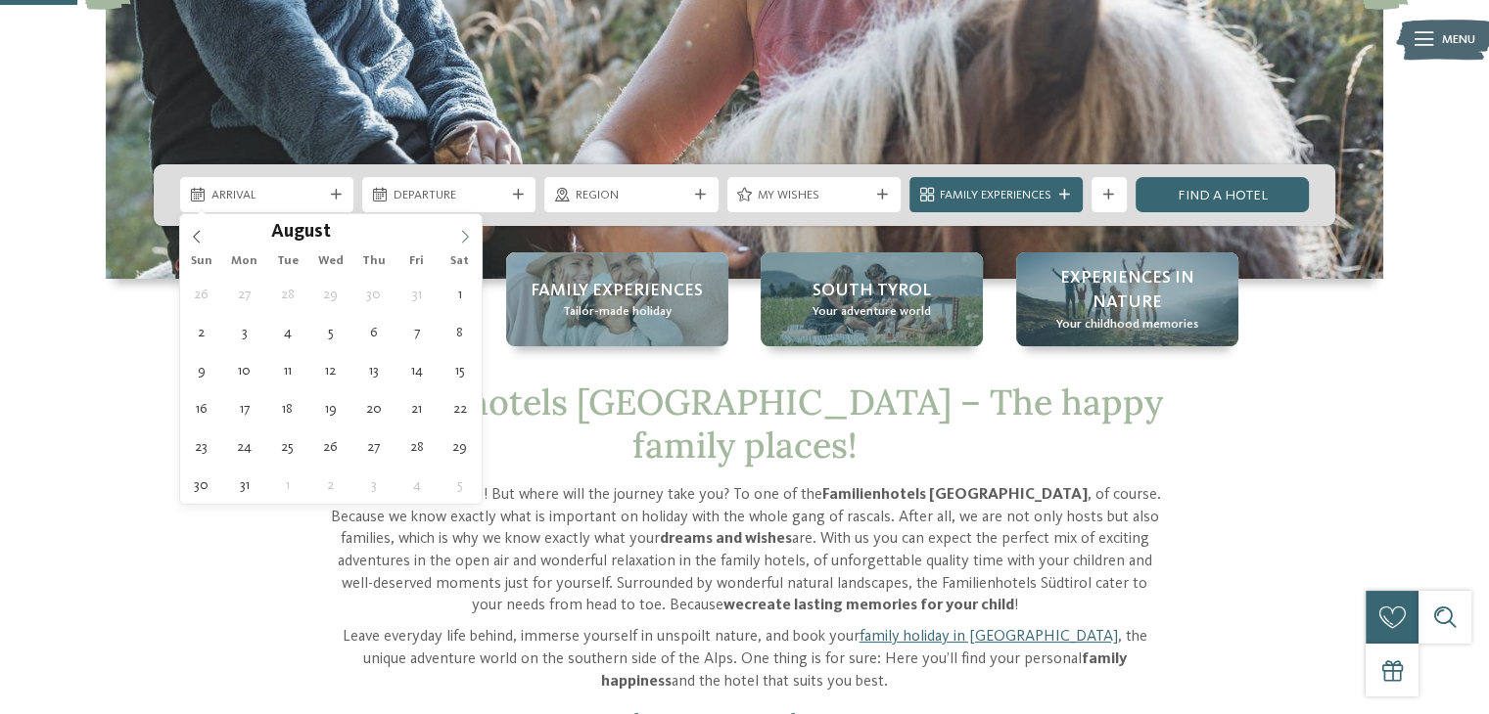
click at [460, 240] on icon at bounding box center [465, 237] width 14 height 14
type div "01.08.2026"
type input "****"
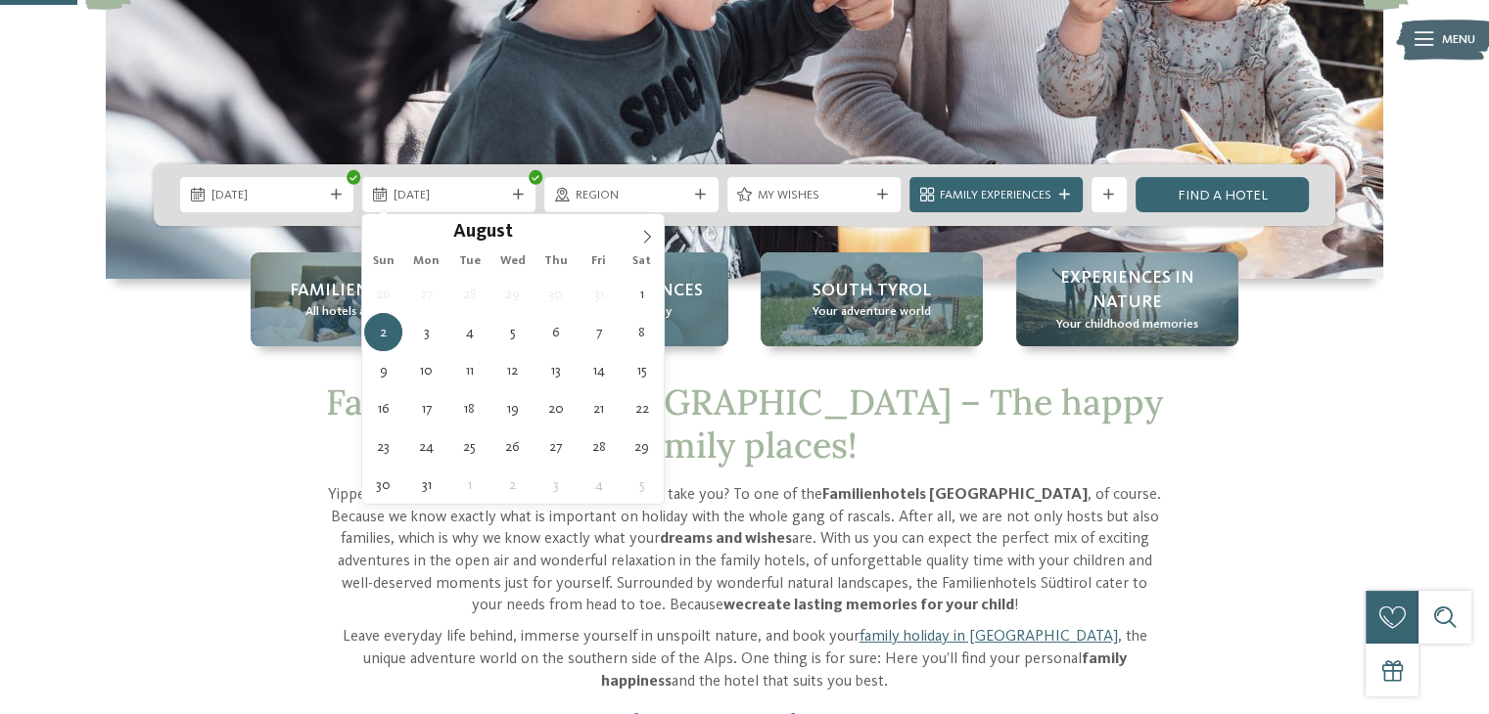
type div "05.08.2026"
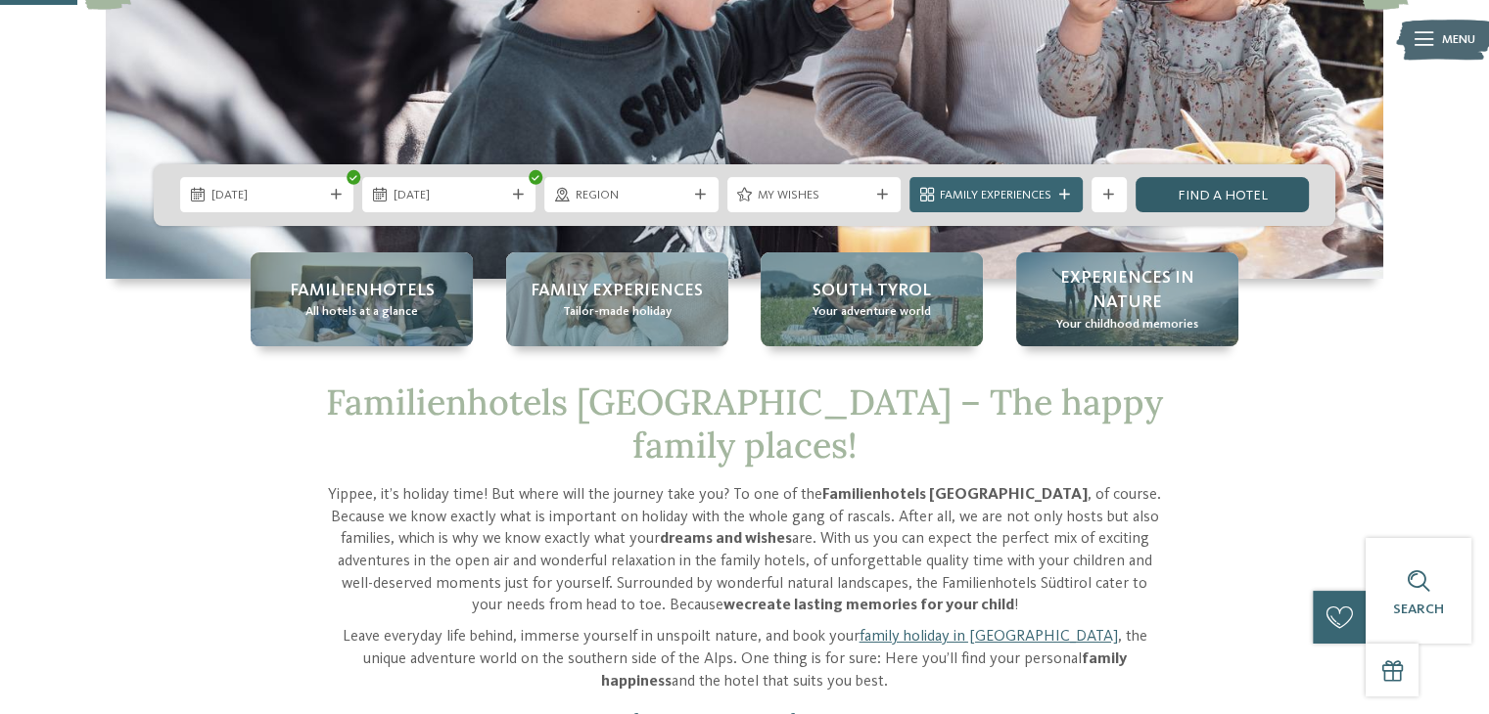
click at [1210, 195] on link "Find a hotel" at bounding box center [1221, 194] width 173 height 35
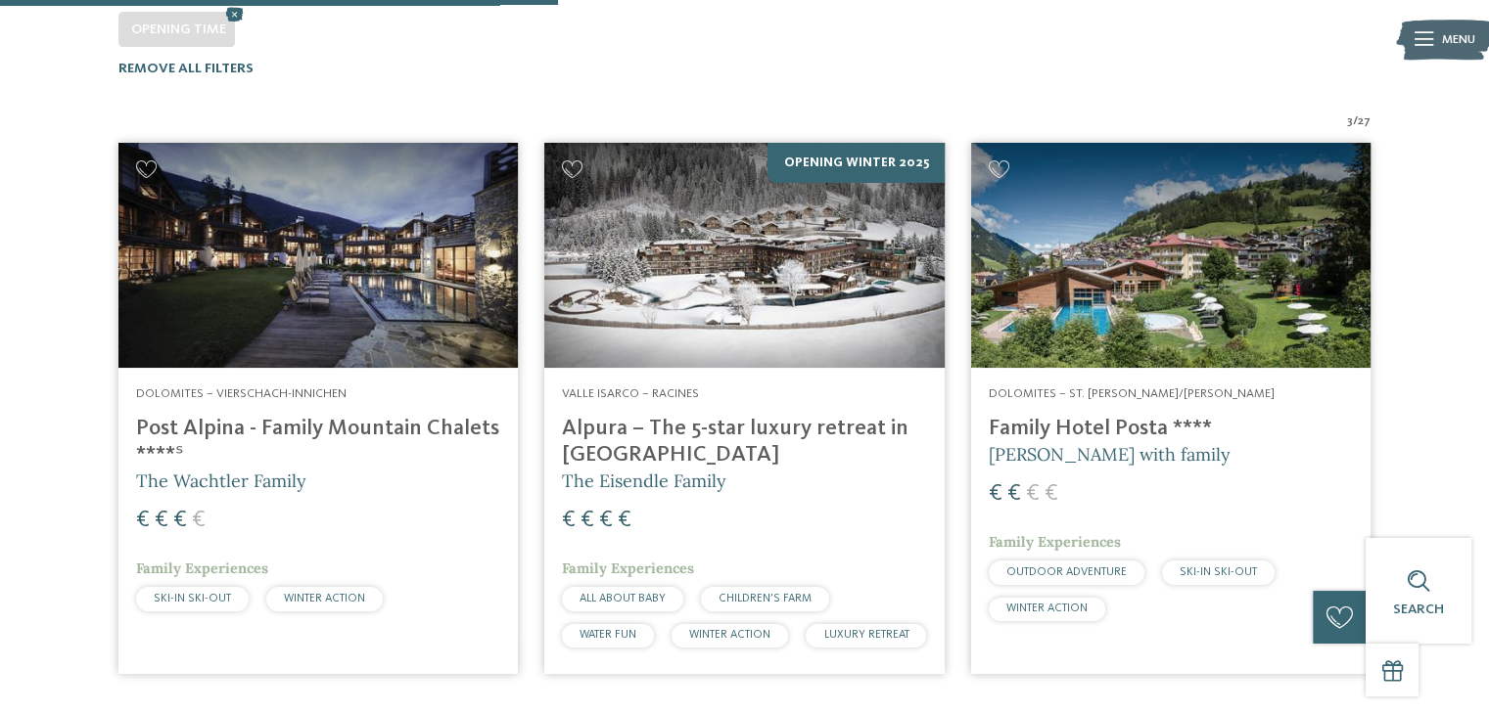
scroll to position [525, 0]
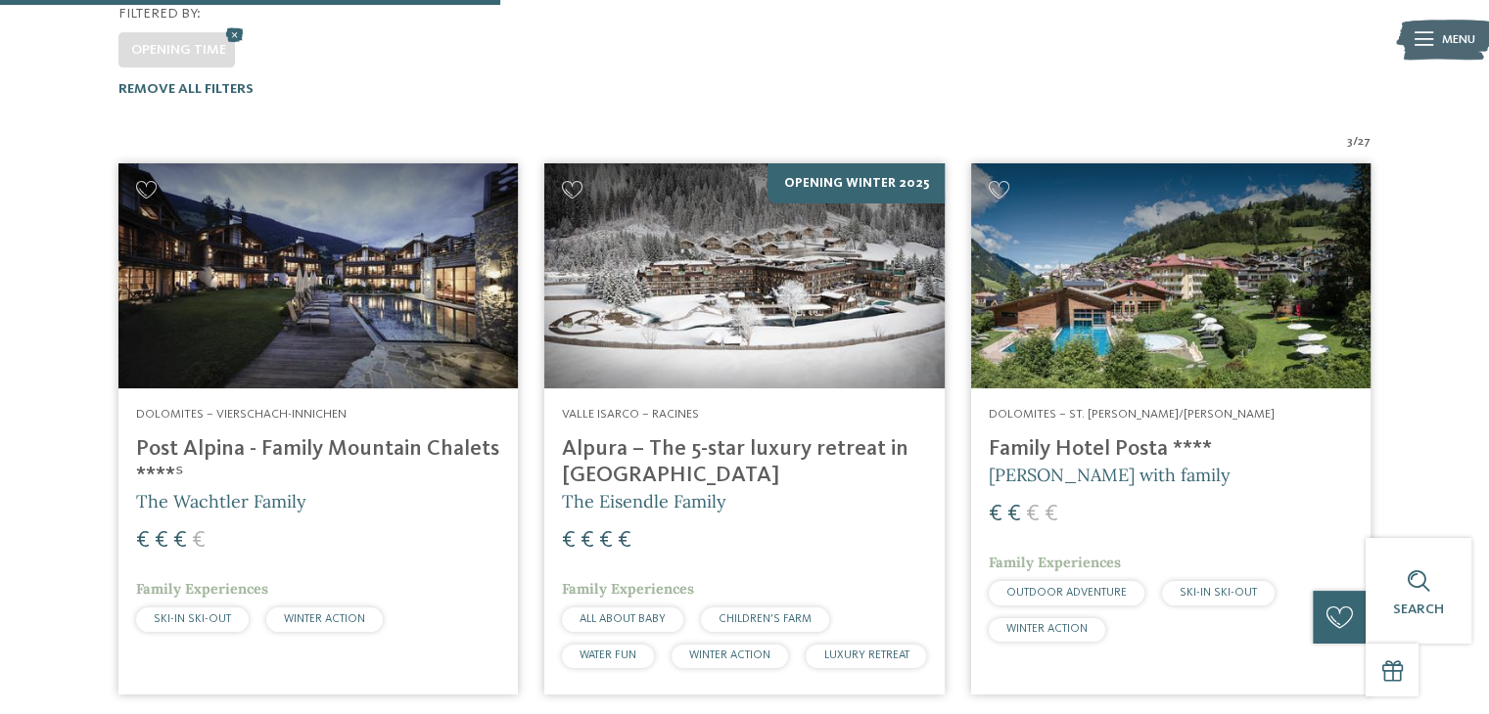
click at [335, 437] on h4 "Post Alpina - Family Mountain Chalets ****ˢ" at bounding box center [318, 463] width 364 height 53
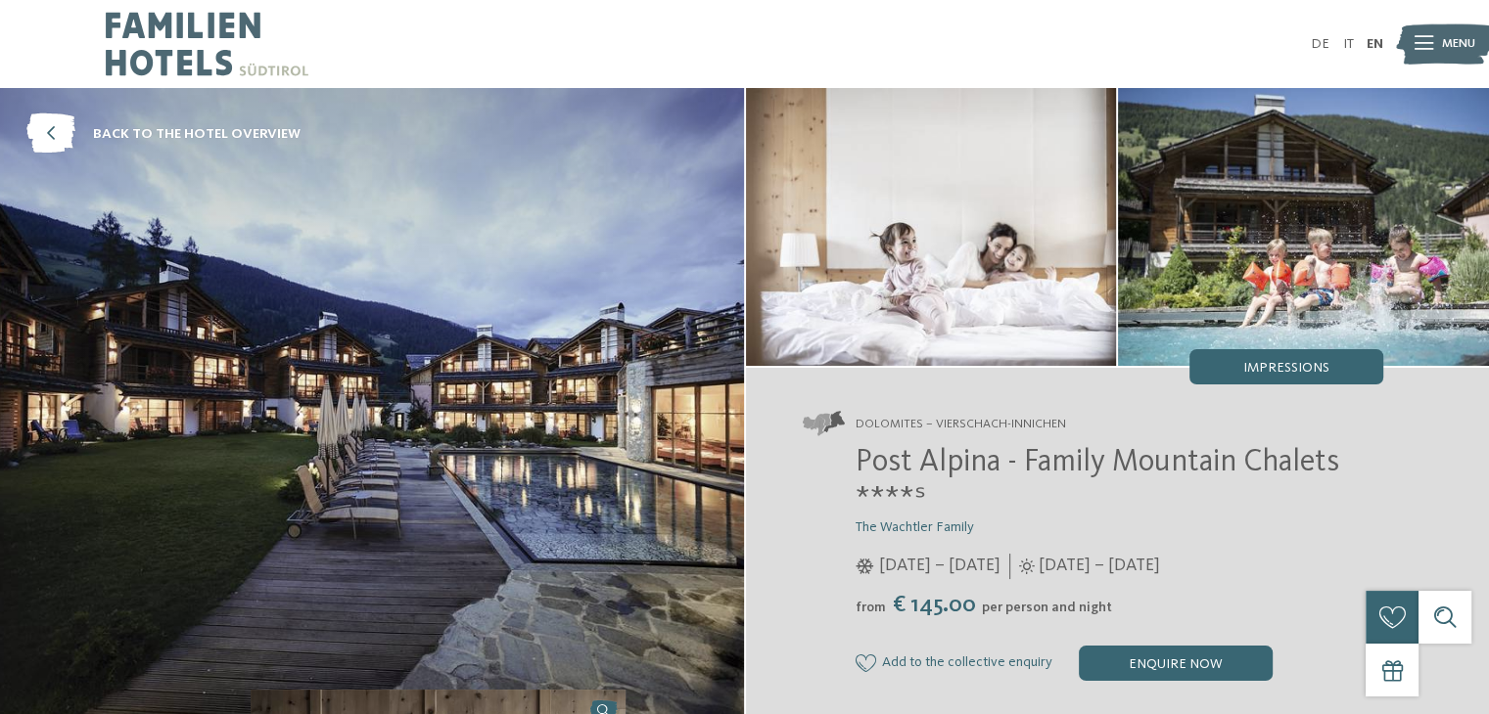
click at [435, 336] on img at bounding box center [372, 406] width 744 height 637
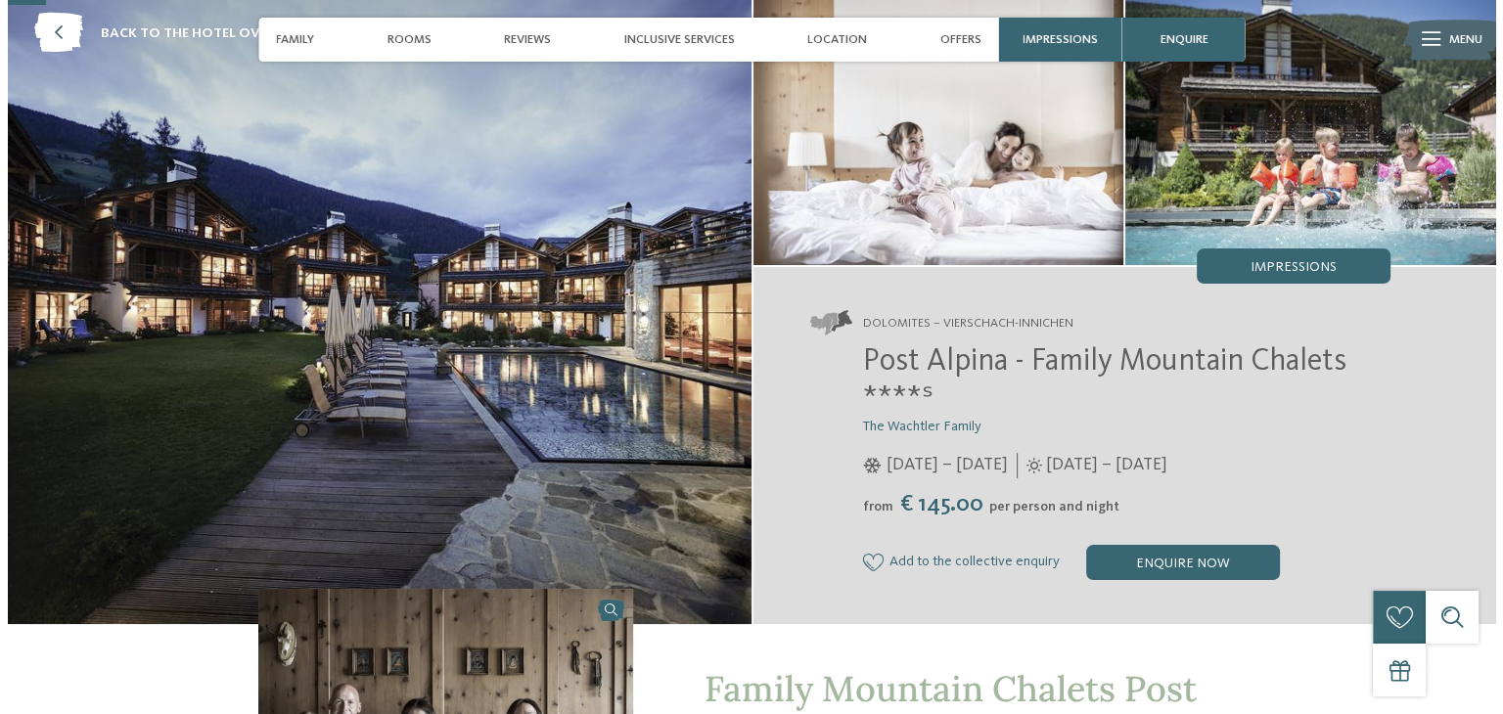
scroll to position [98, 0]
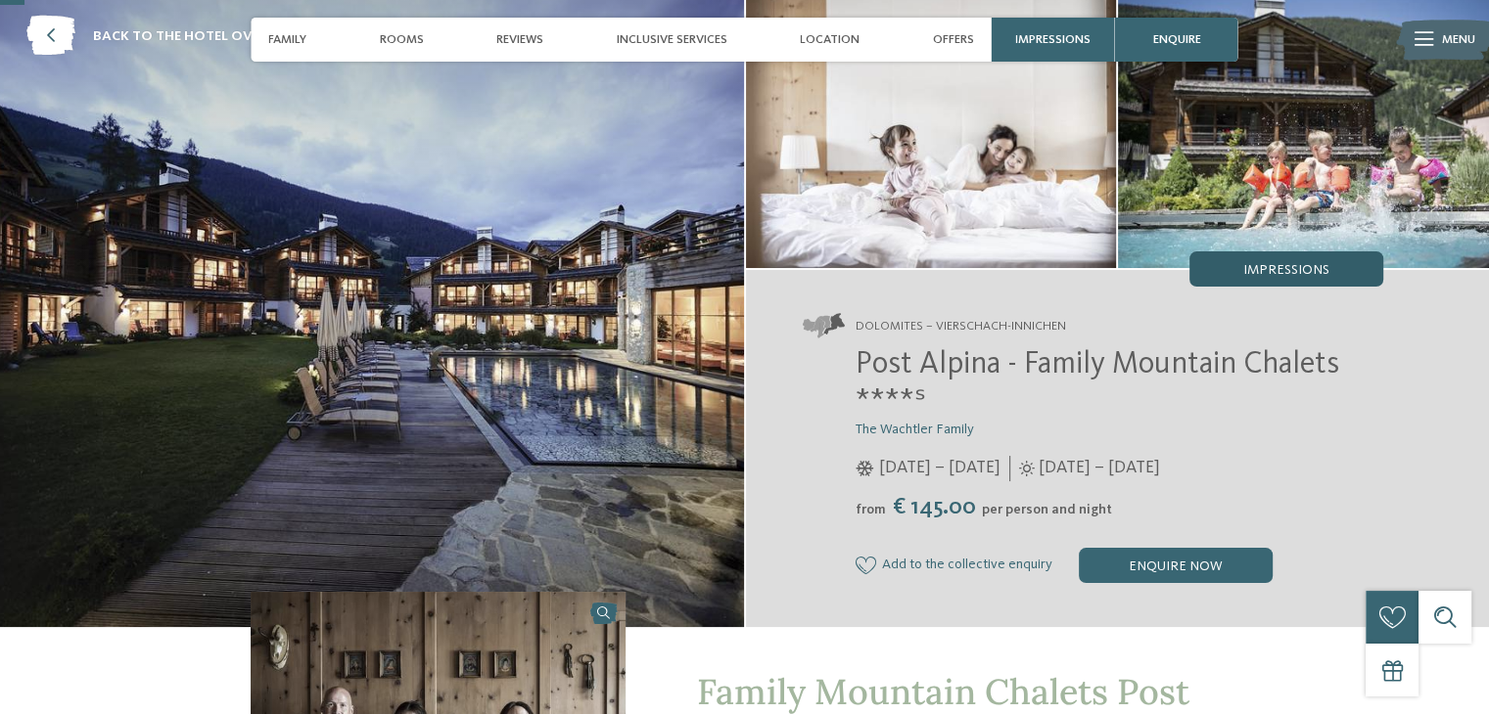
click at [1327, 264] on span "Impressions" at bounding box center [1286, 270] width 86 height 14
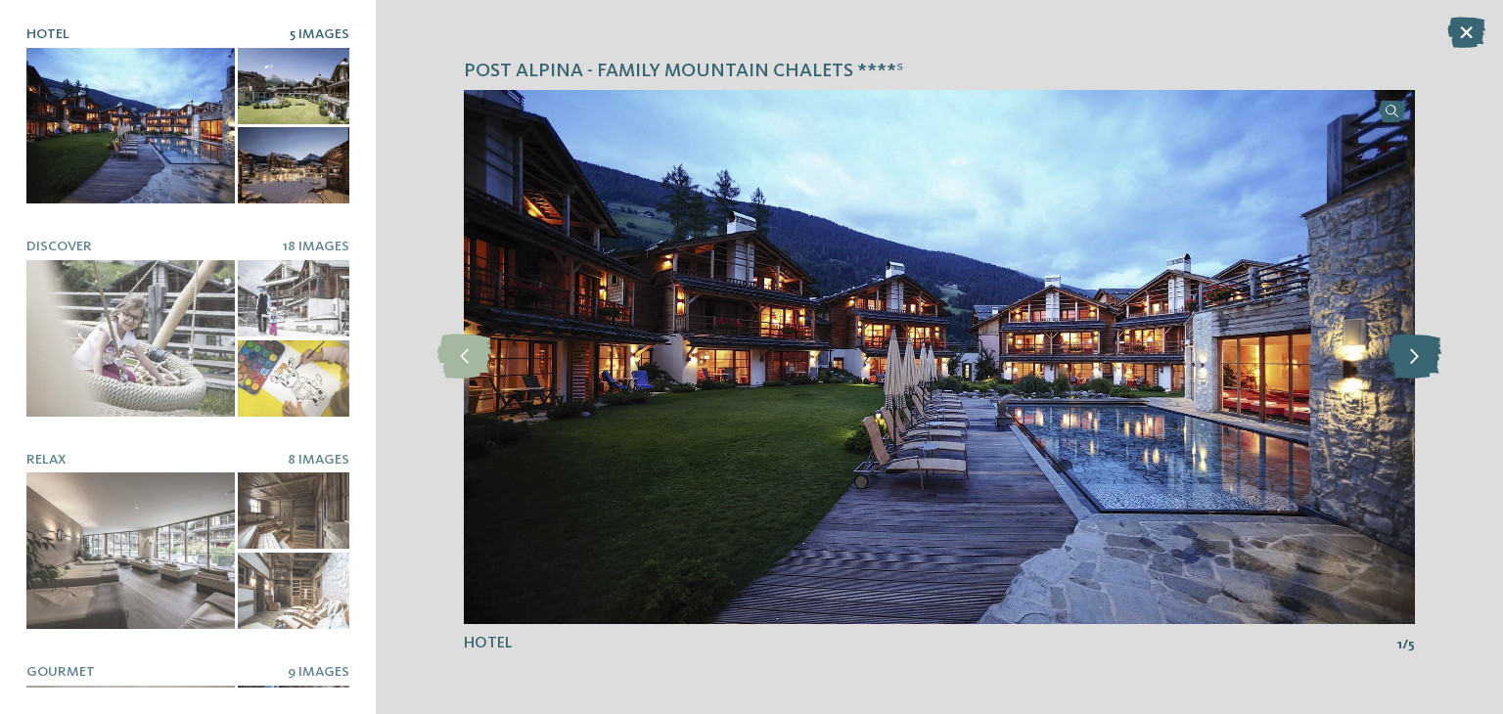
click at [1415, 361] on icon at bounding box center [1415, 357] width 54 height 44
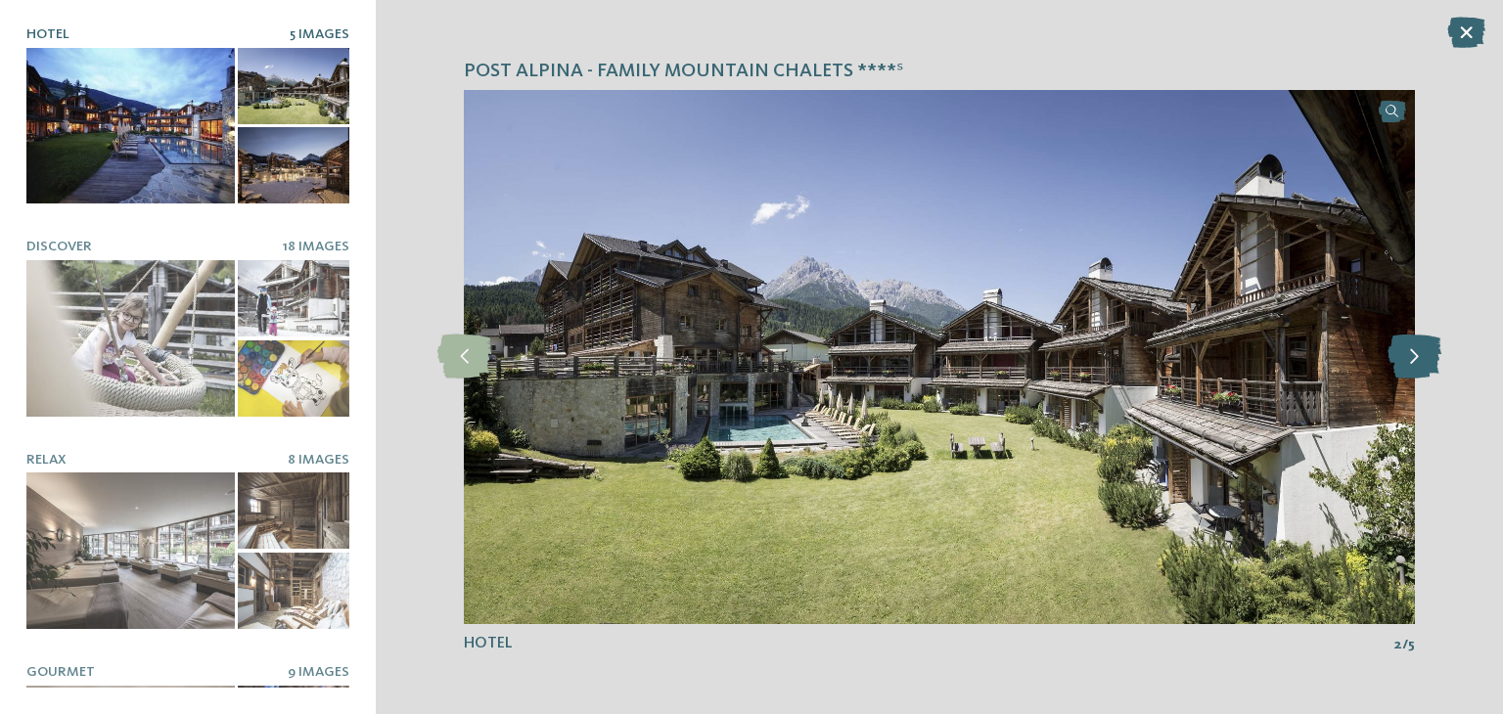
click at [1415, 361] on icon at bounding box center [1415, 357] width 54 height 44
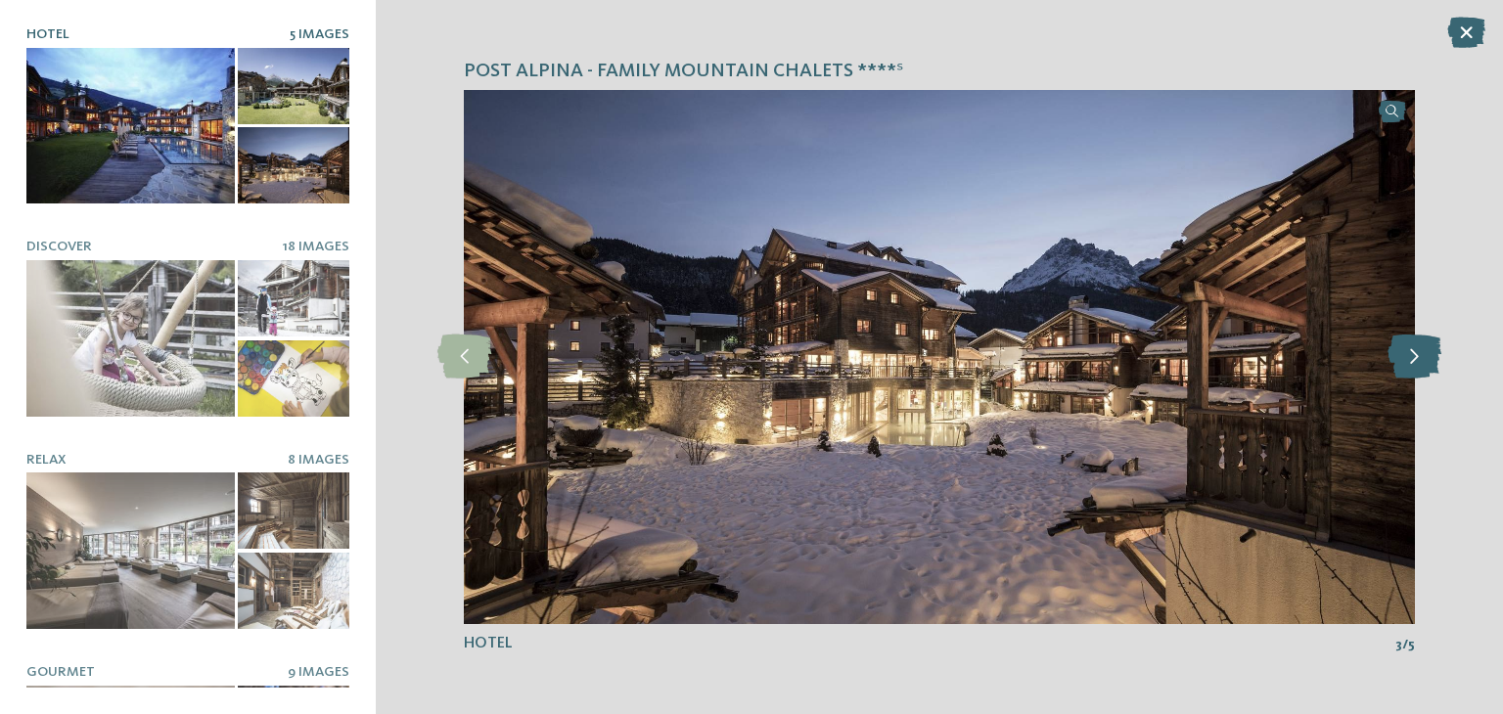
click at [1415, 361] on icon at bounding box center [1415, 357] width 54 height 44
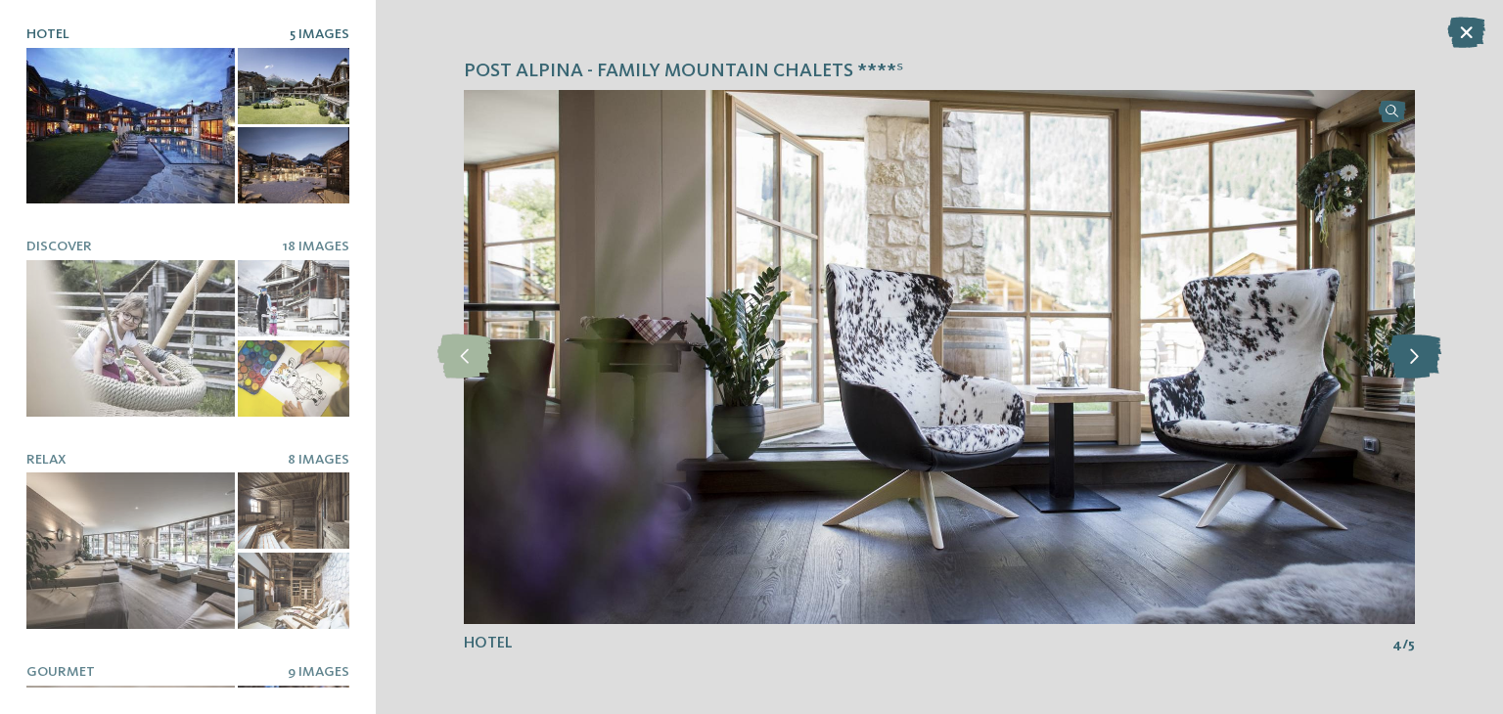
click at [1415, 361] on icon at bounding box center [1415, 357] width 54 height 44
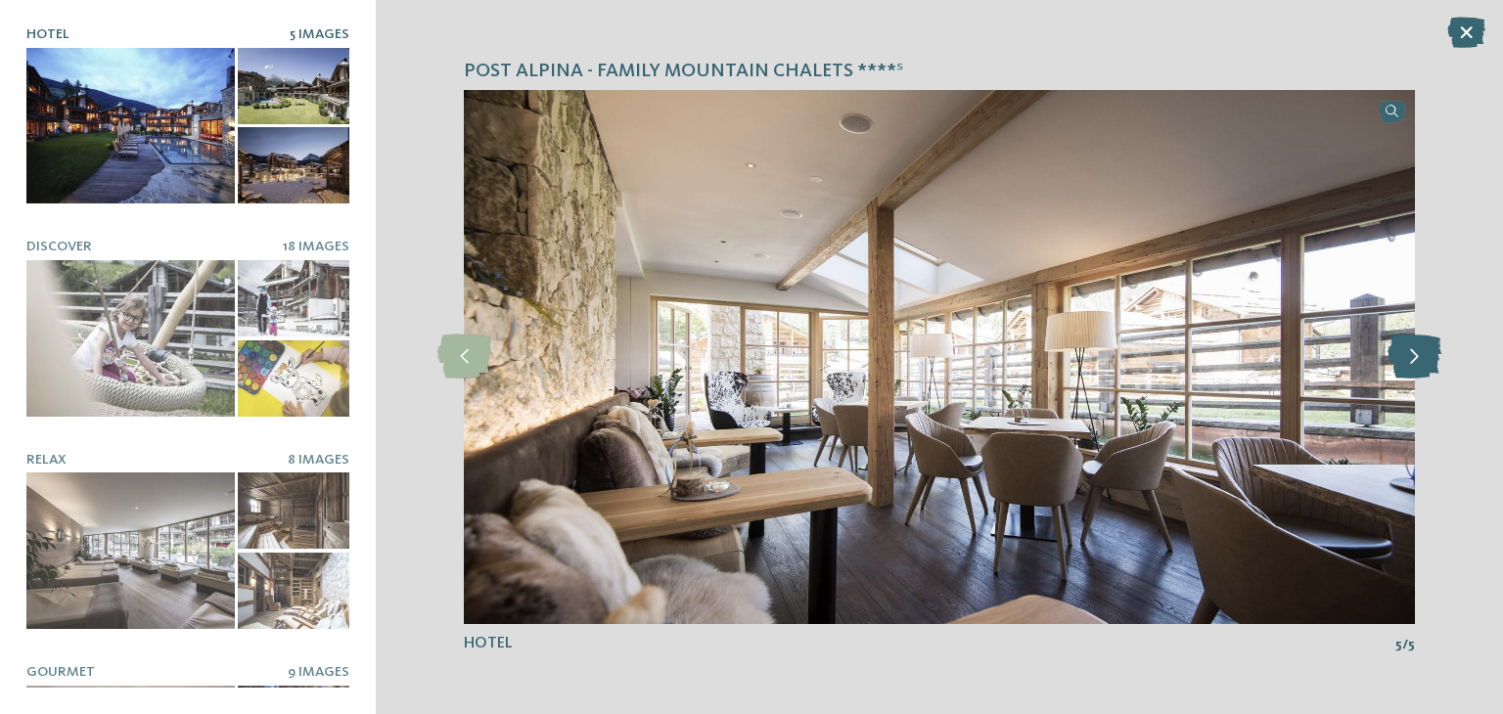
click at [1415, 361] on icon at bounding box center [1415, 357] width 54 height 44
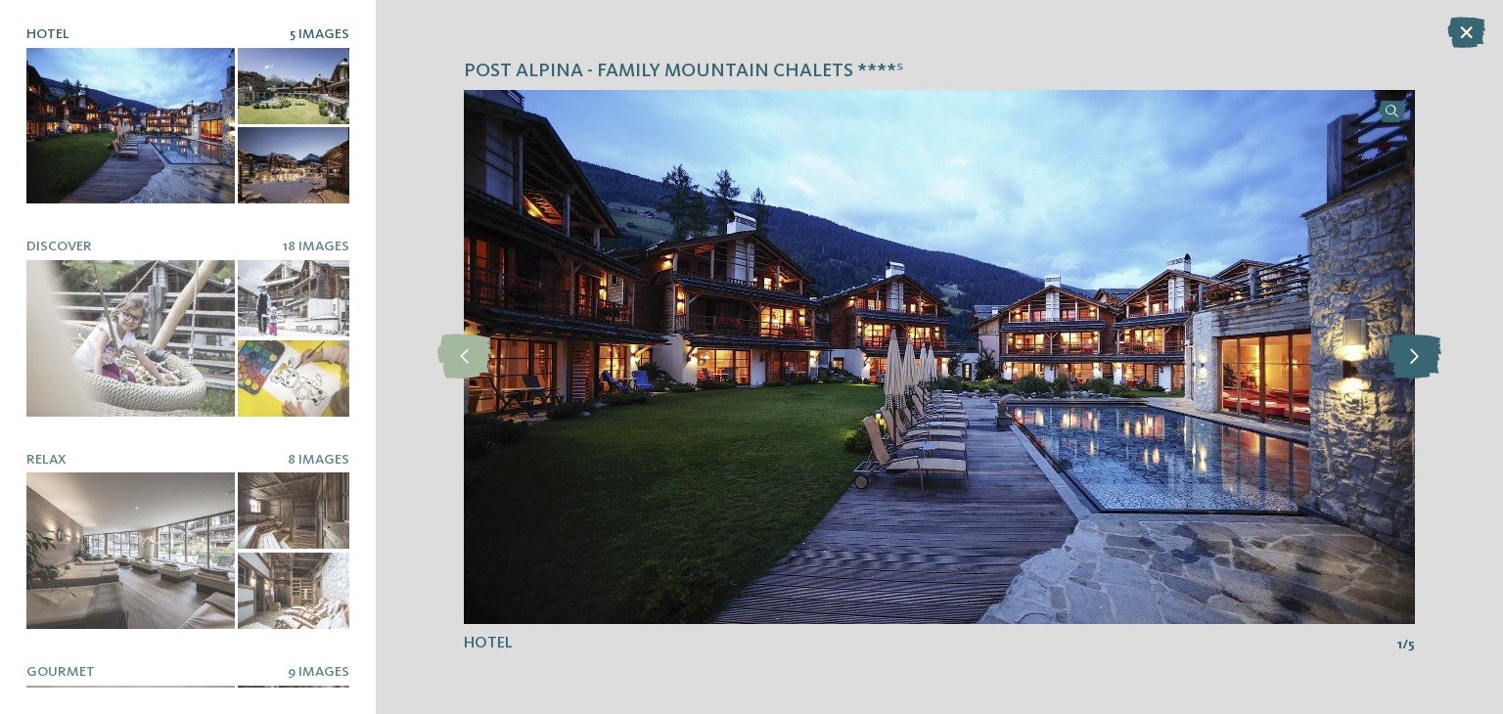
click at [1415, 361] on icon at bounding box center [1415, 357] width 54 height 44
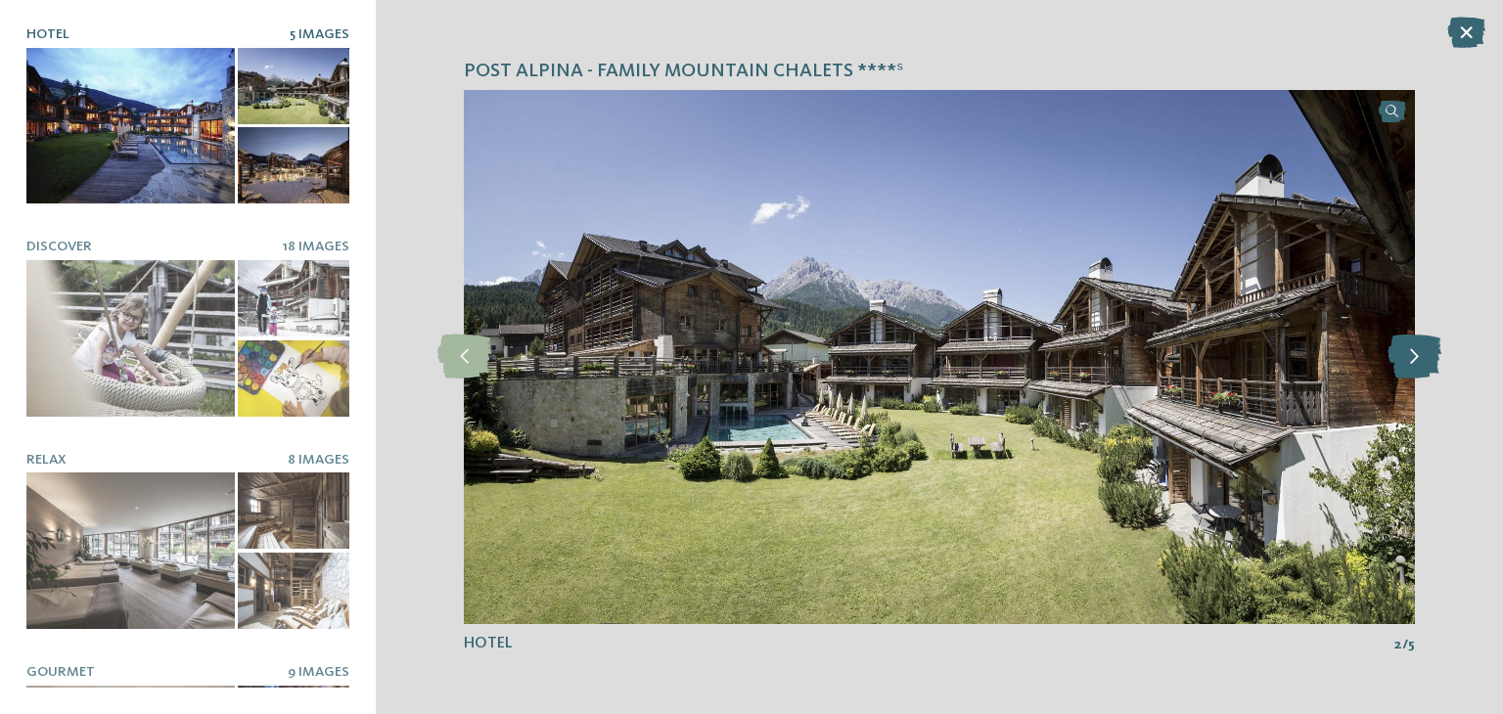
click at [1415, 361] on icon at bounding box center [1415, 357] width 54 height 44
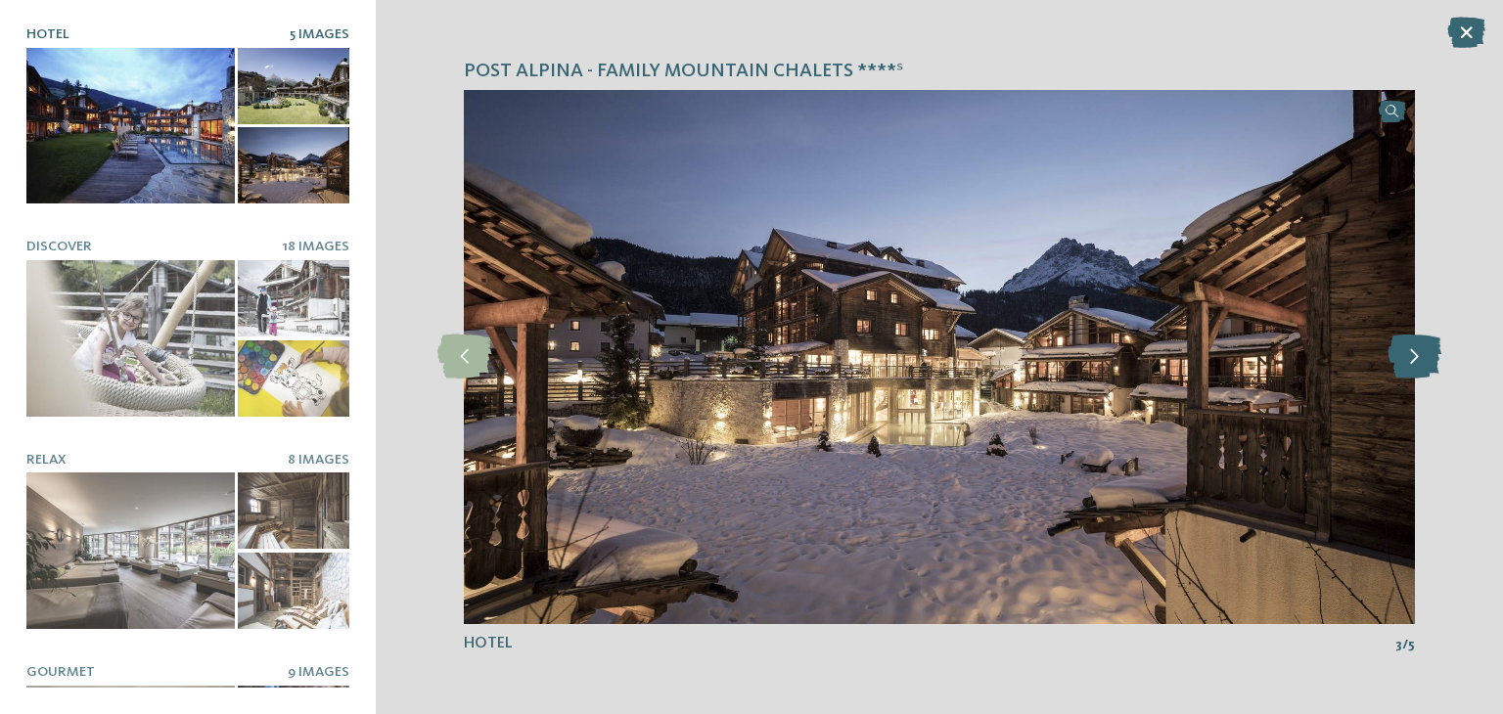
click at [1415, 361] on icon at bounding box center [1415, 357] width 54 height 44
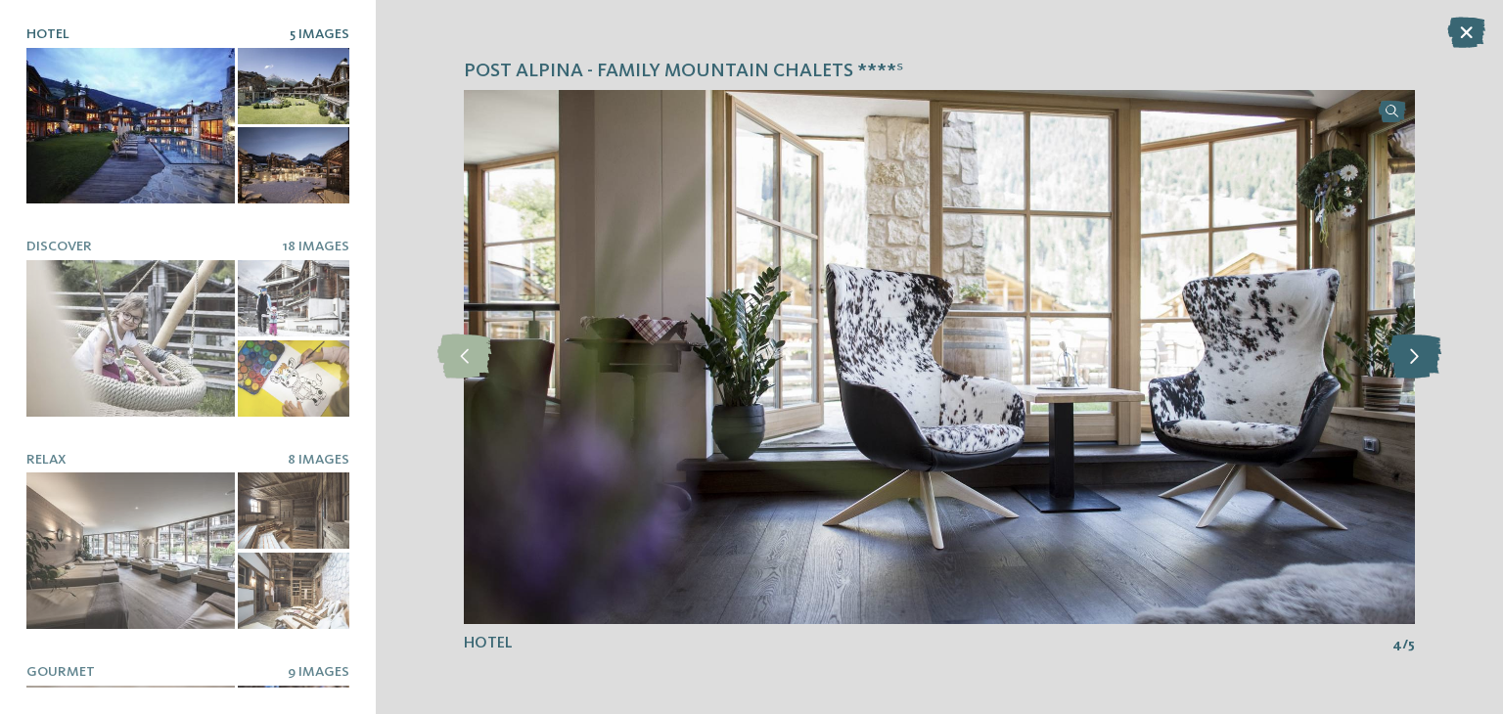
click at [1415, 361] on icon at bounding box center [1415, 357] width 54 height 44
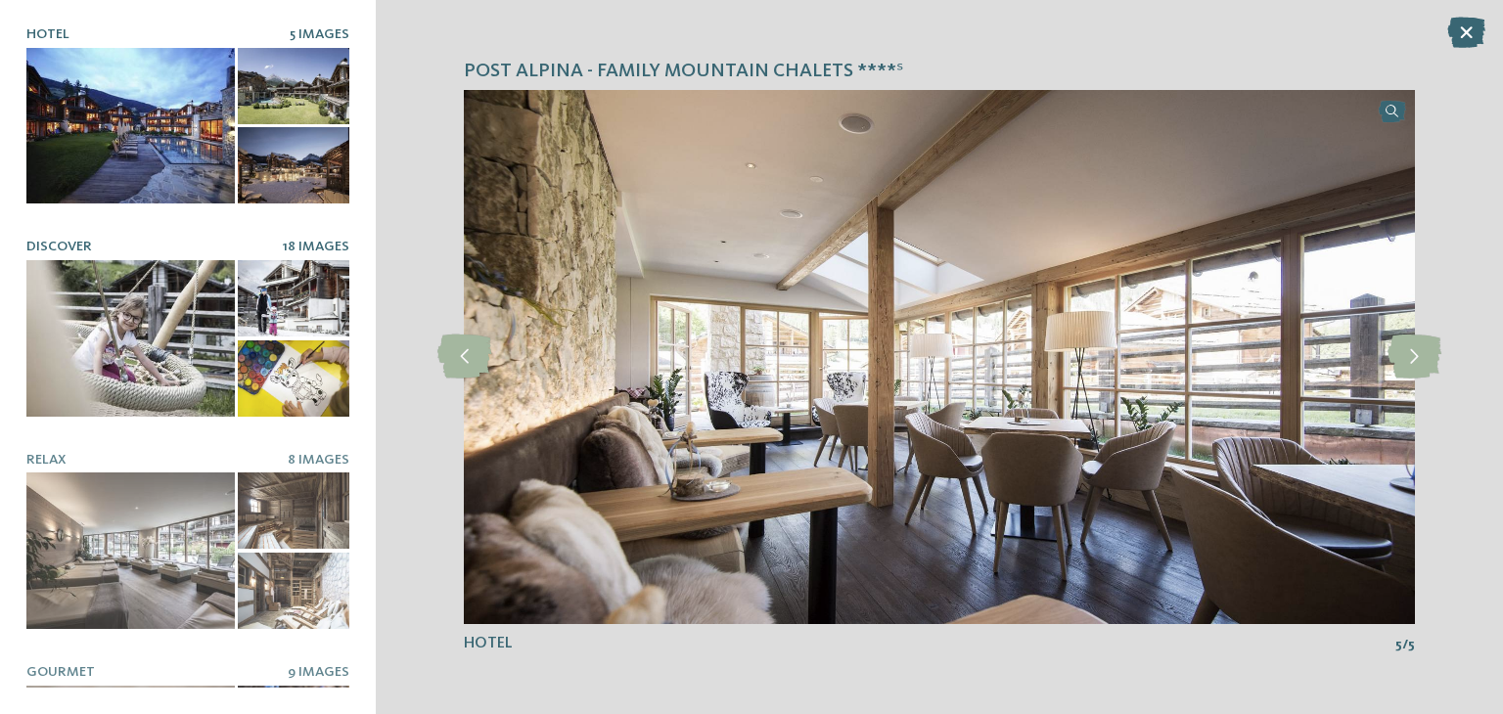
click at [149, 340] on div at bounding box center [130, 338] width 208 height 157
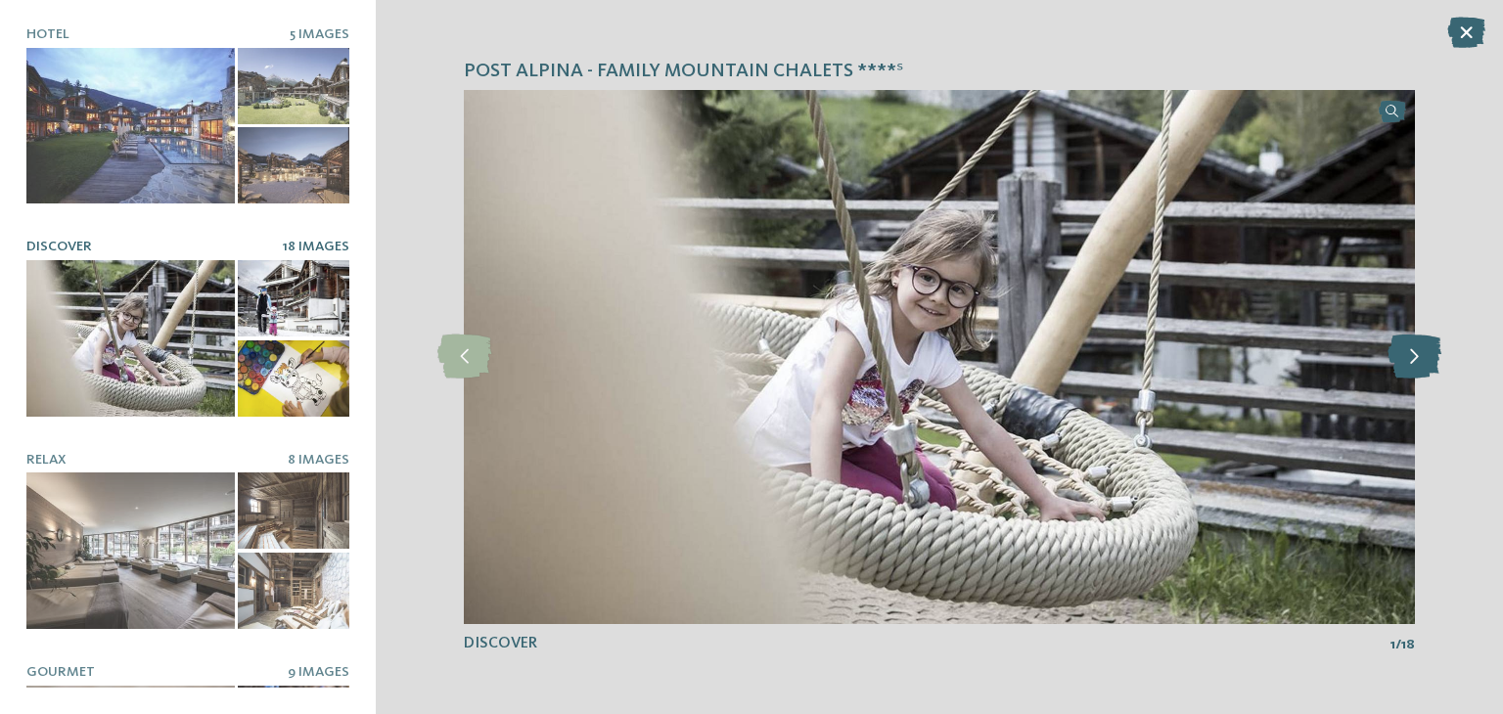
click at [1423, 345] on icon at bounding box center [1415, 357] width 54 height 44
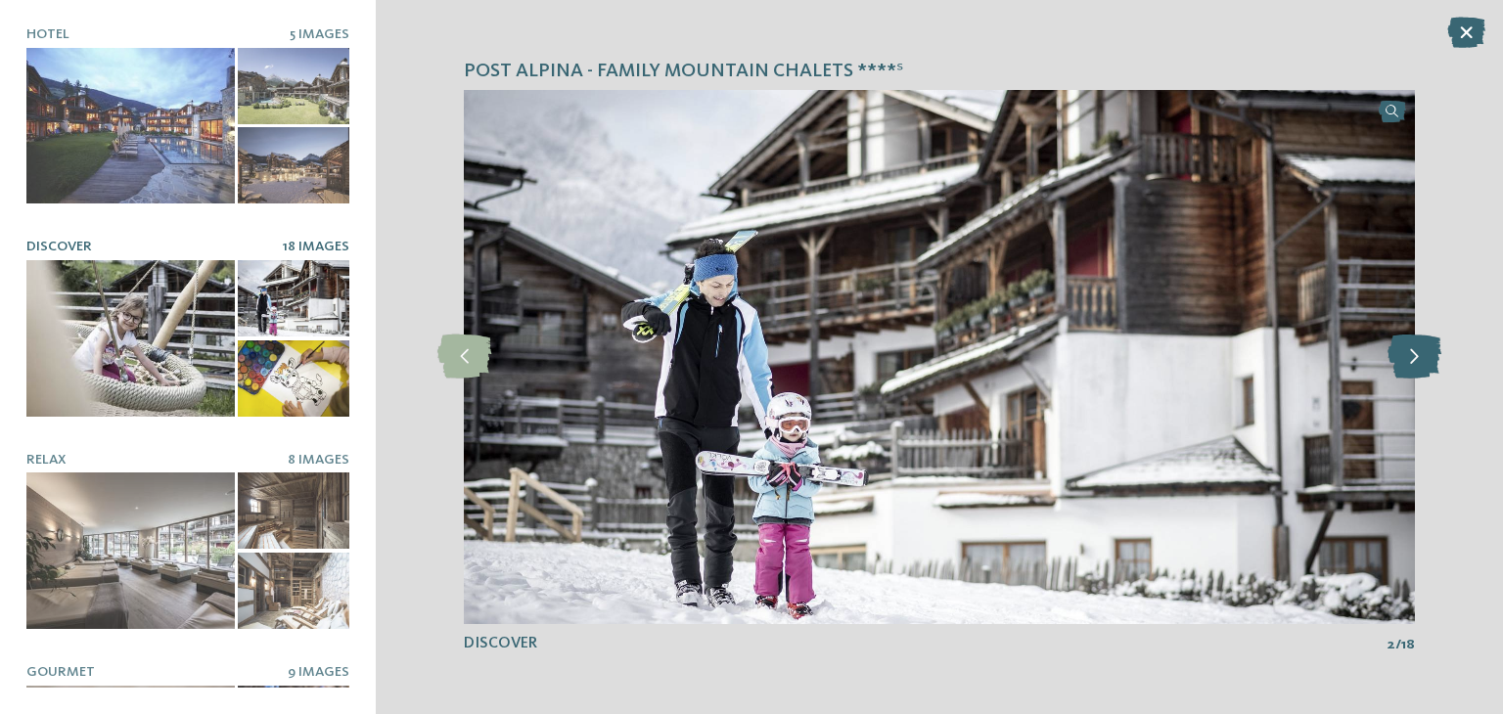
click at [1423, 345] on icon at bounding box center [1415, 357] width 54 height 44
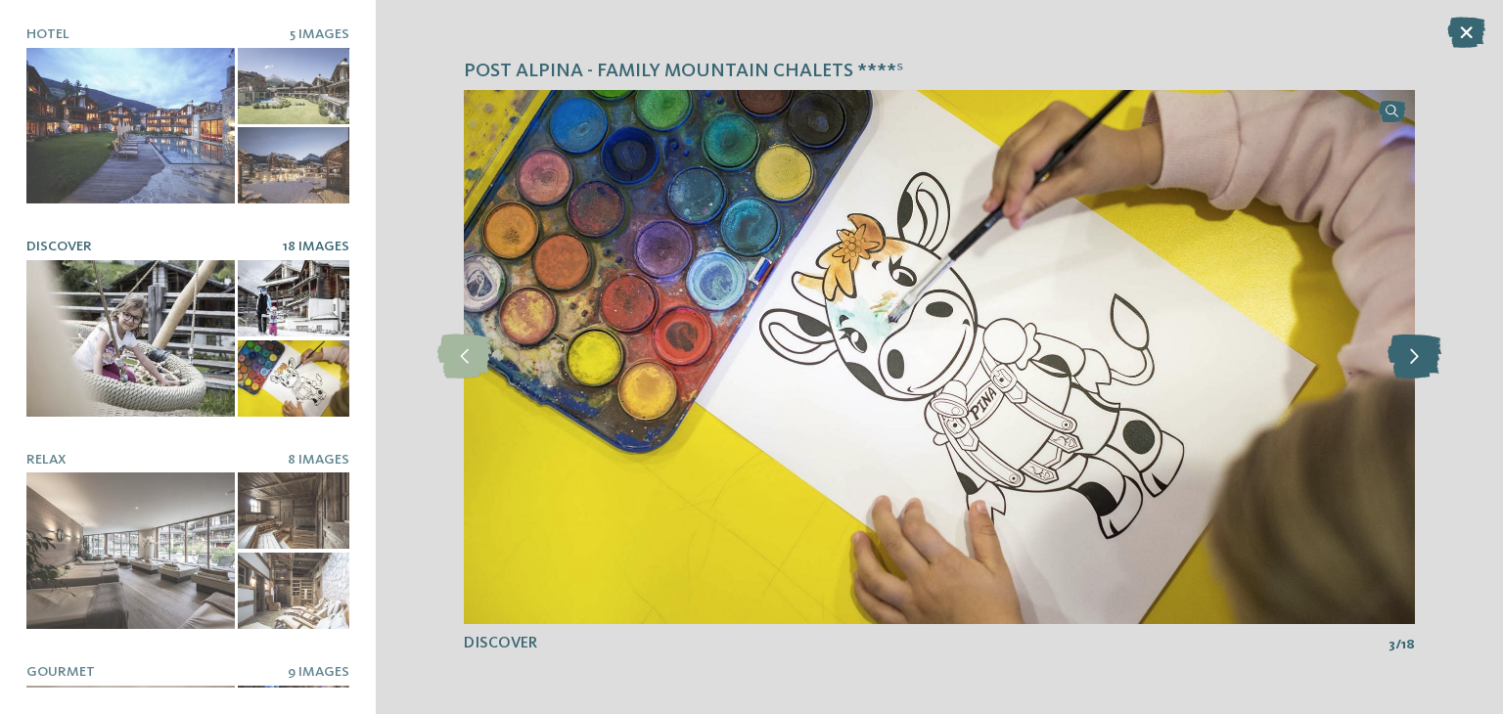
click at [1423, 345] on icon at bounding box center [1415, 357] width 54 height 44
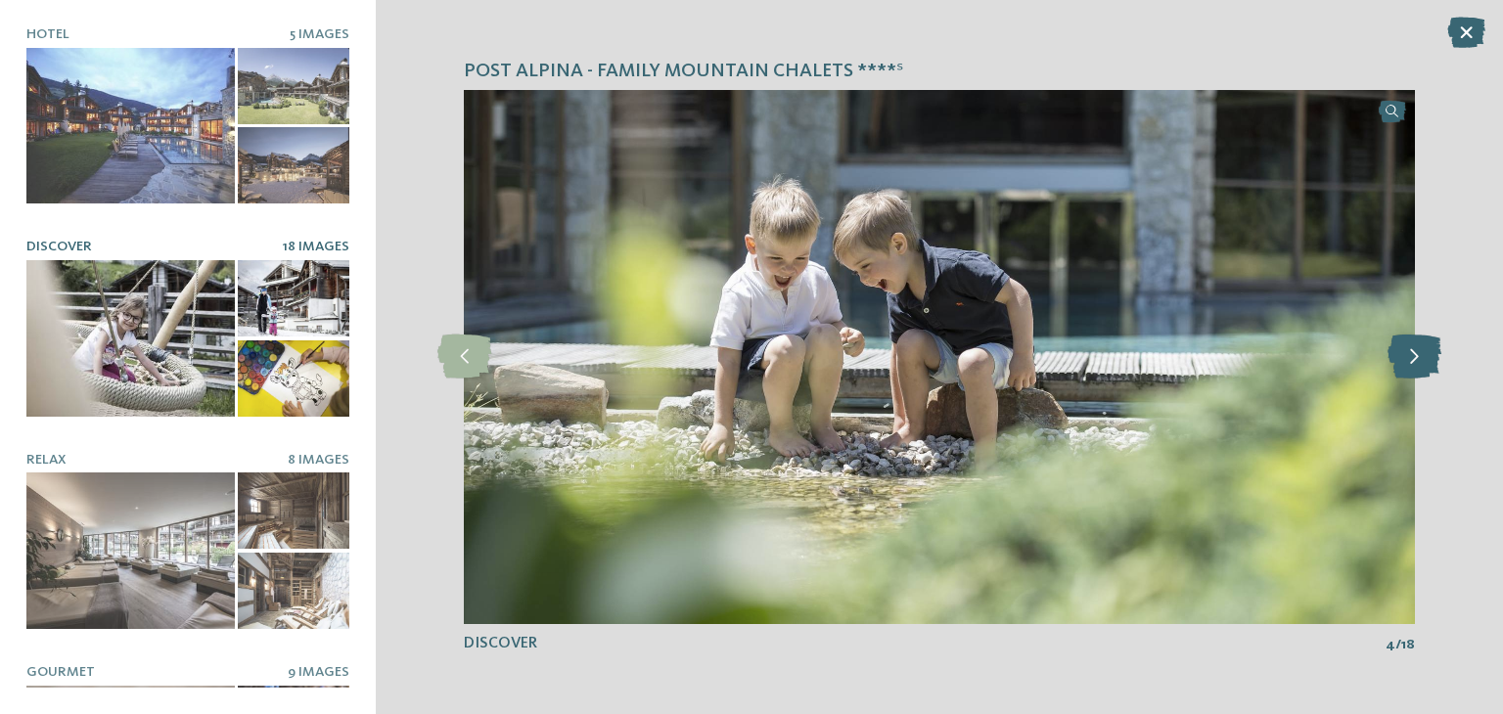
click at [1423, 345] on icon at bounding box center [1415, 357] width 54 height 44
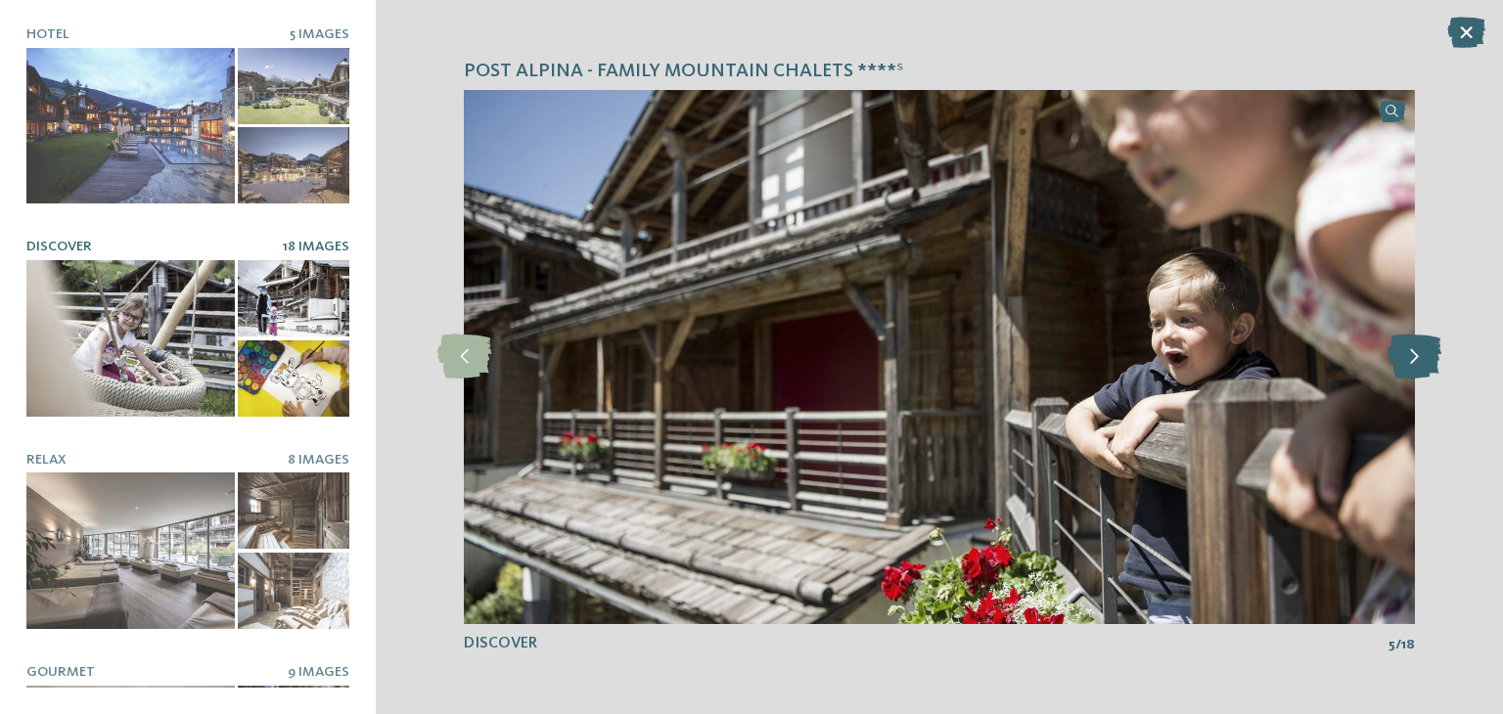
click at [1423, 345] on icon at bounding box center [1415, 357] width 54 height 44
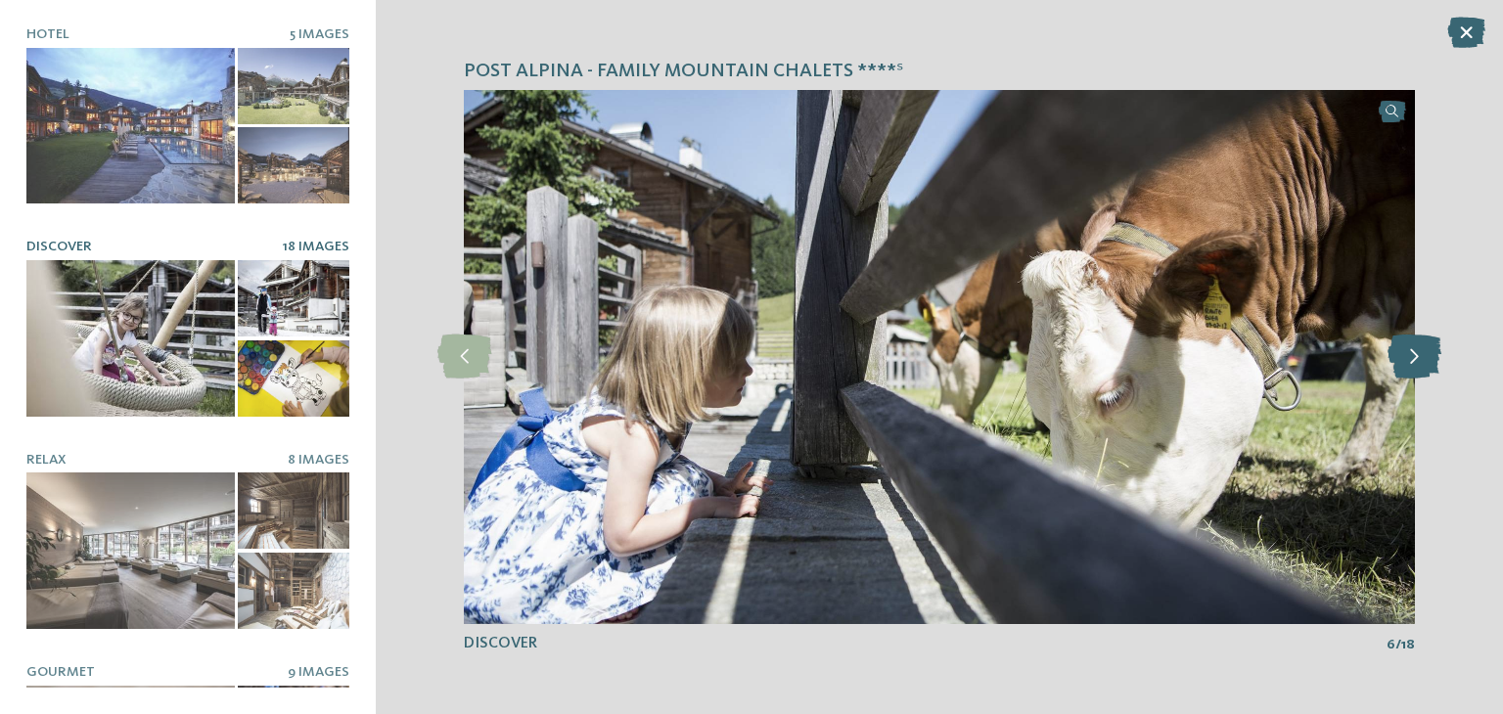
click at [1423, 345] on icon at bounding box center [1415, 357] width 54 height 44
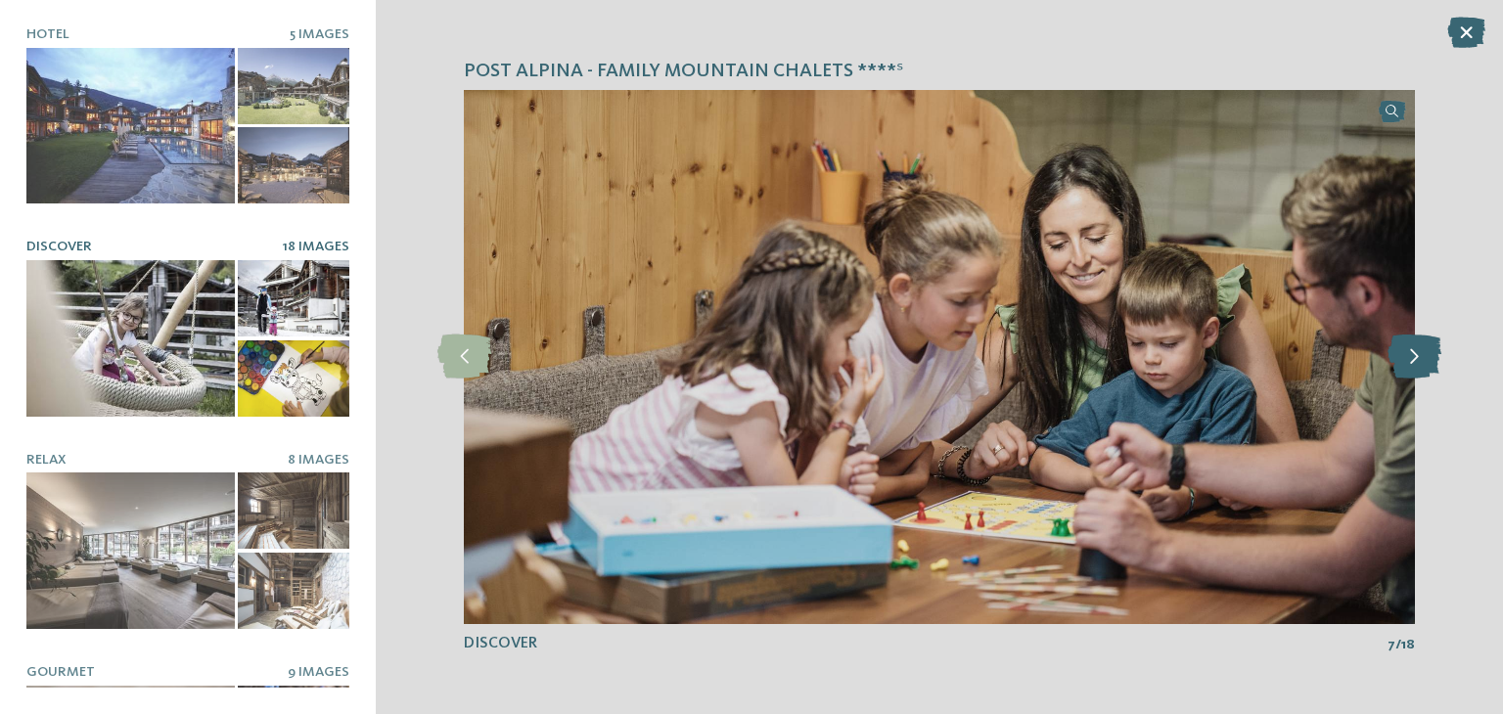
click at [1423, 345] on icon at bounding box center [1415, 357] width 54 height 44
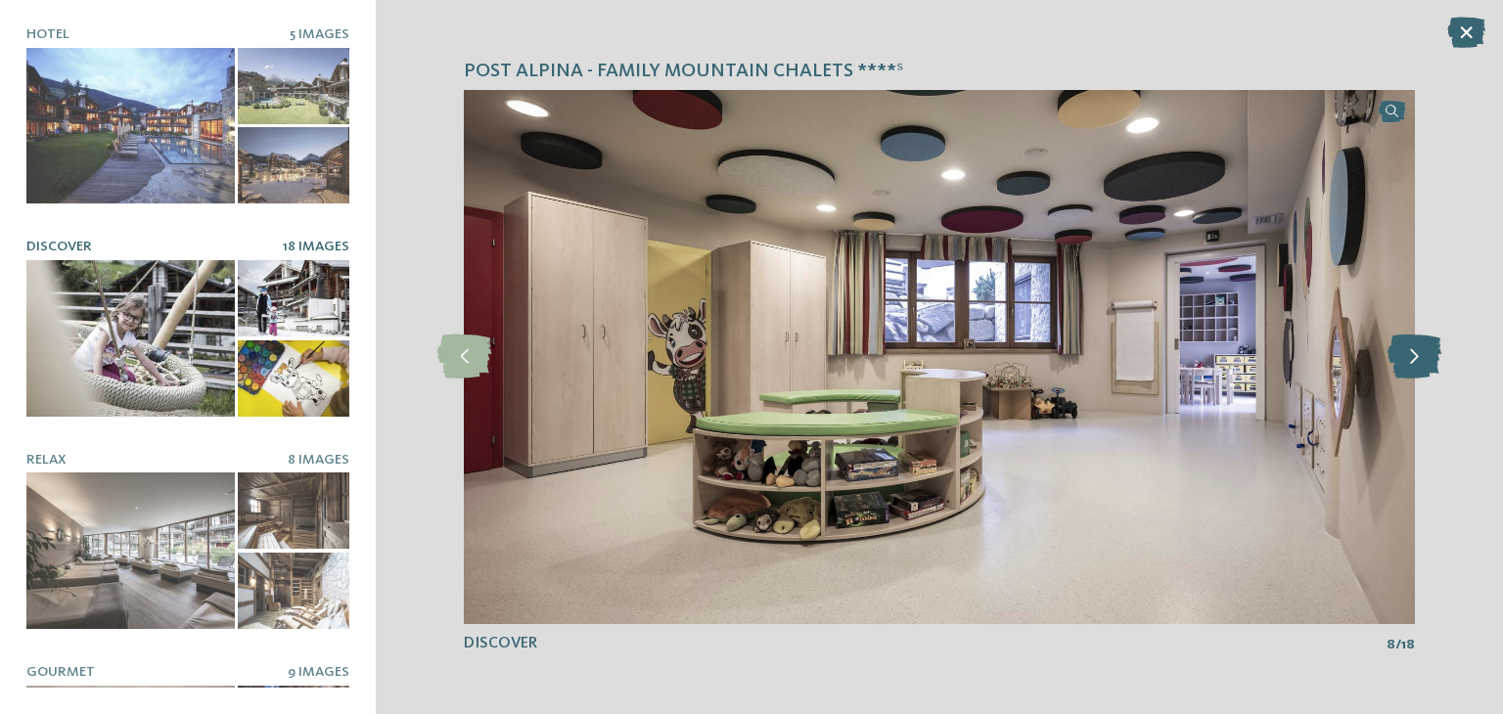
click at [1423, 345] on icon at bounding box center [1415, 357] width 54 height 44
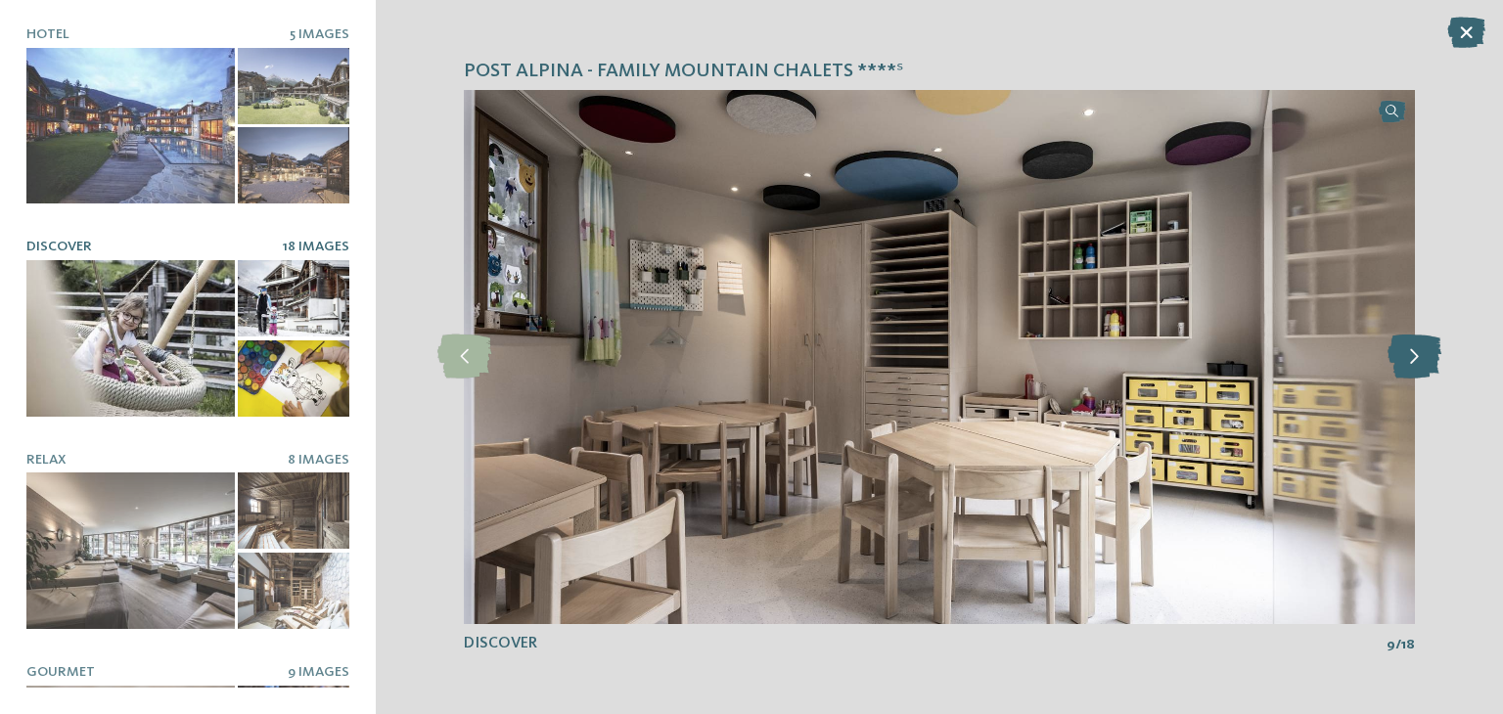
click at [1423, 345] on icon at bounding box center [1415, 357] width 54 height 44
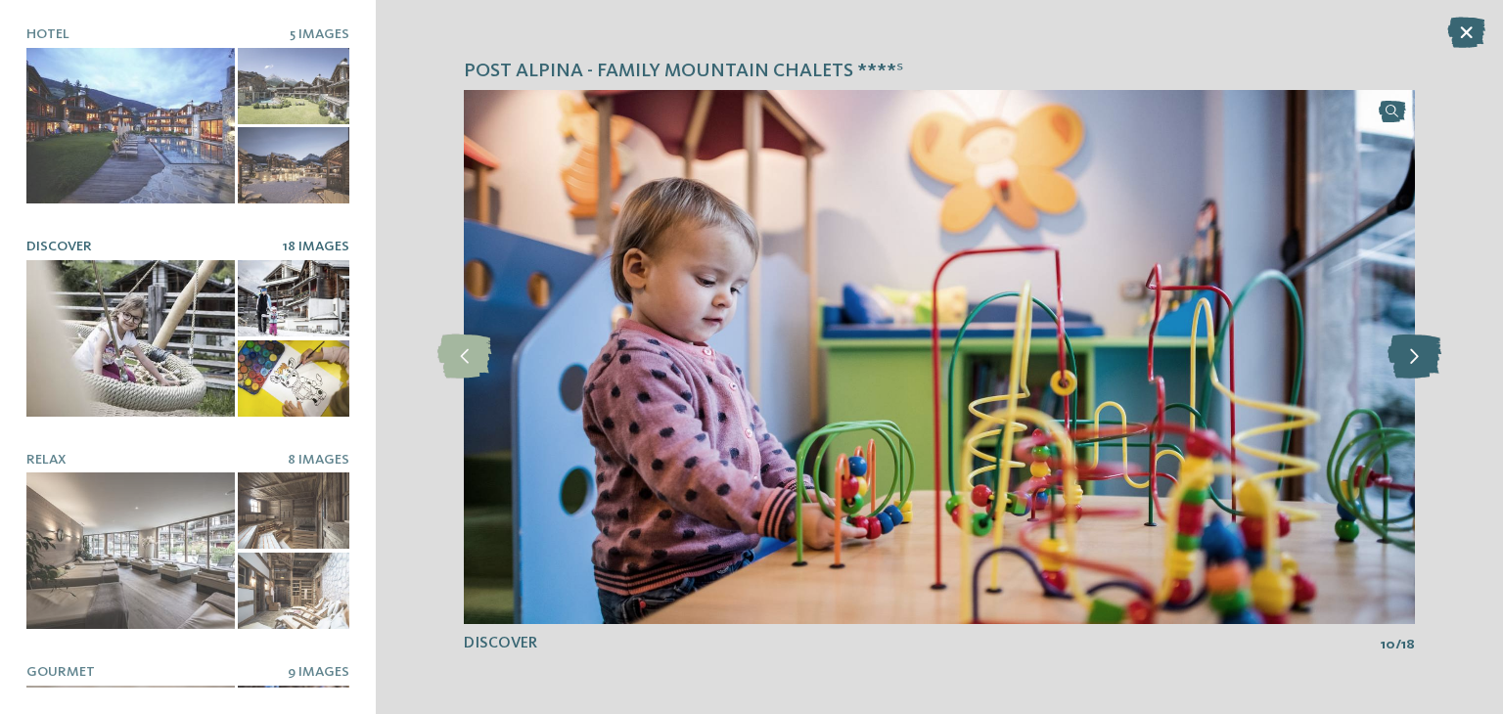
click at [1423, 345] on icon at bounding box center [1415, 357] width 54 height 44
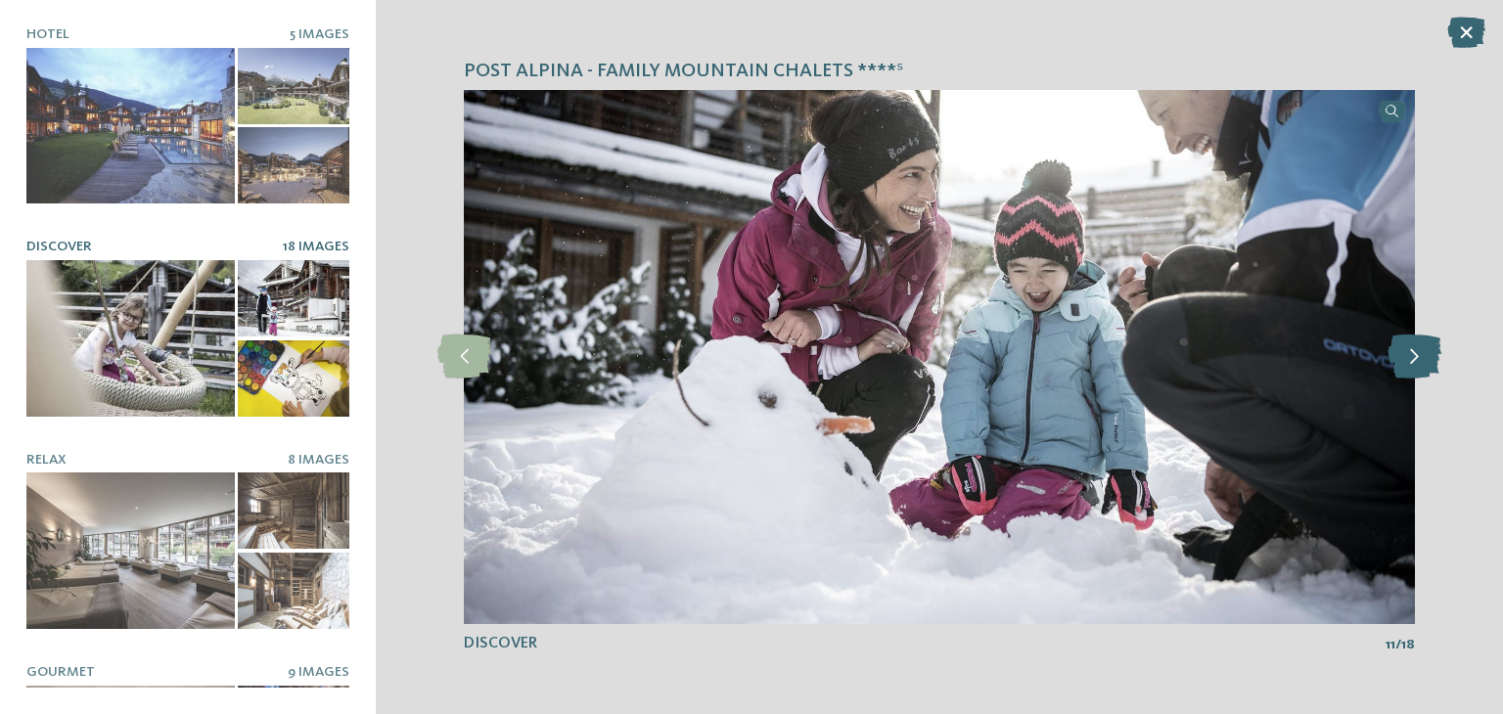
click at [1423, 345] on icon at bounding box center [1415, 357] width 54 height 44
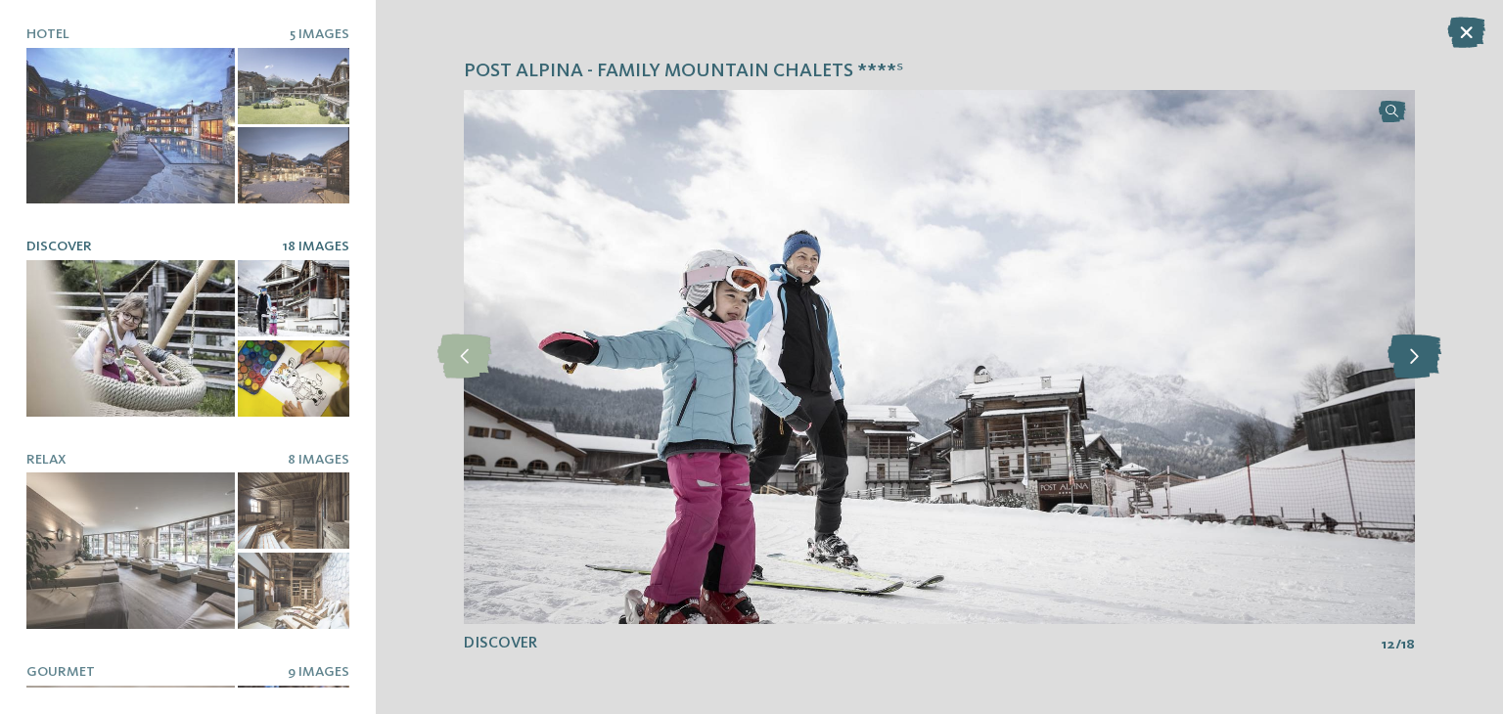
click at [1423, 345] on icon at bounding box center [1415, 357] width 54 height 44
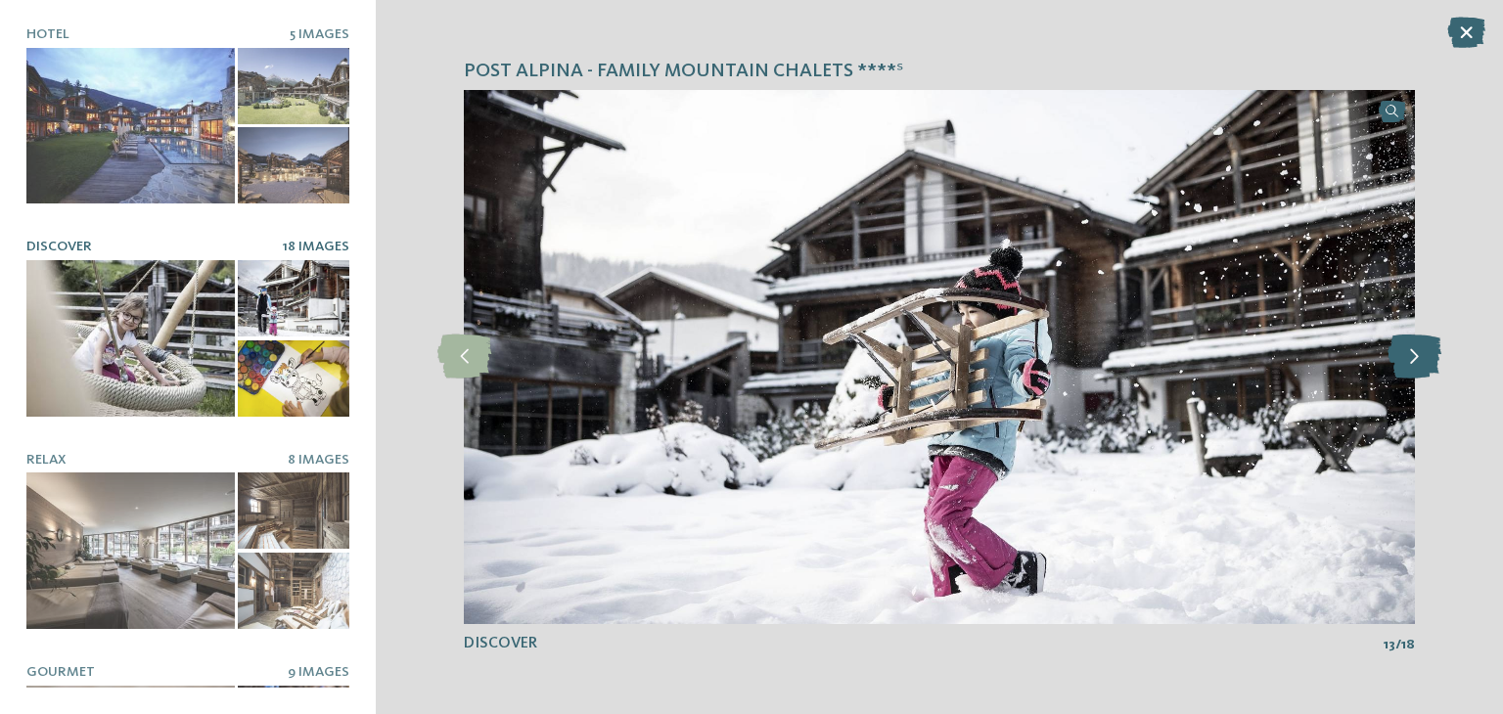
click at [1423, 345] on icon at bounding box center [1415, 357] width 54 height 44
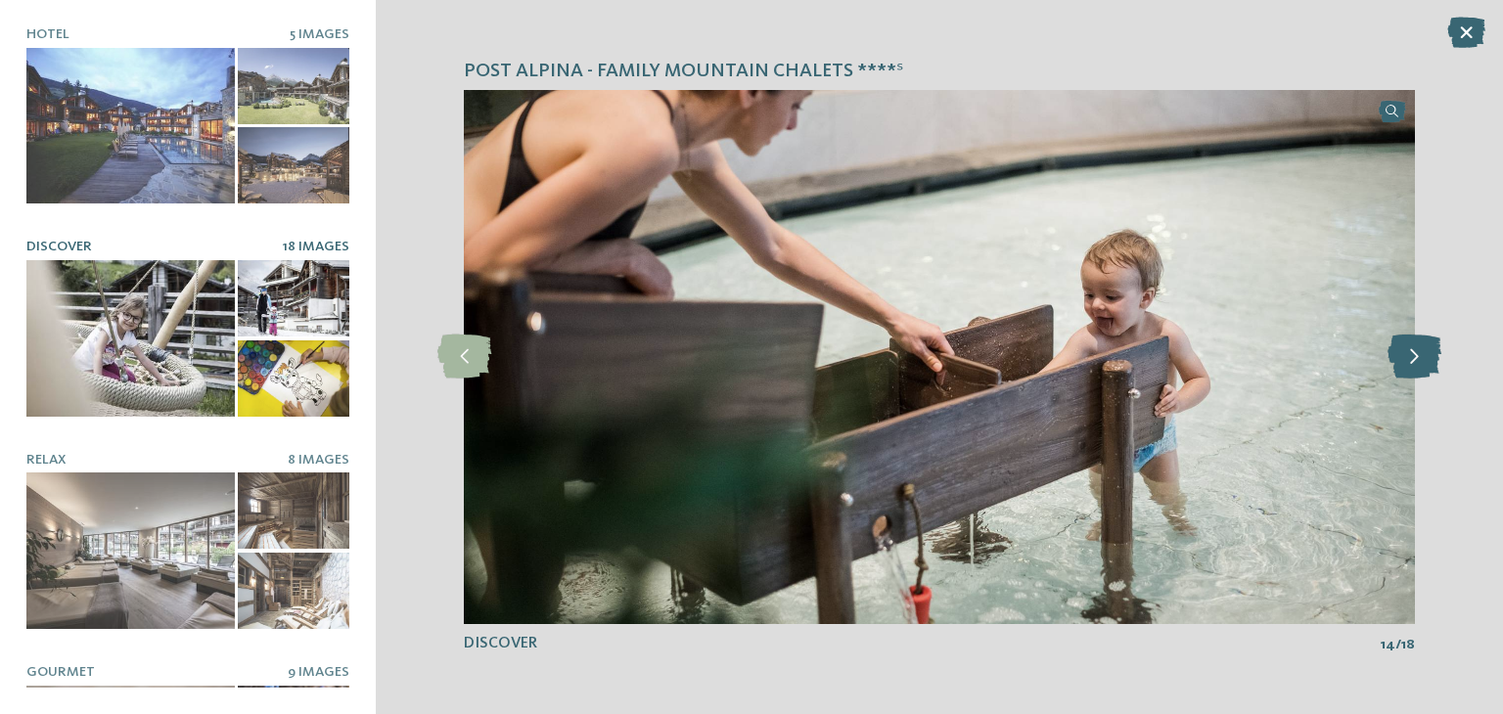
click at [1423, 345] on icon at bounding box center [1415, 357] width 54 height 44
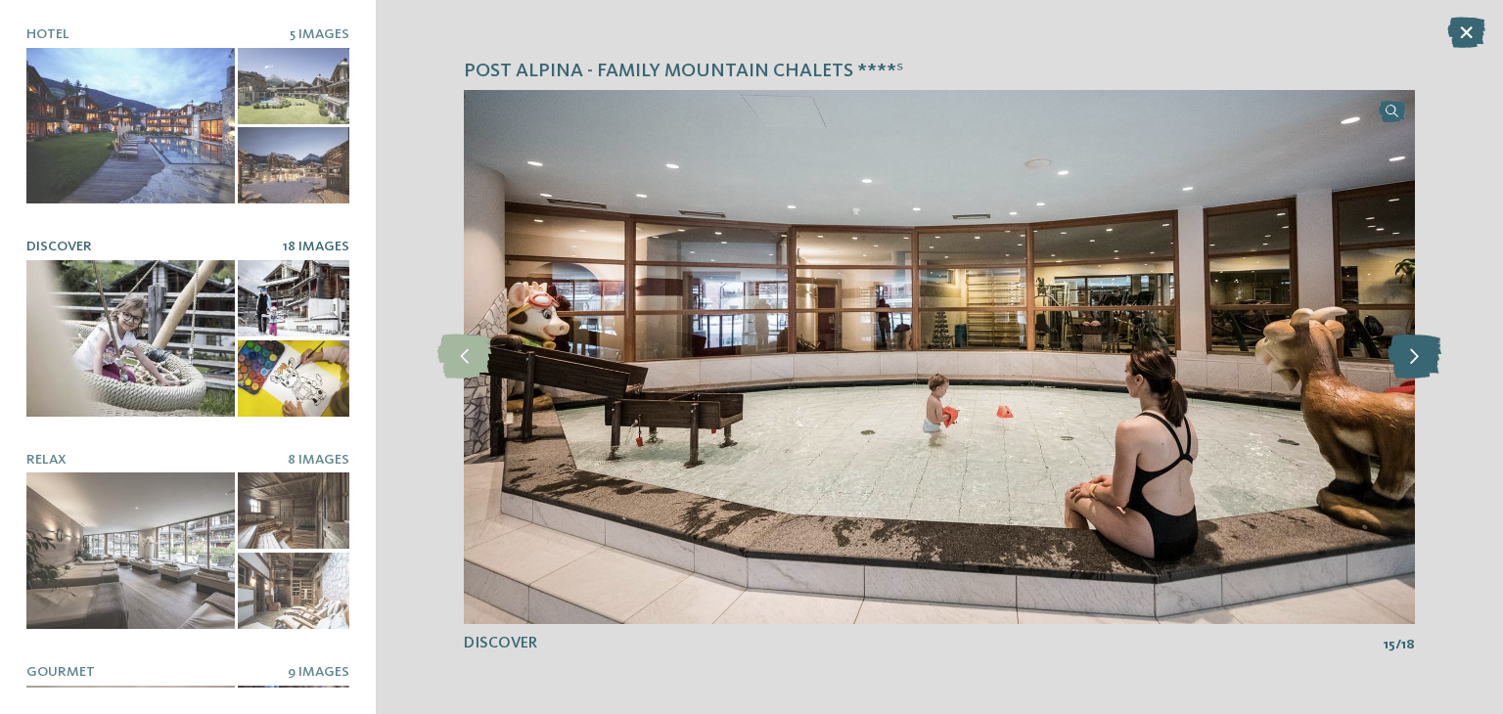
click at [1423, 345] on icon at bounding box center [1415, 357] width 54 height 44
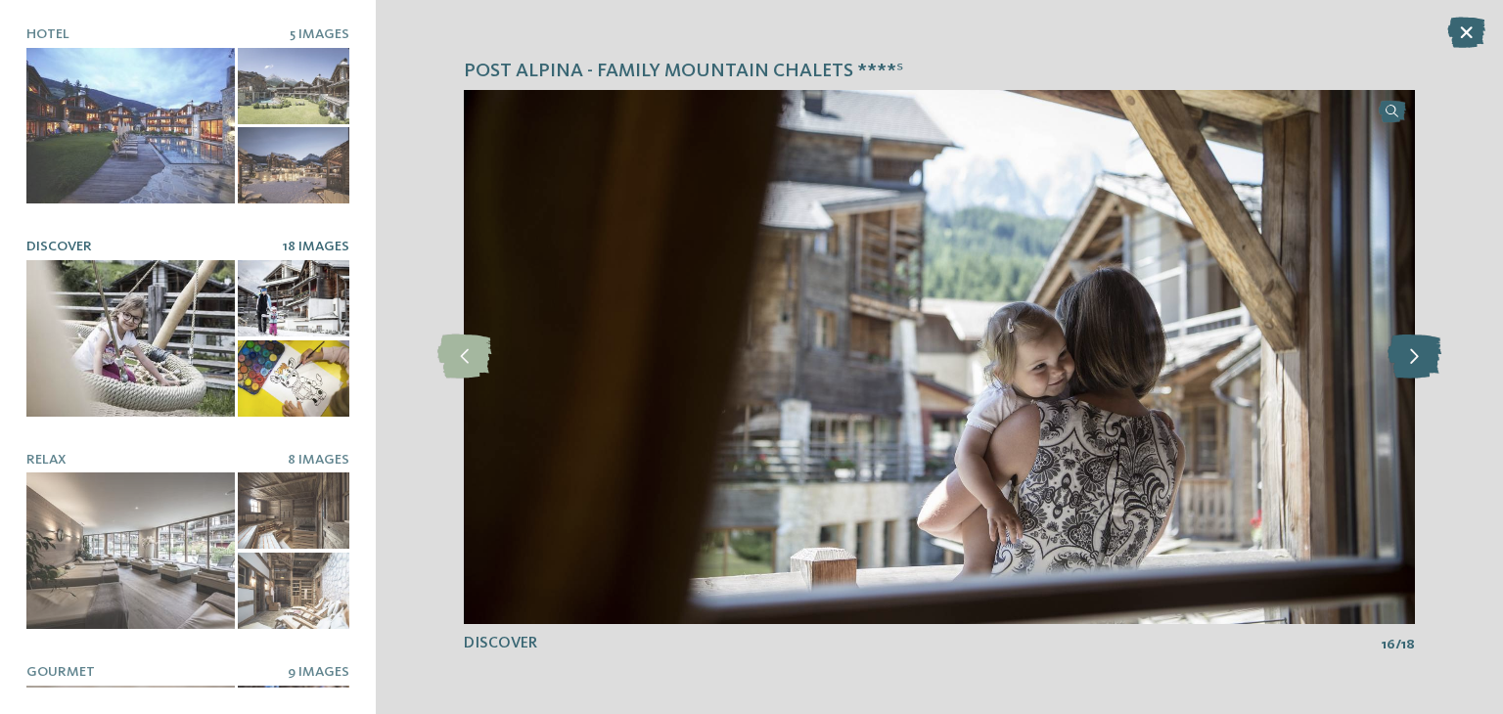
click at [1423, 345] on icon at bounding box center [1415, 357] width 54 height 44
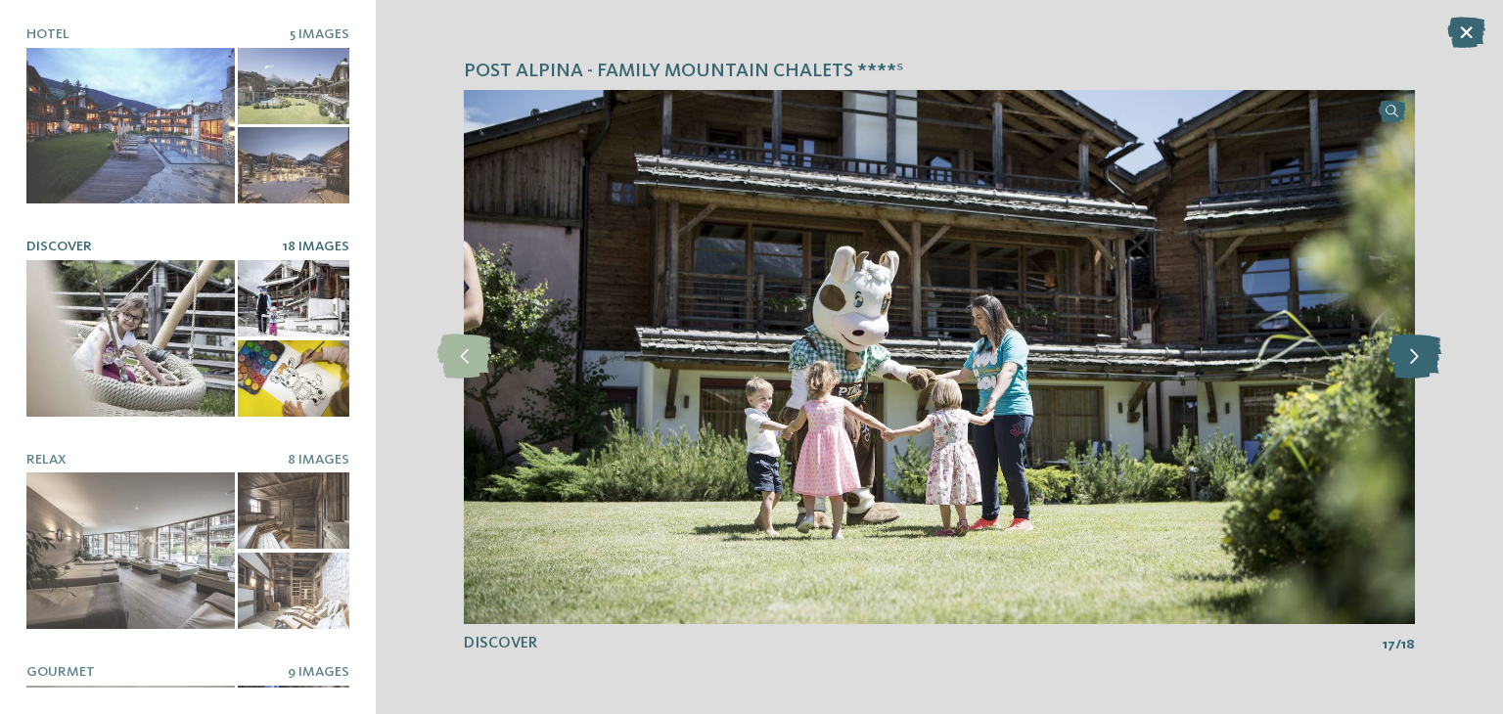
click at [1423, 345] on icon at bounding box center [1415, 357] width 54 height 44
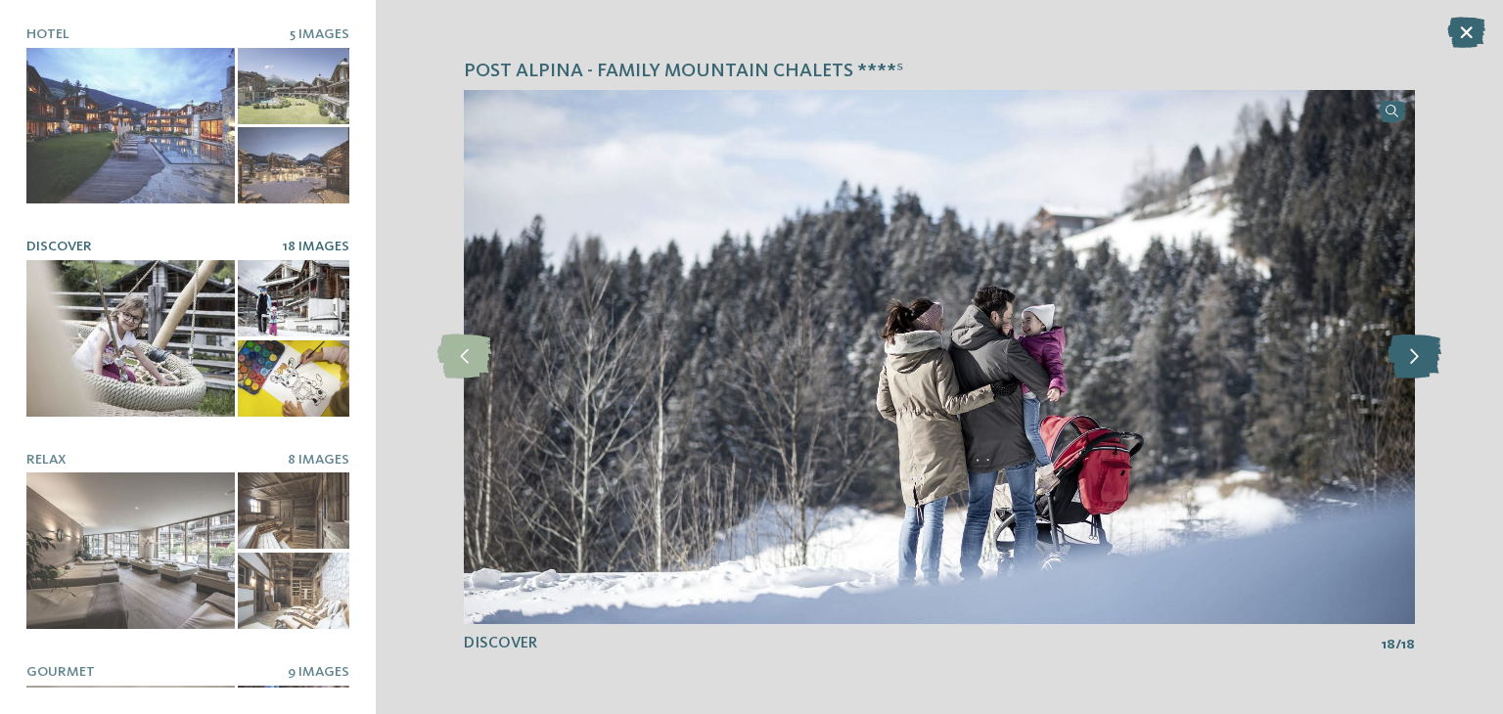
click at [1423, 345] on icon at bounding box center [1415, 357] width 54 height 44
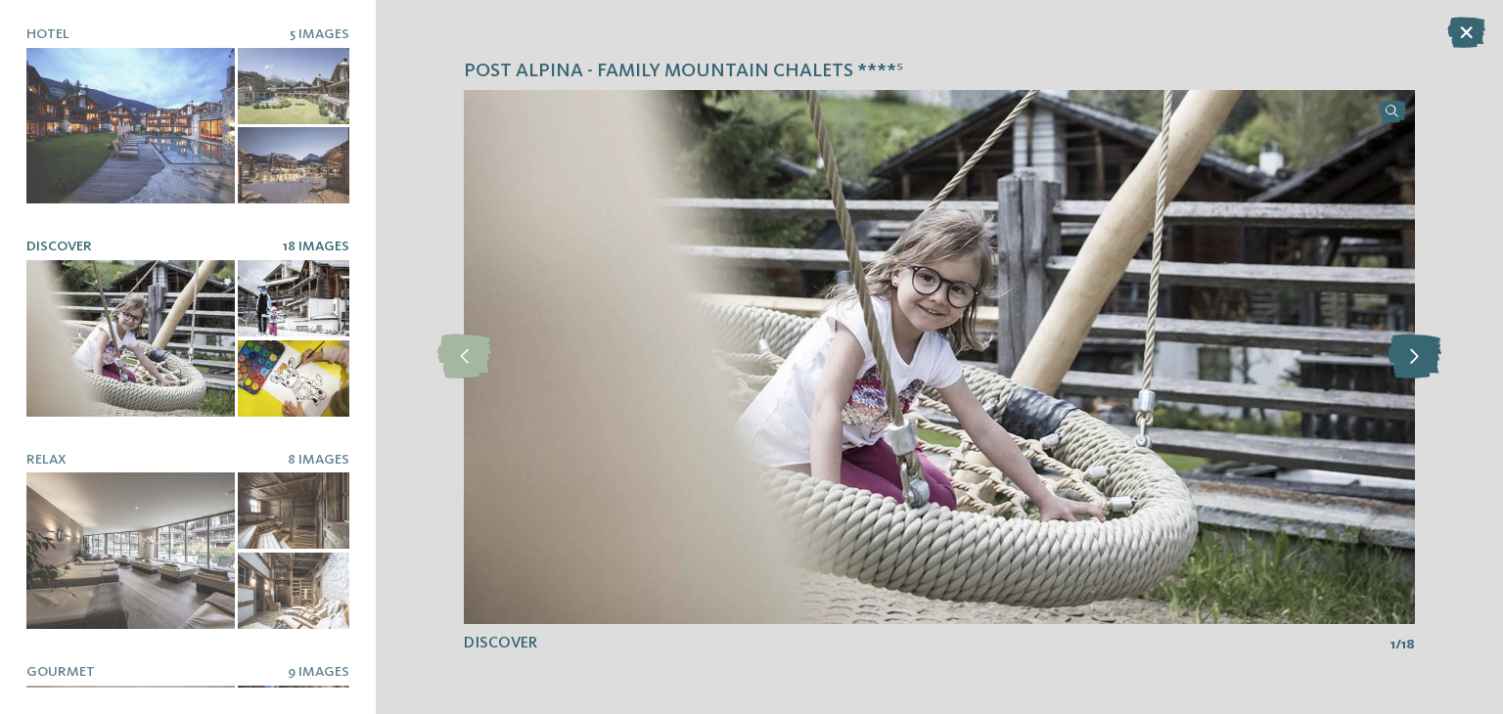
click at [1423, 345] on icon at bounding box center [1415, 357] width 54 height 44
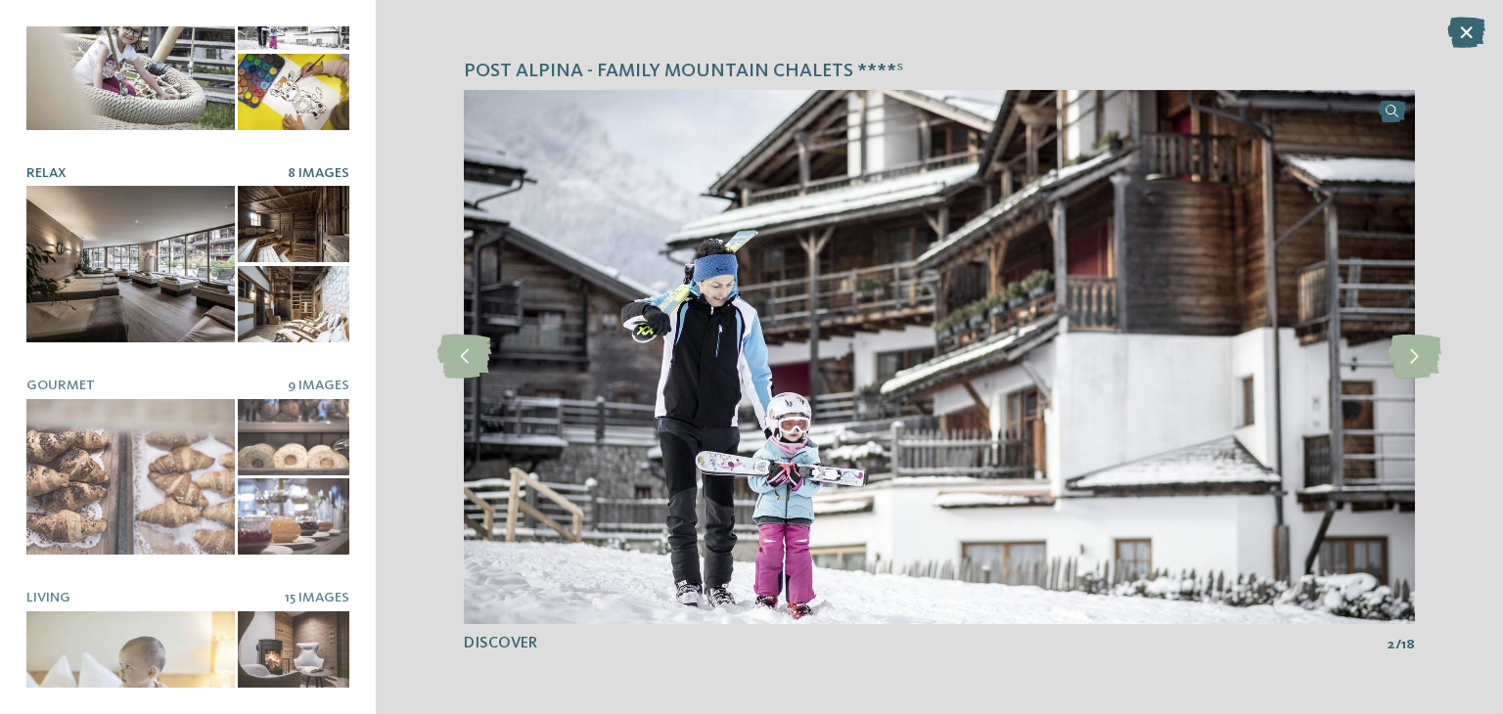
scroll to position [294, 0]
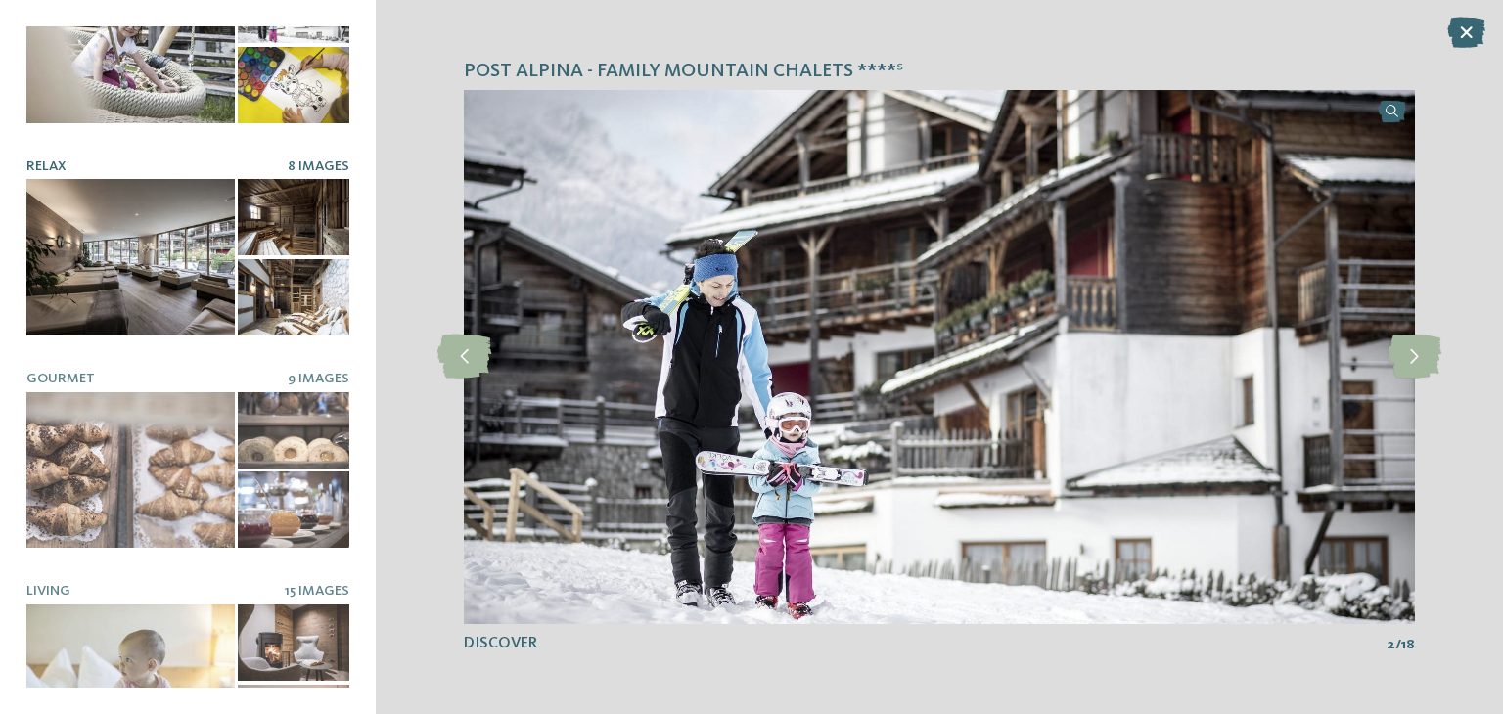
click at [141, 271] on div at bounding box center [130, 257] width 208 height 157
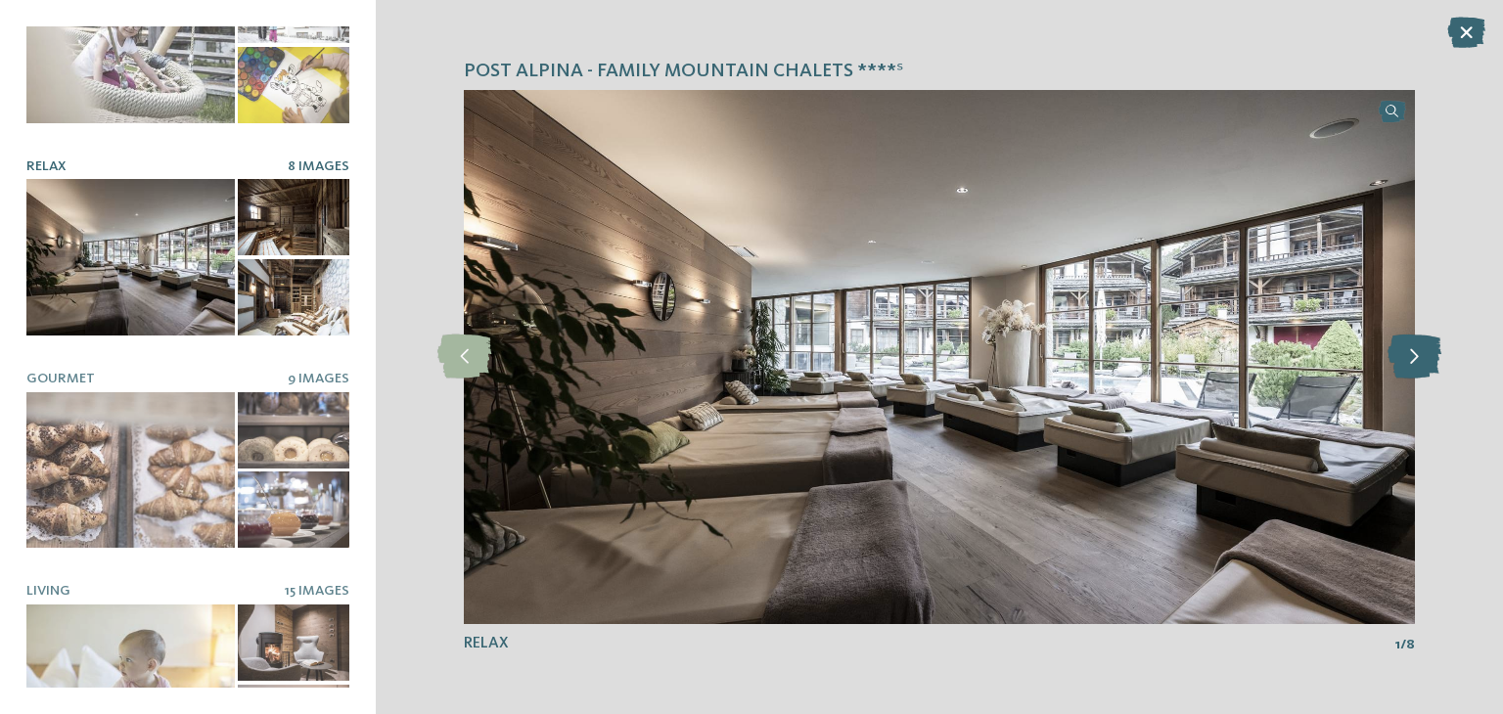
click at [1407, 362] on icon at bounding box center [1415, 357] width 54 height 44
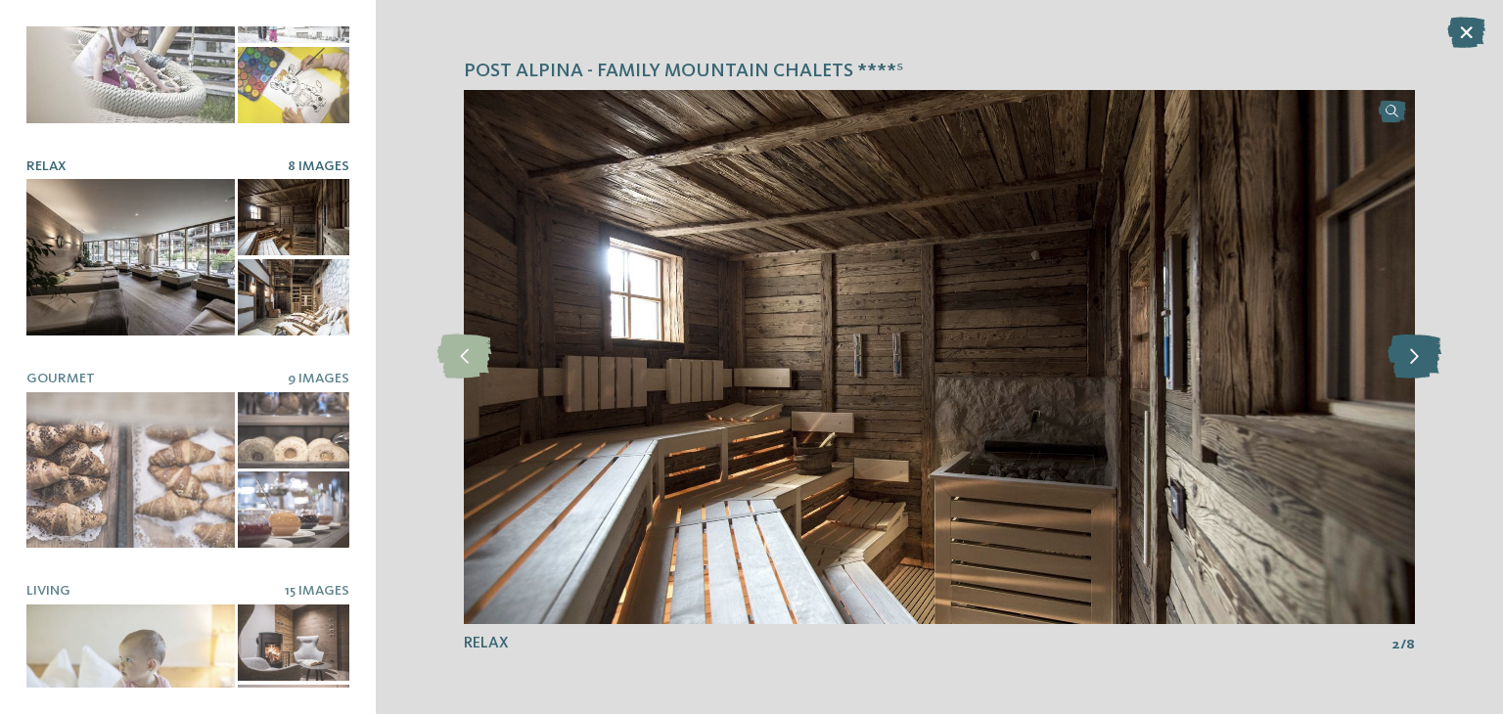
click at [1407, 362] on icon at bounding box center [1415, 357] width 54 height 44
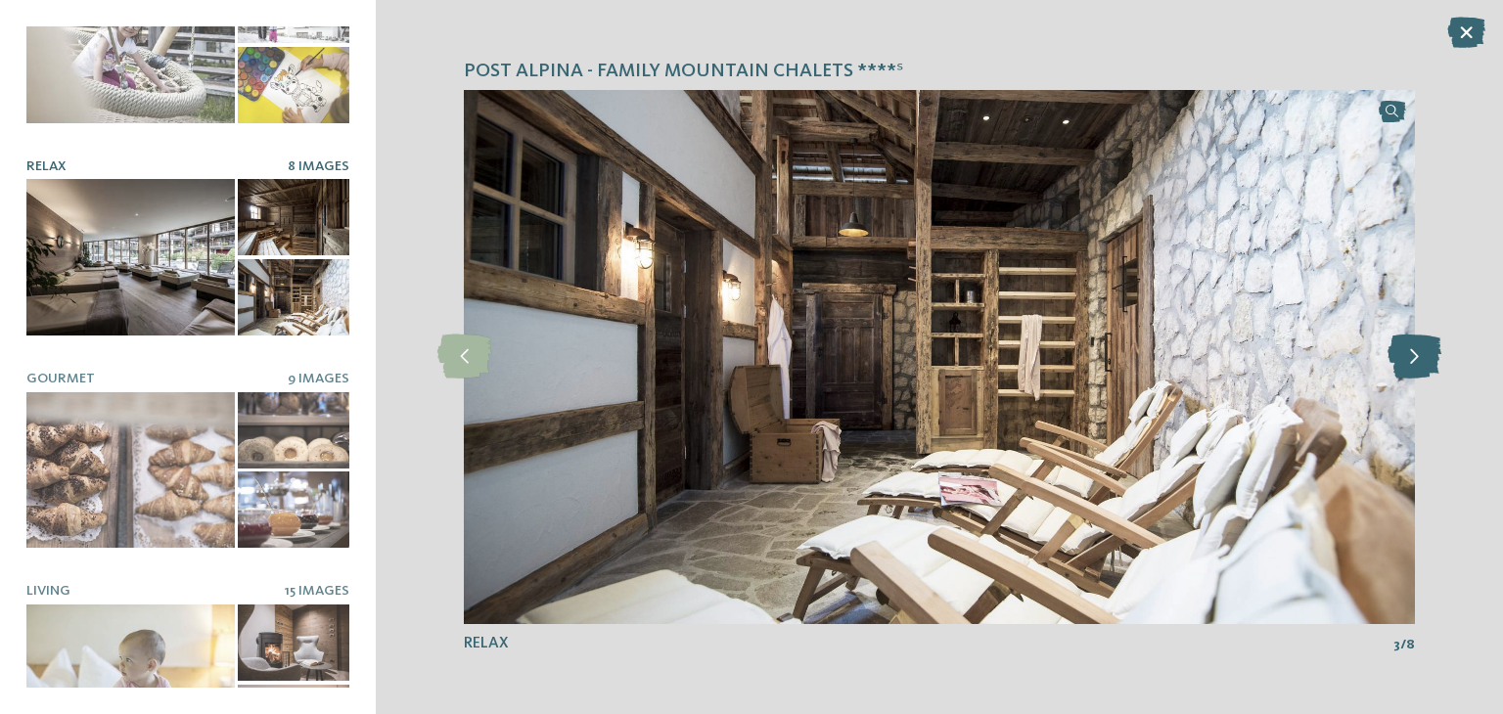
click at [1407, 362] on icon at bounding box center [1415, 357] width 54 height 44
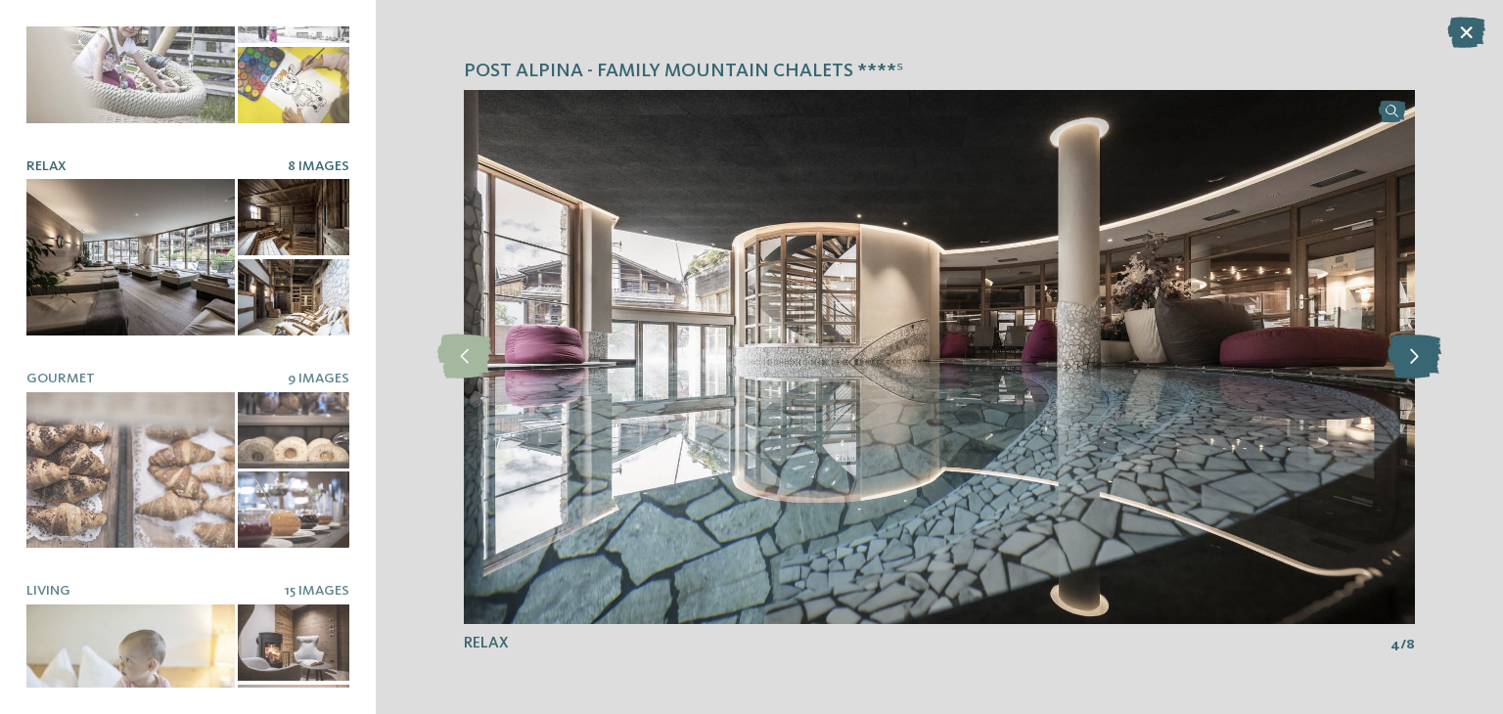
click at [1407, 362] on icon at bounding box center [1415, 357] width 54 height 44
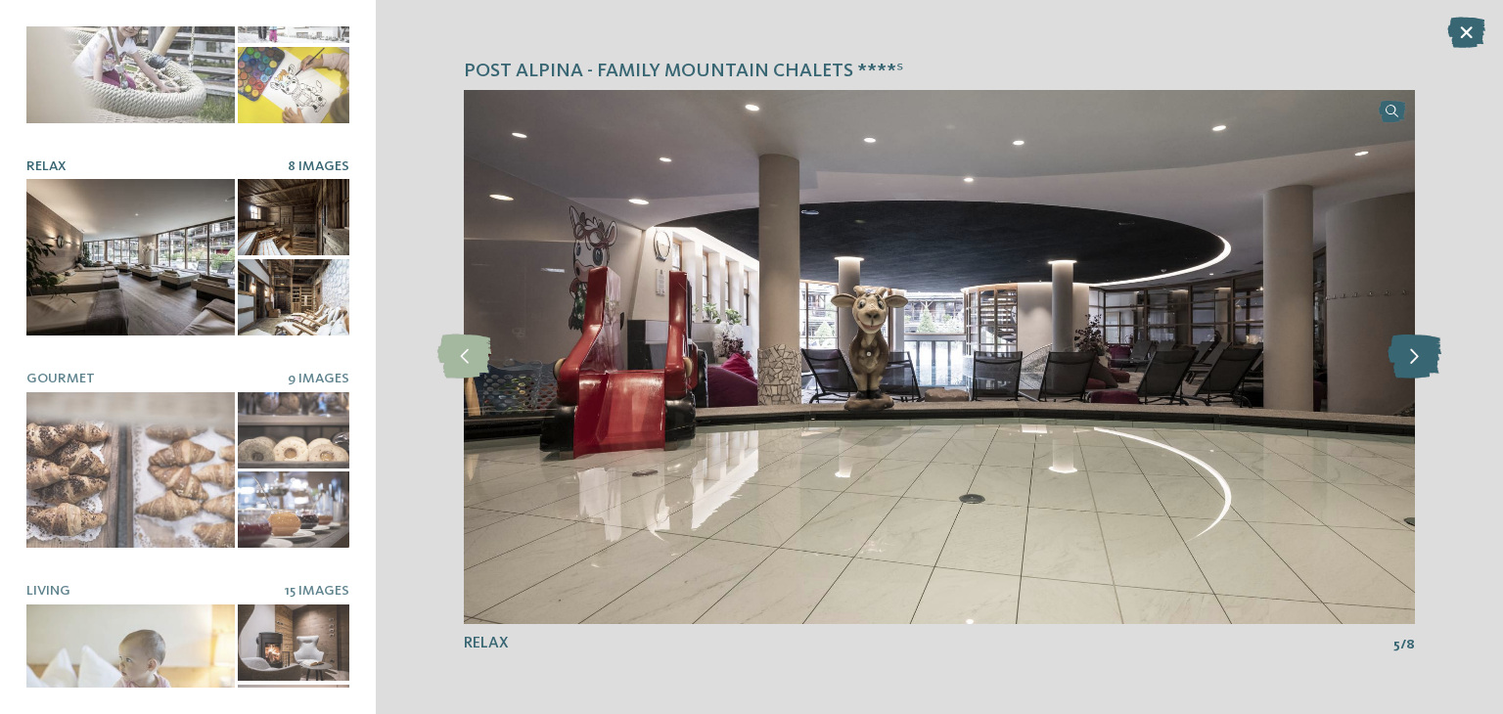
click at [1407, 362] on icon at bounding box center [1415, 357] width 54 height 44
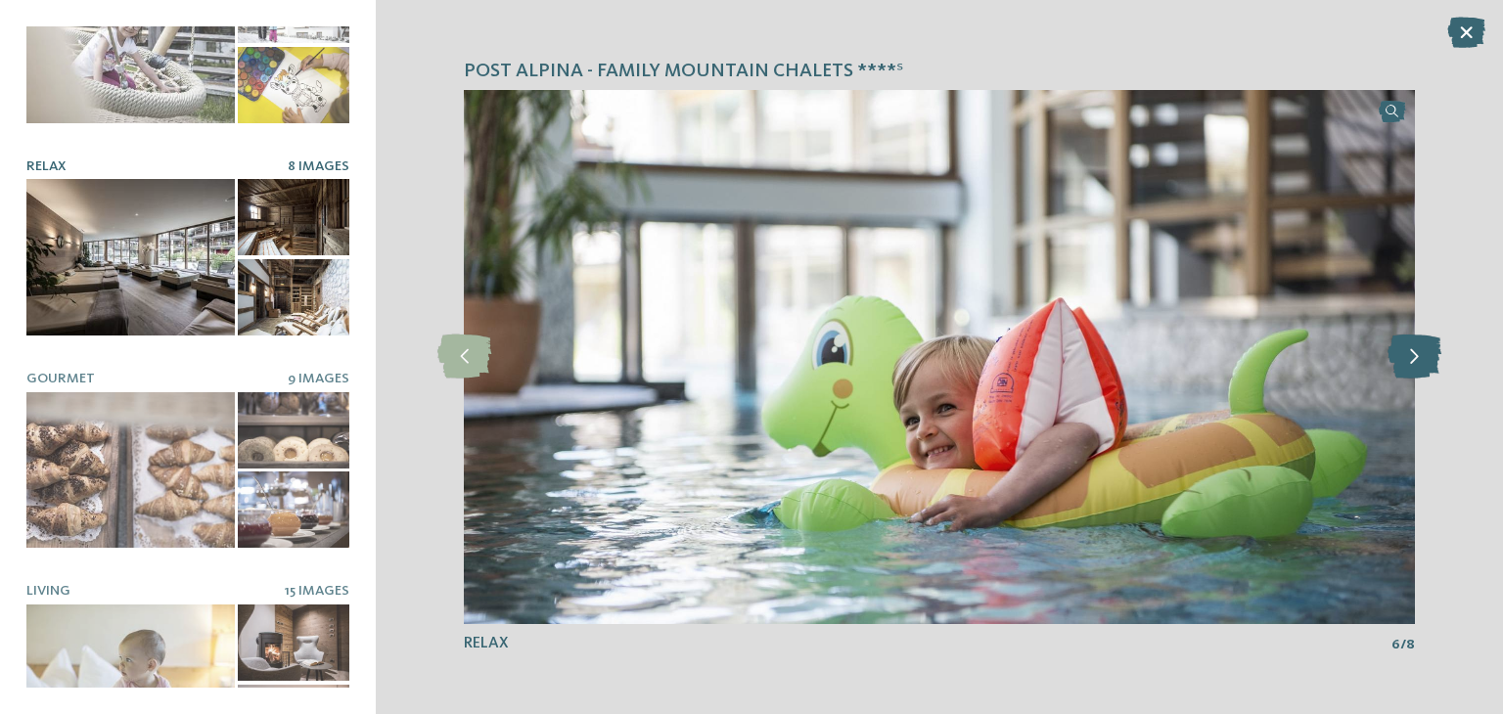
click at [1407, 362] on icon at bounding box center [1415, 357] width 54 height 44
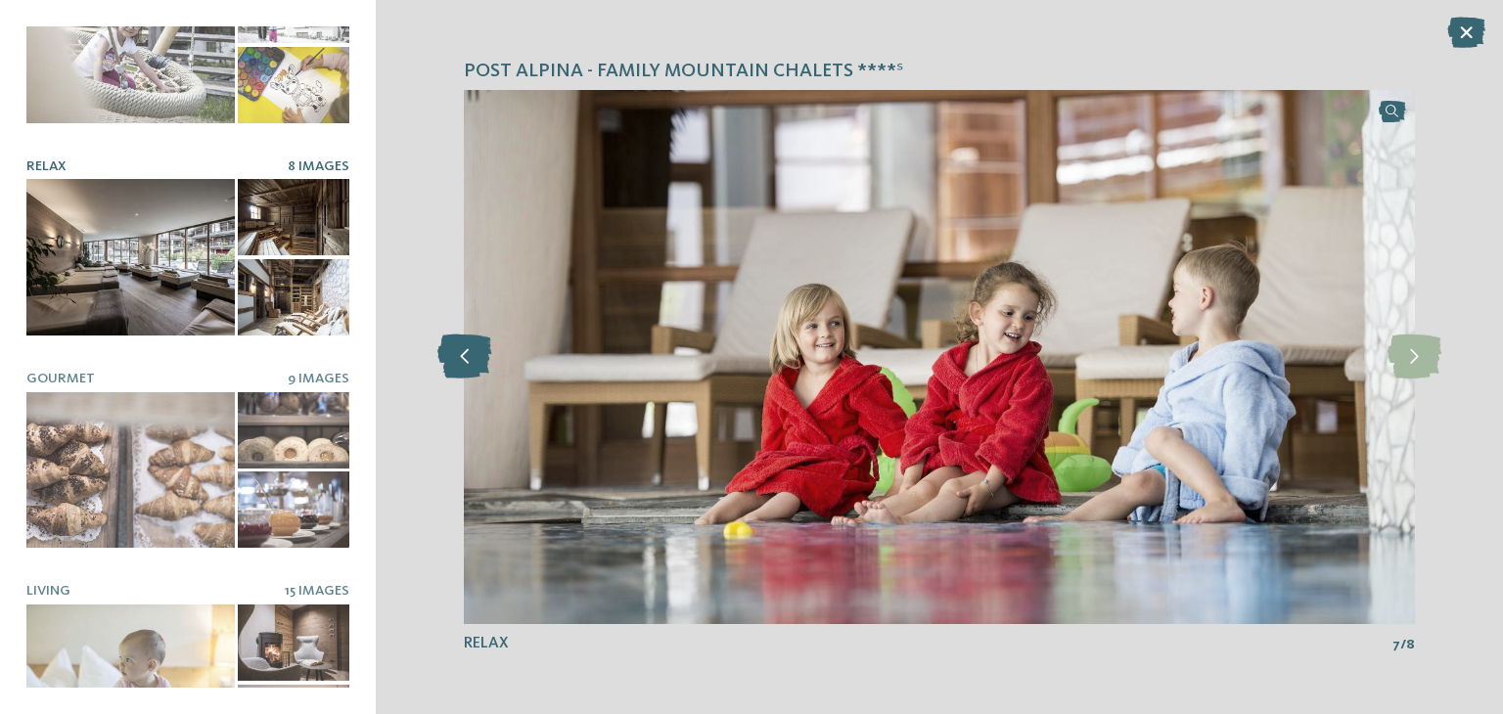
click at [446, 353] on icon at bounding box center [464, 357] width 54 height 44
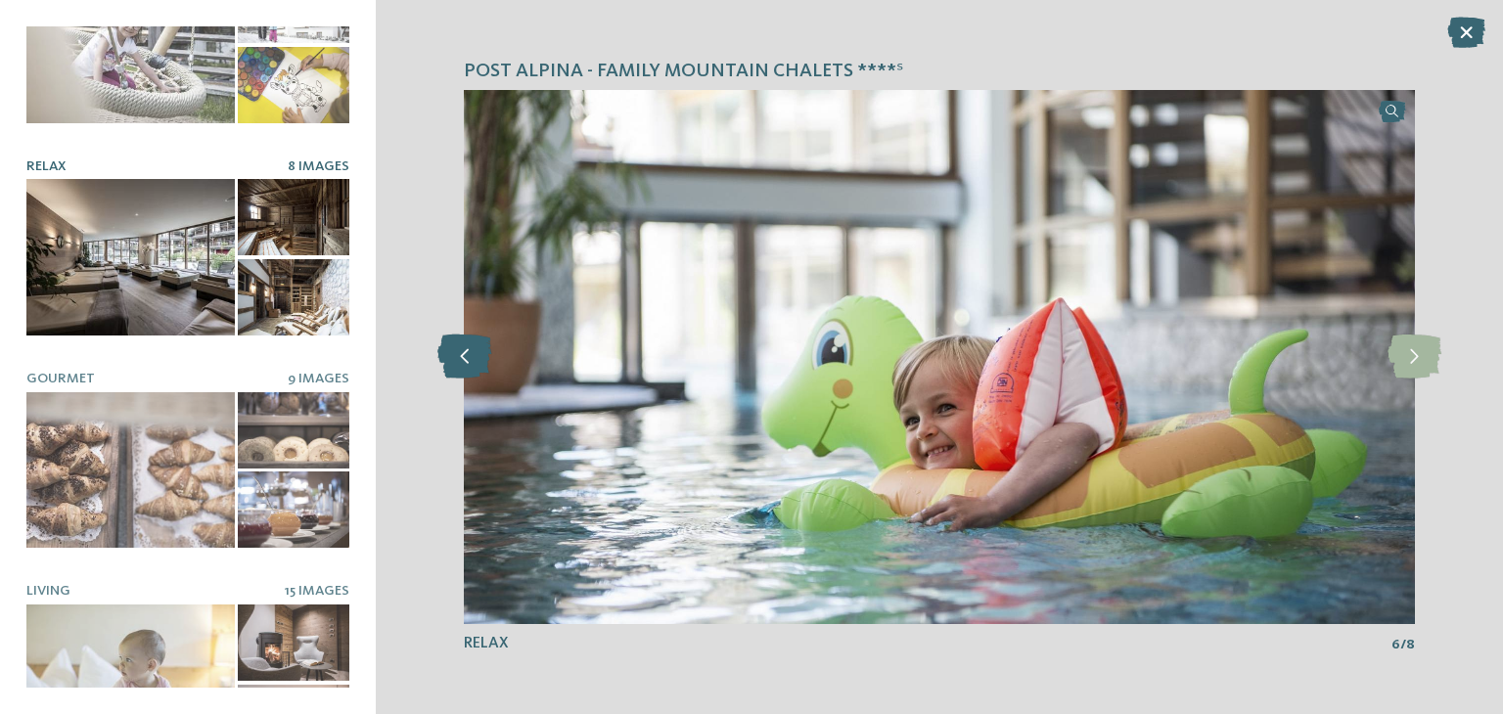
click at [447, 353] on icon at bounding box center [464, 357] width 54 height 44
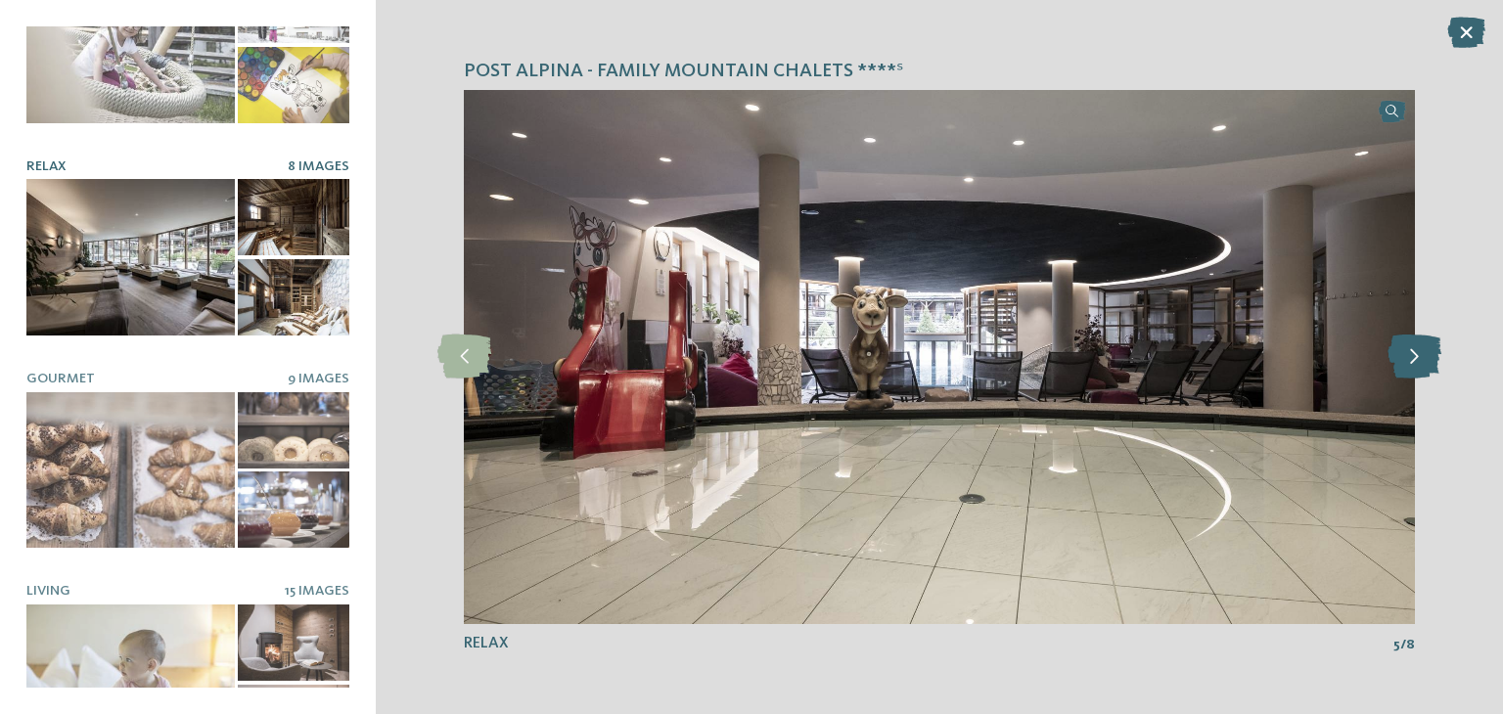
click at [1406, 357] on icon at bounding box center [1415, 357] width 54 height 44
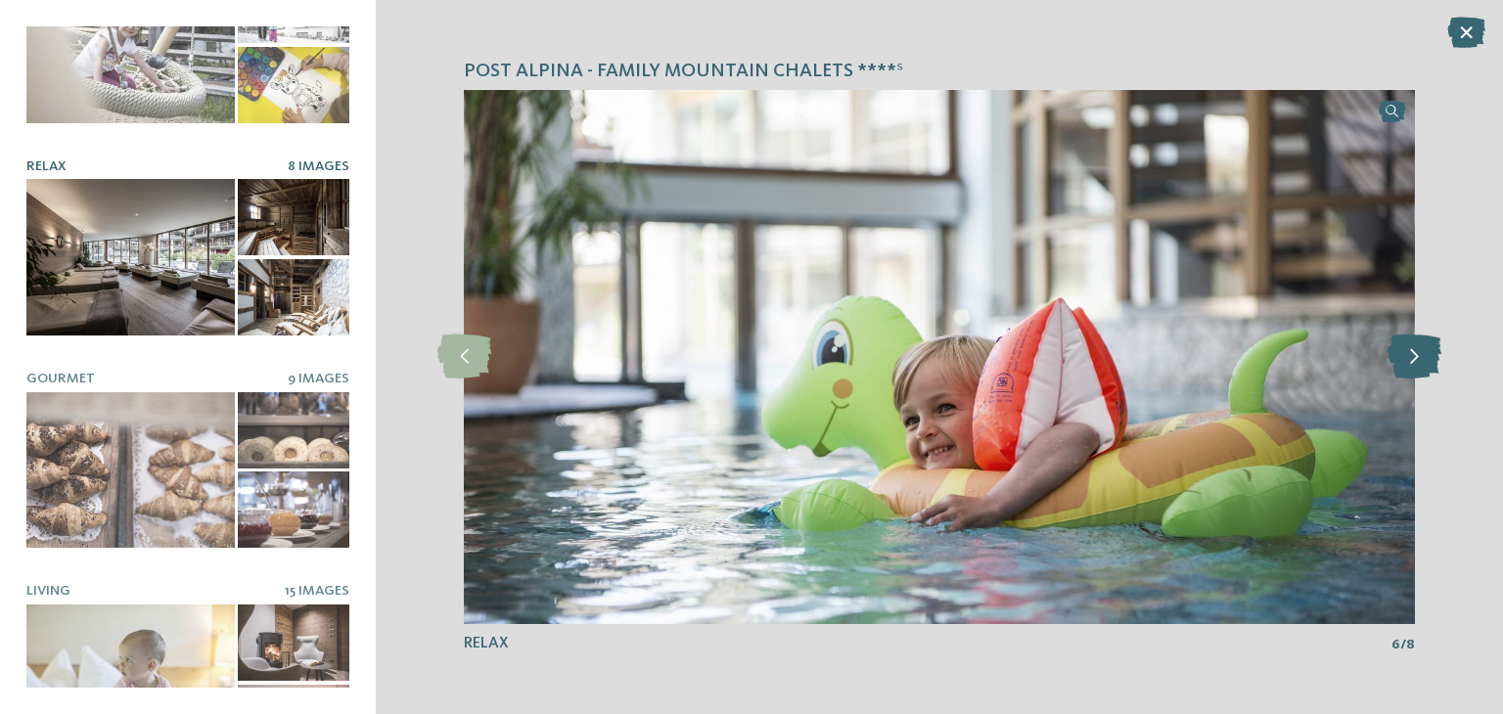
click at [1406, 357] on icon at bounding box center [1415, 357] width 54 height 44
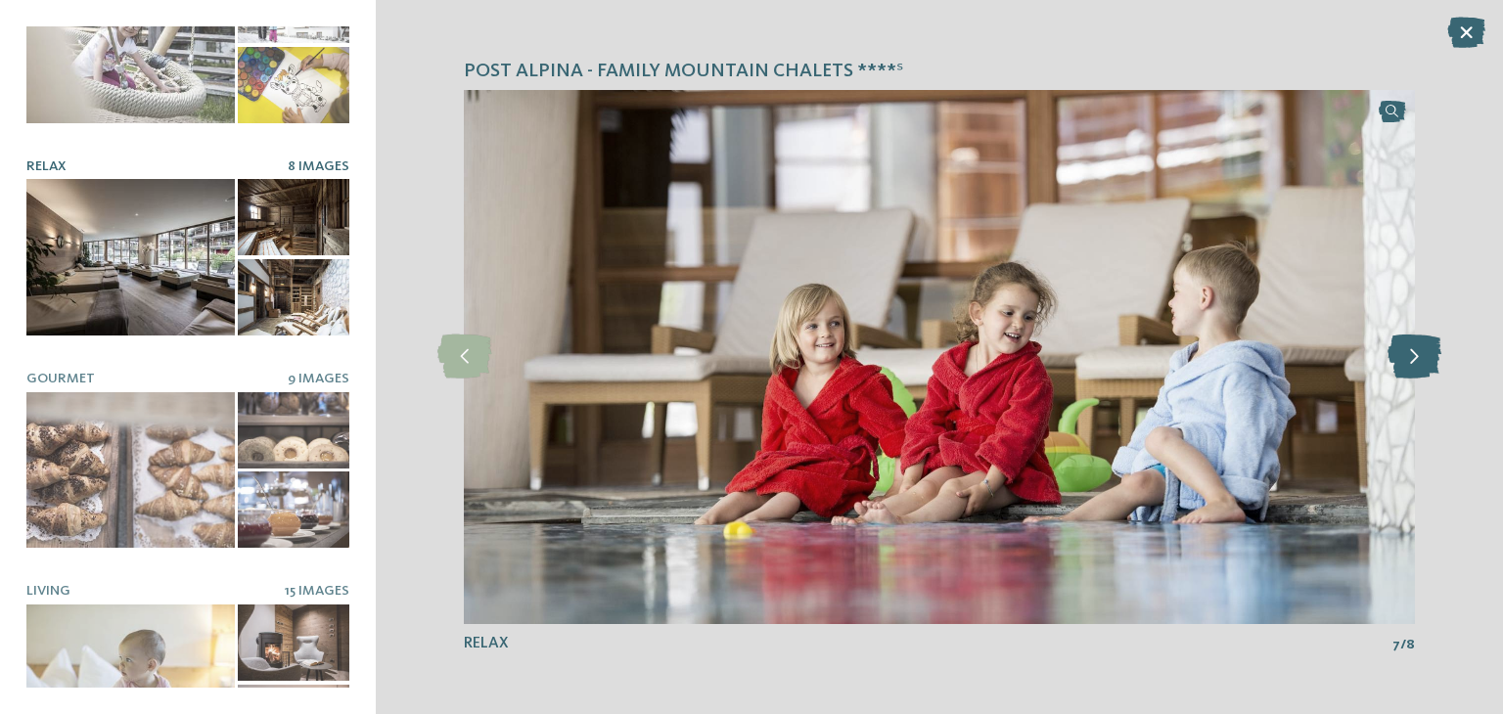
click at [1406, 357] on icon at bounding box center [1415, 357] width 54 height 44
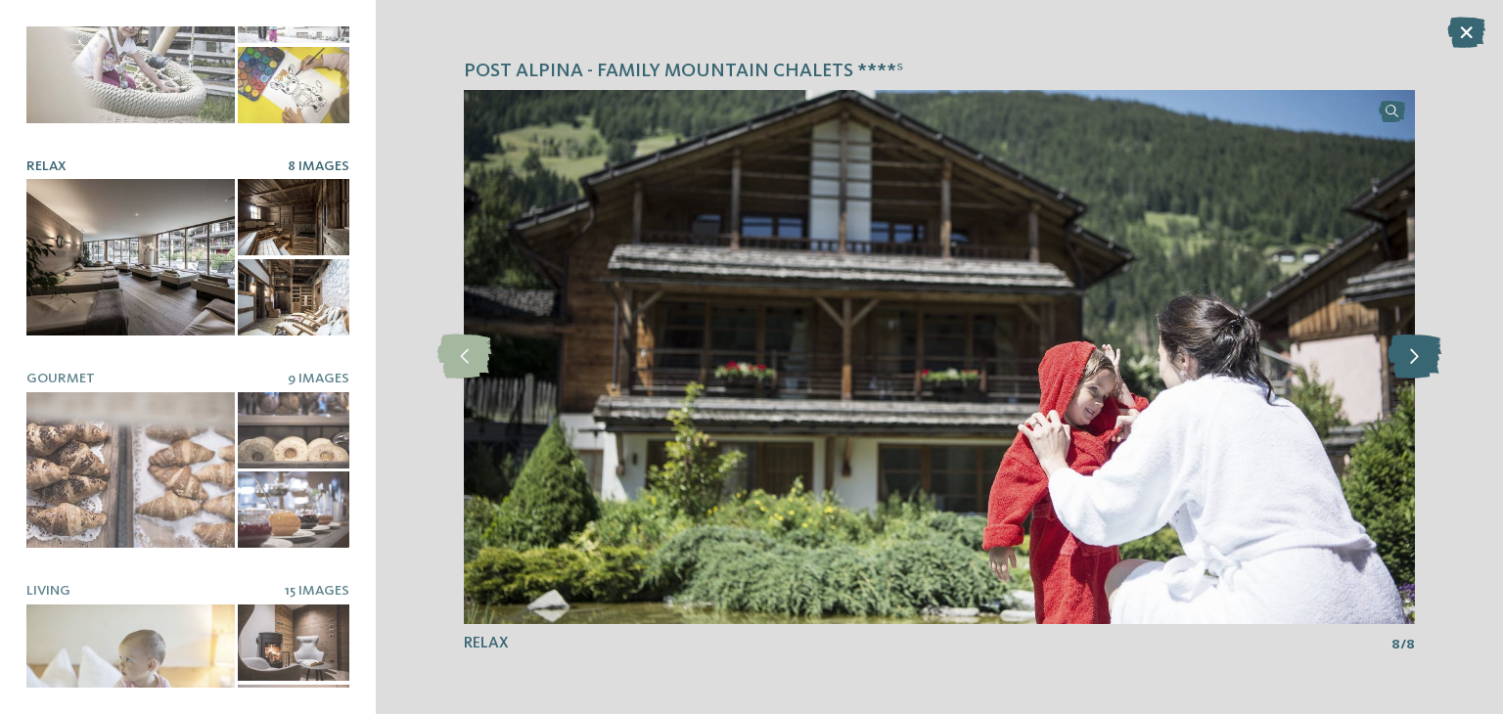
click at [1406, 357] on icon at bounding box center [1415, 357] width 54 height 44
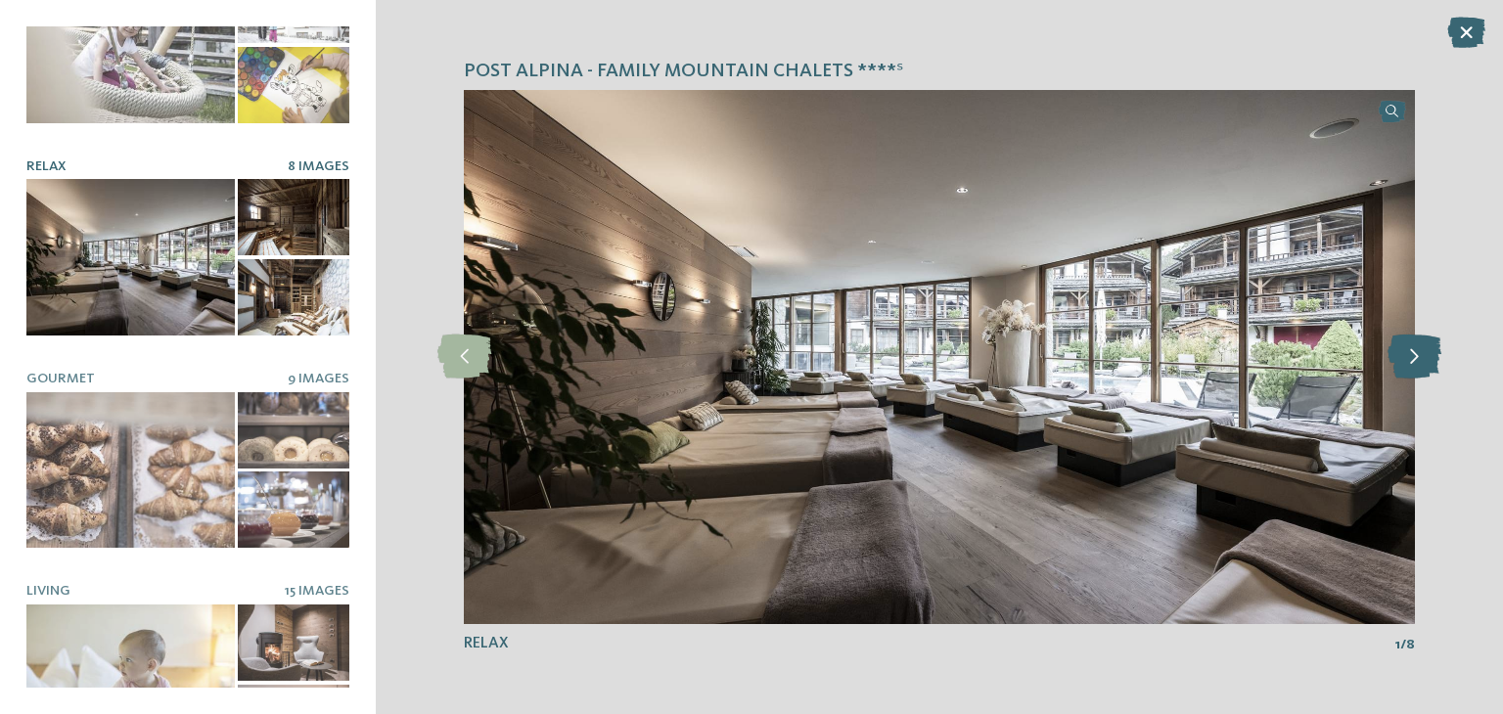
click at [1406, 357] on icon at bounding box center [1415, 357] width 54 height 44
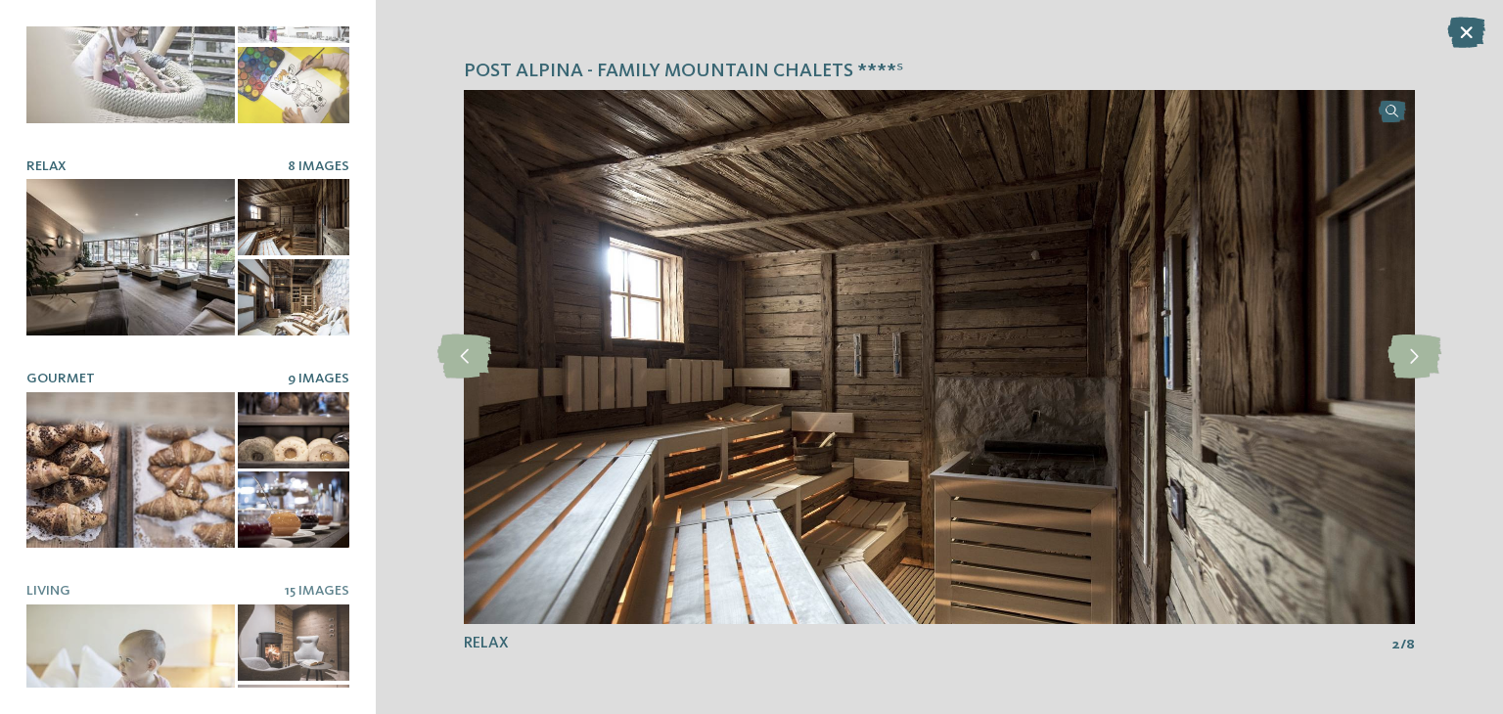
click at [130, 392] on div at bounding box center [130, 470] width 208 height 157
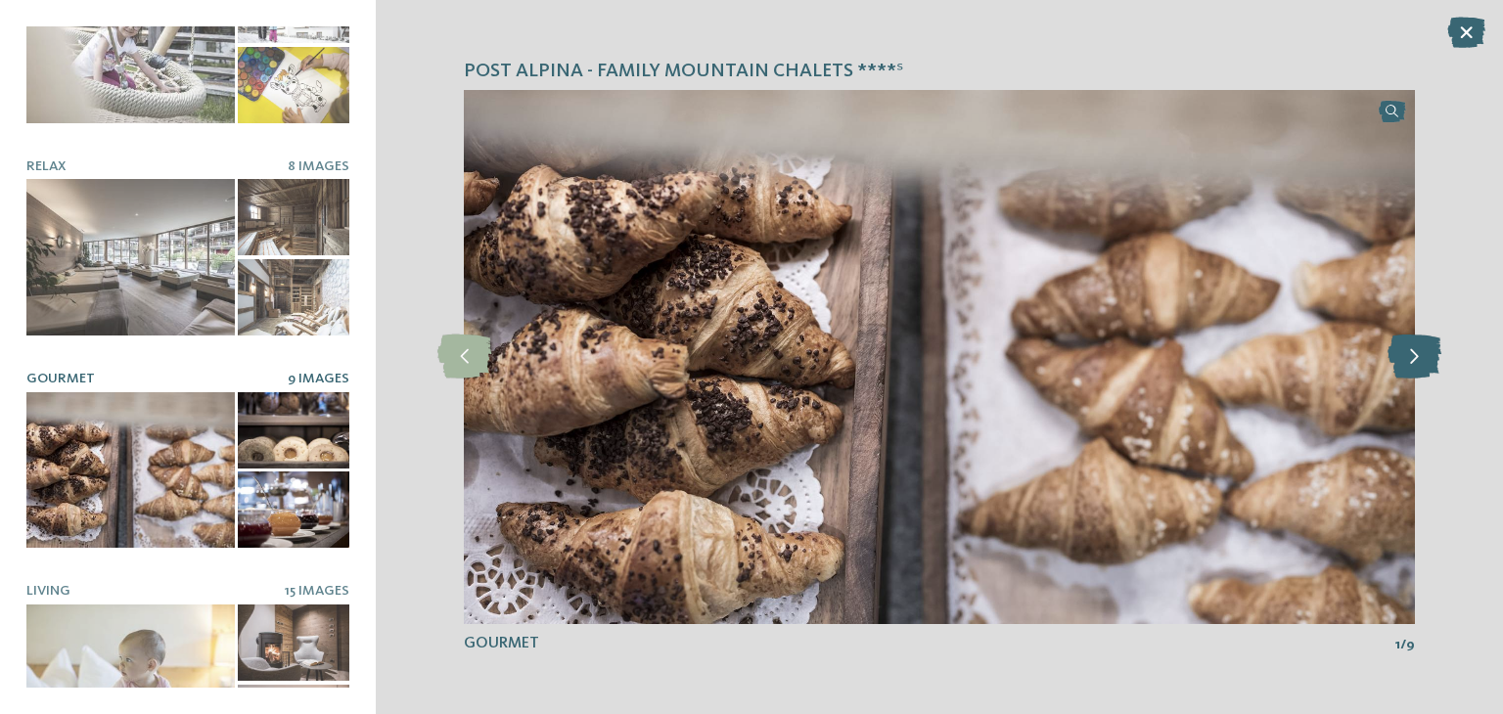
click at [1417, 355] on icon at bounding box center [1415, 357] width 54 height 44
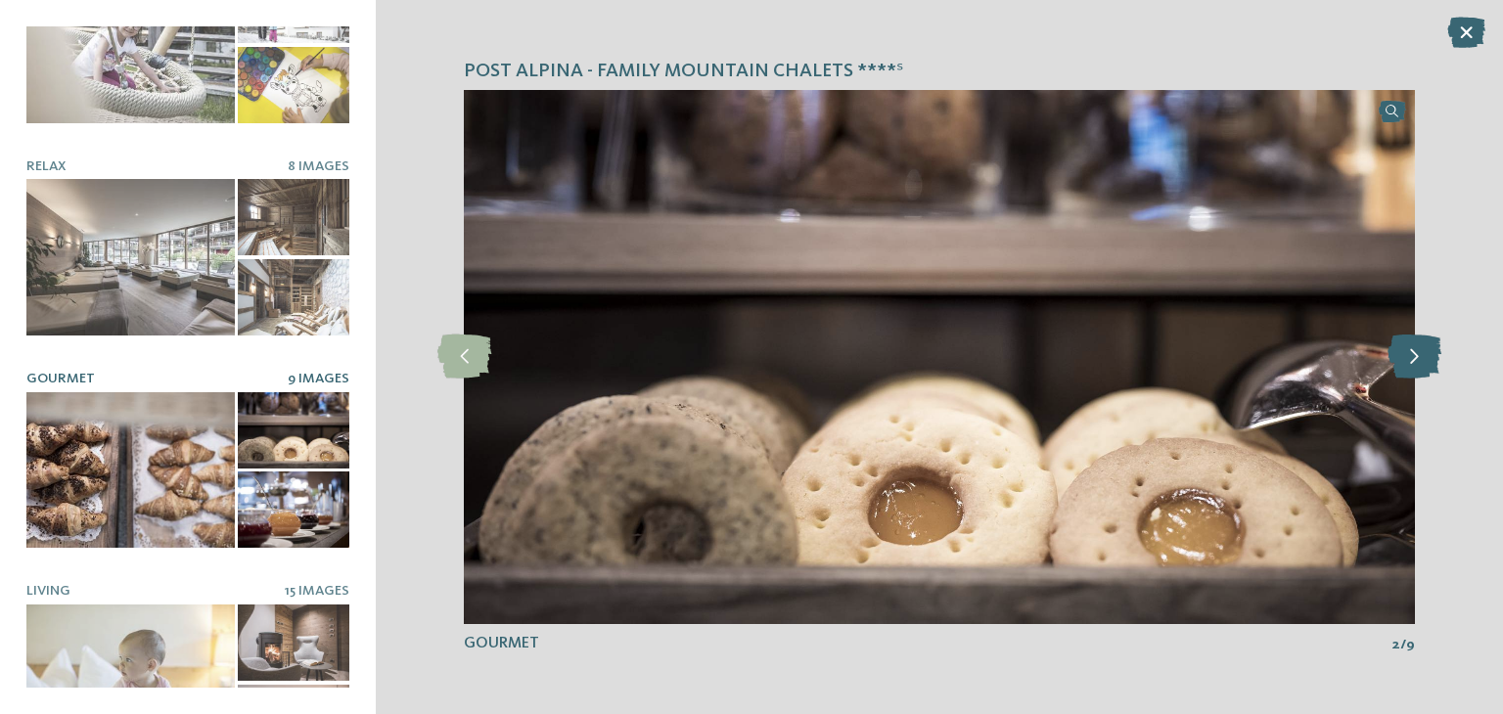
click at [1417, 356] on icon at bounding box center [1415, 357] width 54 height 44
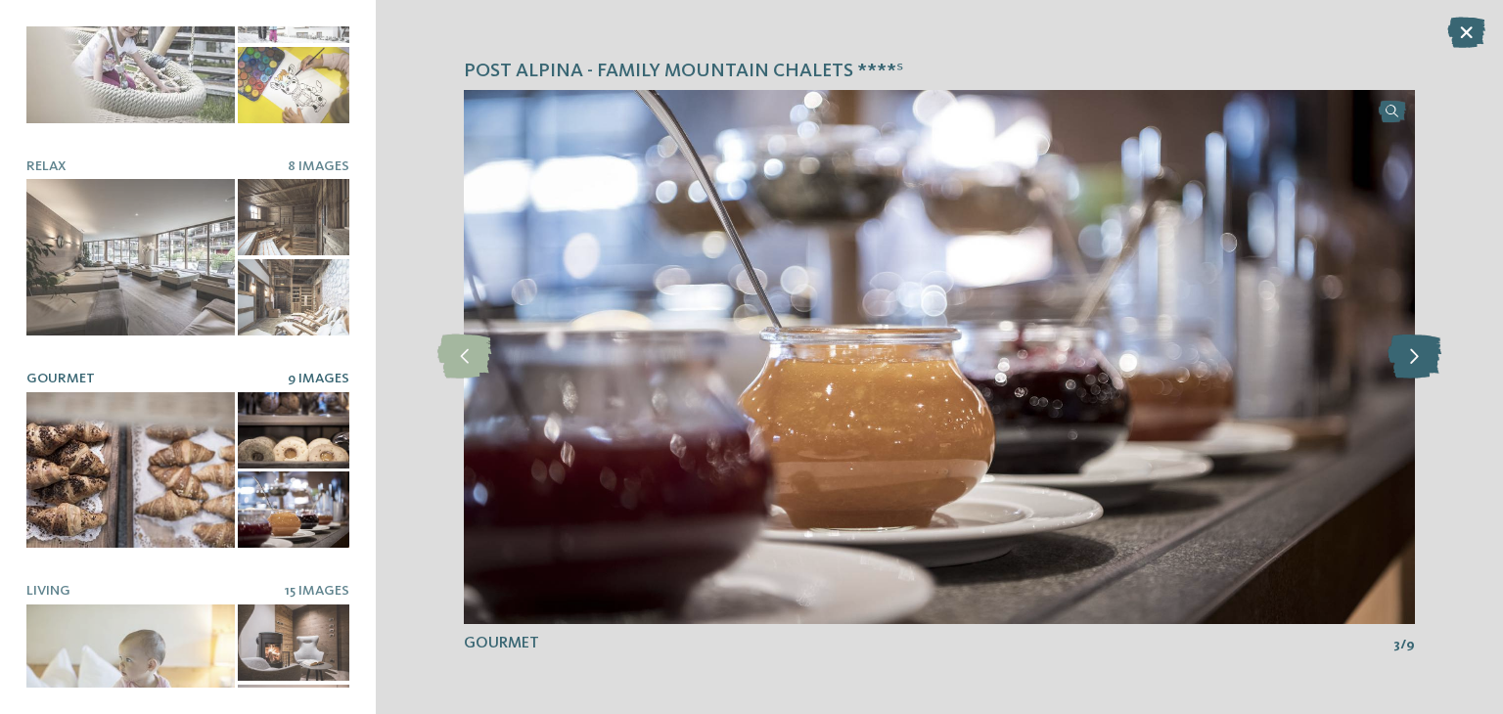
click at [1417, 356] on icon at bounding box center [1415, 357] width 54 height 44
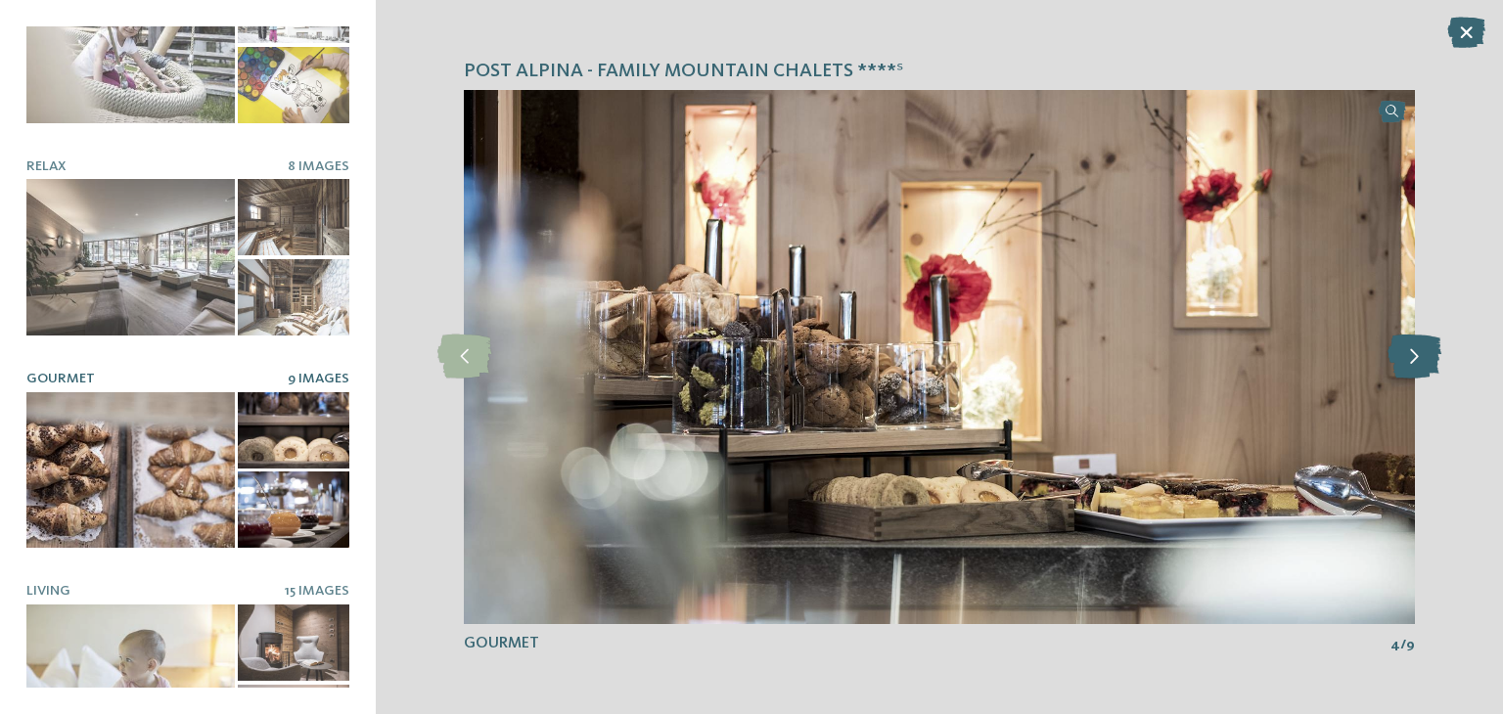
click at [1417, 356] on icon at bounding box center [1415, 357] width 54 height 44
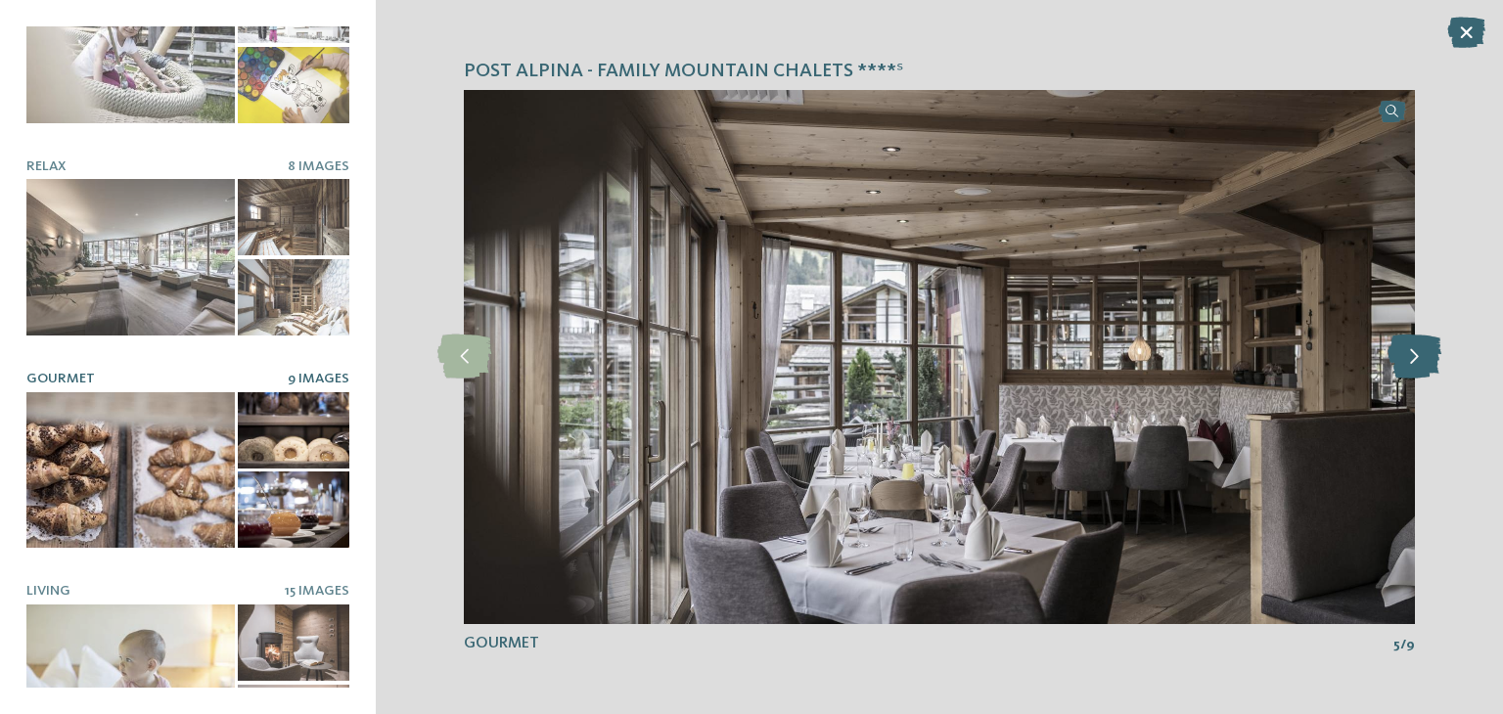
click at [1417, 356] on icon at bounding box center [1415, 357] width 54 height 44
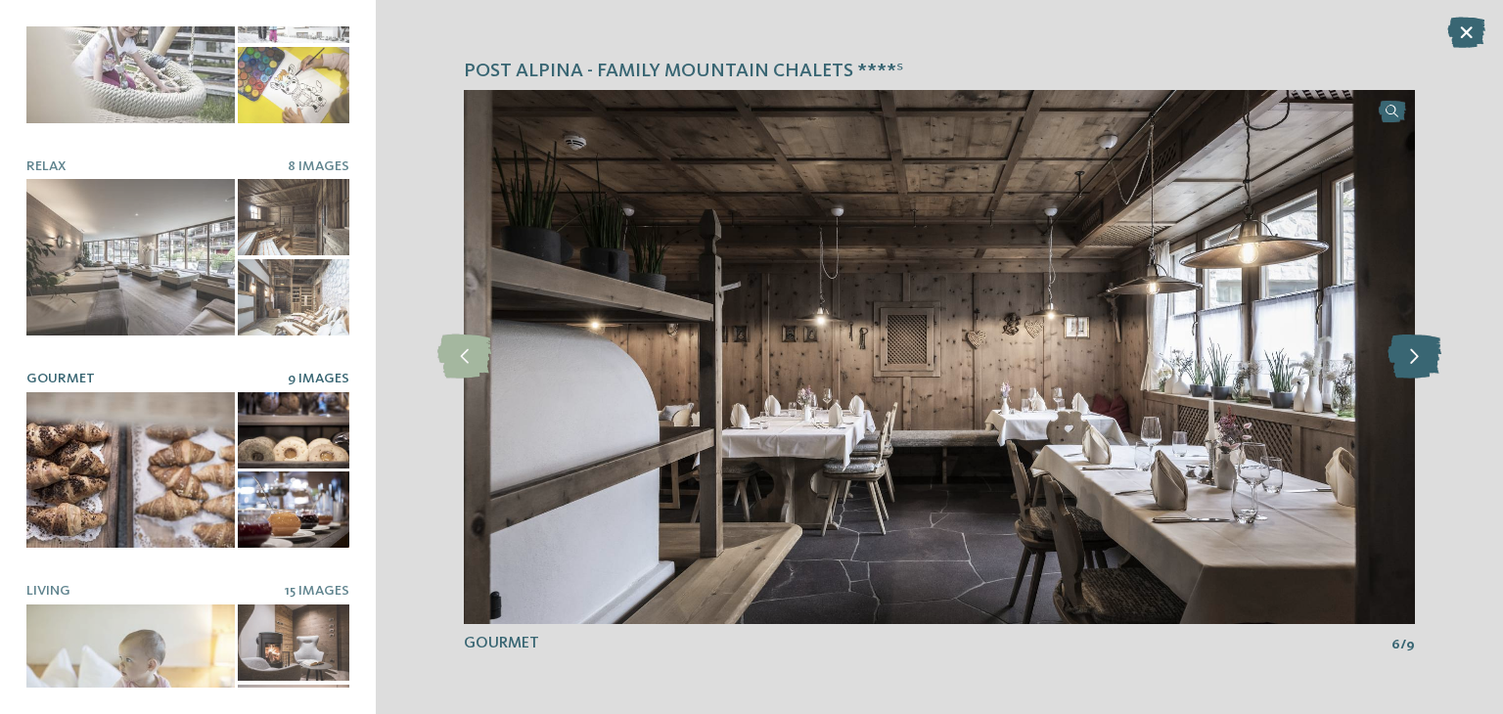
click at [1417, 356] on icon at bounding box center [1415, 357] width 54 height 44
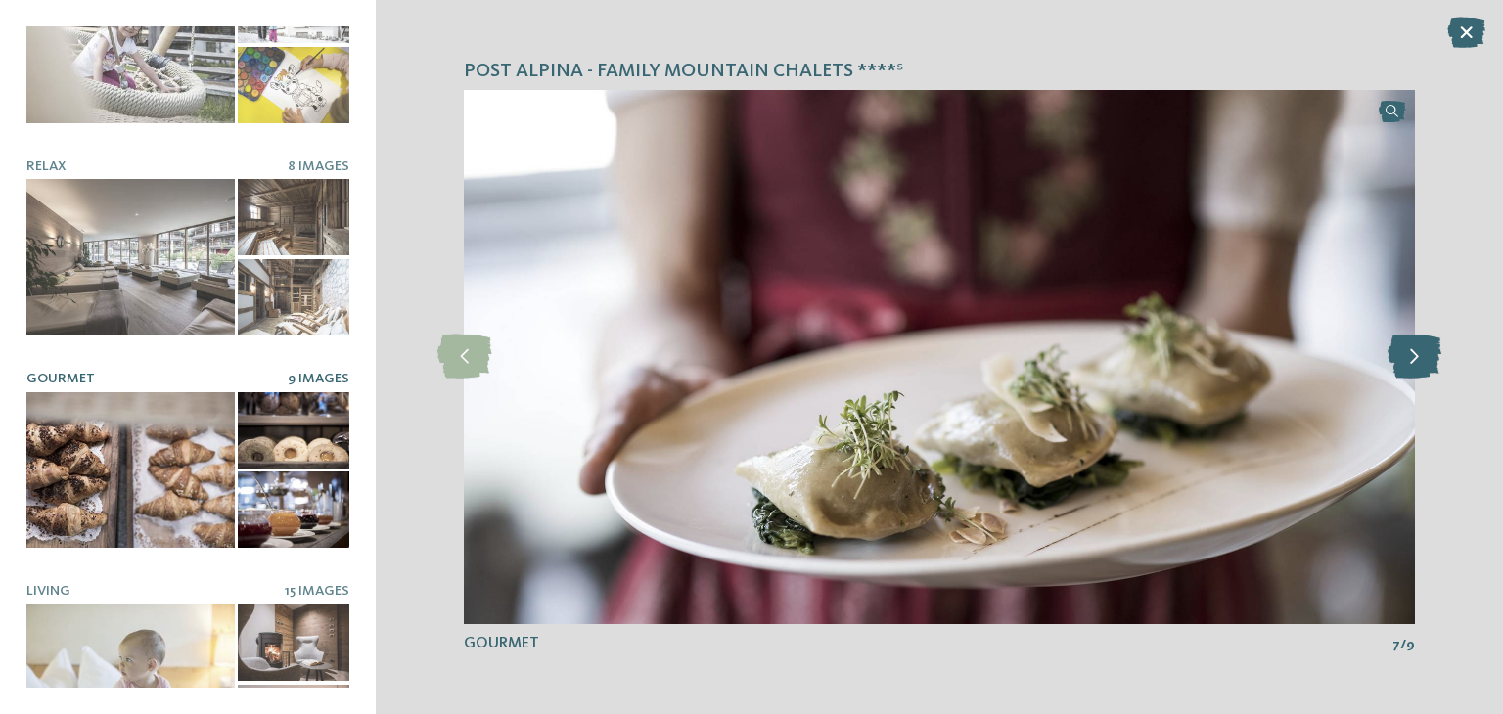
click at [1417, 356] on icon at bounding box center [1415, 357] width 54 height 44
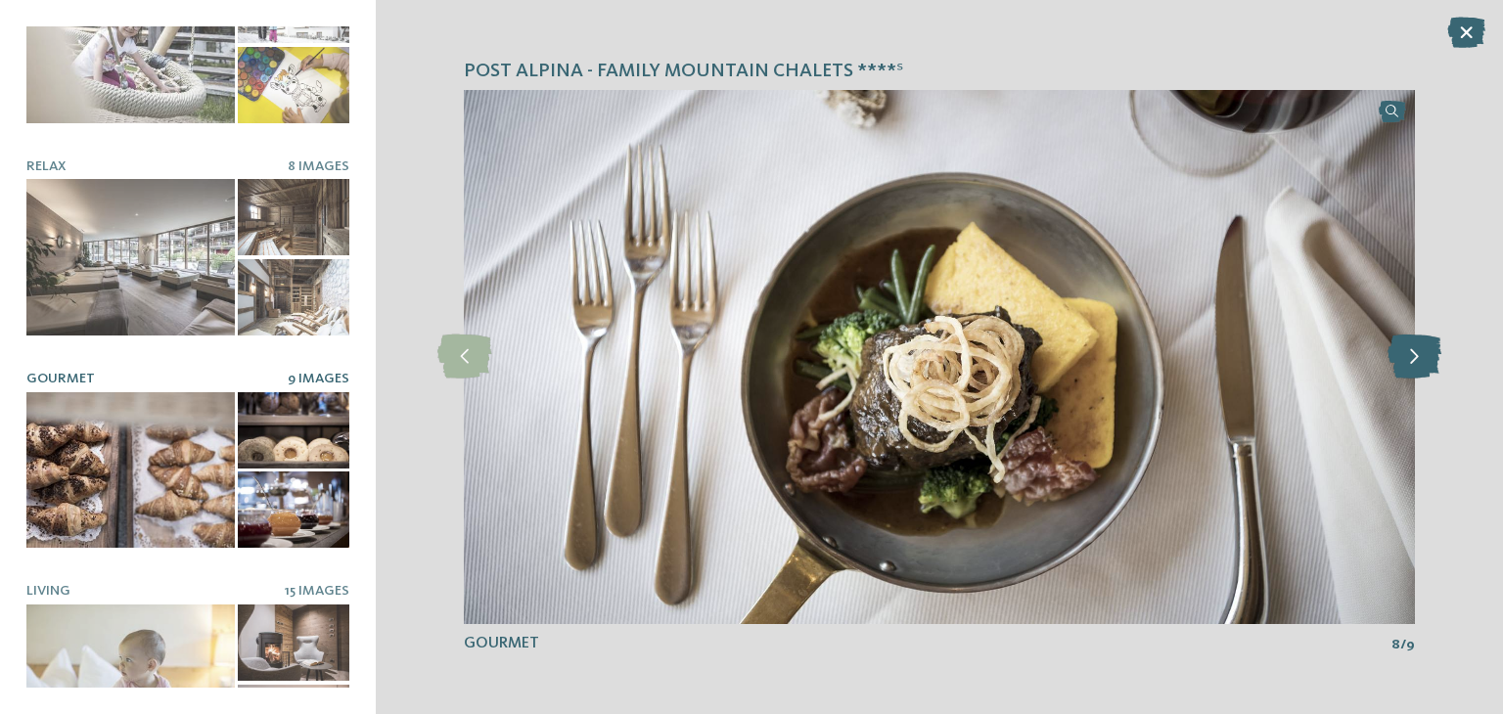
click at [1417, 356] on icon at bounding box center [1415, 357] width 54 height 44
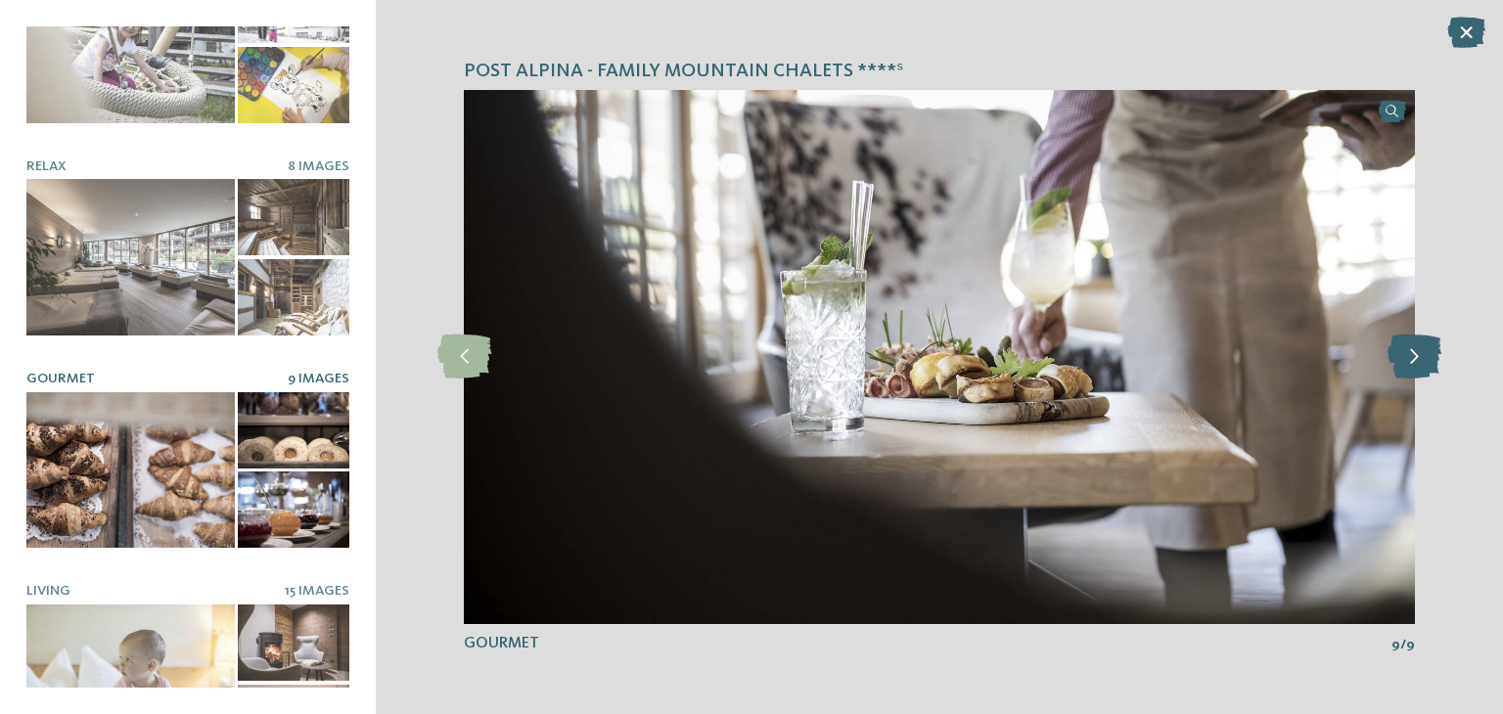
click at [1417, 356] on icon at bounding box center [1415, 357] width 54 height 44
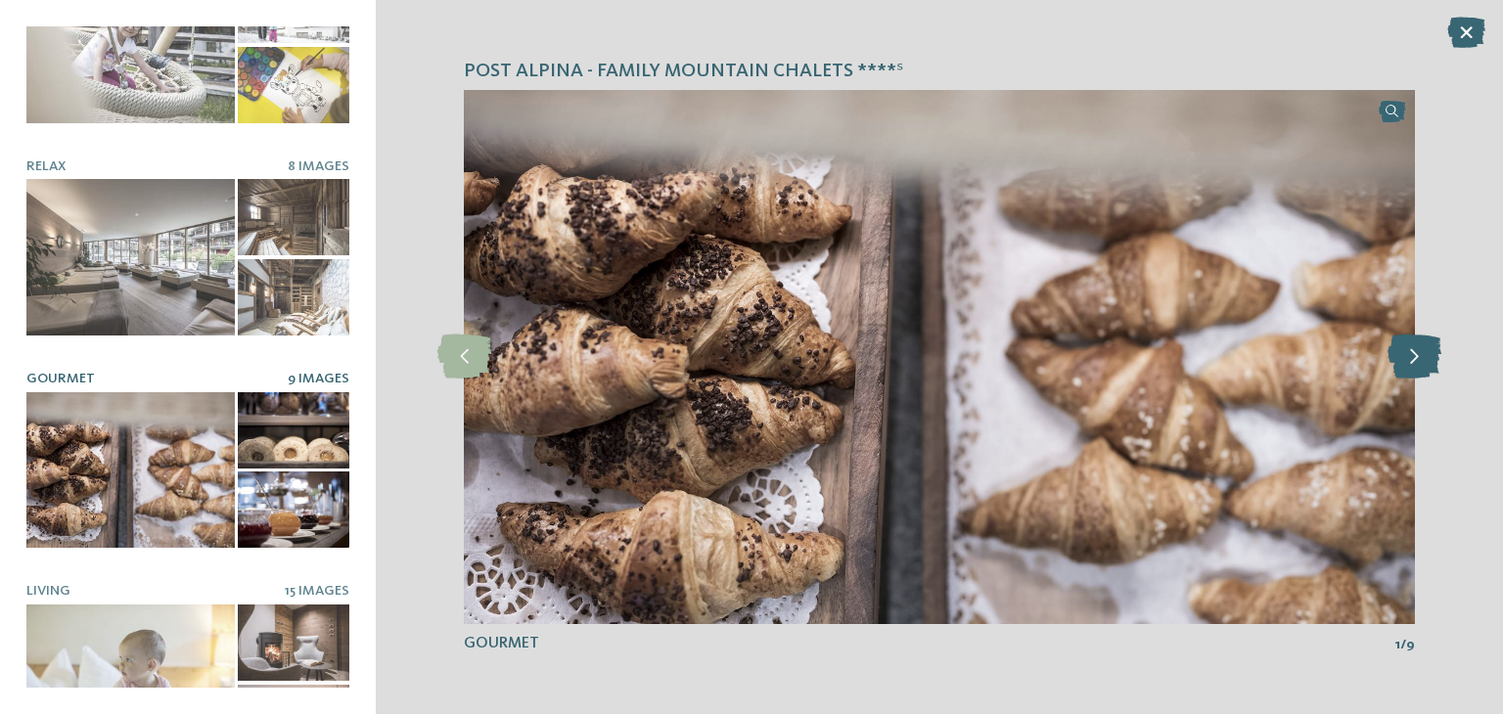
click at [1417, 356] on icon at bounding box center [1415, 357] width 54 height 44
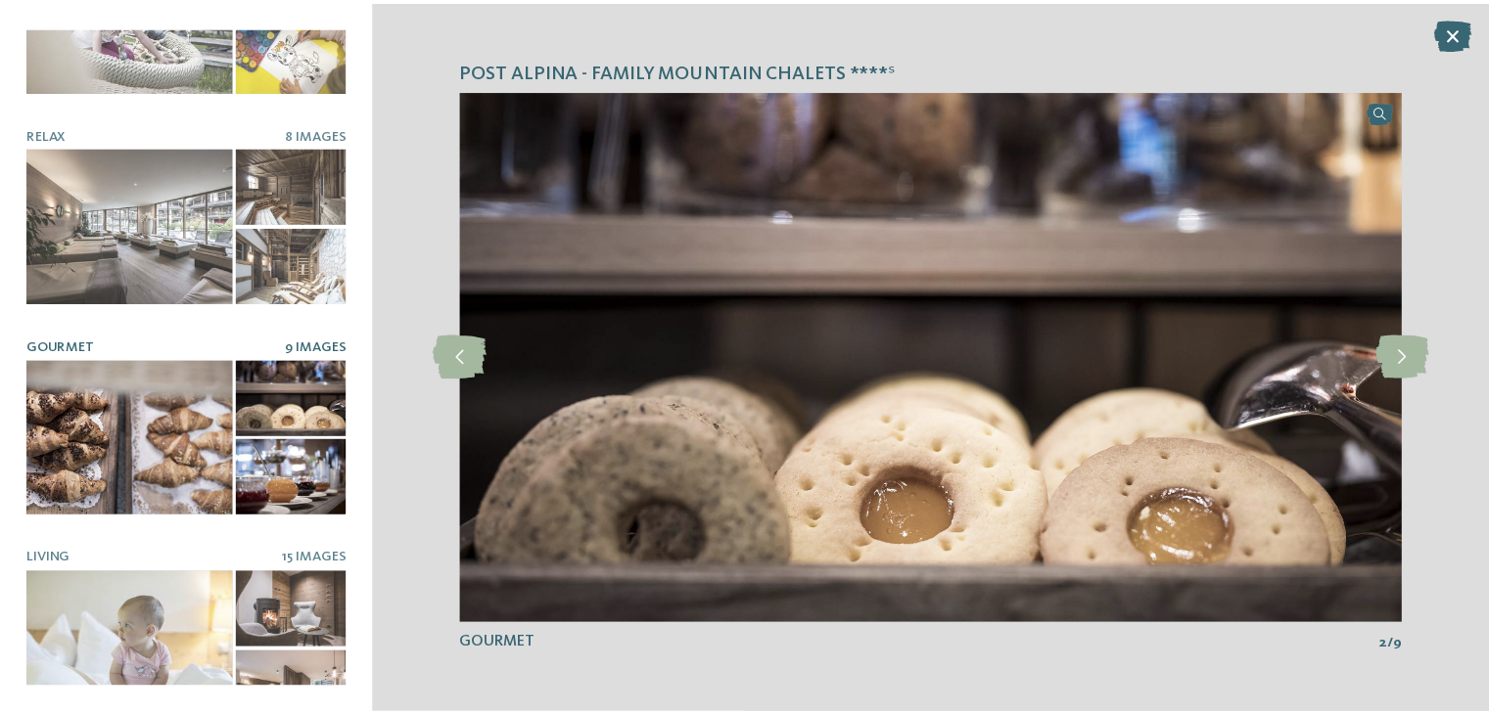
scroll to position [342, 0]
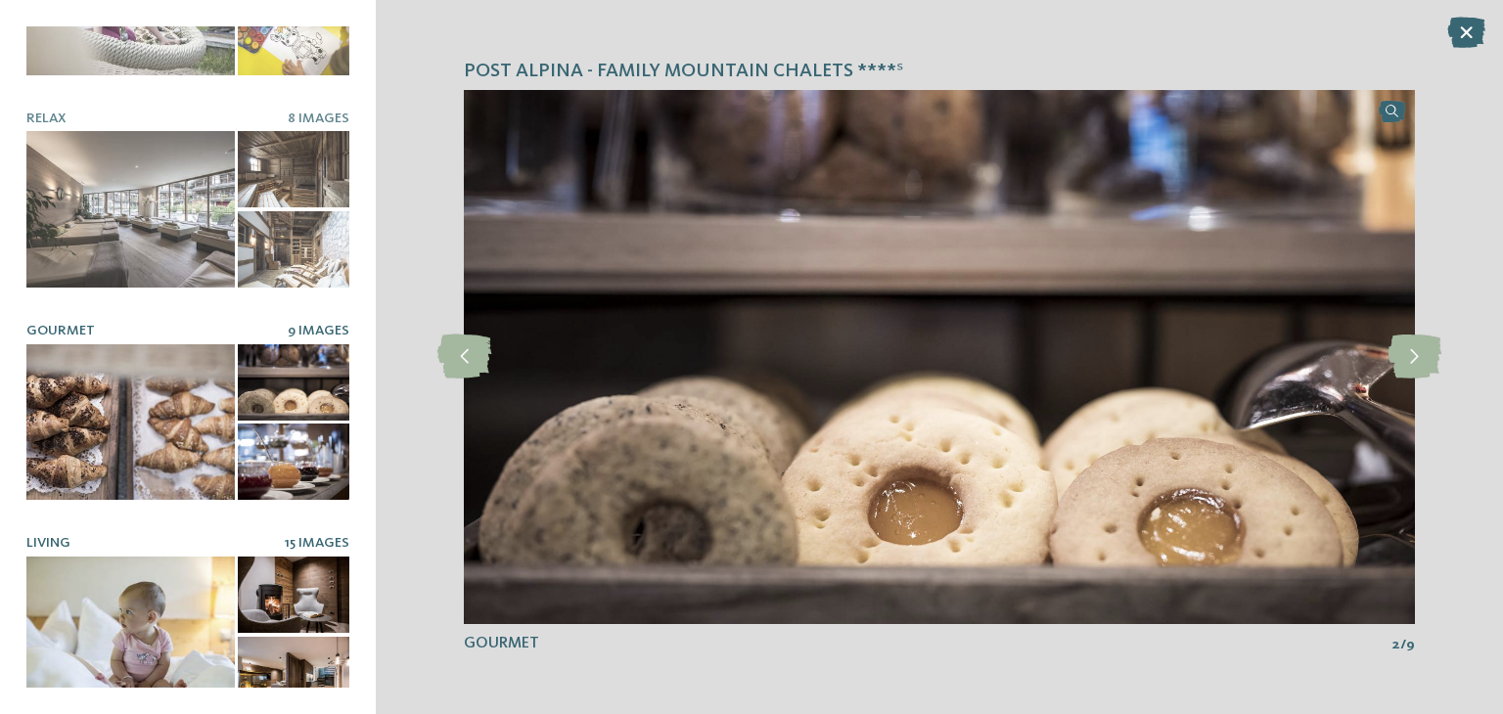
click at [130, 580] on div at bounding box center [130, 635] width 208 height 157
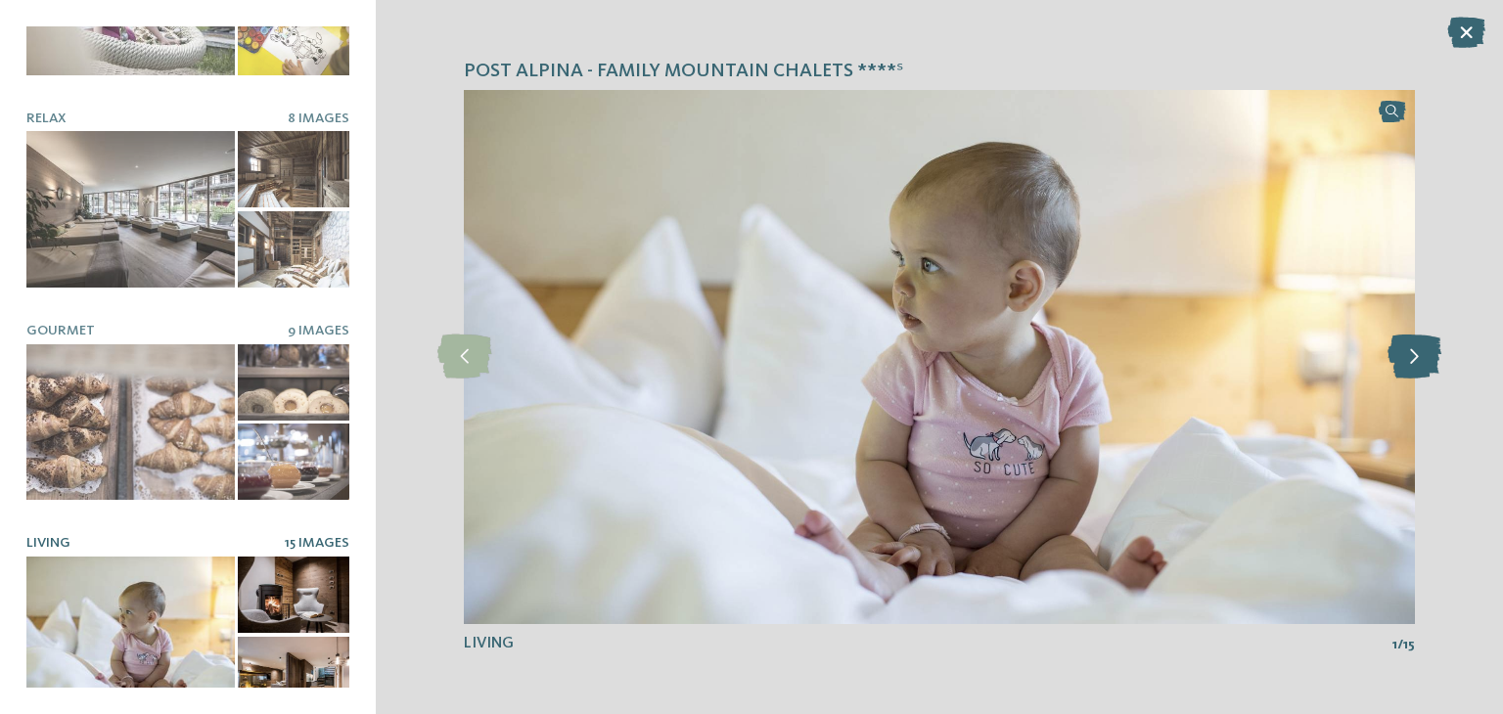
click at [1401, 351] on icon at bounding box center [1415, 357] width 54 height 44
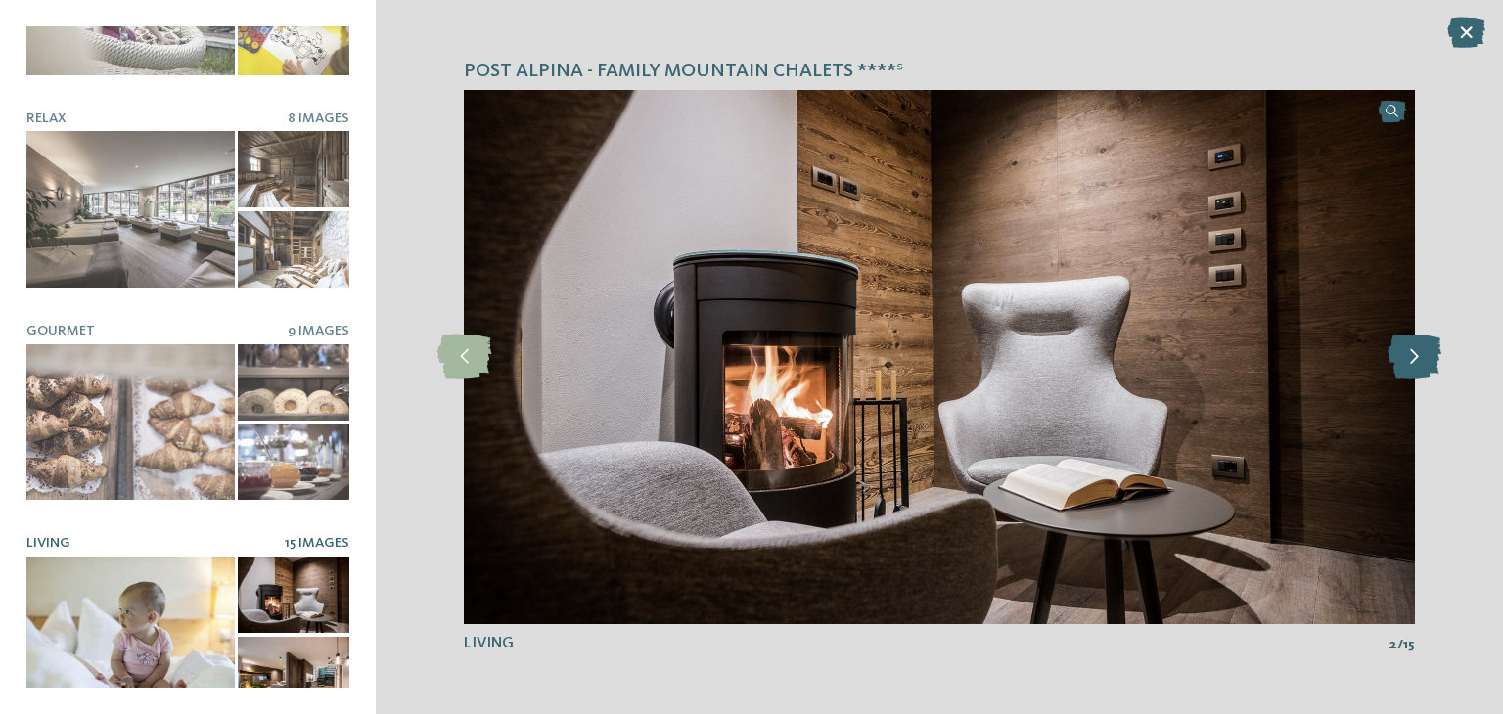
click at [1401, 351] on icon at bounding box center [1415, 357] width 54 height 44
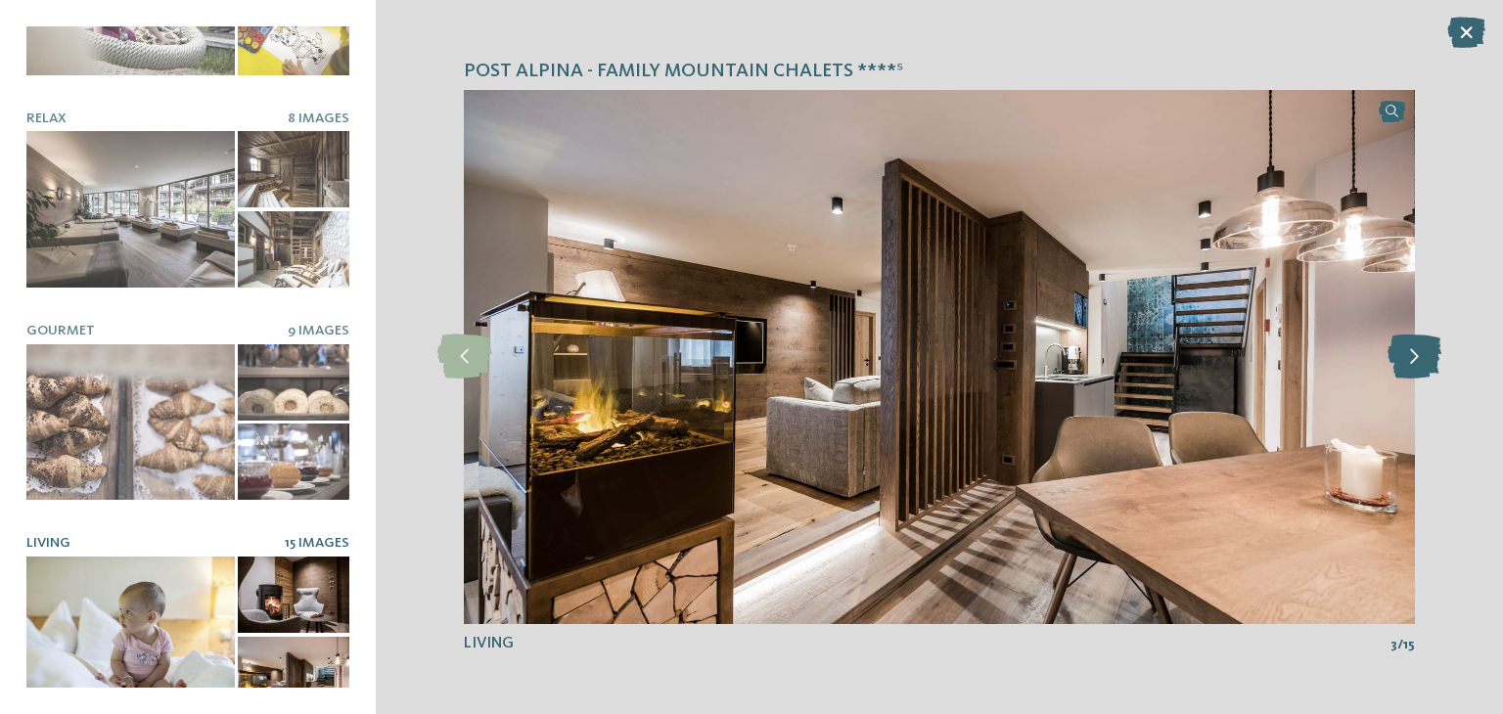
click at [1401, 351] on icon at bounding box center [1415, 357] width 54 height 44
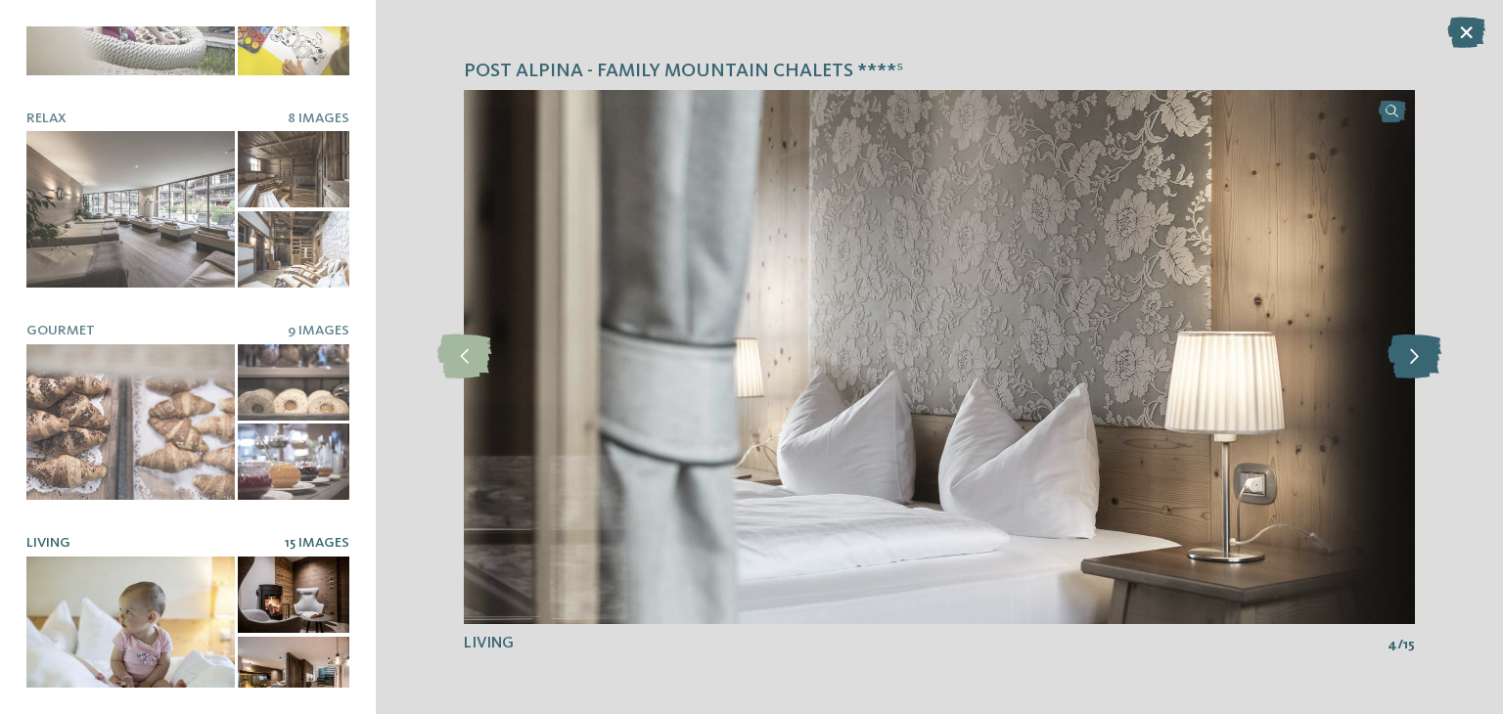
click at [1401, 351] on icon at bounding box center [1415, 357] width 54 height 44
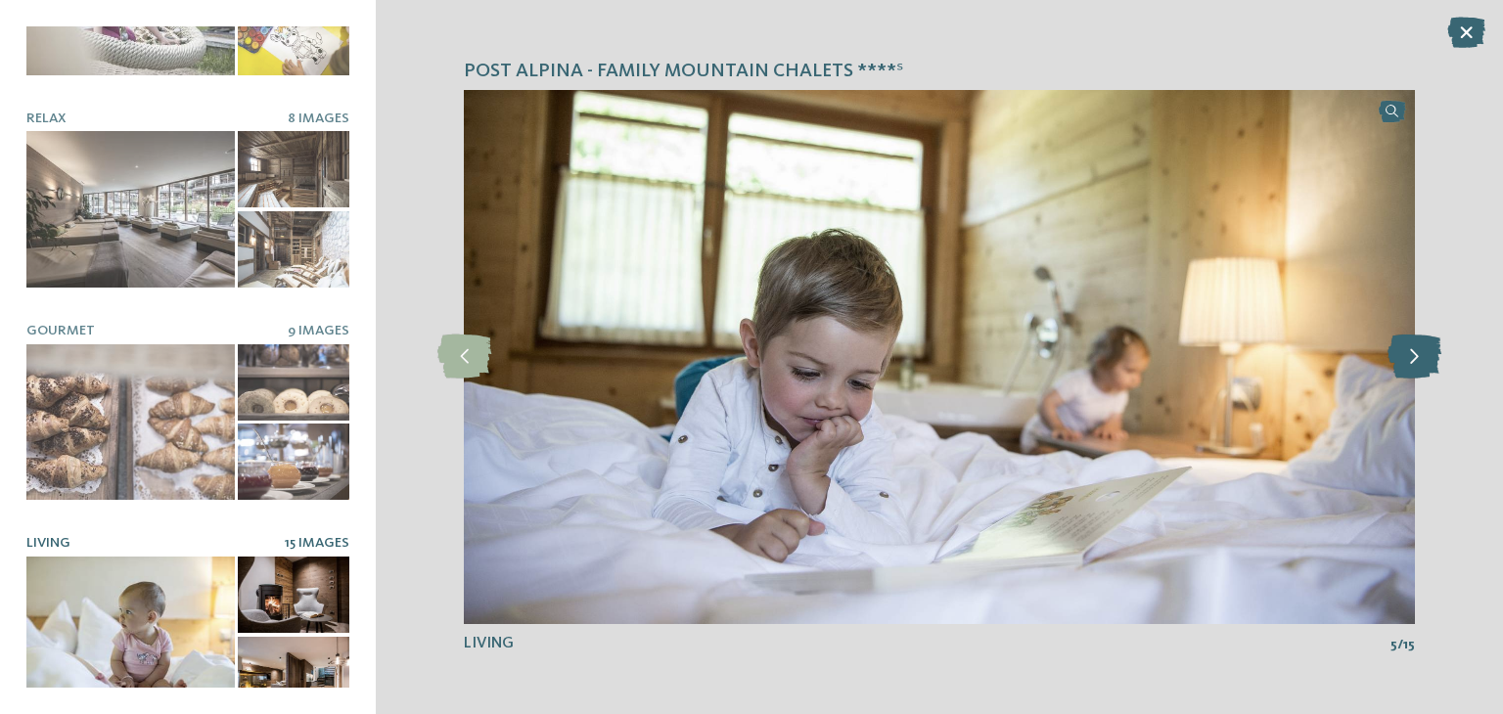
click at [1401, 351] on icon at bounding box center [1415, 357] width 54 height 44
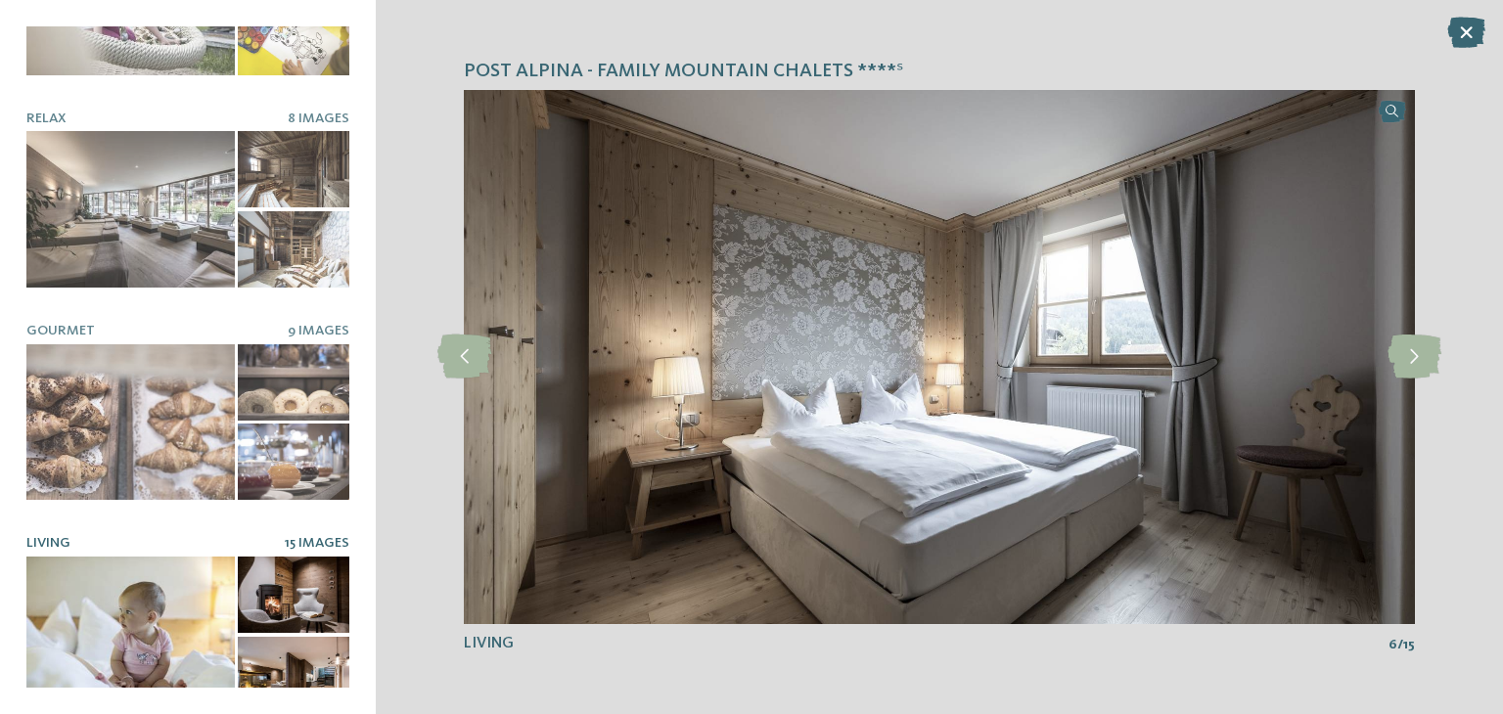
click at [1464, 34] on icon at bounding box center [1467, 32] width 38 height 31
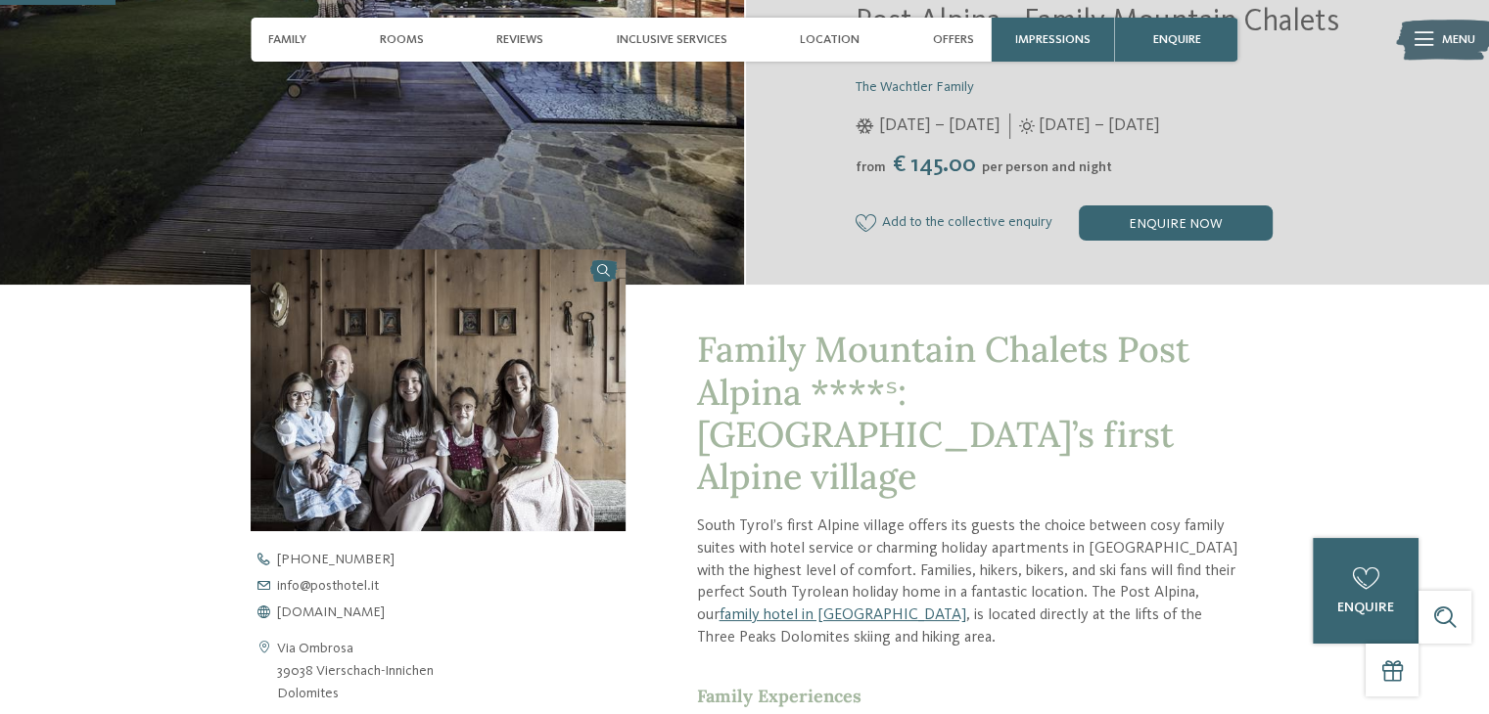
scroll to position [489, 0]
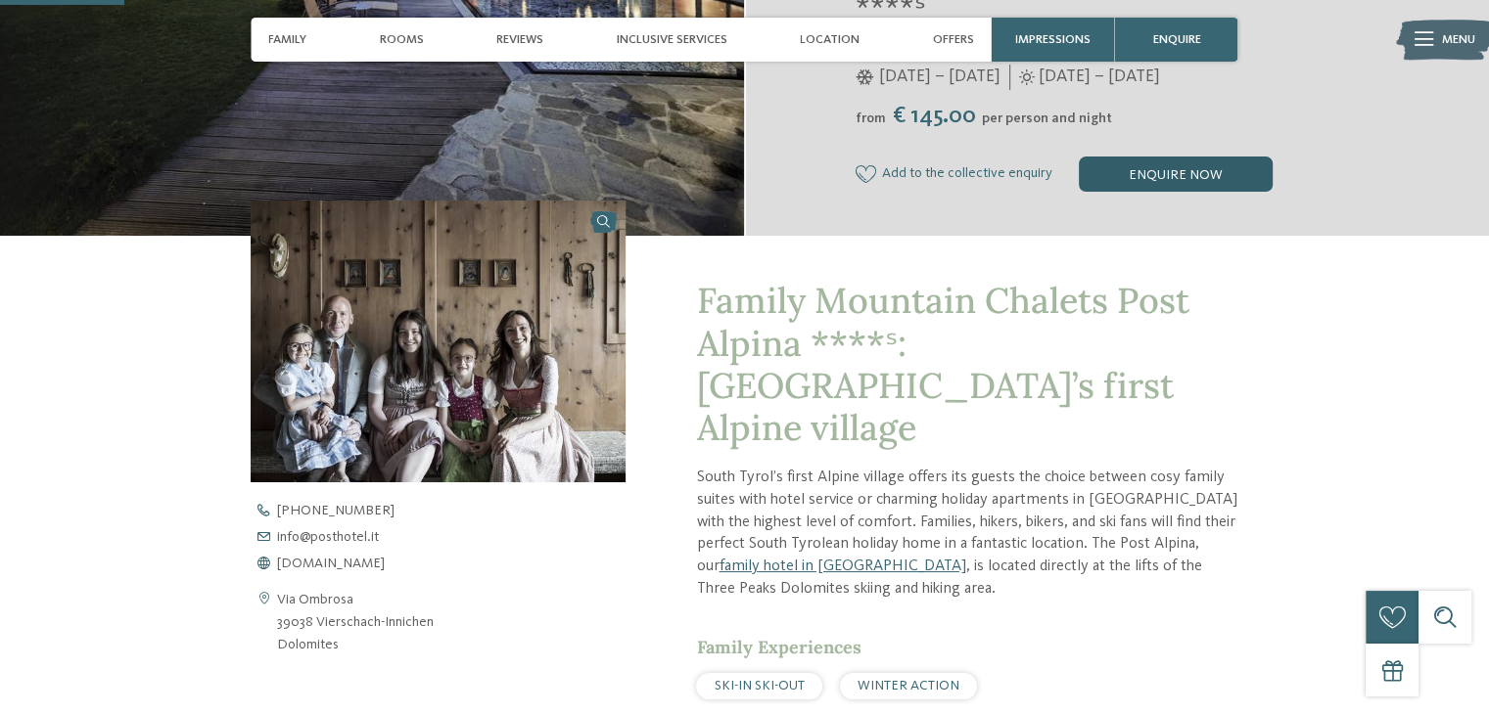
click at [1178, 175] on div "enquire now" at bounding box center [1176, 174] width 194 height 35
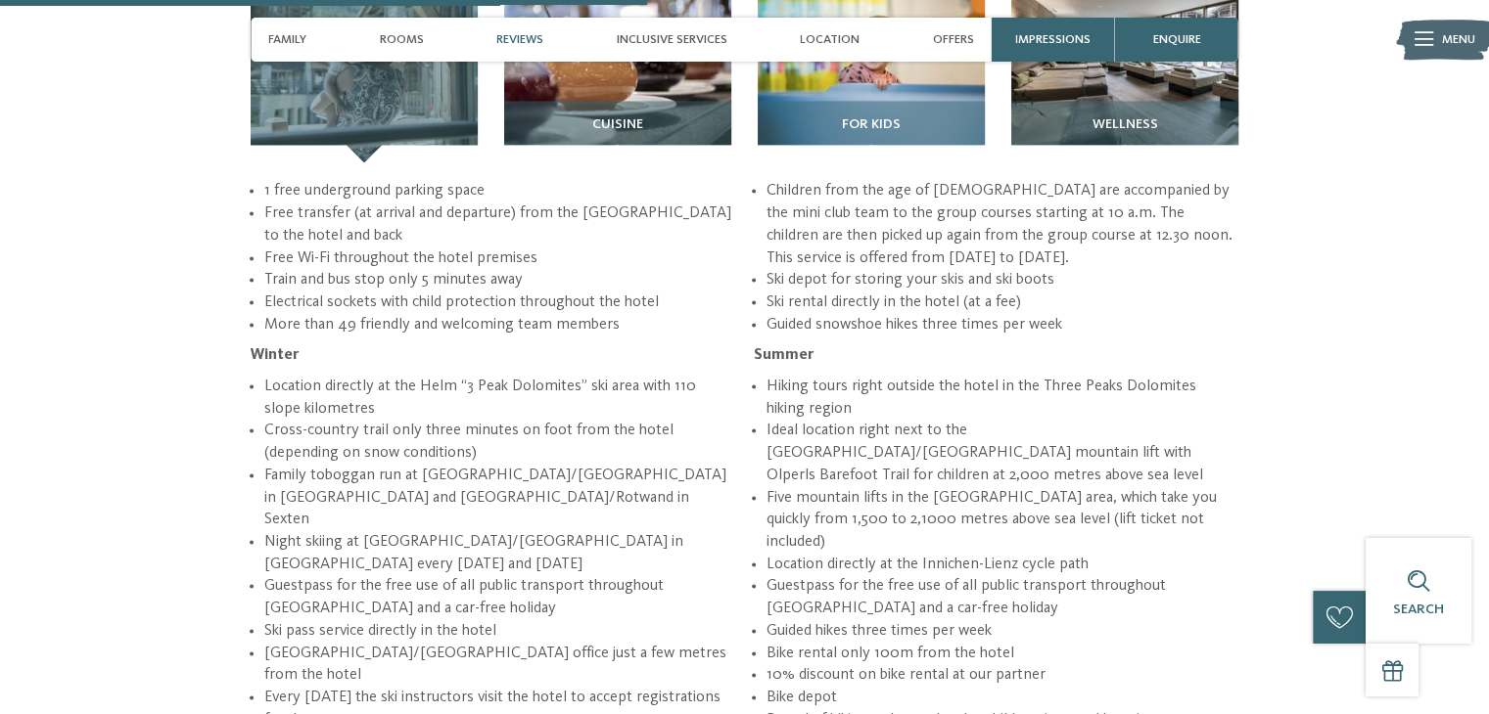
scroll to position [2547, 0]
